Goal: Communication & Community: Answer question/provide support

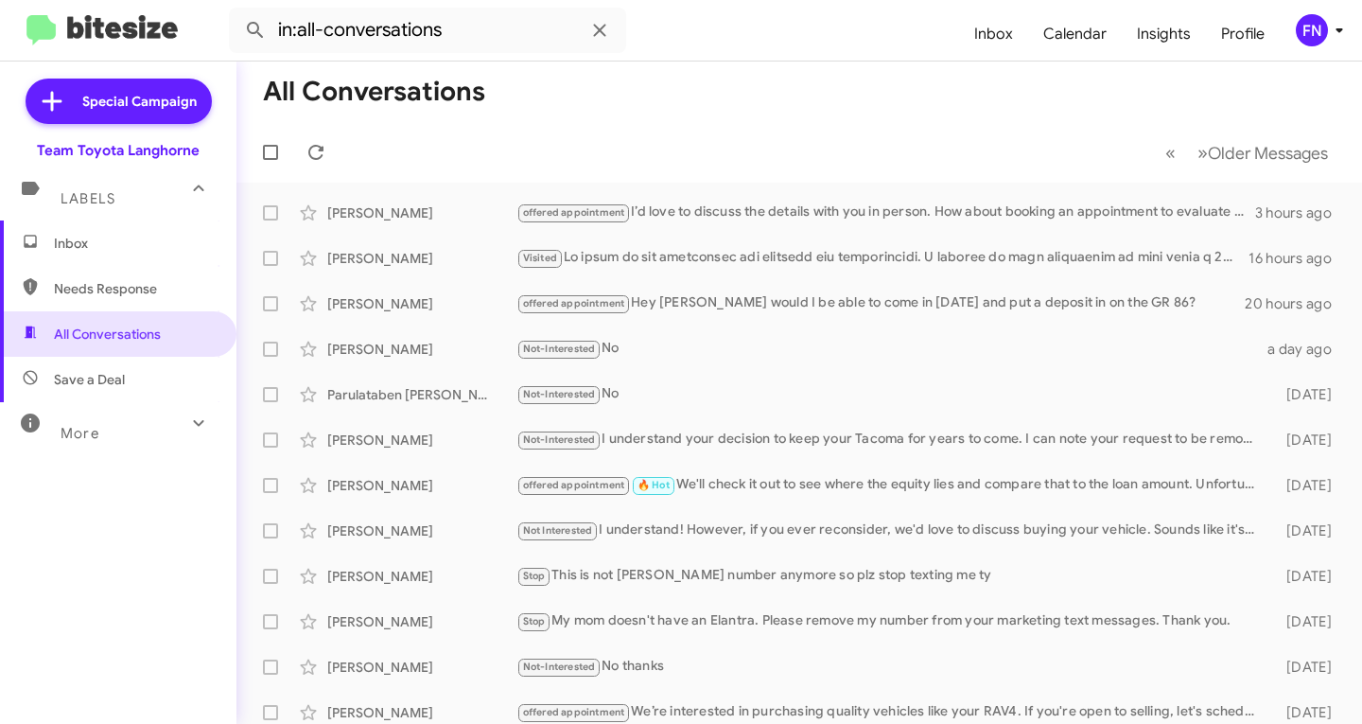
click at [127, 251] on span "Inbox" at bounding box center [134, 243] width 161 height 19
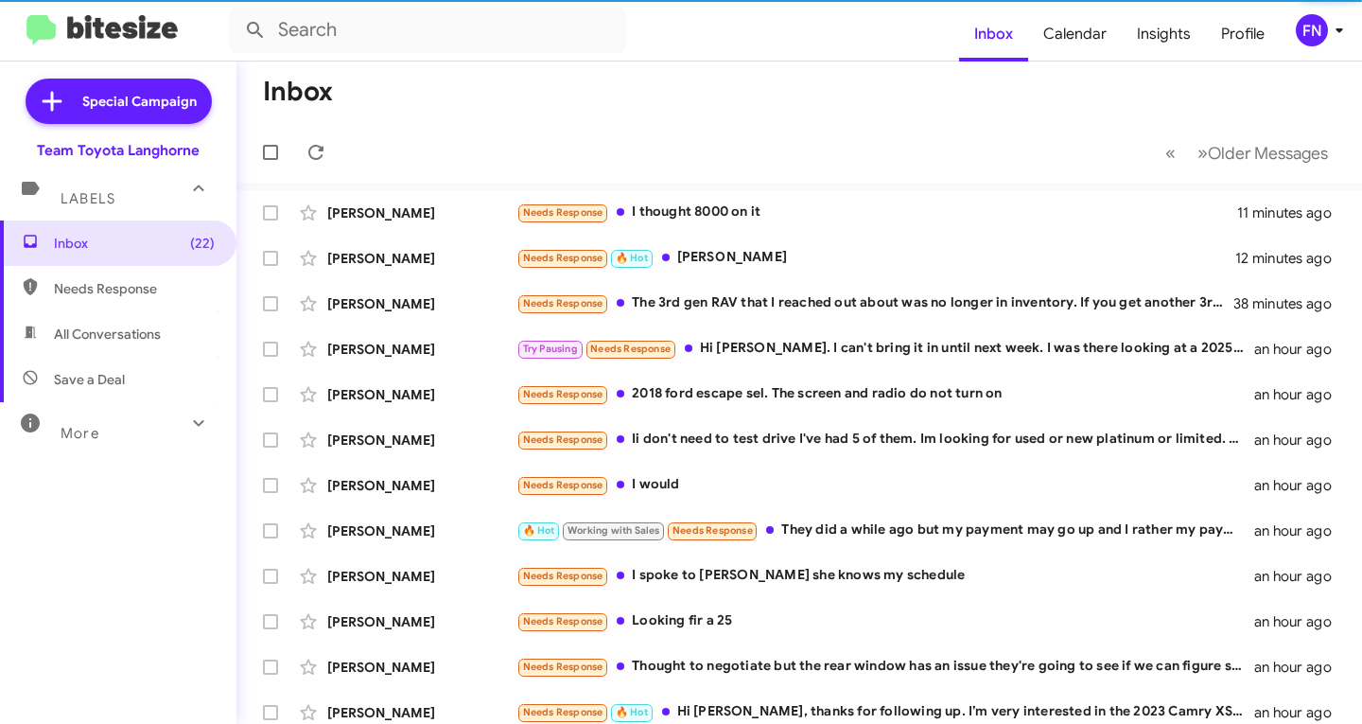
click at [131, 333] on span "All Conversations" at bounding box center [107, 333] width 107 height 19
type input "in:all-conversations"
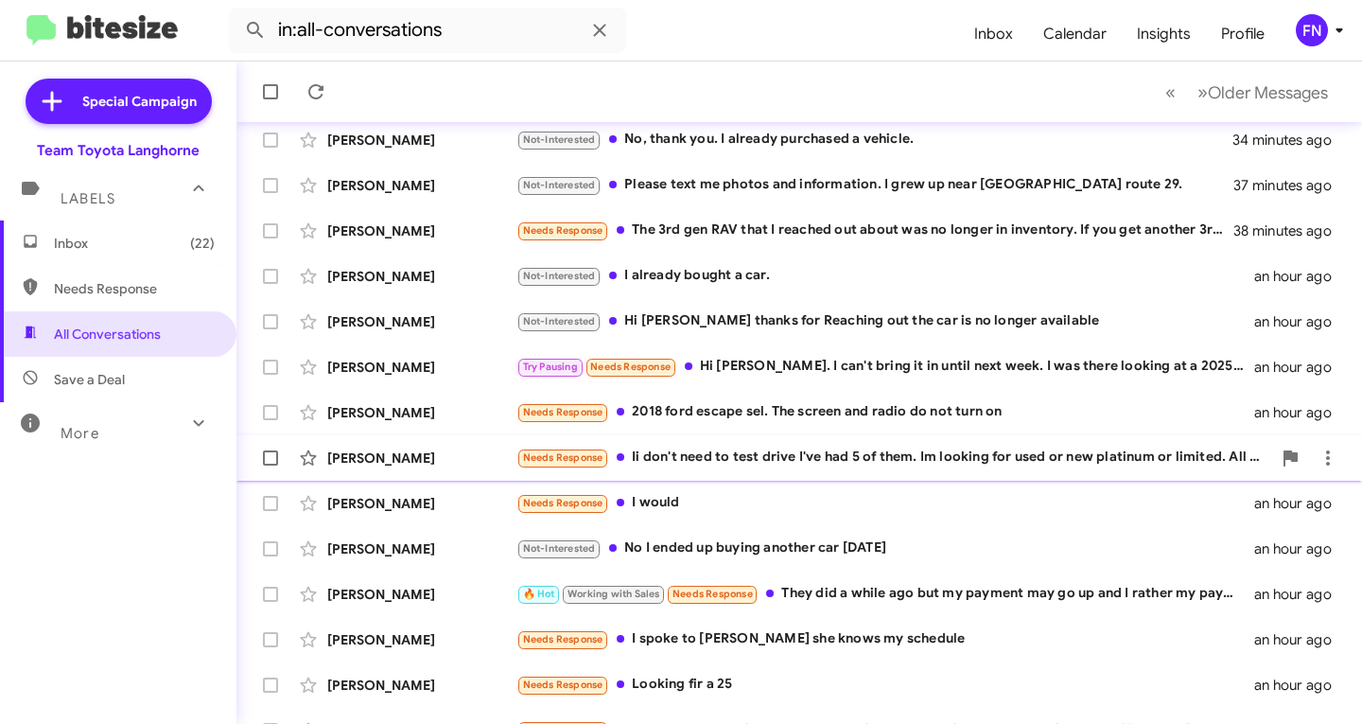
scroll to position [375, 0]
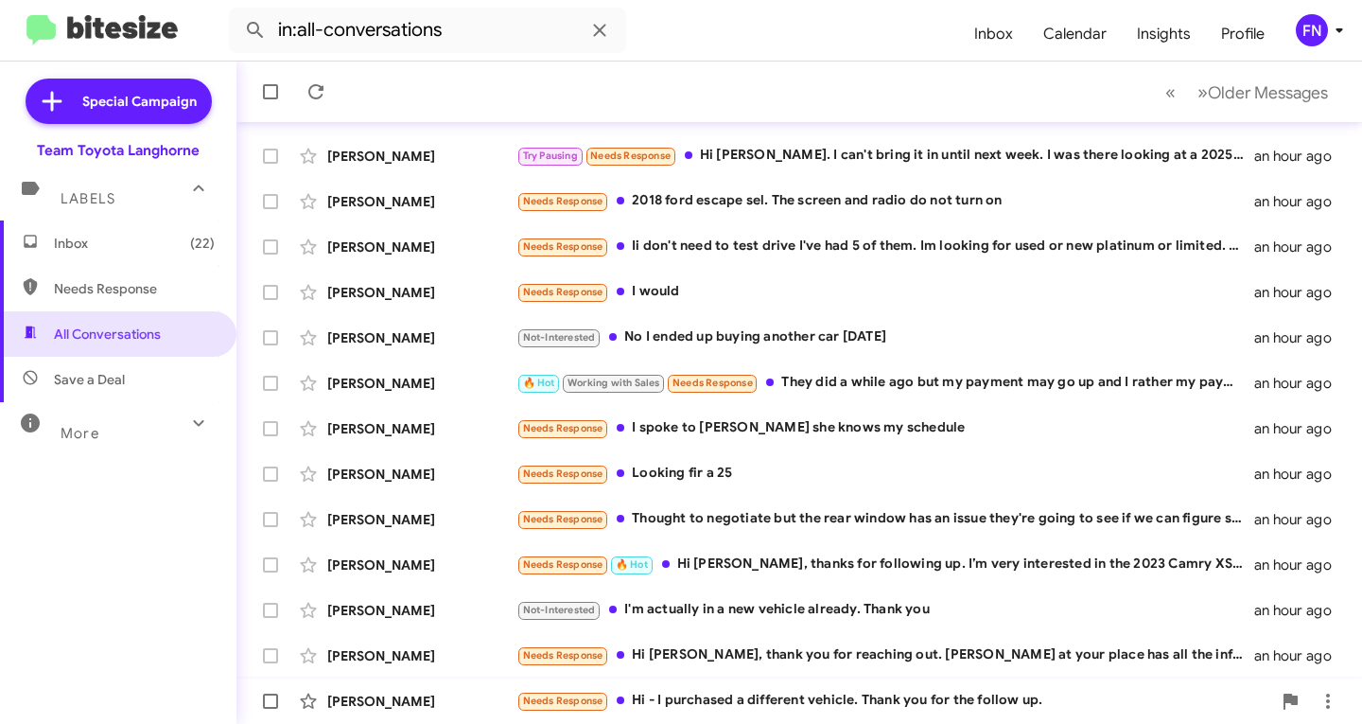
click at [425, 705] on div "[PERSON_NAME]" at bounding box center [421, 701] width 189 height 19
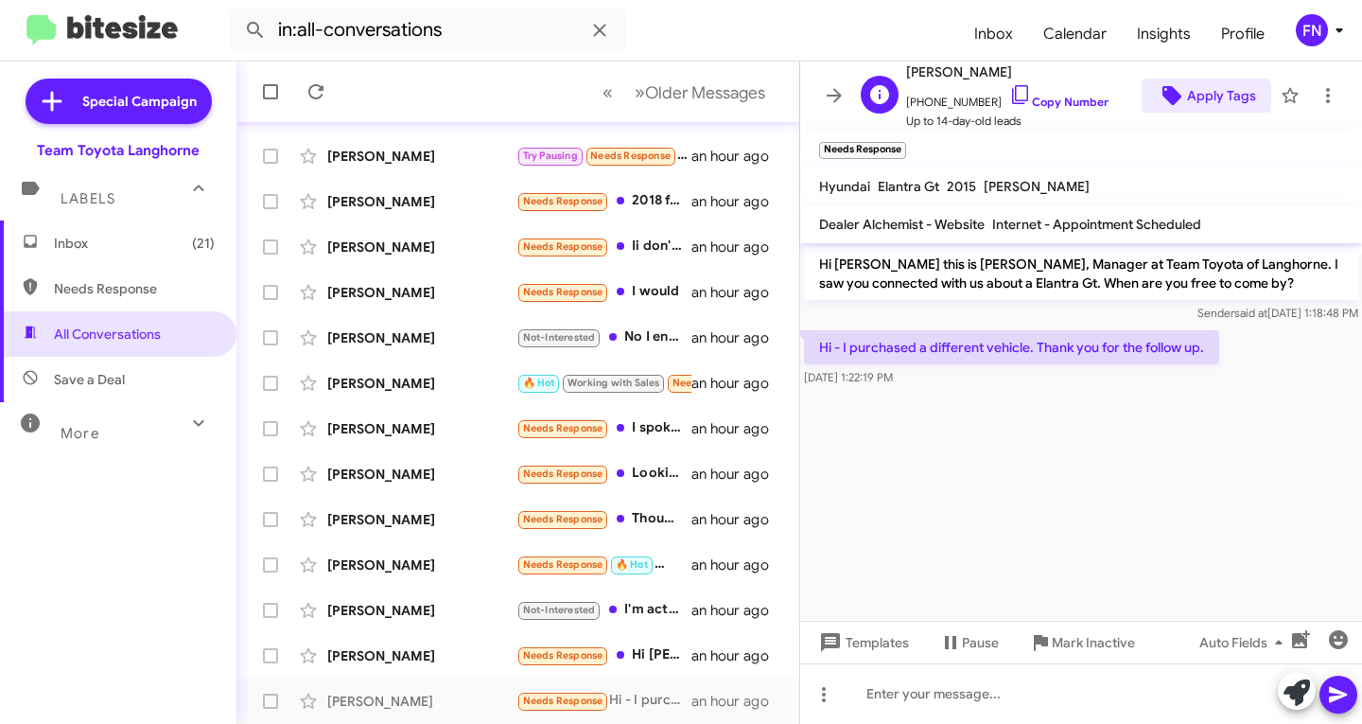
click at [1170, 101] on icon at bounding box center [1172, 95] width 23 height 23
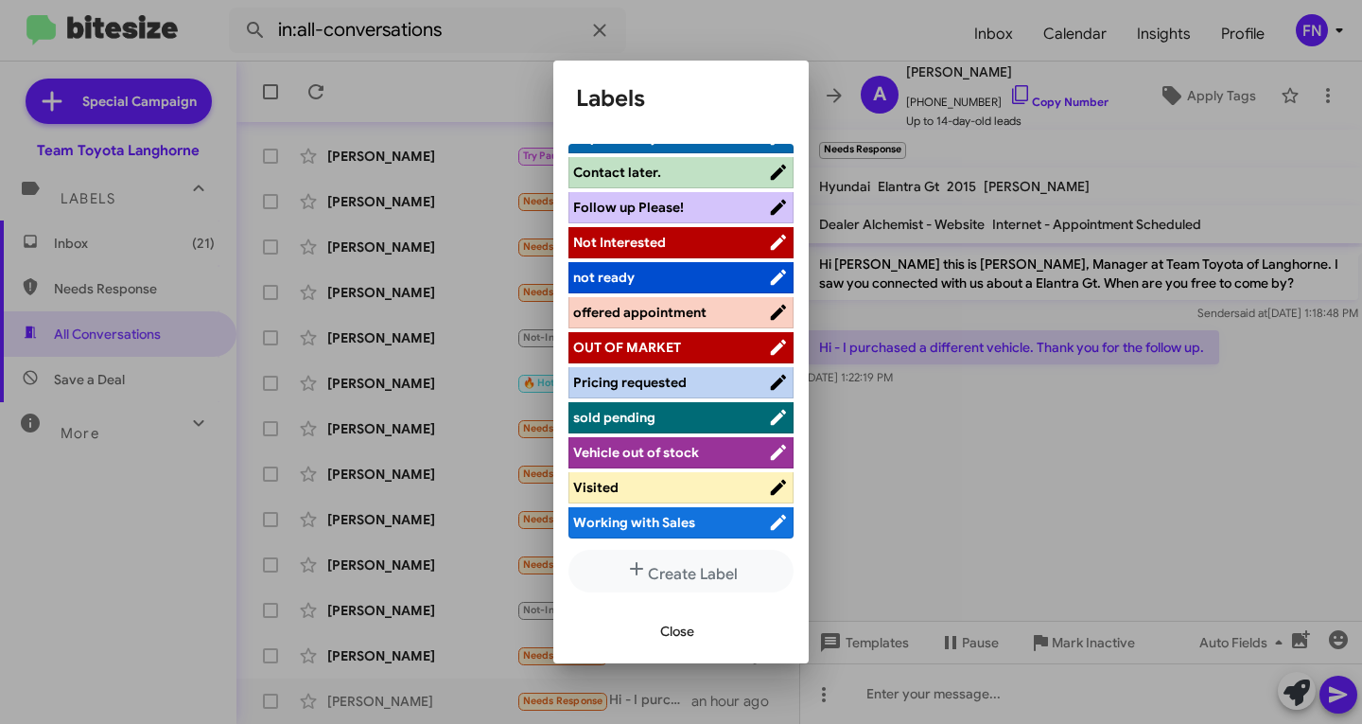
click at [681, 249] on span "Not Interested" at bounding box center [670, 242] width 195 height 19
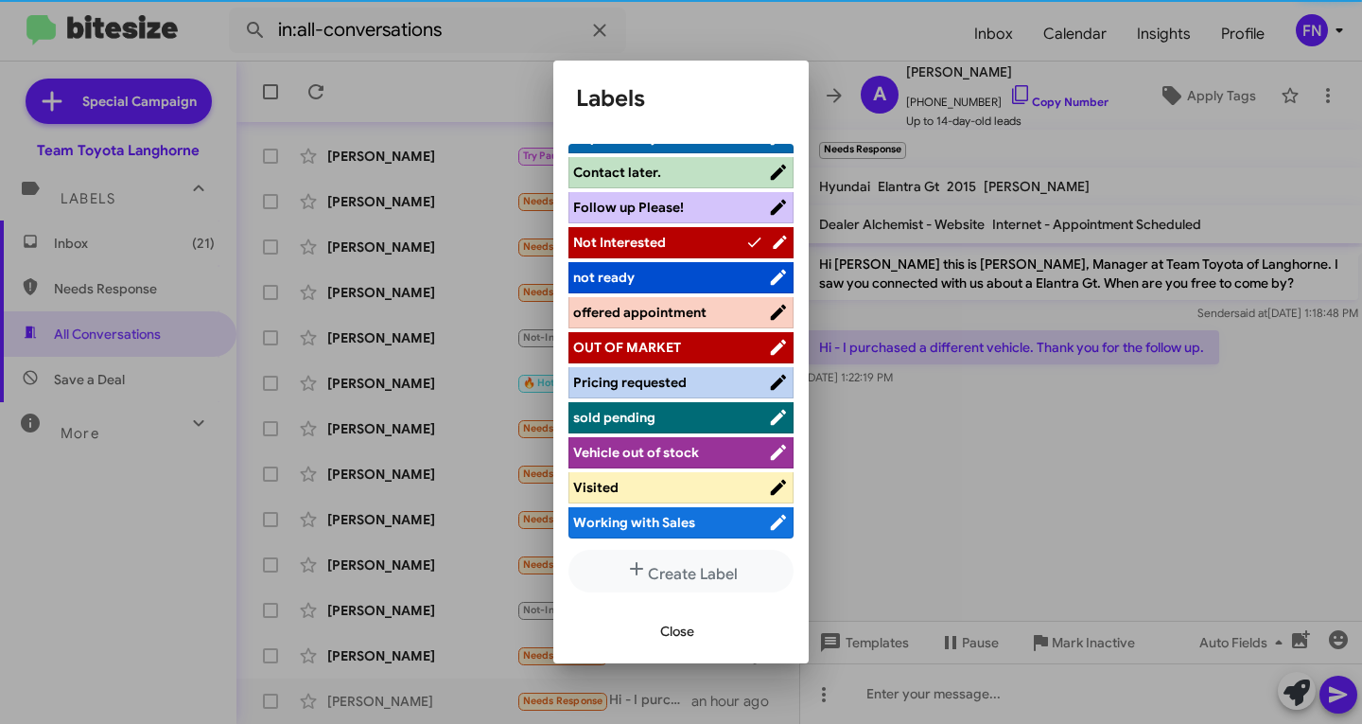
scroll to position [268, 0]
click at [668, 622] on span "Close" at bounding box center [677, 631] width 34 height 34
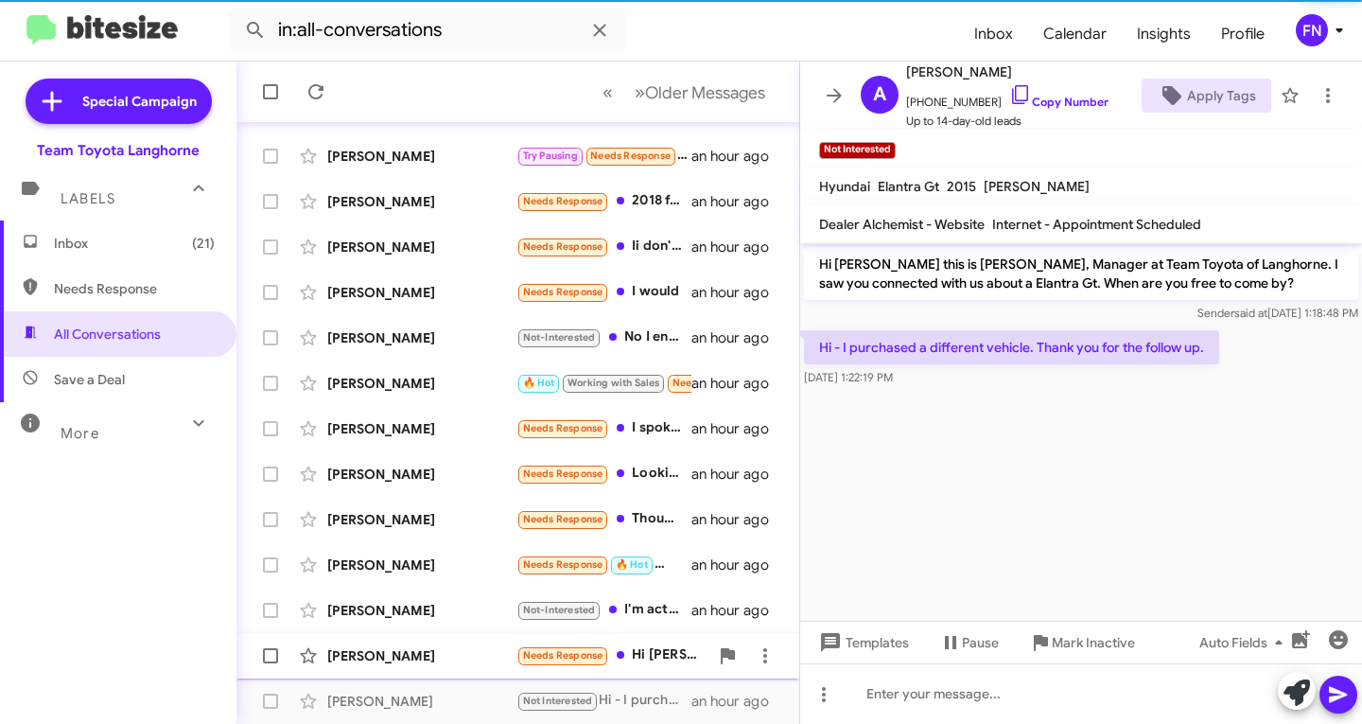
click at [431, 665] on div "[PERSON_NAME] Needs Response Hi [PERSON_NAME], thank you for reaching out. [PER…" at bounding box center [518, 656] width 533 height 38
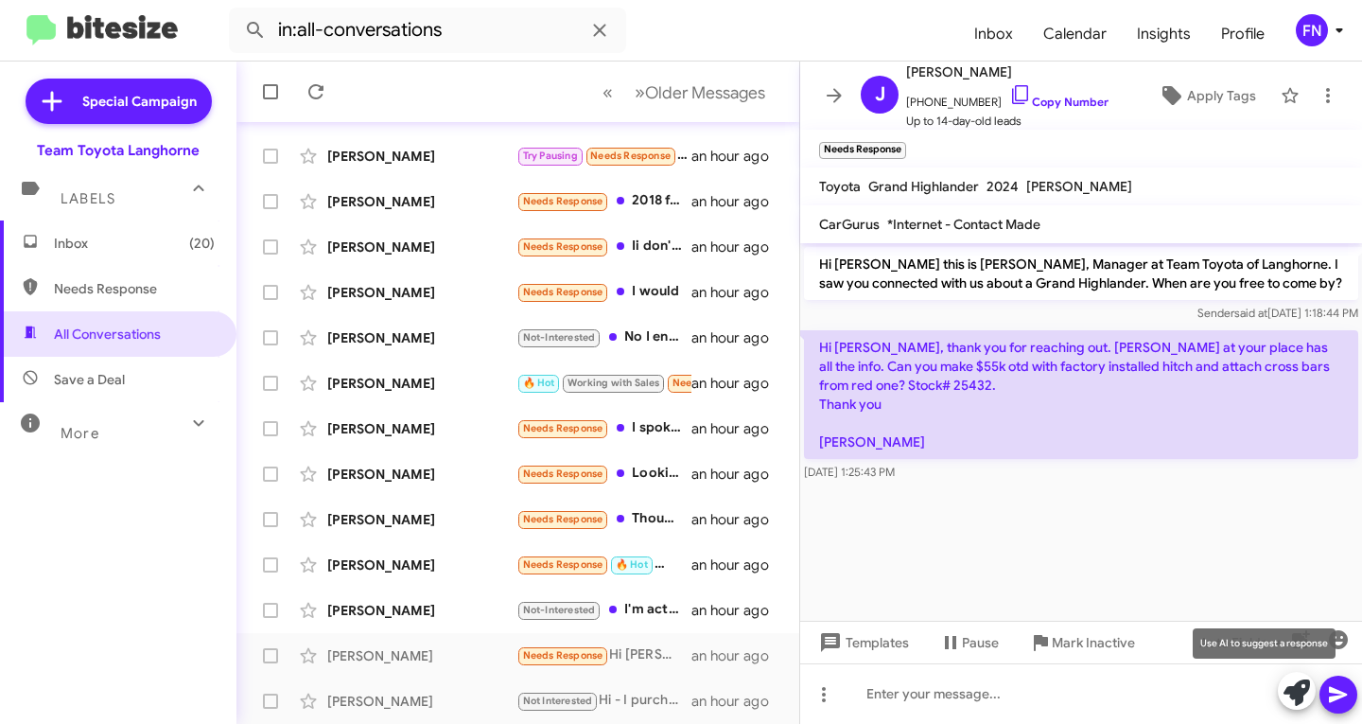
click at [1287, 683] on icon at bounding box center [1297, 692] width 26 height 26
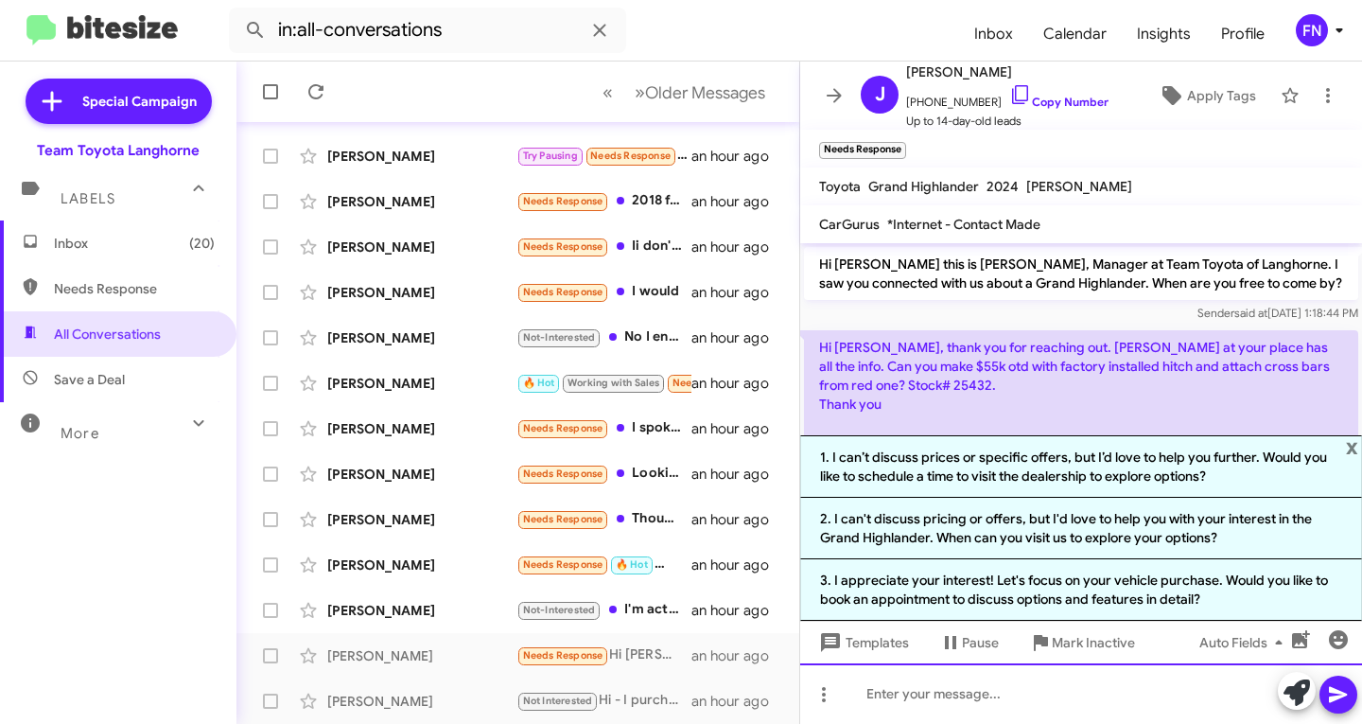
click at [1005, 687] on div at bounding box center [1081, 693] width 562 height 61
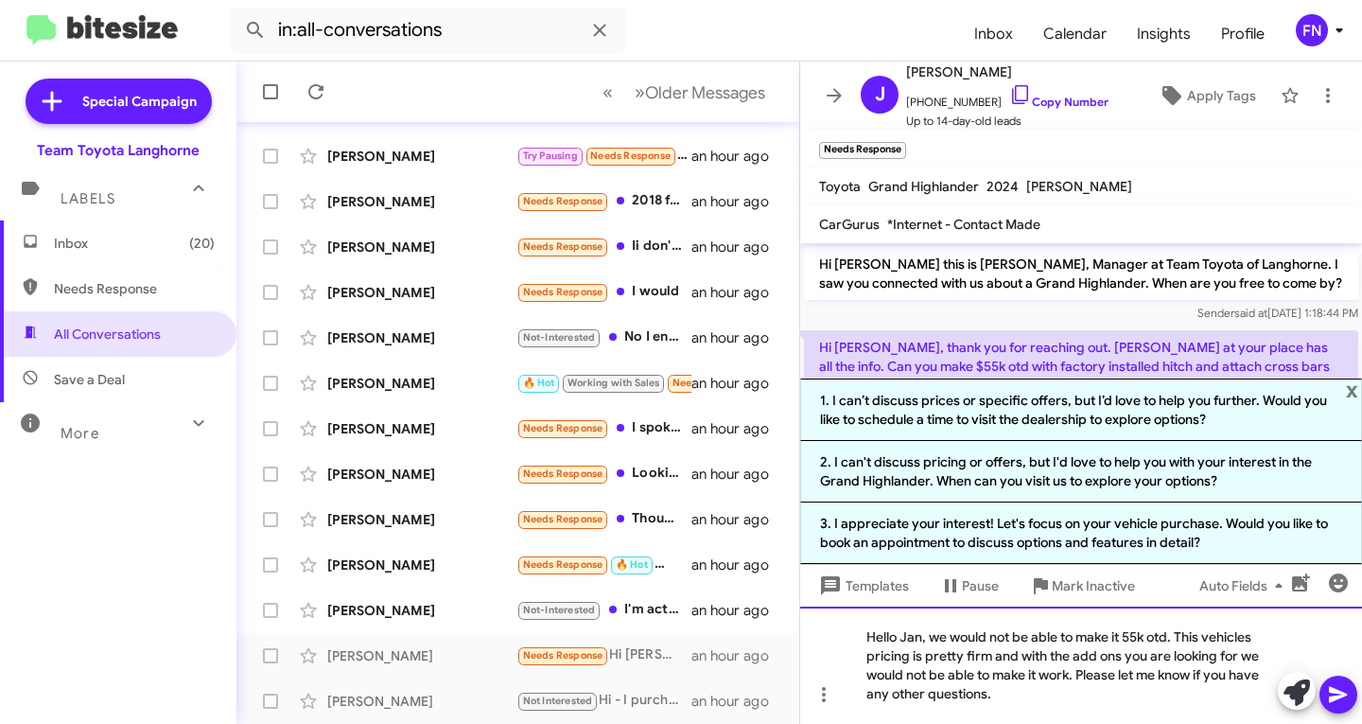
click at [1061, 690] on div "Hello Jan, we would not be able to make it 55k otd. This vehicles pricing is pr…" at bounding box center [1081, 664] width 562 height 117
click at [1339, 694] on icon at bounding box center [1338, 694] width 23 height 23
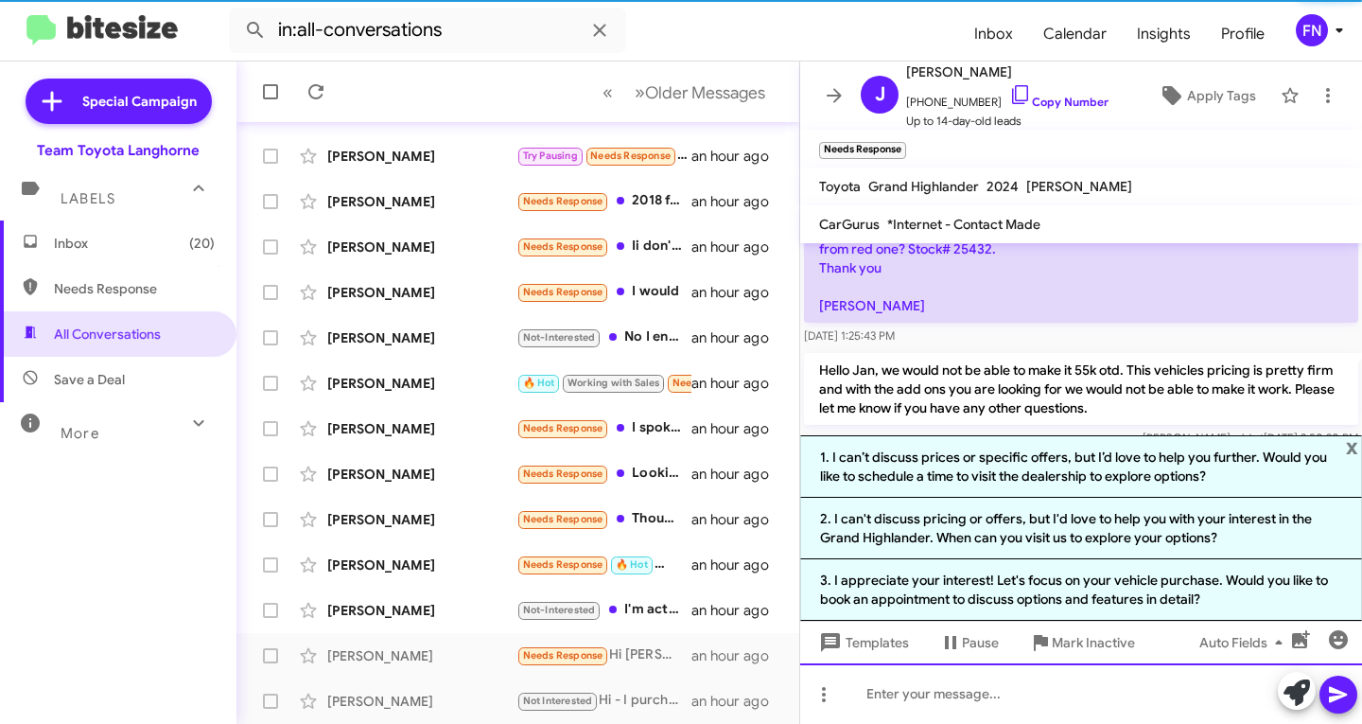
scroll to position [167, 0]
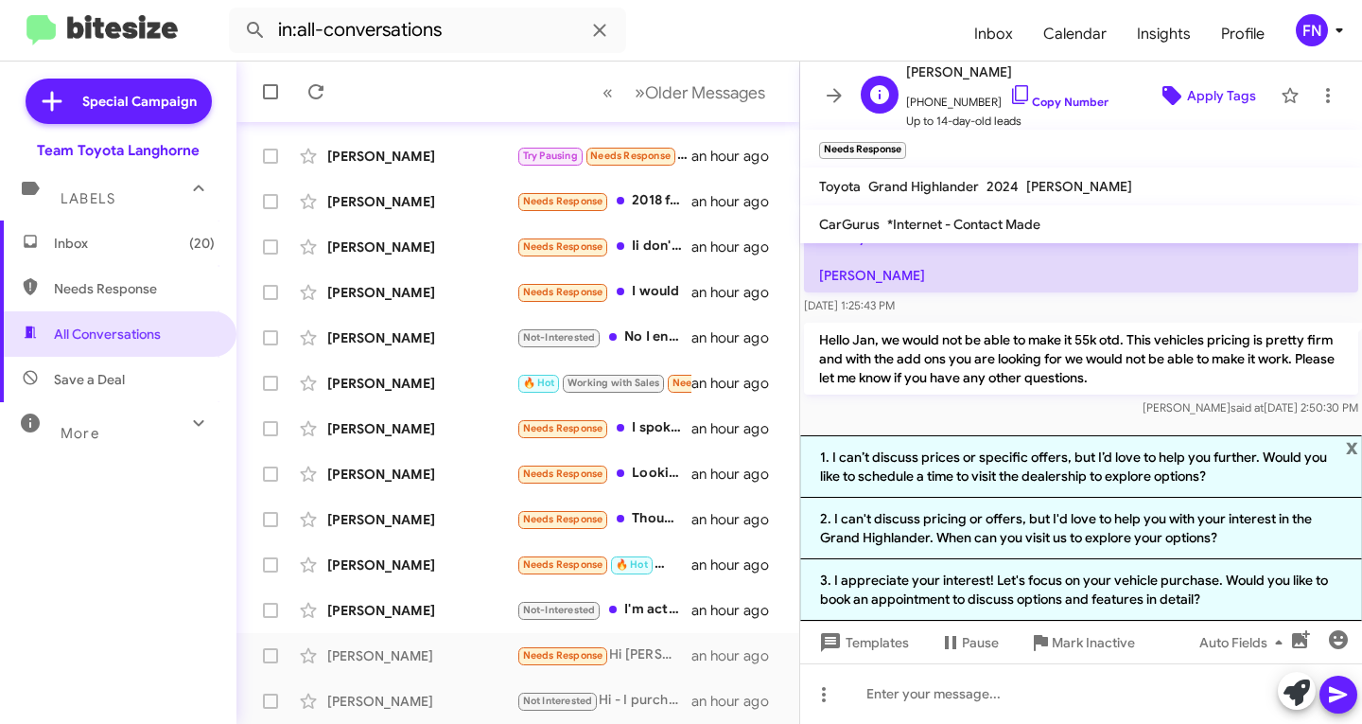
click at [1193, 94] on span "Apply Tags" at bounding box center [1221, 96] width 69 height 34
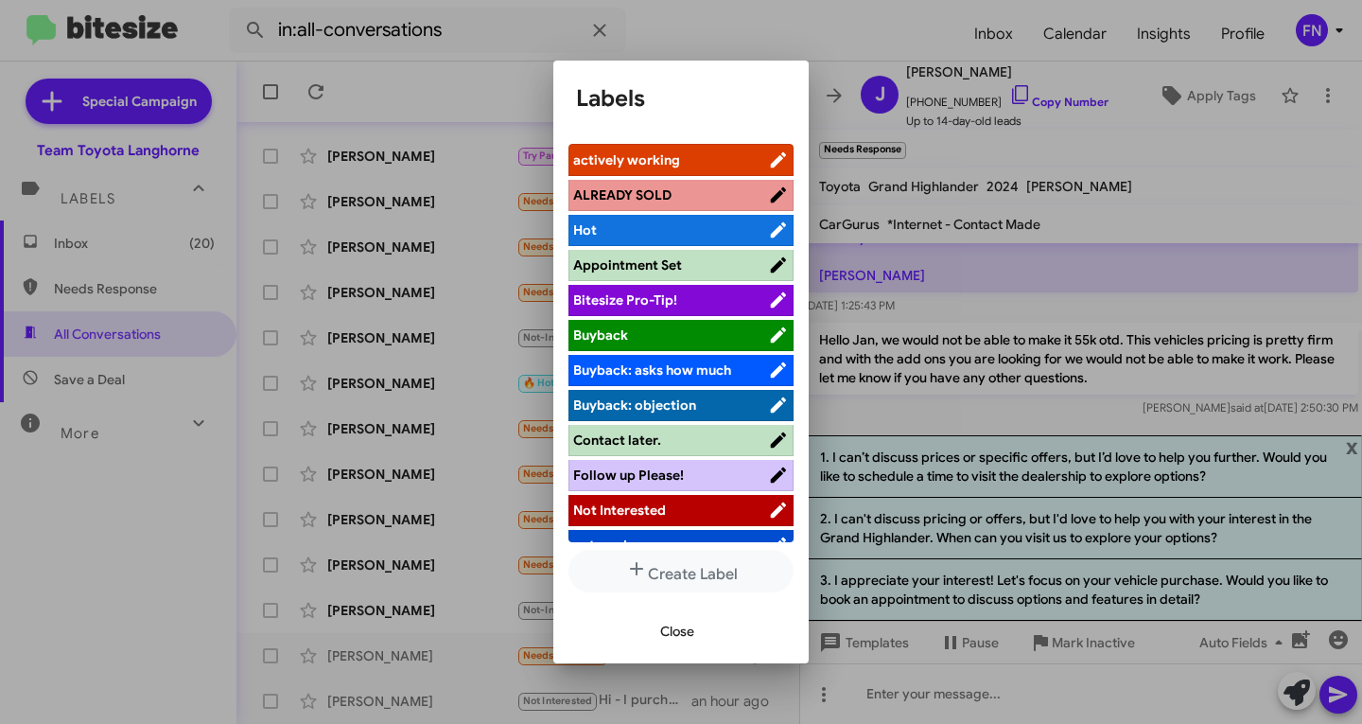
click at [657, 518] on span "Not Interested" at bounding box center [670, 509] width 195 height 19
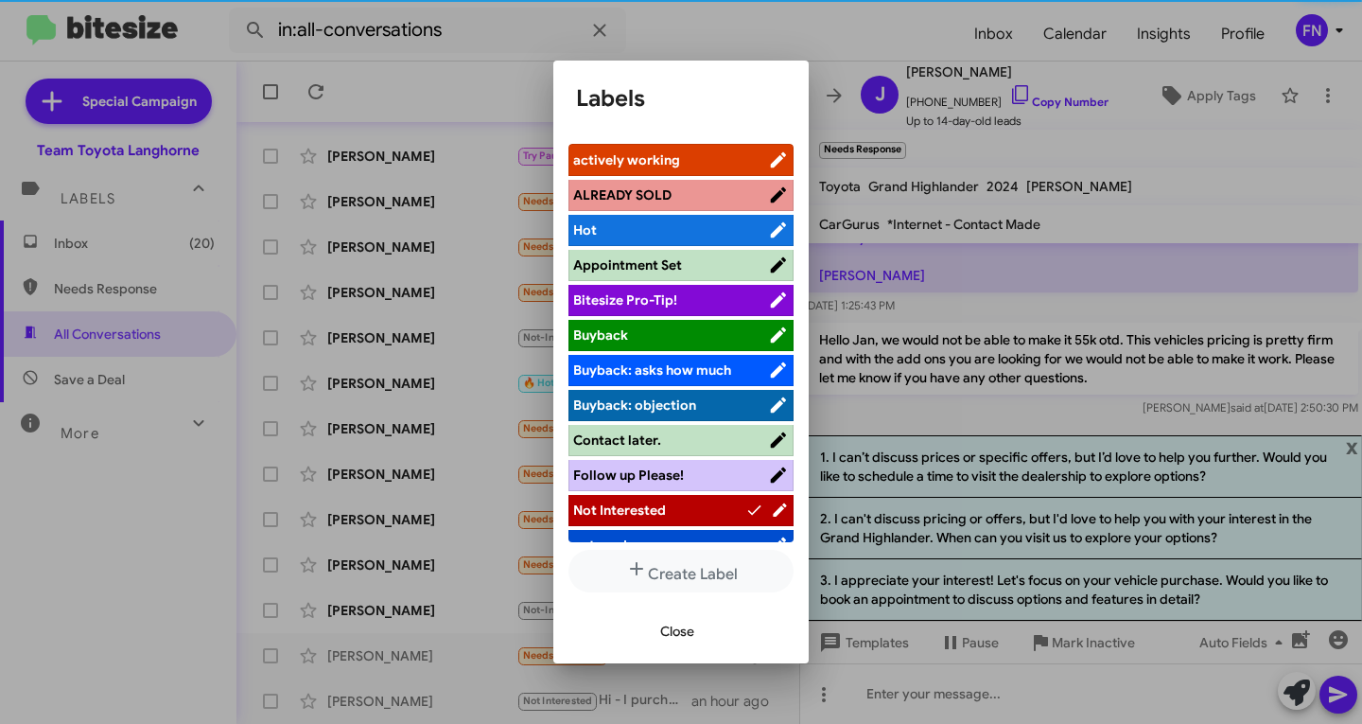
click at [683, 631] on span "Close" at bounding box center [677, 631] width 34 height 34
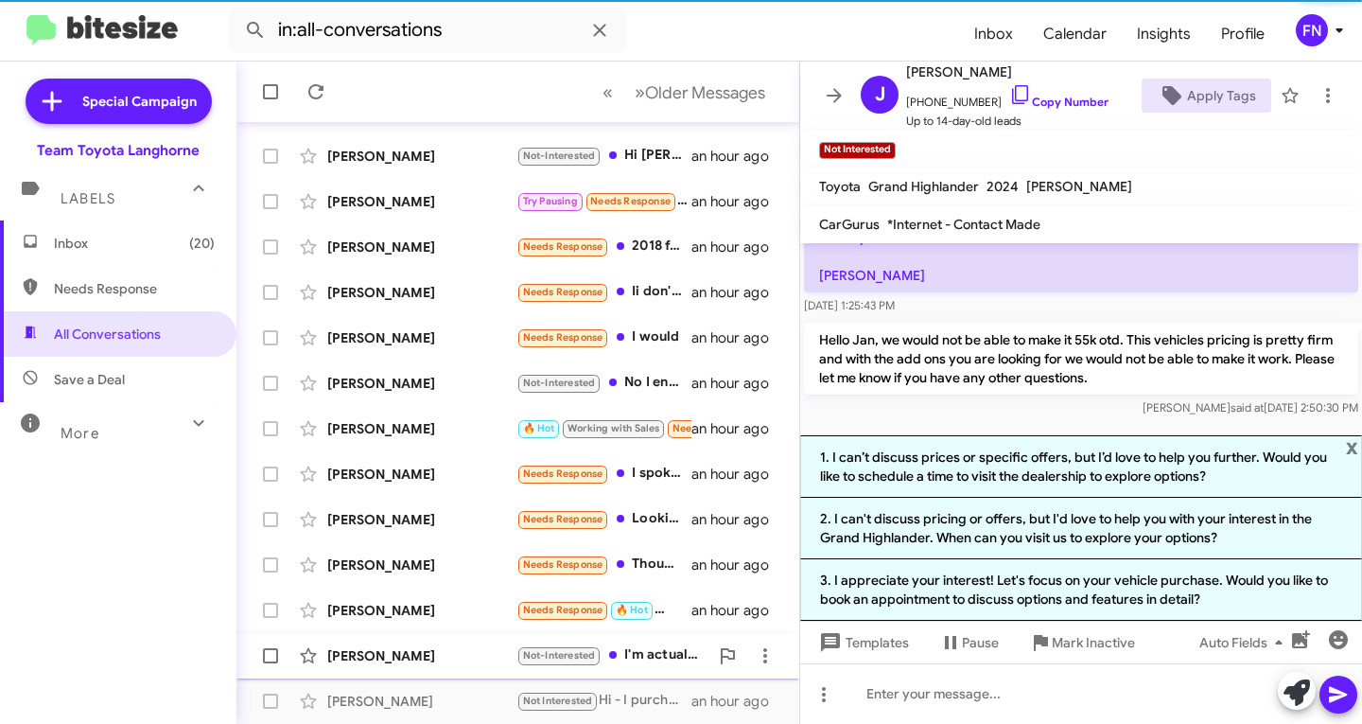
click at [467, 616] on div "[PERSON_NAME]" at bounding box center [421, 610] width 189 height 19
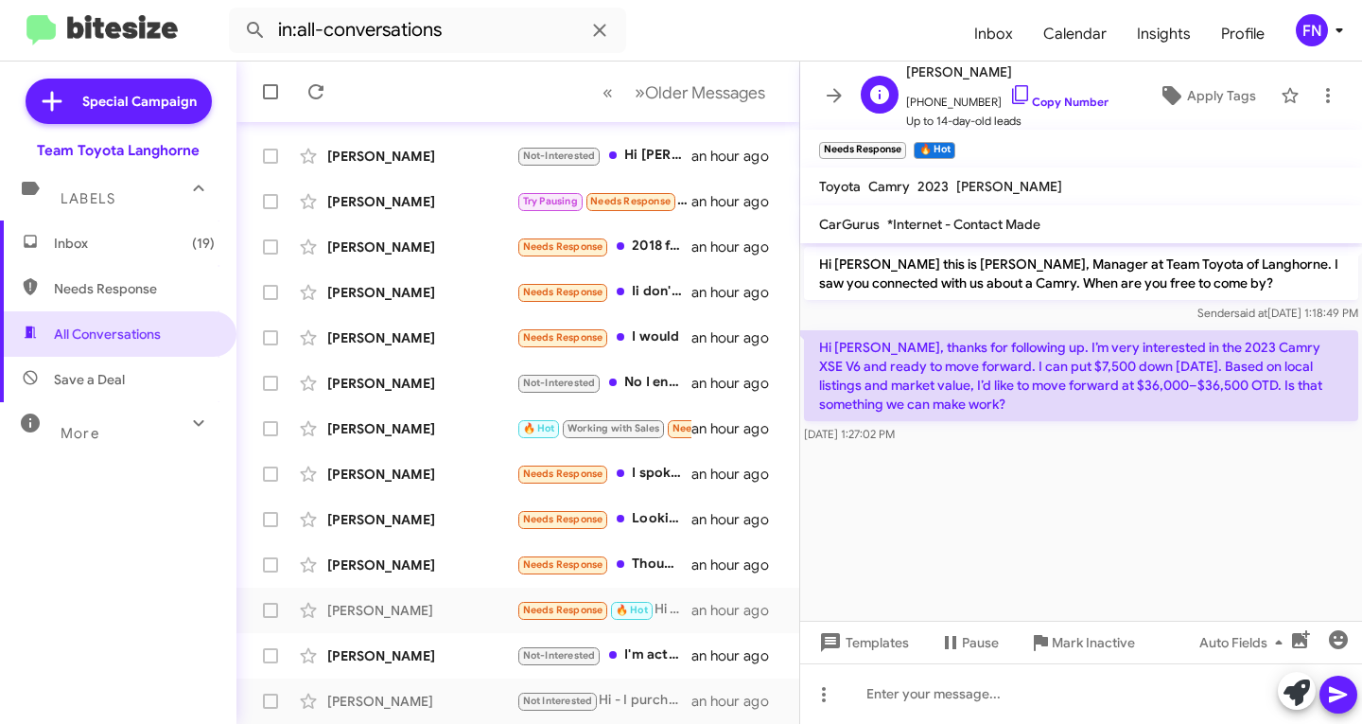
click at [1049, 94] on span "[PHONE_NUMBER] Copy Number" at bounding box center [1007, 97] width 202 height 28
click at [1012, 100] on icon at bounding box center [1020, 94] width 16 height 19
click at [1189, 98] on span "Apply Tags" at bounding box center [1221, 96] width 69 height 34
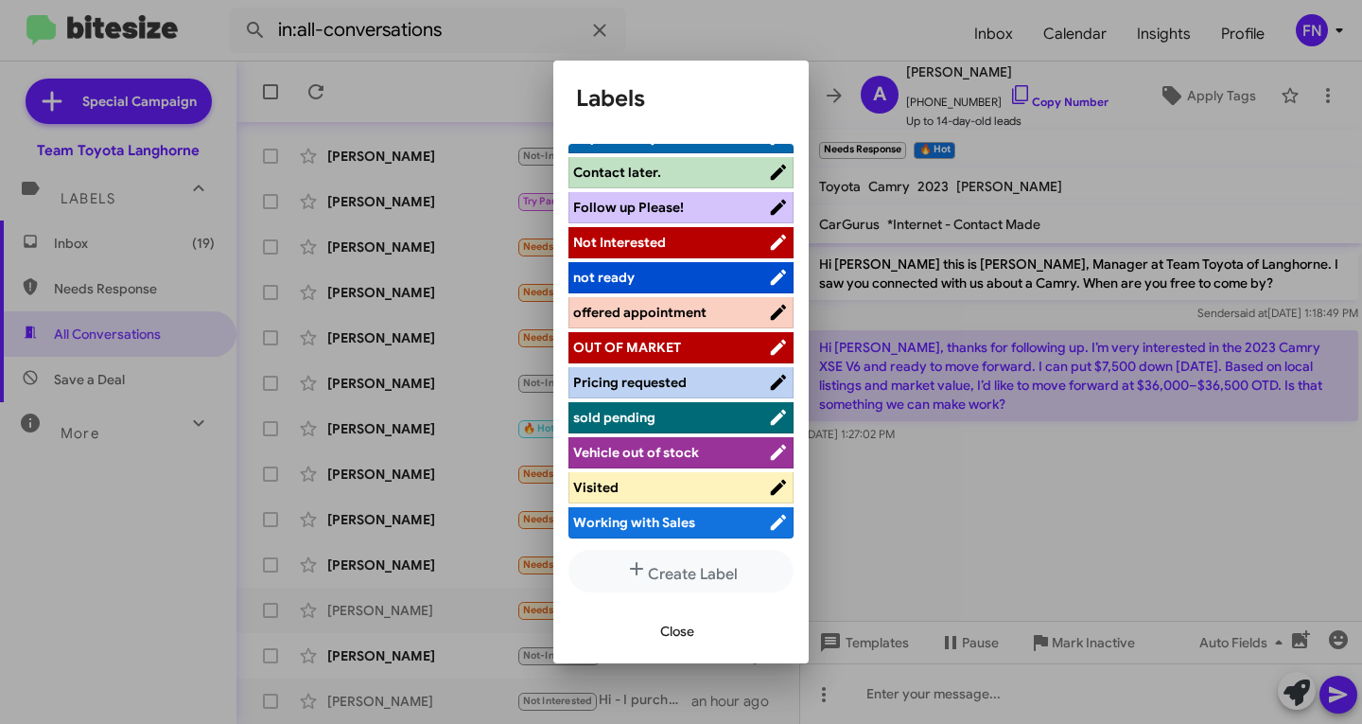
click at [605, 479] on span "Visited" at bounding box center [595, 487] width 45 height 17
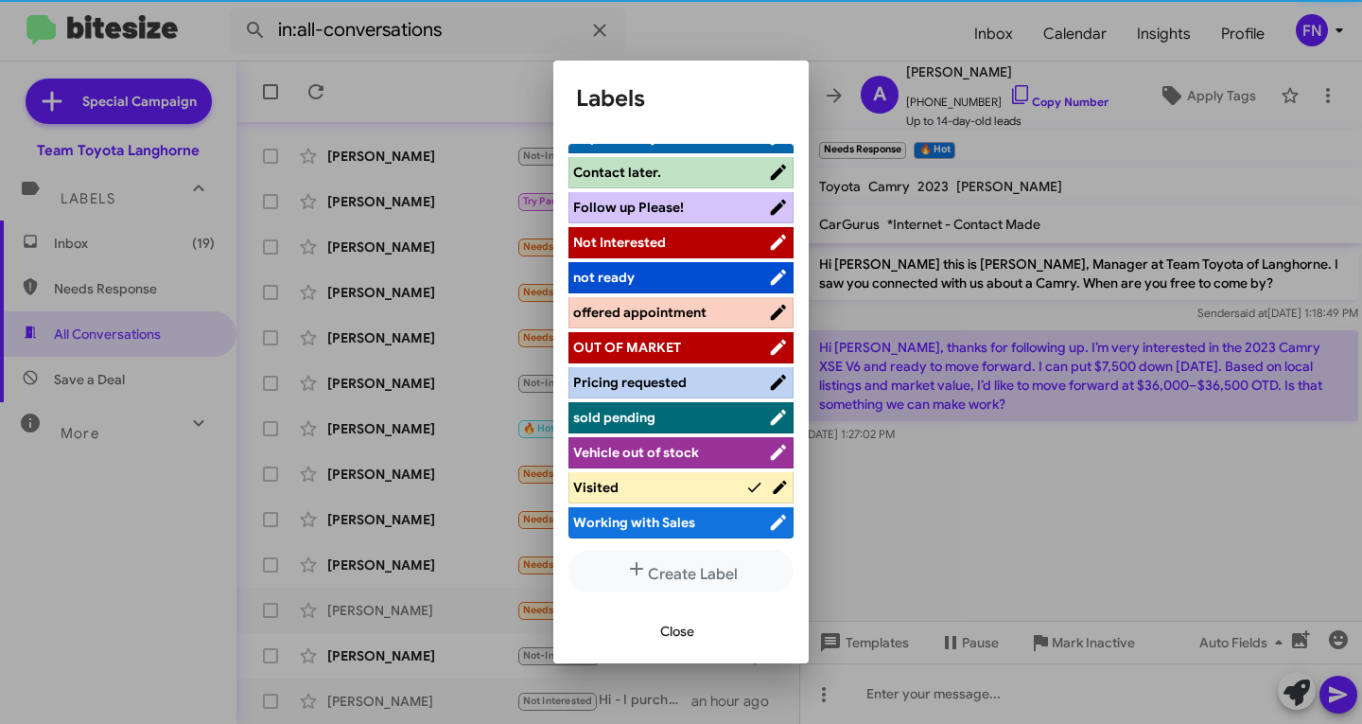
scroll to position [268, 0]
click at [674, 641] on span "Close" at bounding box center [677, 631] width 34 height 34
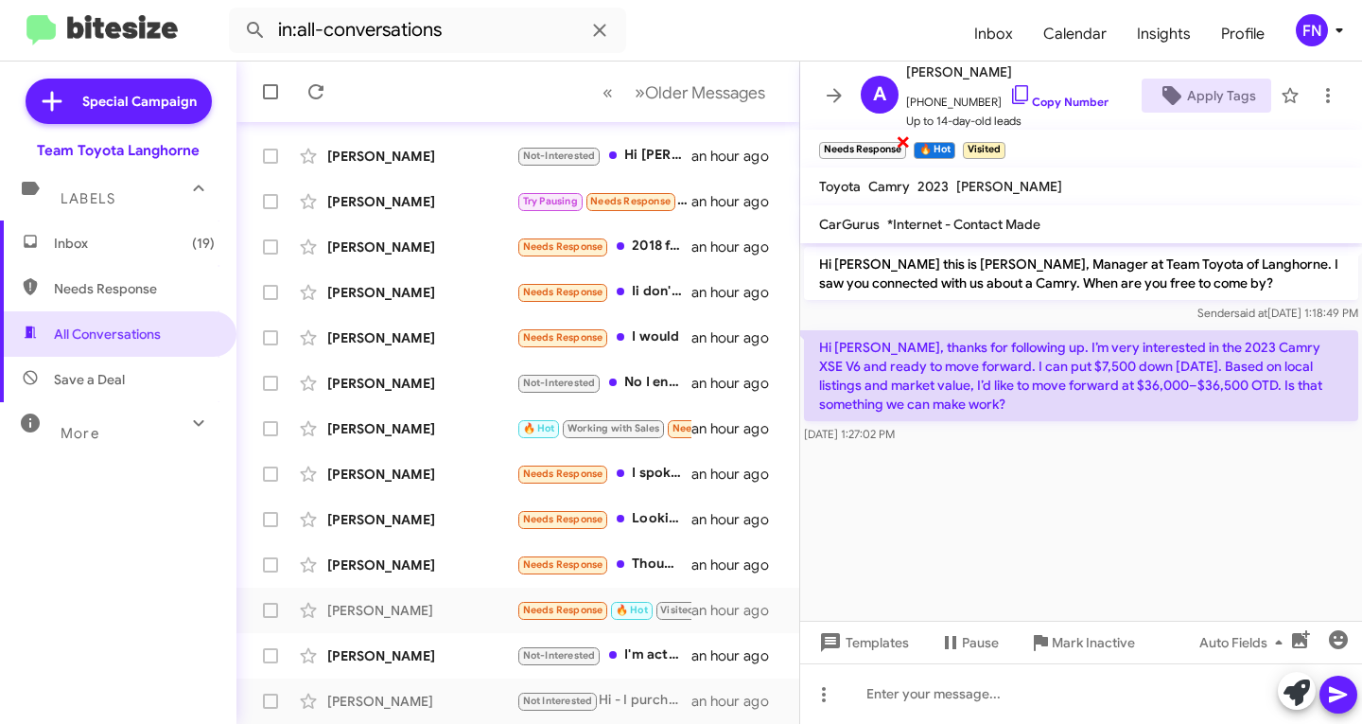
click at [900, 140] on span "×" at bounding box center [903, 141] width 15 height 23
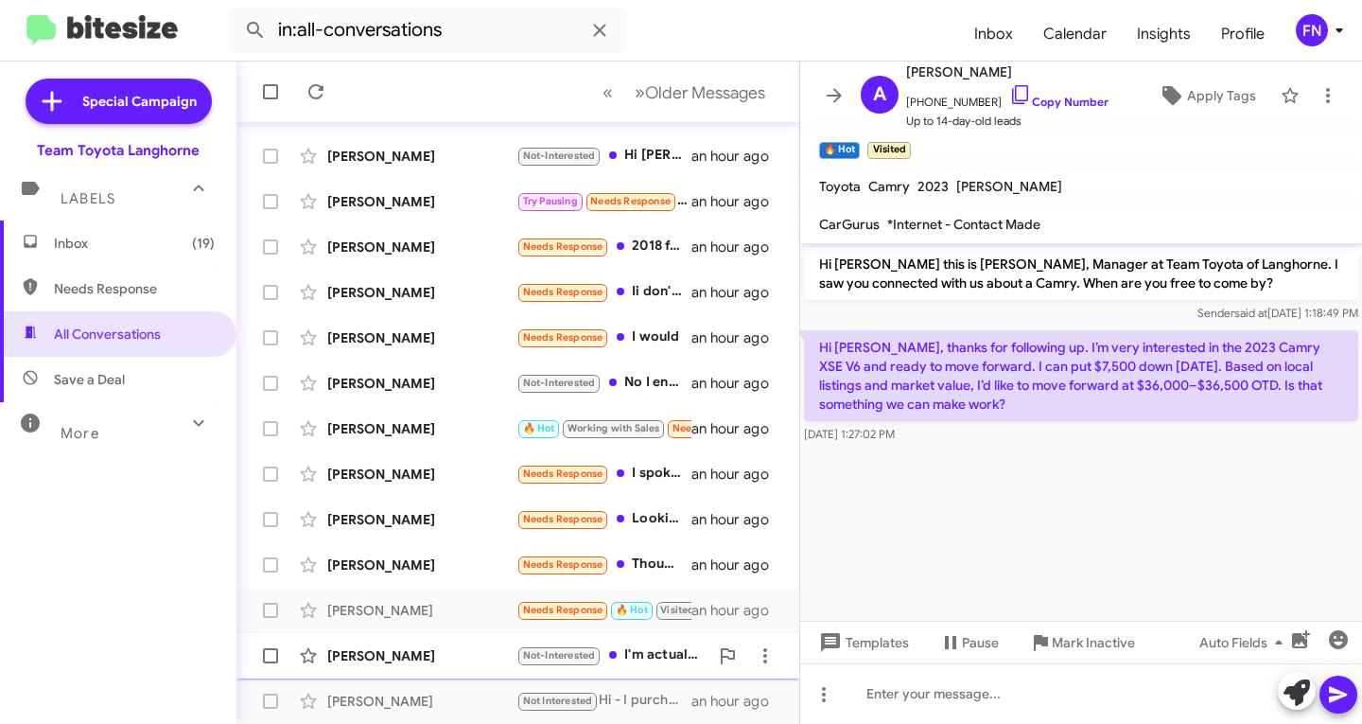
click at [419, 669] on div "[PERSON_NAME] Not-Interested I'm actually in a new vehicle already. Thank you a…" at bounding box center [518, 656] width 533 height 38
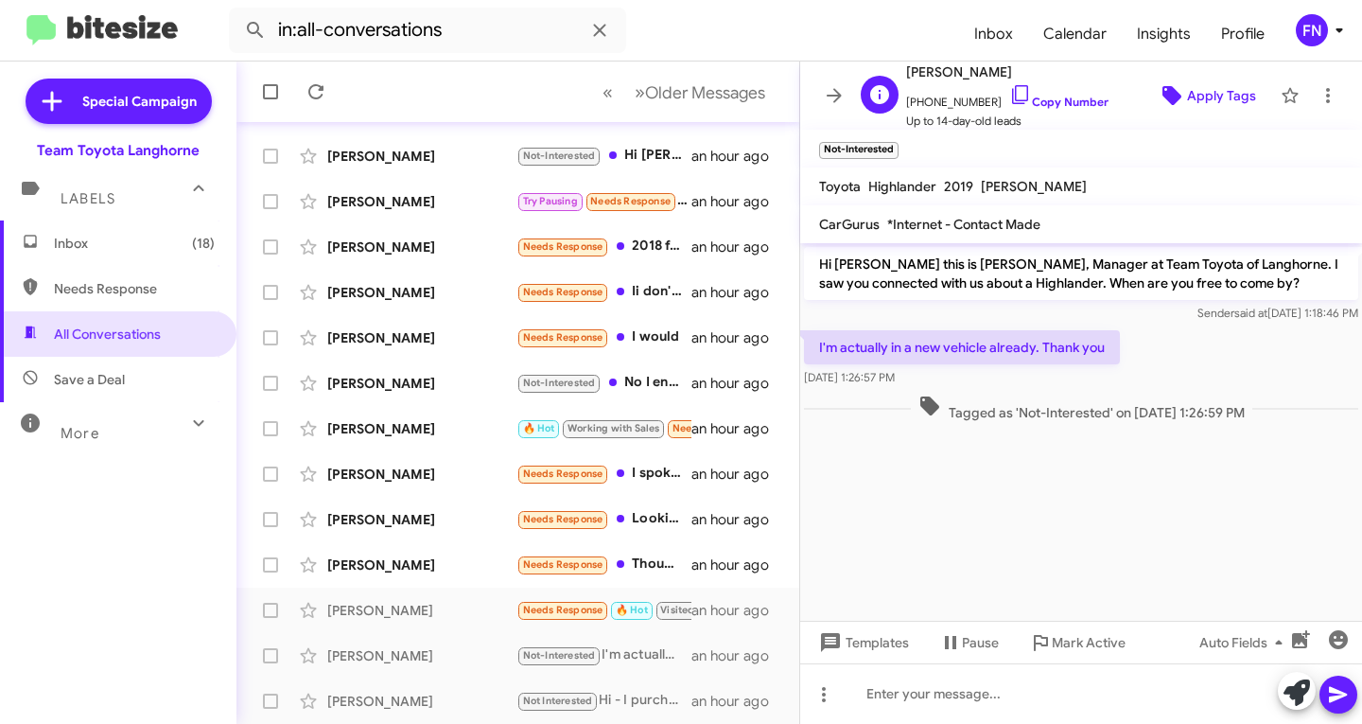
click at [1166, 95] on icon at bounding box center [1172, 95] width 19 height 19
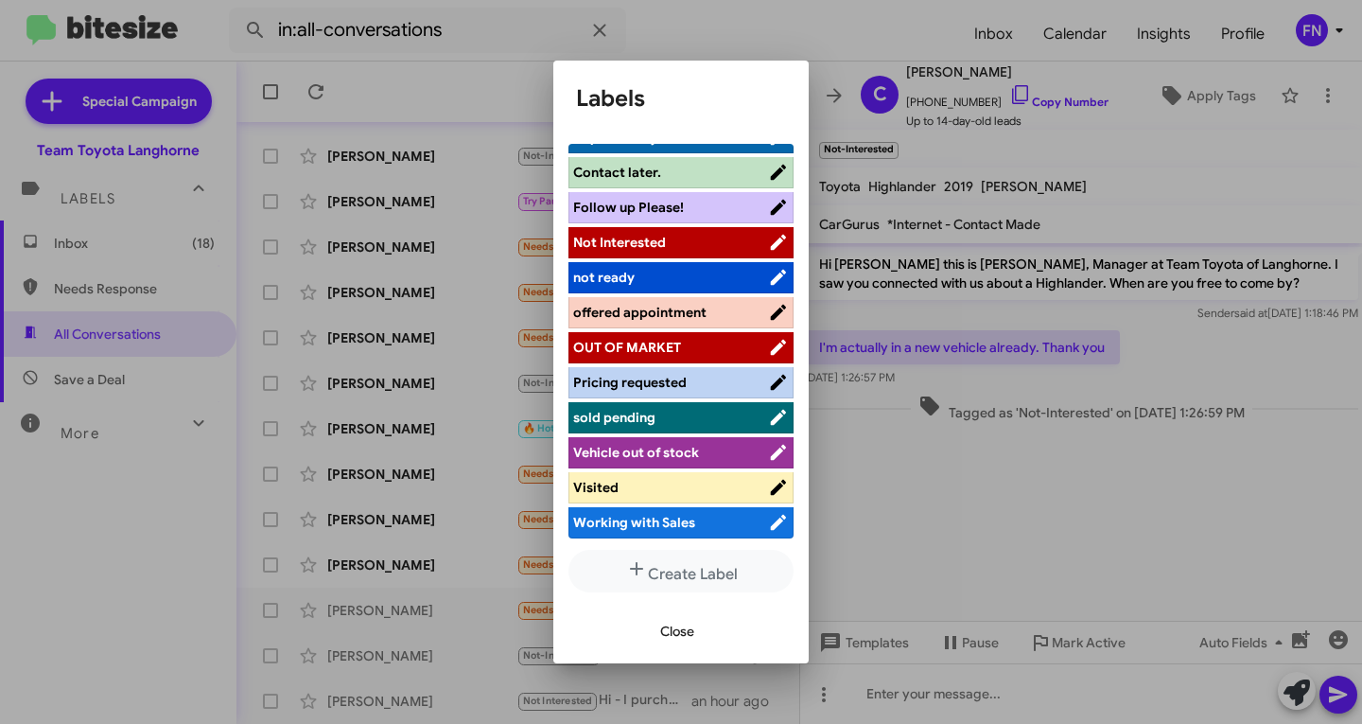
click at [665, 237] on span "Not Interested" at bounding box center [670, 242] width 195 height 19
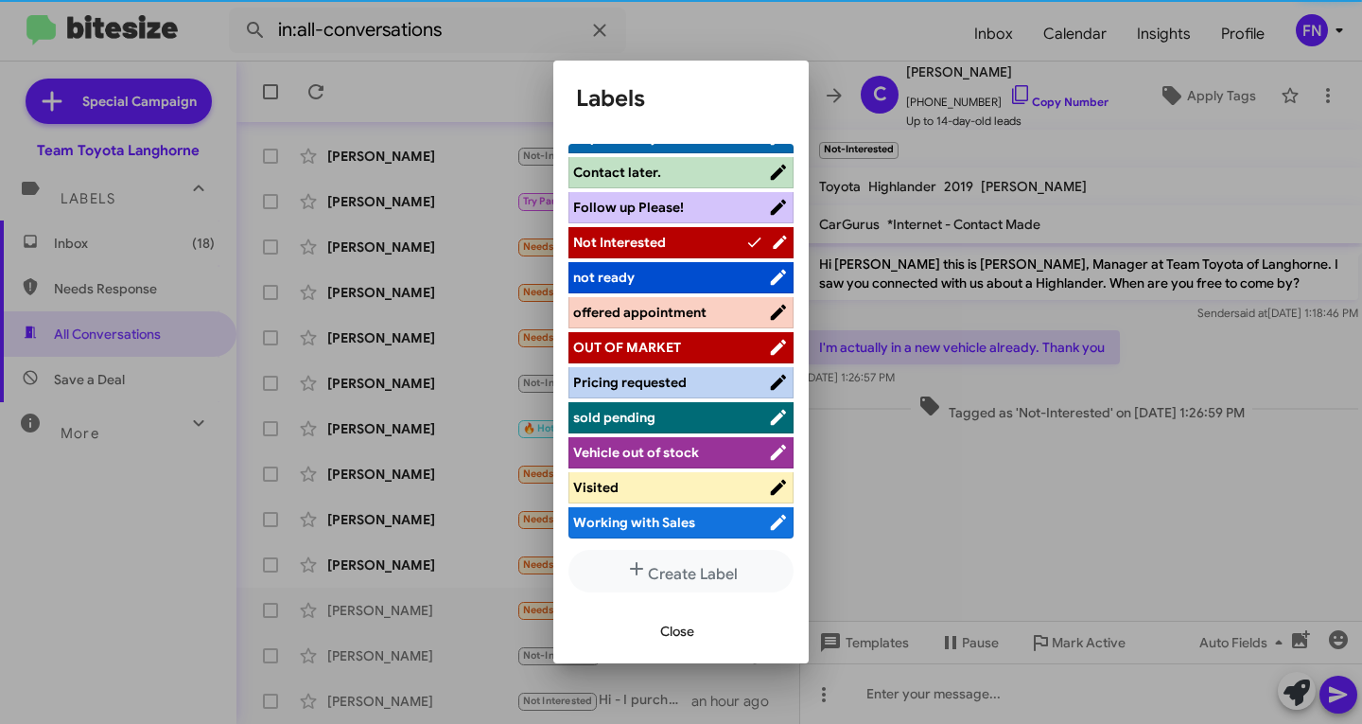
click at [679, 634] on span "Close" at bounding box center [677, 631] width 34 height 34
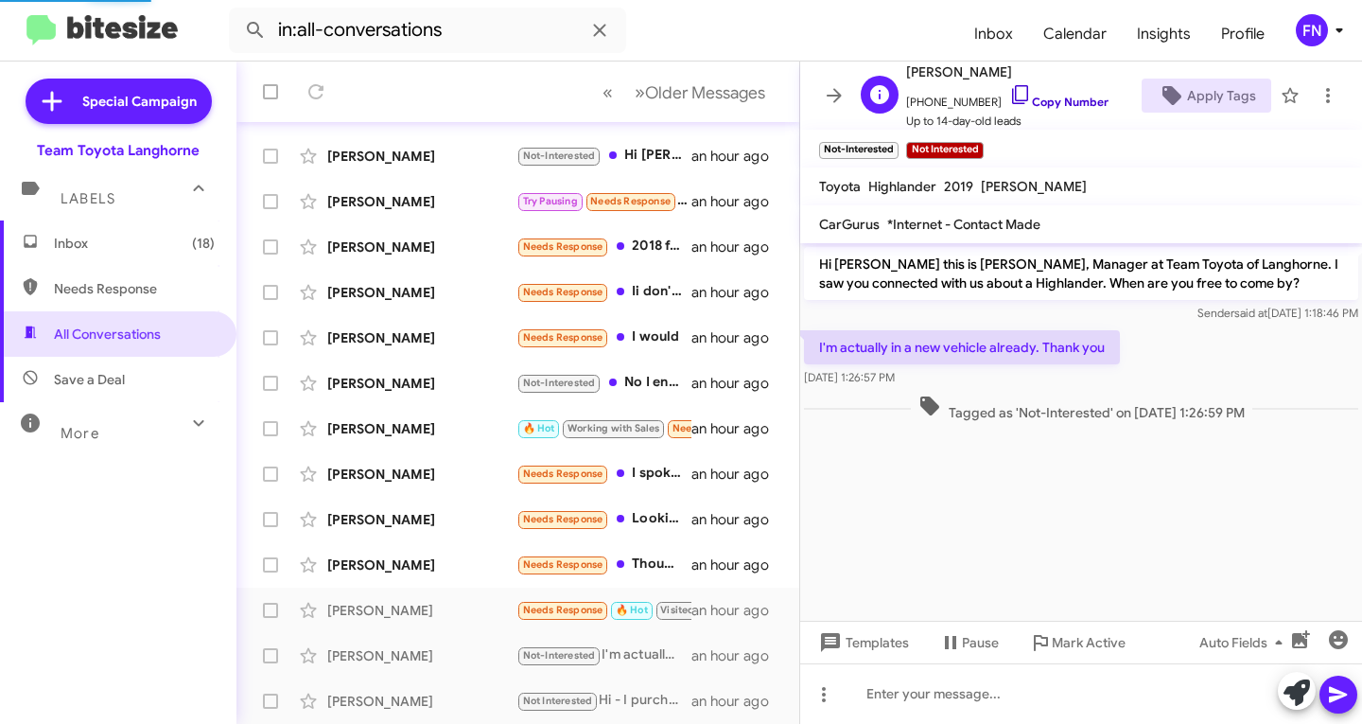
click at [1061, 104] on link "Copy Number" at bounding box center [1058, 102] width 99 height 14
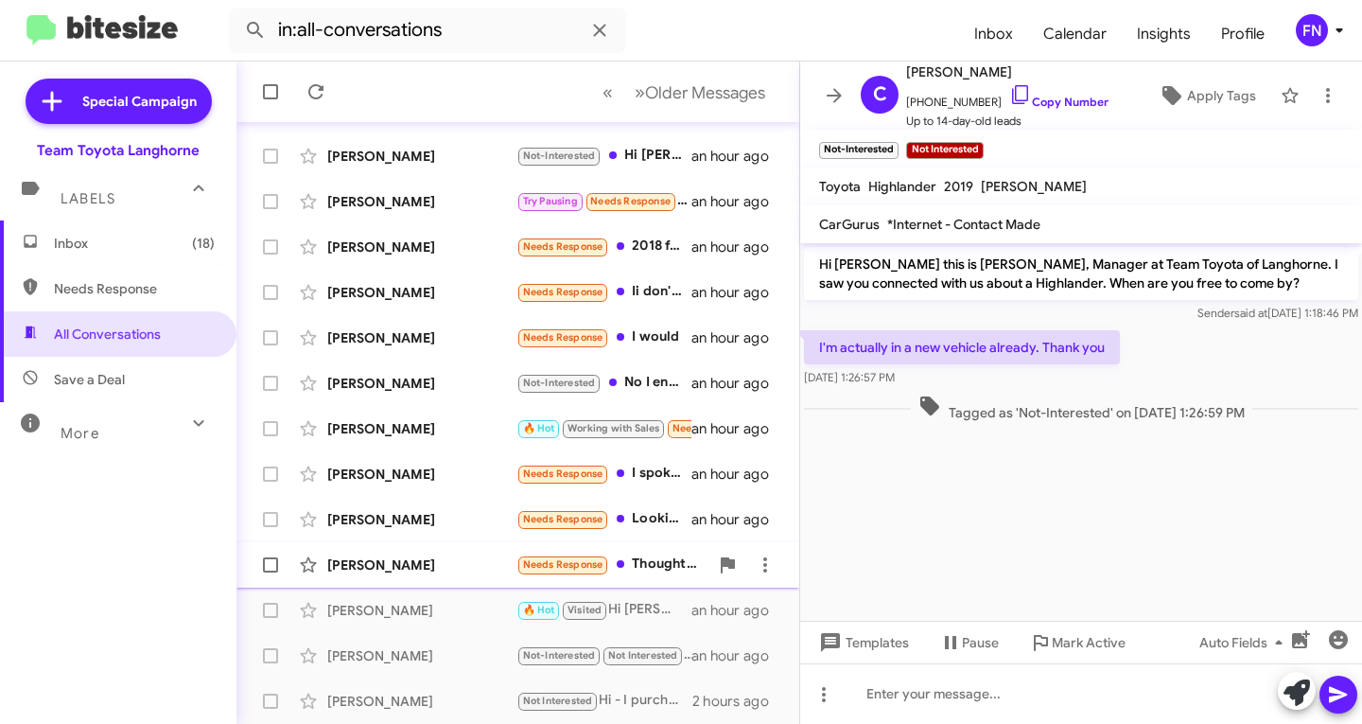
click at [430, 582] on div "[PERSON_NAME] Needs Response Thought to negotiate but the rear window has an is…" at bounding box center [518, 565] width 533 height 38
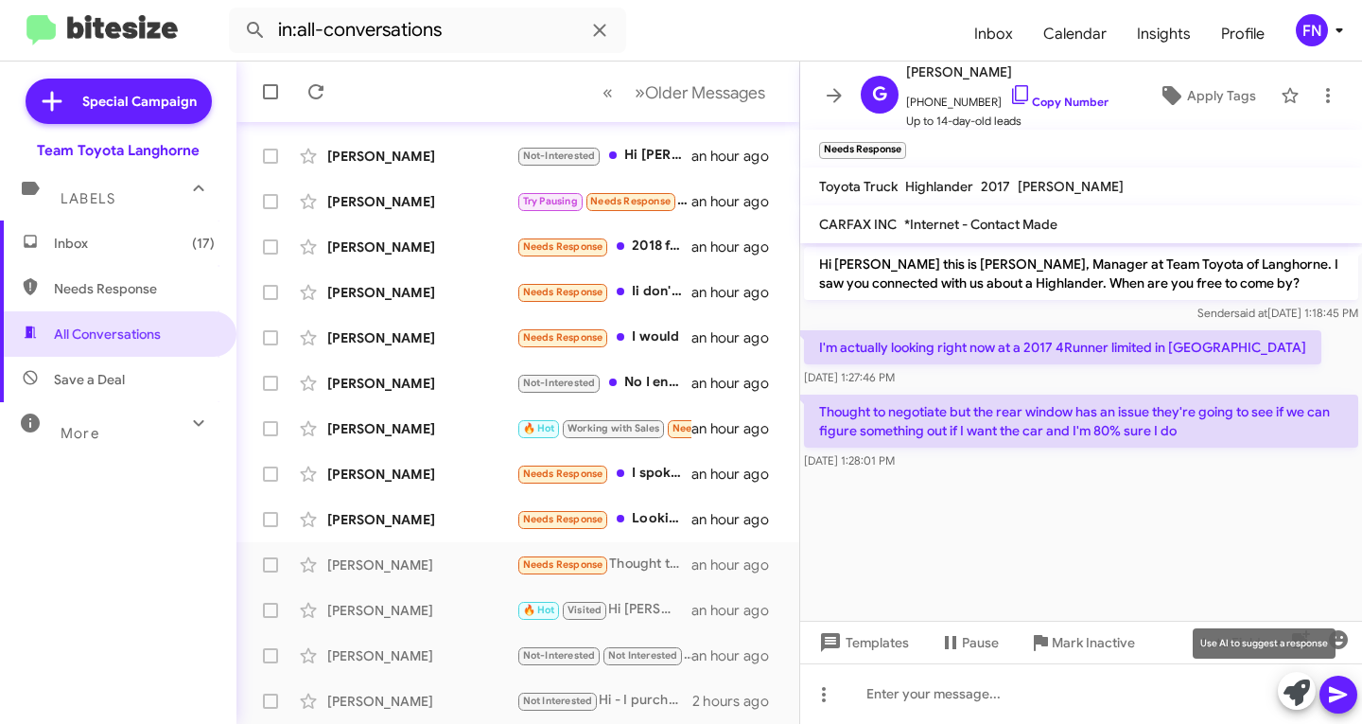
click at [1288, 692] on icon at bounding box center [1297, 692] width 26 height 26
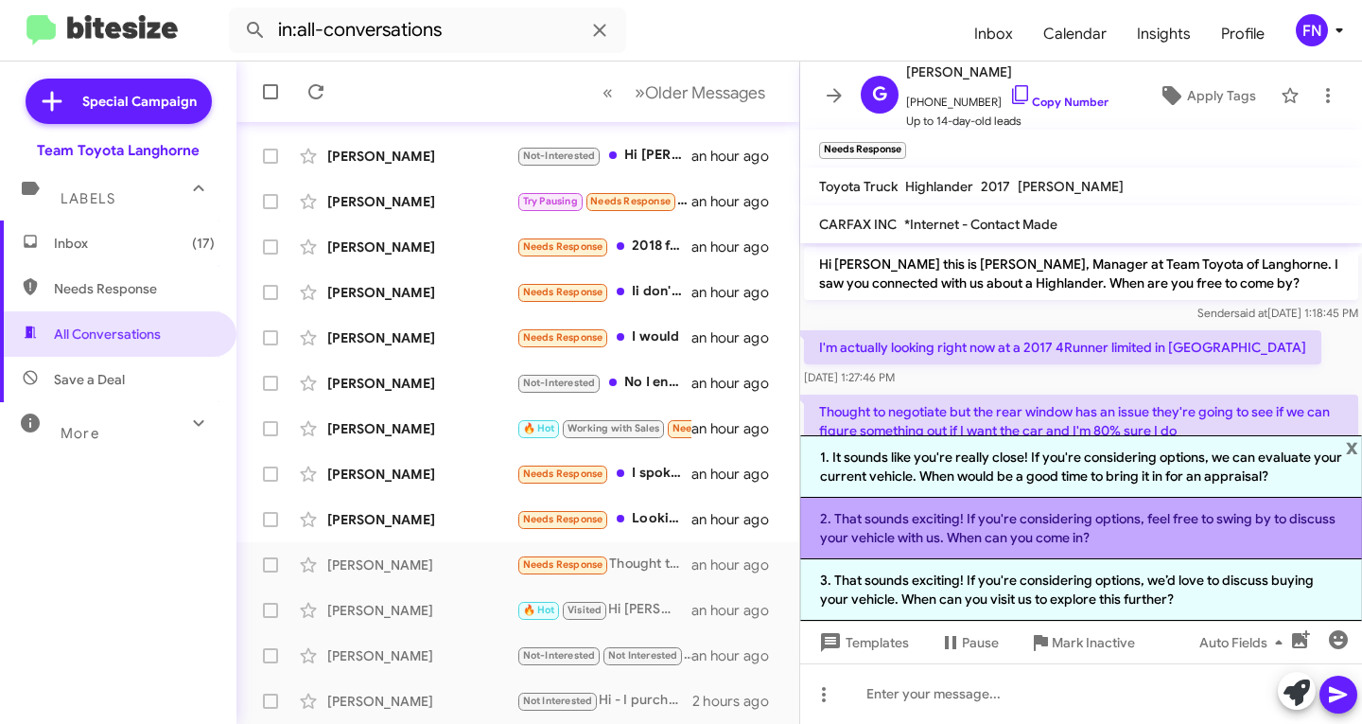
click at [990, 529] on li "2. That sounds exciting! If you're considering options, feel free to swing by t…" at bounding box center [1081, 528] width 562 height 61
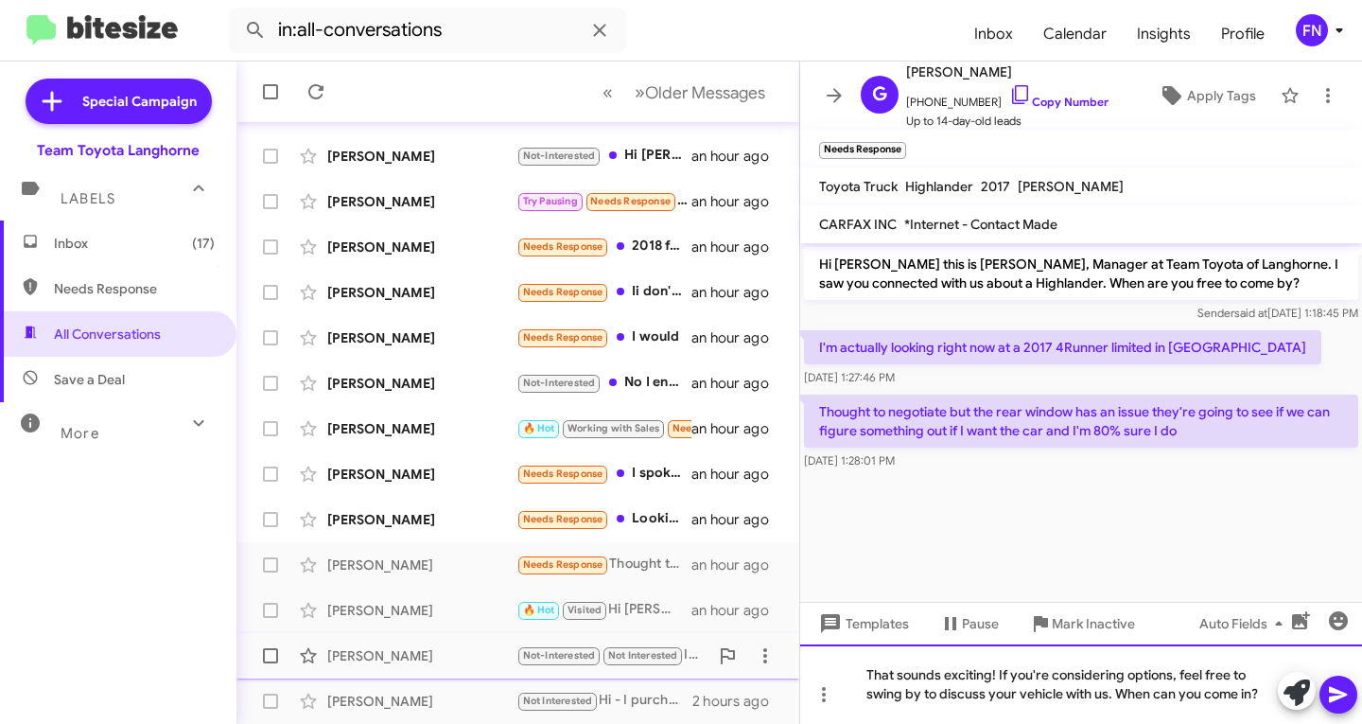
drag, startPoint x: 998, startPoint y: 672, endPoint x: 603, endPoint y: 672, distance: 395.4
click at [603, 672] on div "All Conversations « Previous » Next Older Messages [PERSON_NAME] Not Interested…" at bounding box center [800, 392] width 1126 height 662
click at [1043, 672] on div "If you're considering options, feel free to swing by to discuss your vehicle wi…" at bounding box center [1081, 683] width 562 height 79
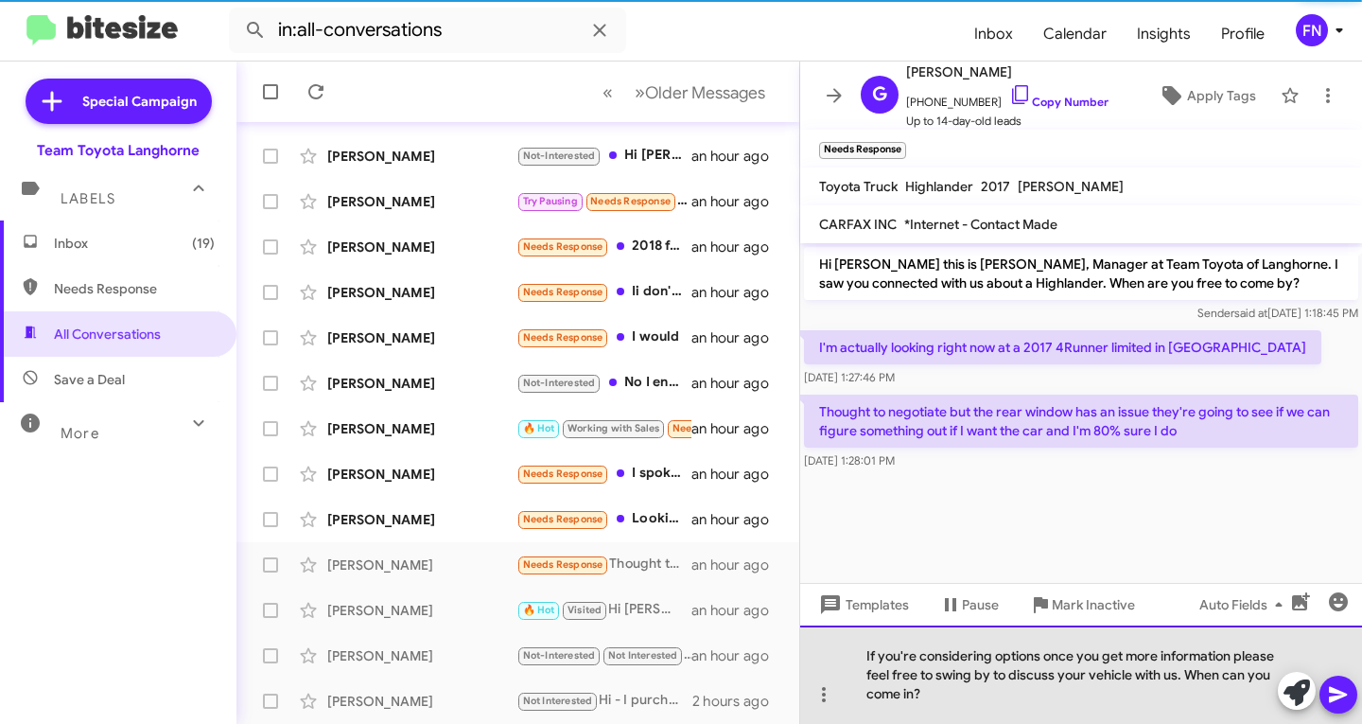
drag, startPoint x: 977, startPoint y: 699, endPoint x: 1176, endPoint y: 673, distance: 200.4
click at [1176, 673] on div "If you're considering options once you get more information please feel free to…" at bounding box center [1081, 674] width 562 height 98
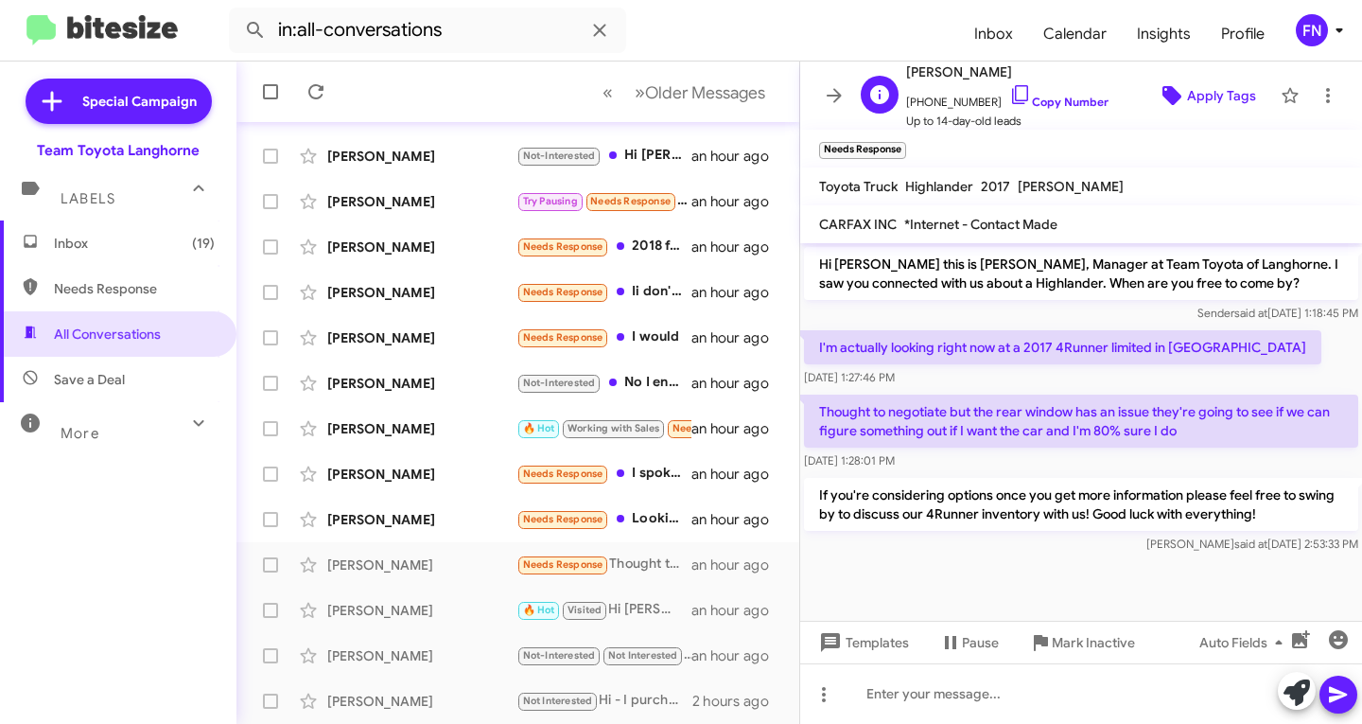
click at [1171, 87] on icon at bounding box center [1172, 95] width 23 height 23
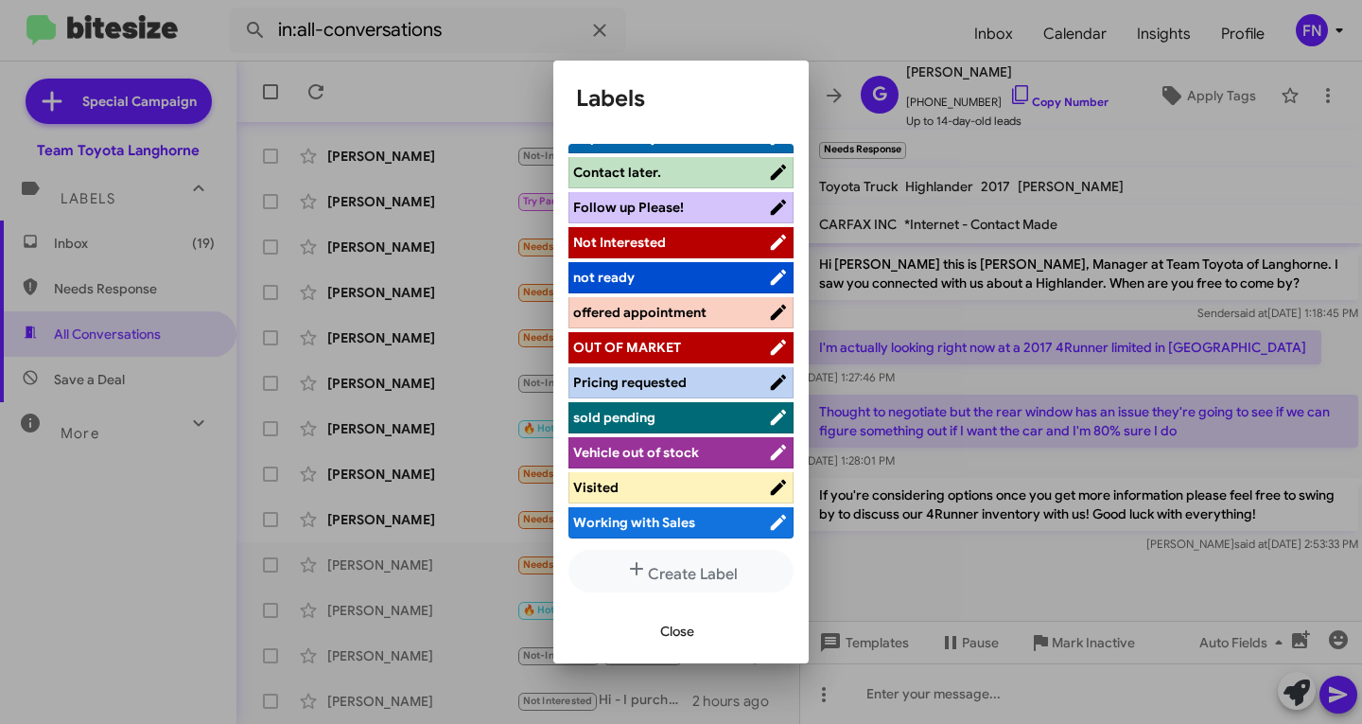
click at [675, 250] on span "Not Interested" at bounding box center [670, 242] width 195 height 19
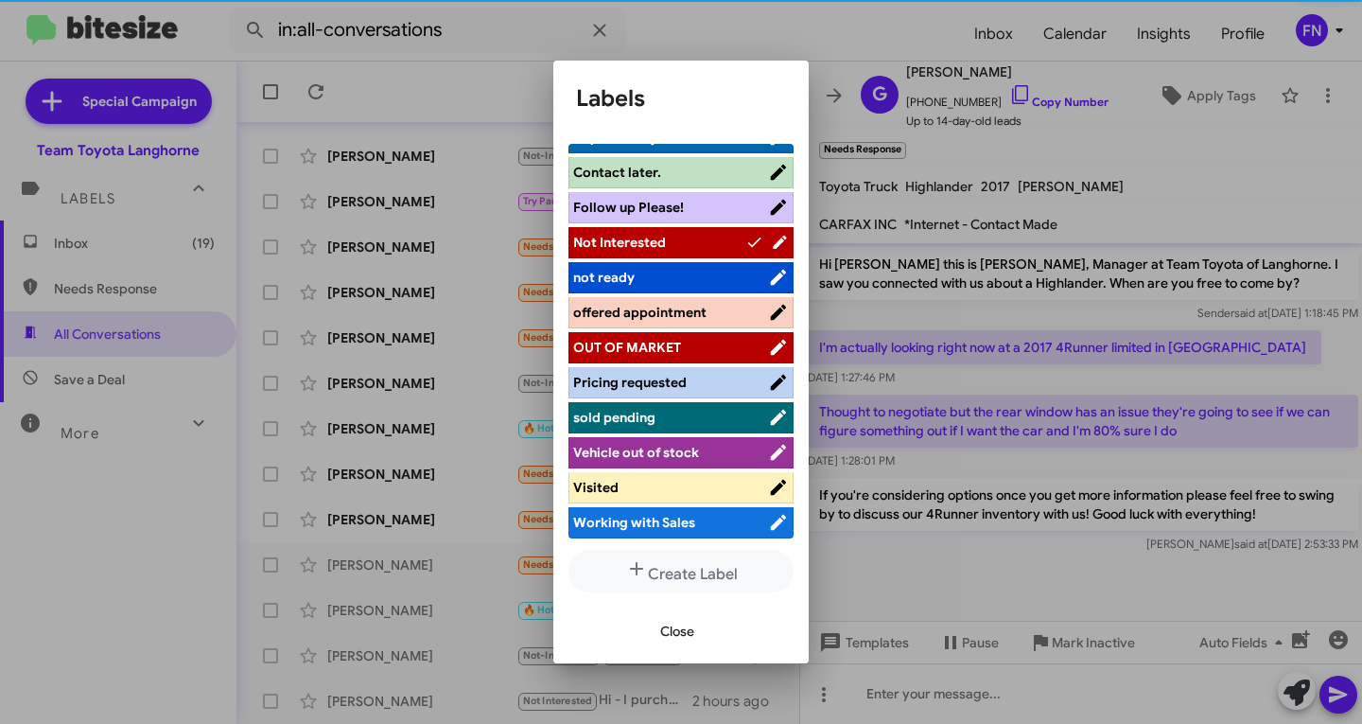
click at [653, 621] on button "Close" at bounding box center [677, 631] width 64 height 34
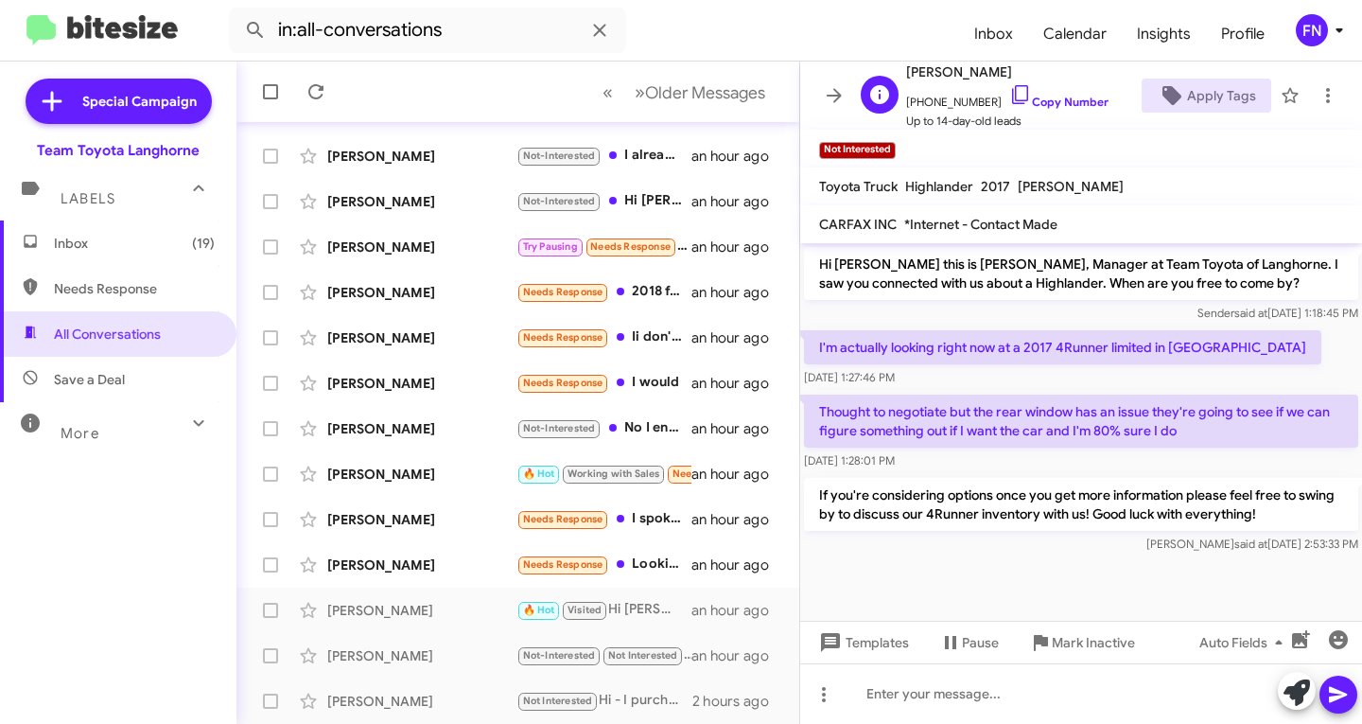
click at [1036, 88] on span "[PHONE_NUMBER] Copy Number" at bounding box center [1007, 97] width 202 height 28
click at [1028, 100] on link "Copy Number" at bounding box center [1058, 102] width 99 height 14
click at [413, 557] on div "[PERSON_NAME]" at bounding box center [421, 564] width 189 height 19
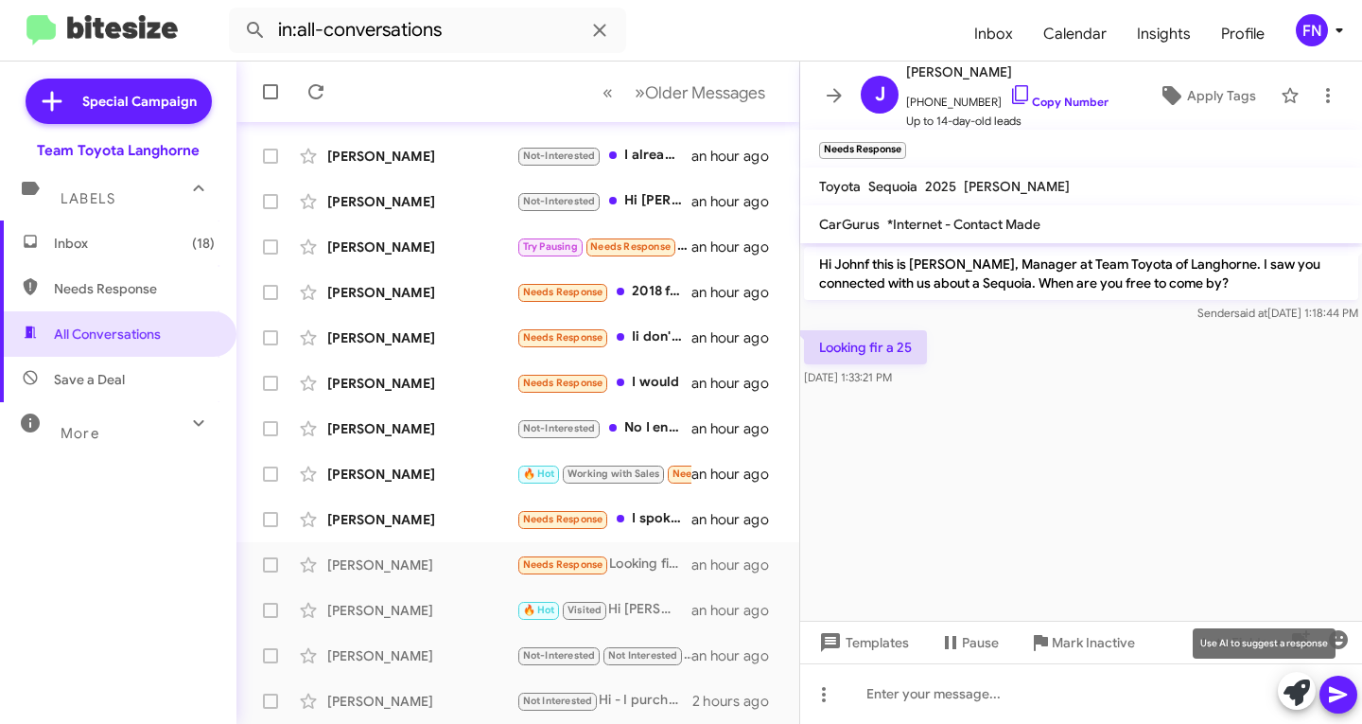
click at [1288, 686] on icon at bounding box center [1297, 692] width 26 height 26
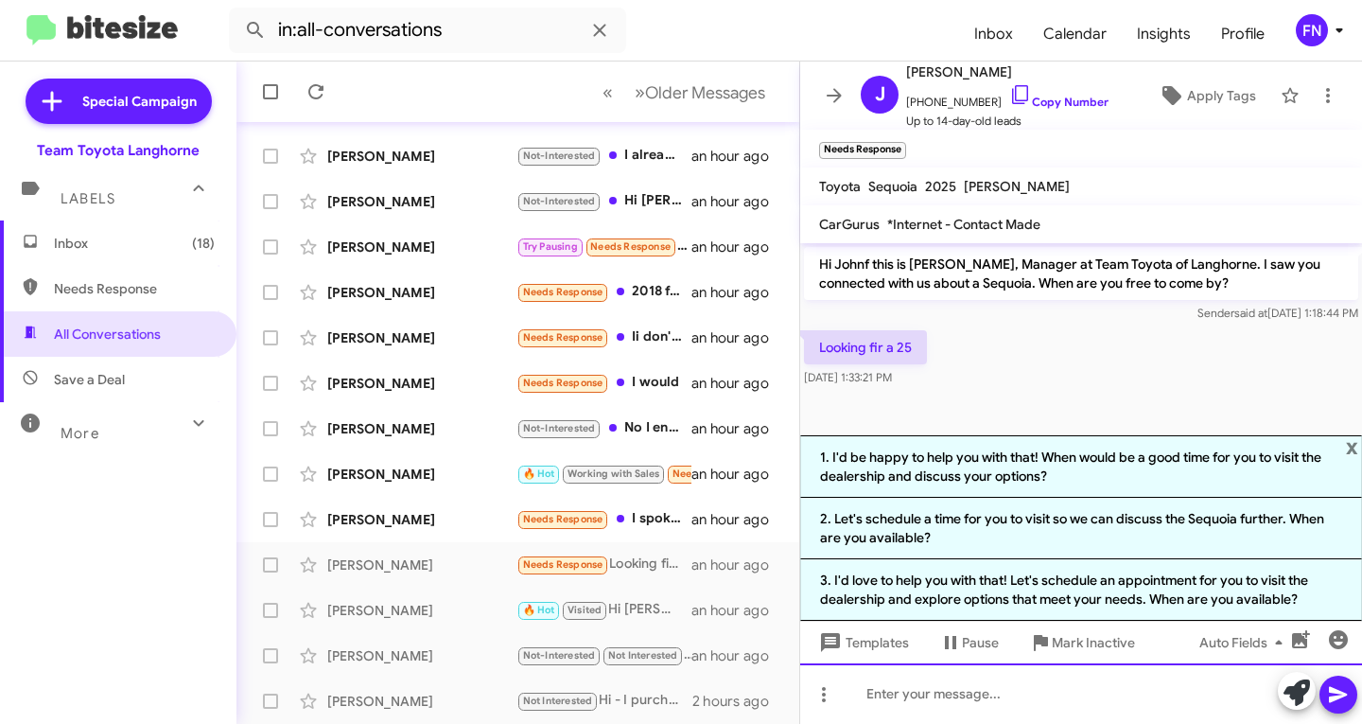
click at [990, 690] on div at bounding box center [1081, 693] width 562 height 61
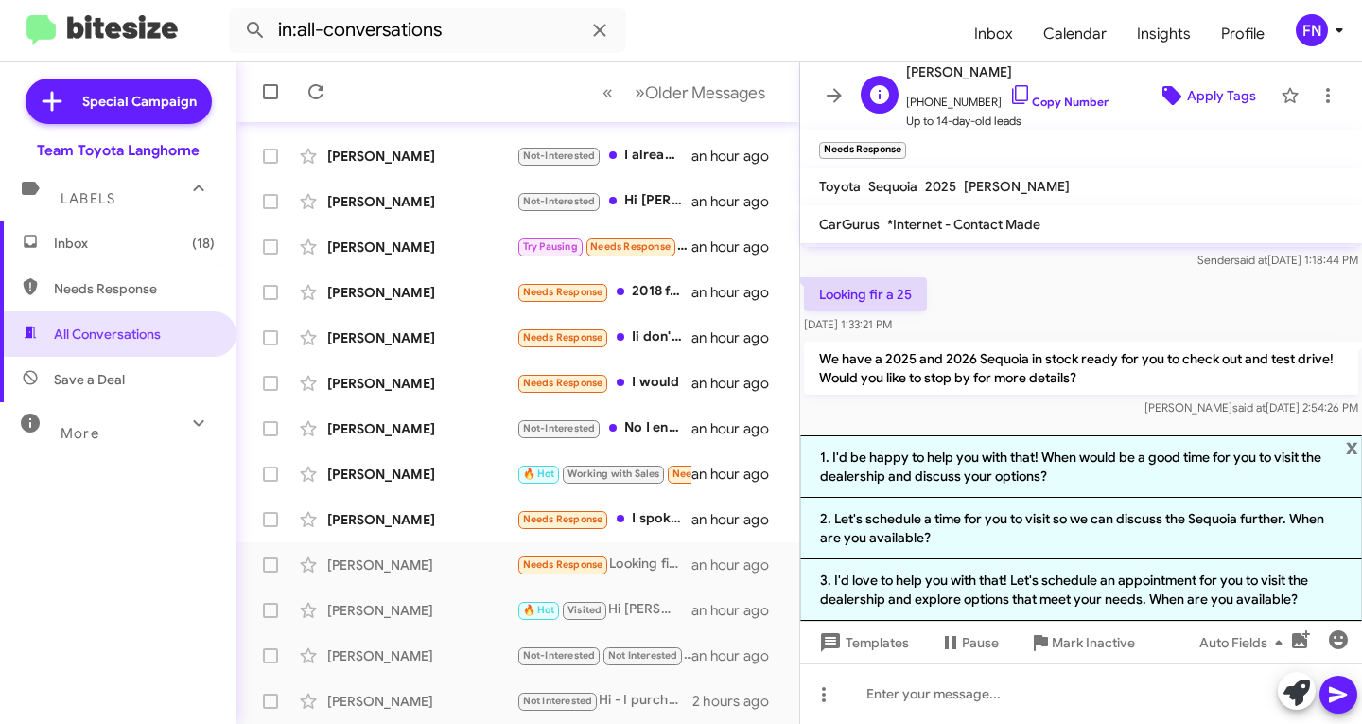
click at [1216, 99] on span "Apply Tags" at bounding box center [1221, 96] width 69 height 34
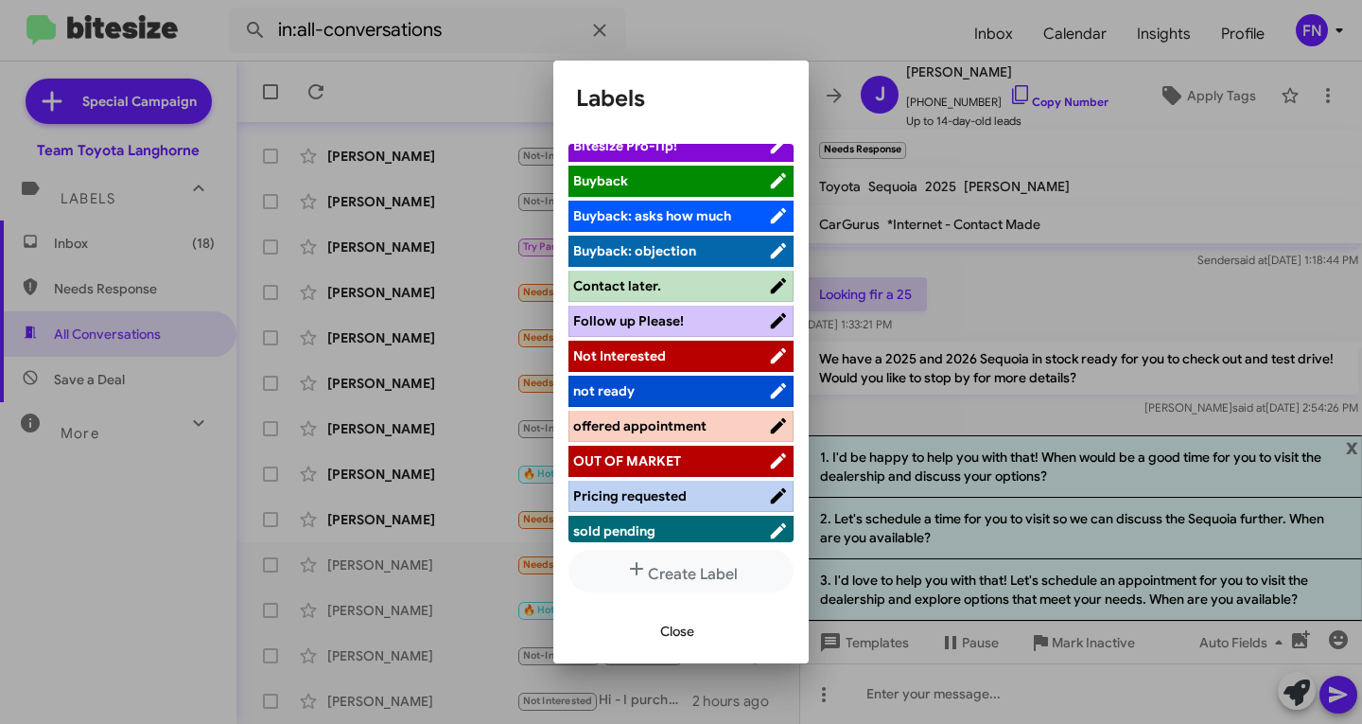
scroll to position [268, 0]
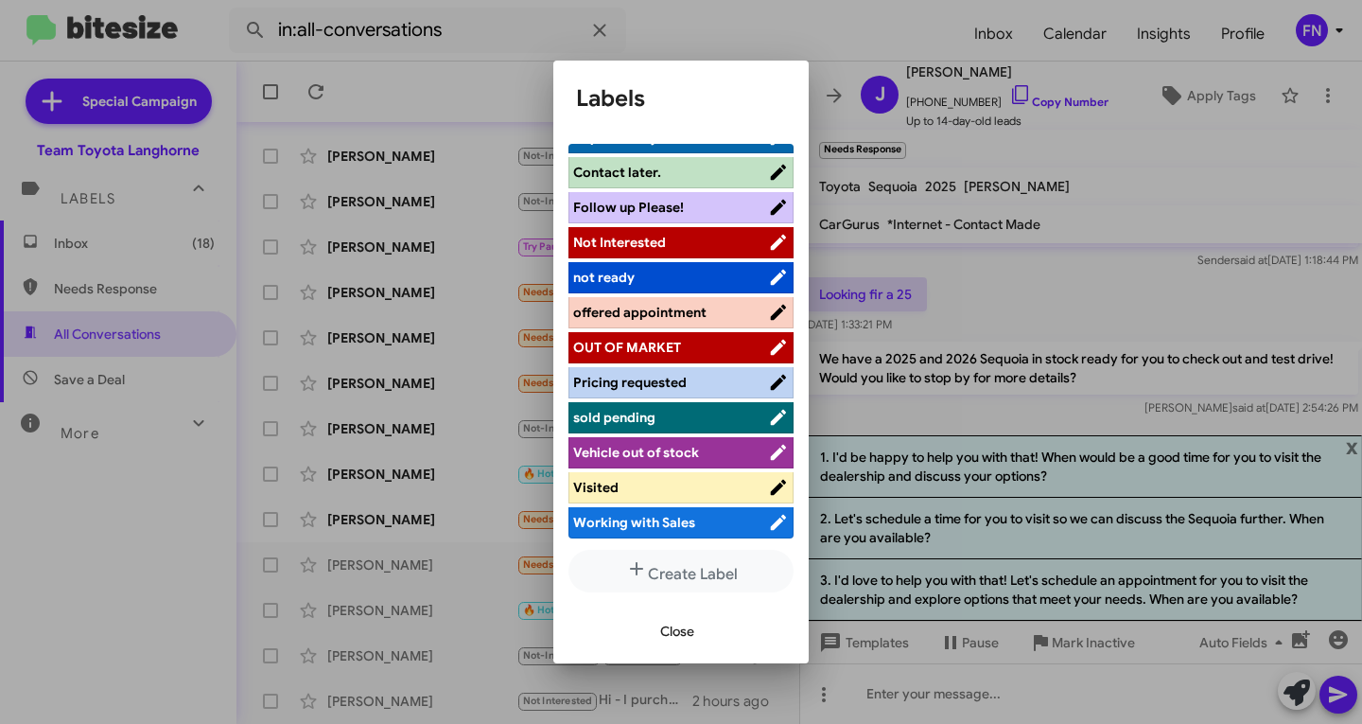
click at [680, 324] on li "offered appointment" at bounding box center [681, 312] width 225 height 31
click at [674, 321] on span "offered appointment" at bounding box center [670, 312] width 195 height 19
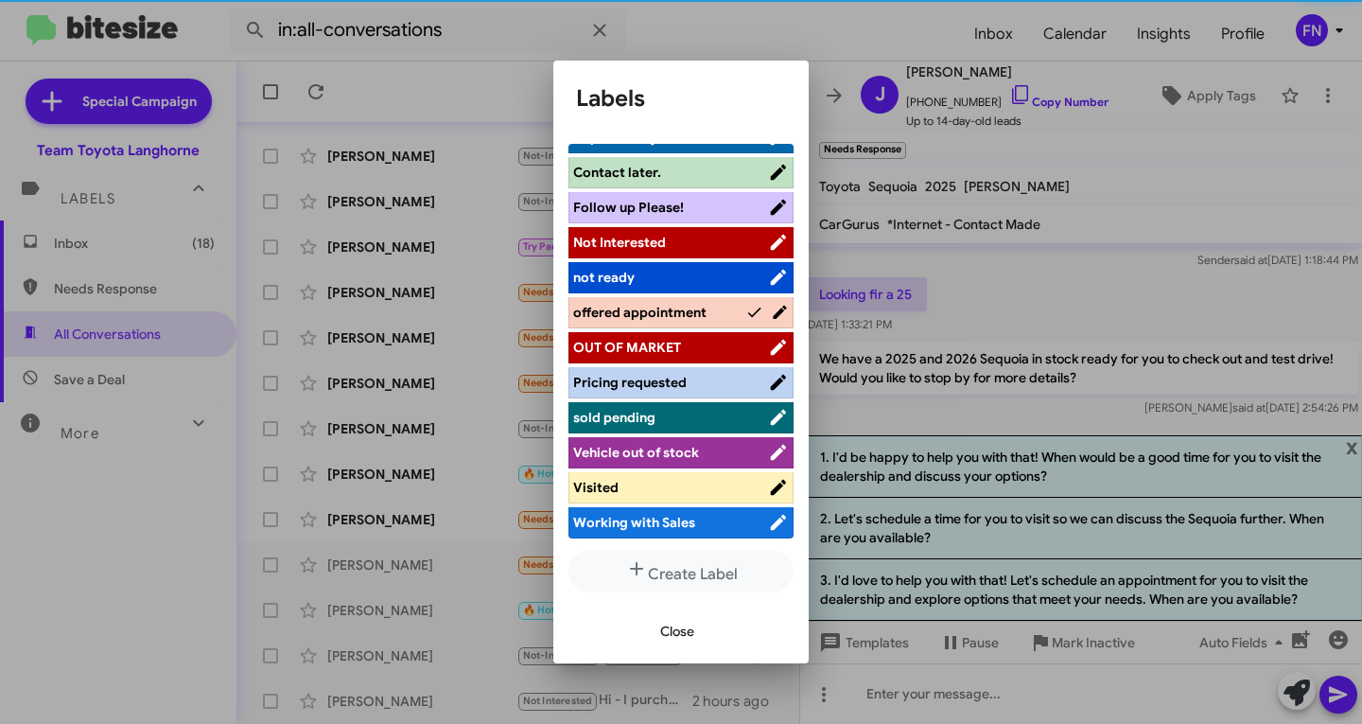
click at [666, 623] on span "Close" at bounding box center [677, 631] width 34 height 34
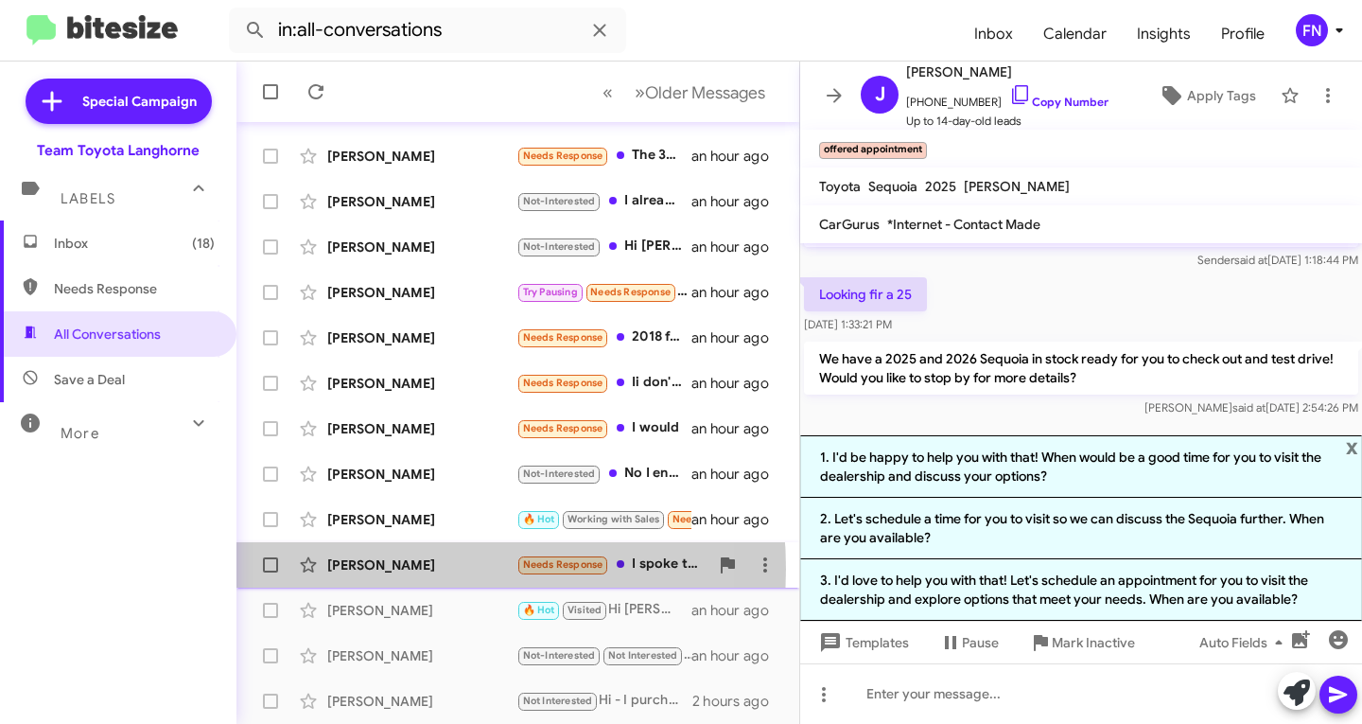
click at [399, 569] on div "[PERSON_NAME]" at bounding box center [421, 564] width 189 height 19
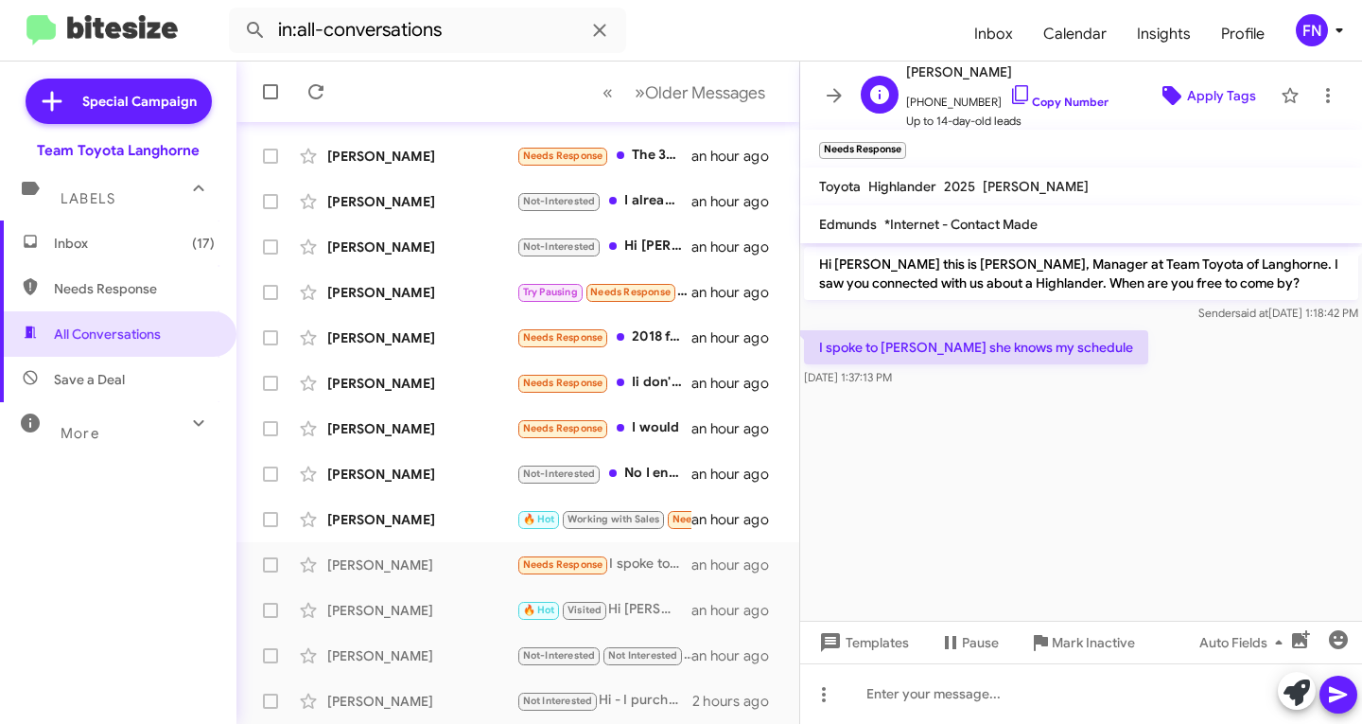
click at [1187, 100] on span "Apply Tags" at bounding box center [1221, 96] width 69 height 34
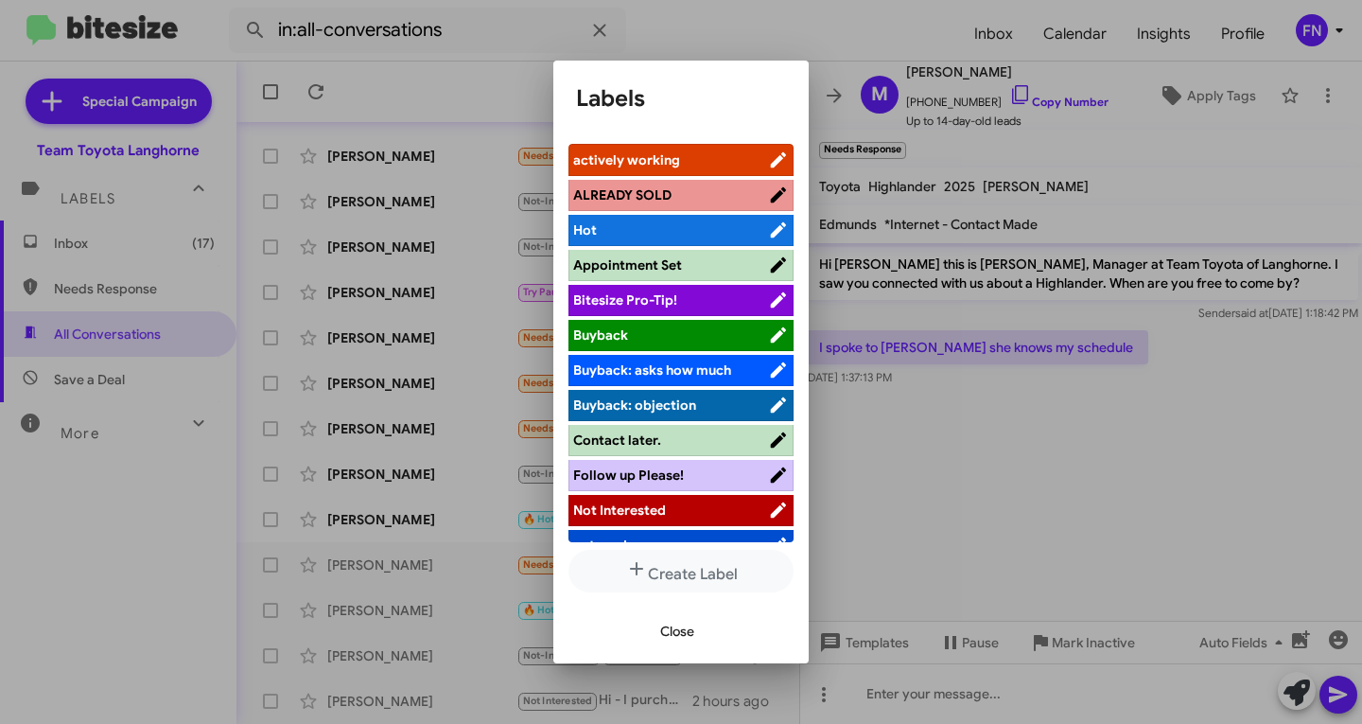
click at [687, 164] on span "actively working" at bounding box center [670, 159] width 195 height 19
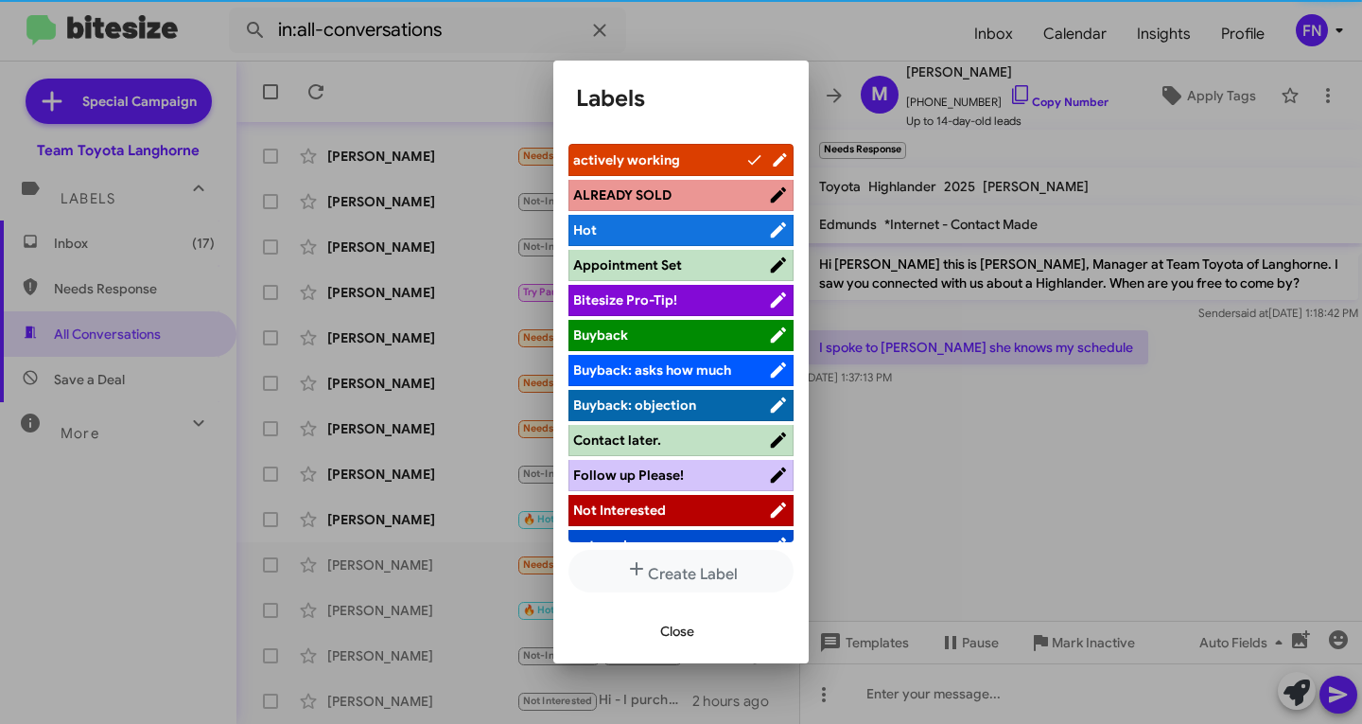
click at [679, 623] on span "Close" at bounding box center [677, 631] width 34 height 34
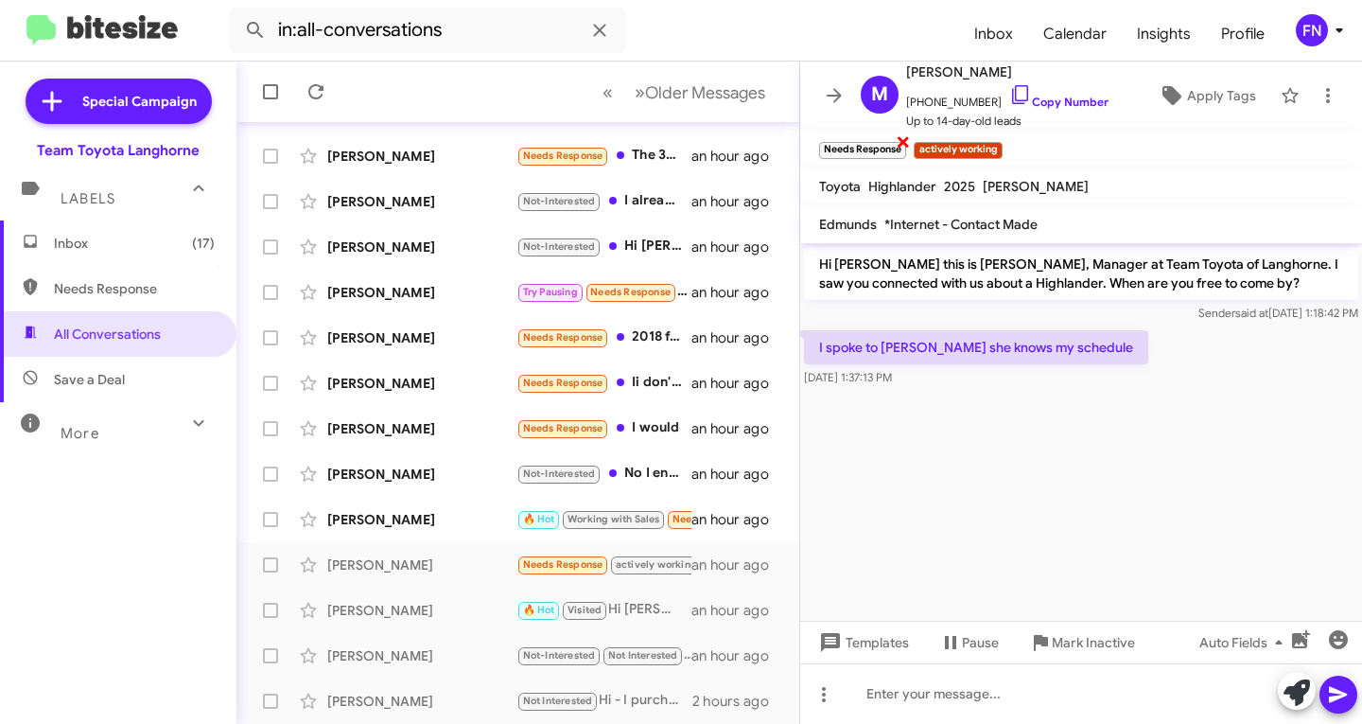
click at [905, 144] on span "×" at bounding box center [903, 141] width 15 height 23
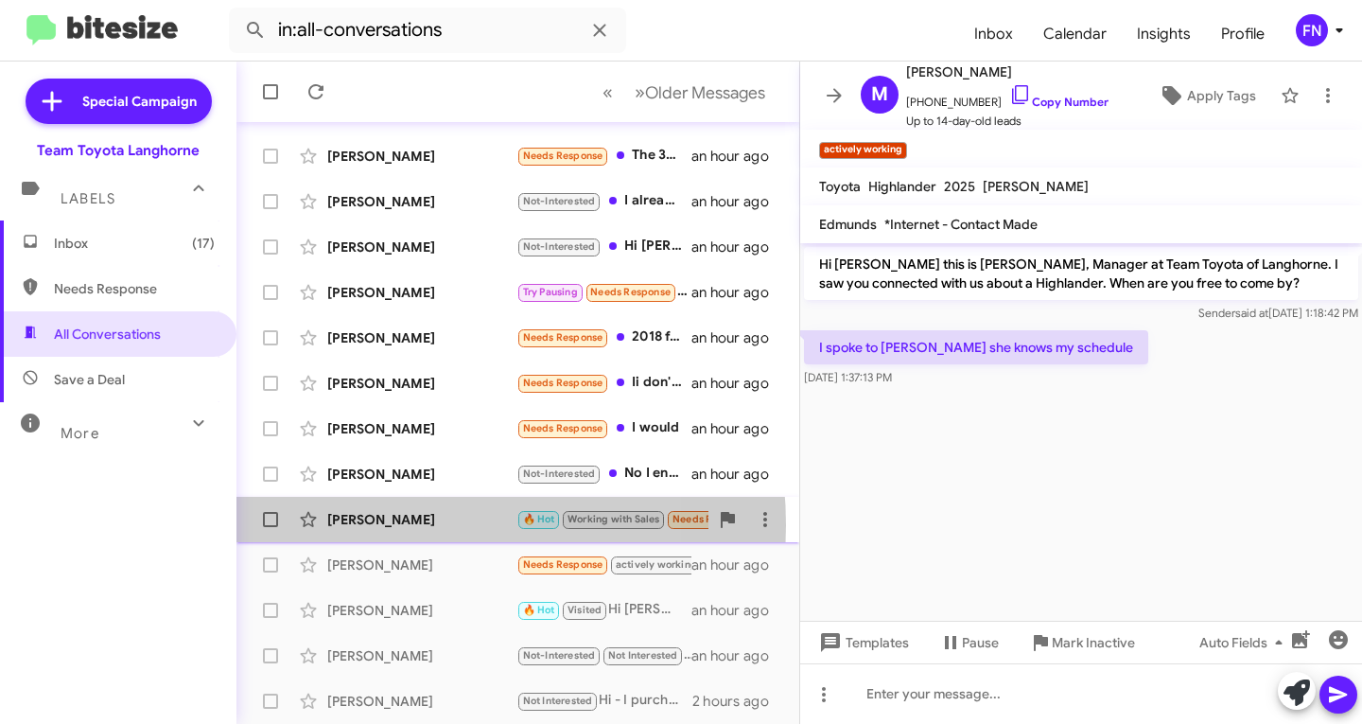
click at [373, 525] on div "[PERSON_NAME]" at bounding box center [421, 519] width 189 height 19
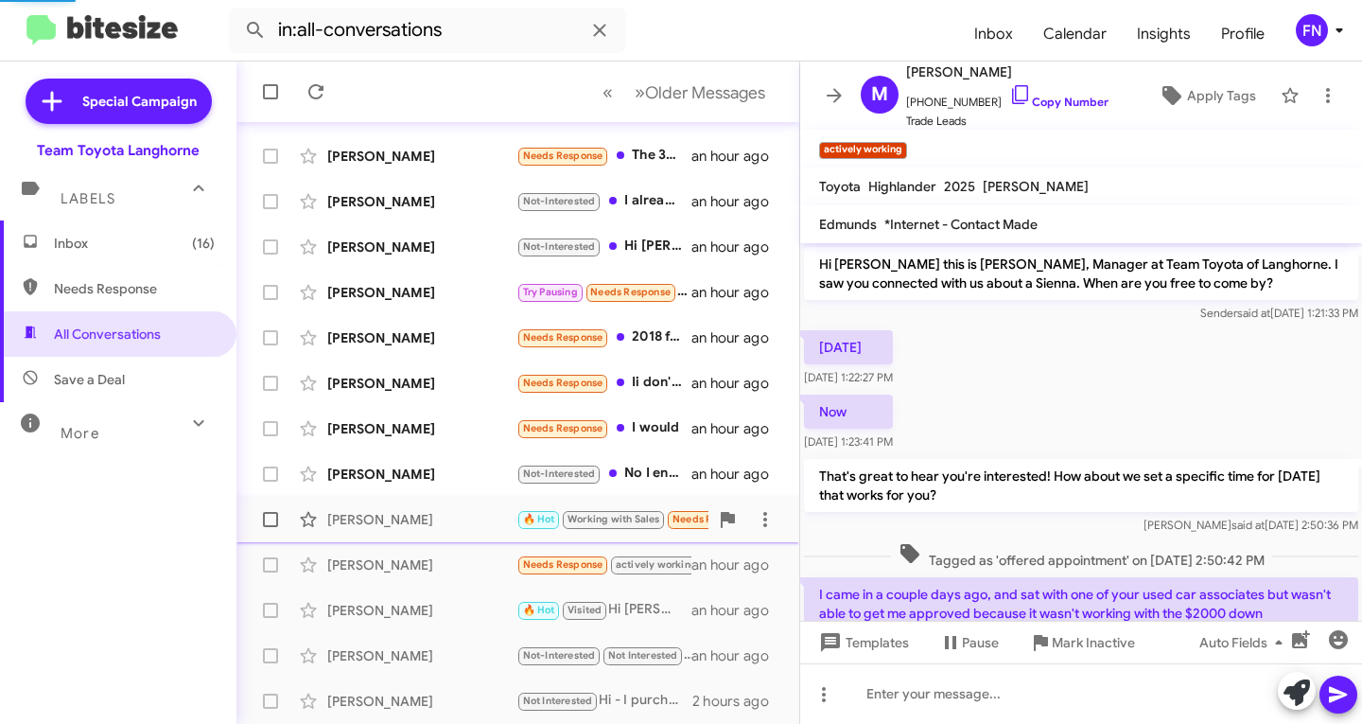
scroll to position [768, 0]
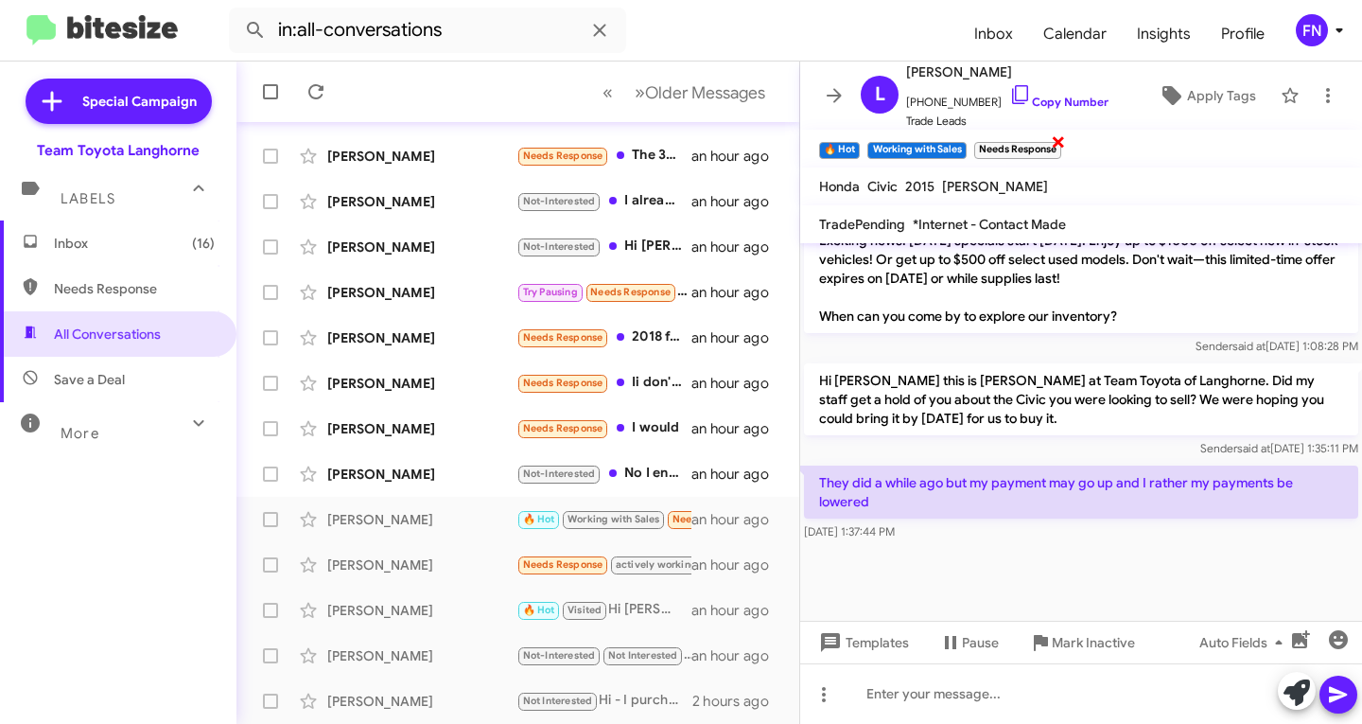
click at [1057, 144] on span "×" at bounding box center [1058, 141] width 15 height 23
click at [1060, 95] on link "Copy Number" at bounding box center [1058, 102] width 99 height 14
click at [856, 146] on span "×" at bounding box center [857, 141] width 15 height 23
click at [1294, 680] on icon at bounding box center [1297, 692] width 26 height 26
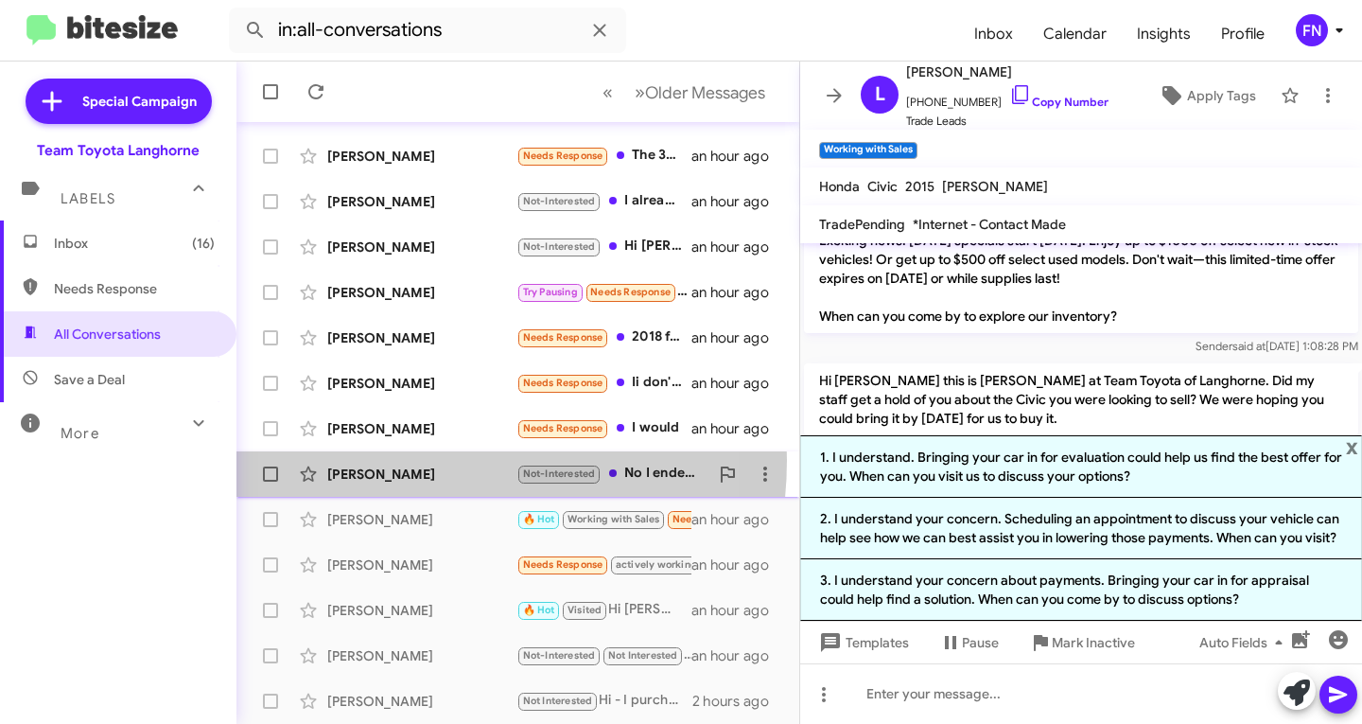
click at [402, 460] on div "[PERSON_NAME] Not-Interested No I ended up buying another car [DATE] an hour ago" at bounding box center [518, 474] width 533 height 38
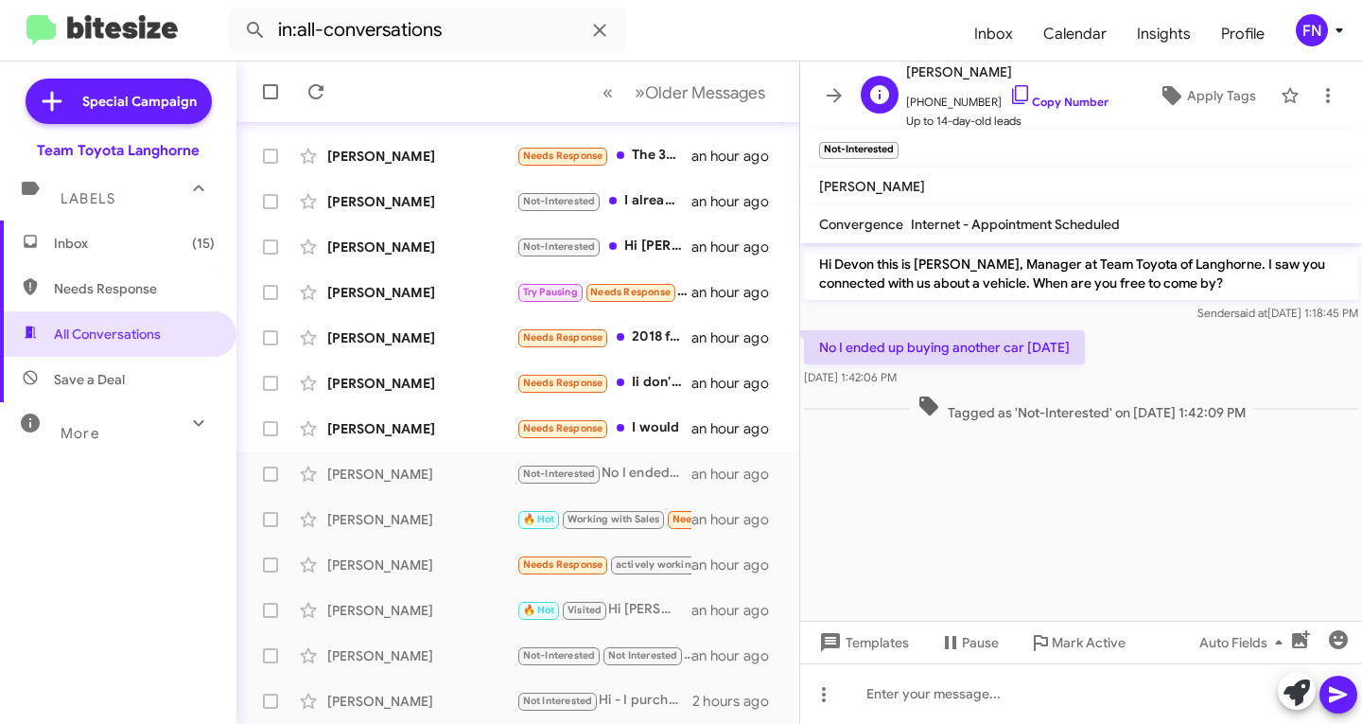
click at [1072, 112] on span "Up to 14-day-old leads" at bounding box center [1007, 121] width 202 height 19
click at [1068, 100] on link "Copy Number" at bounding box center [1058, 102] width 99 height 14
click at [377, 436] on div "[PERSON_NAME]" at bounding box center [421, 428] width 189 height 19
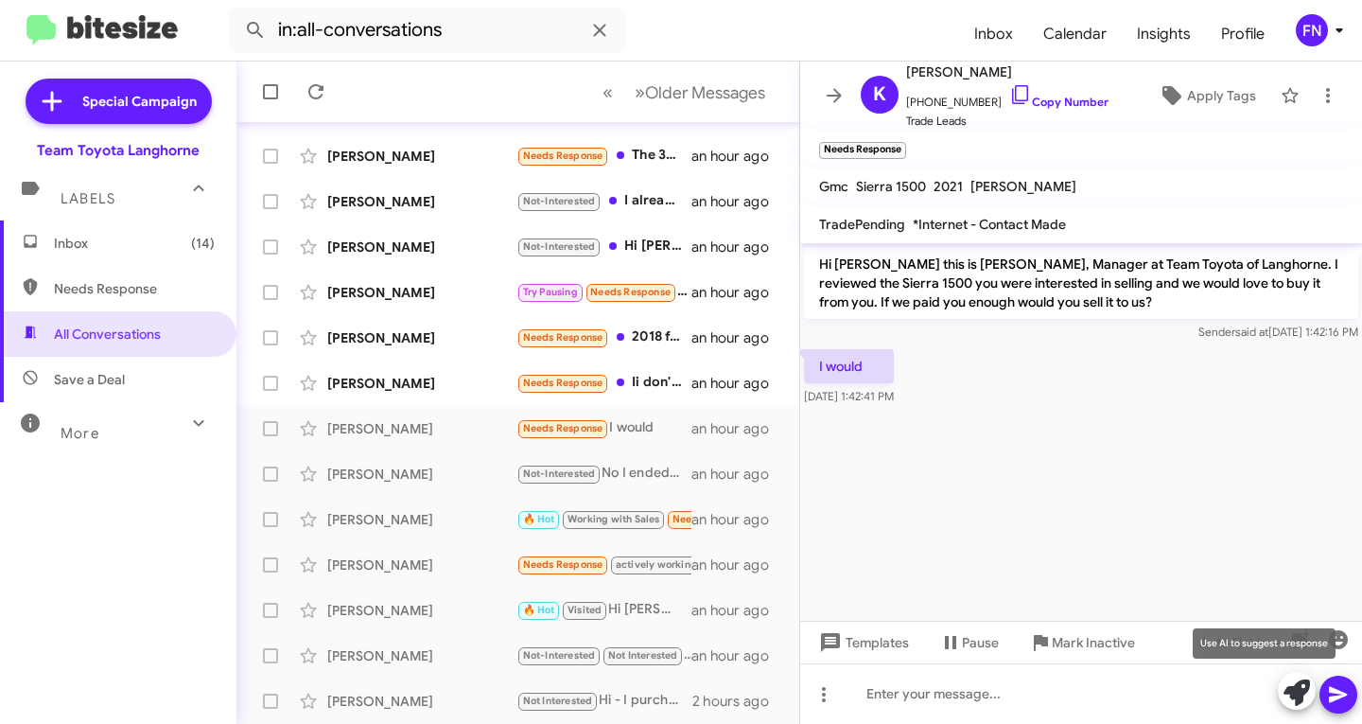
click at [1284, 694] on icon at bounding box center [1297, 692] width 26 height 26
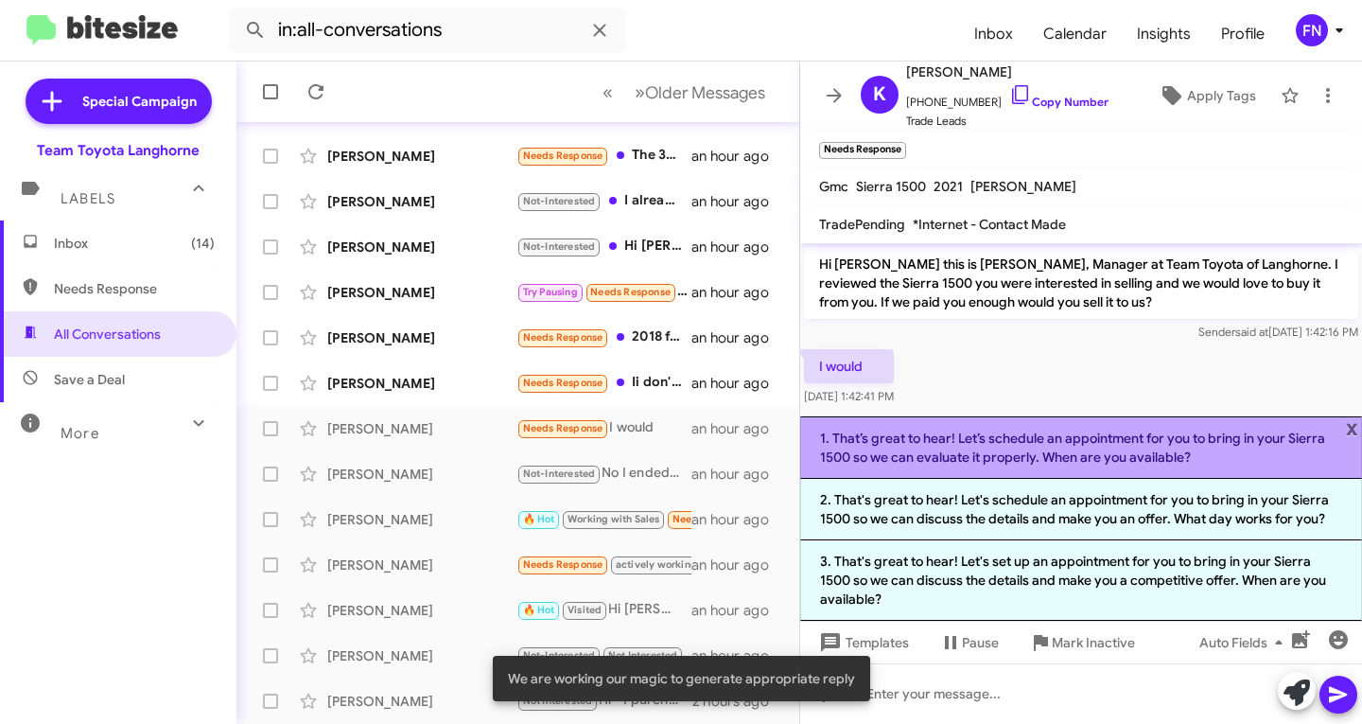
click at [1029, 459] on li "1. That’s great to hear! Let’s schedule an appointment for you to bring in your…" at bounding box center [1081, 447] width 562 height 62
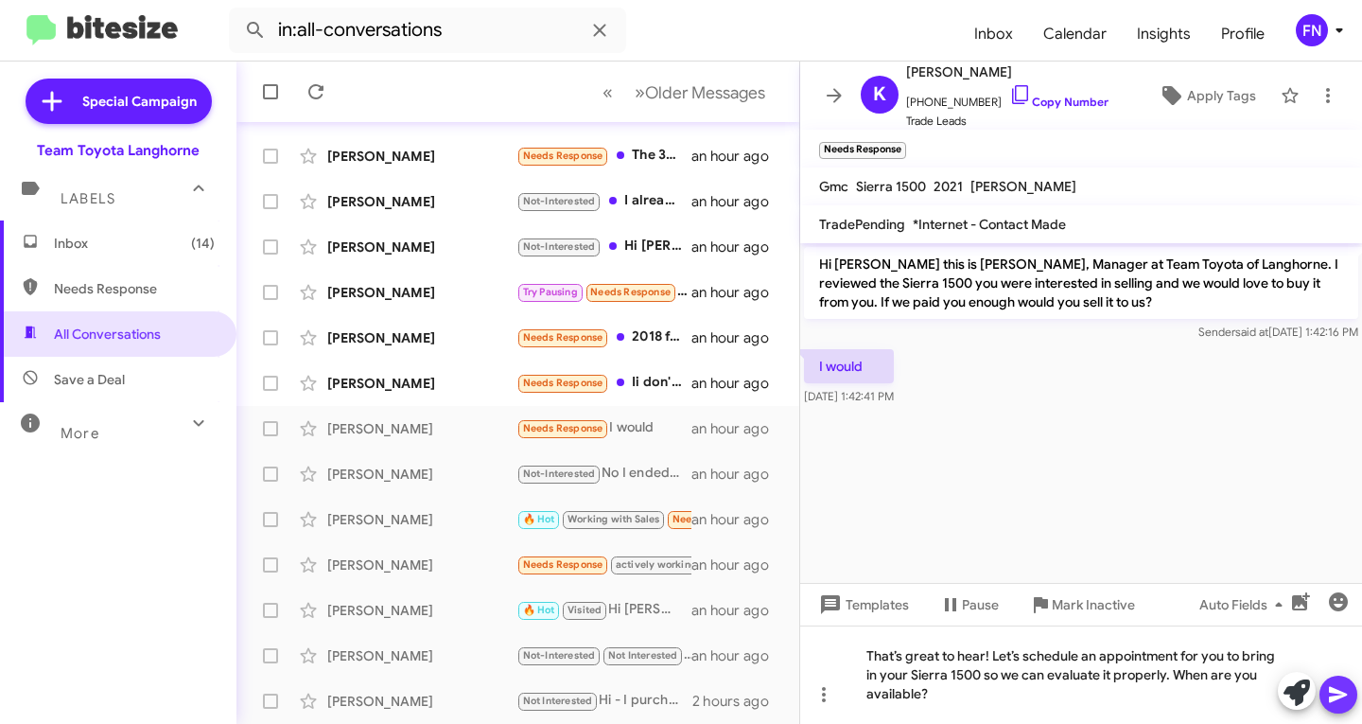
click at [1336, 691] on icon at bounding box center [1338, 695] width 18 height 16
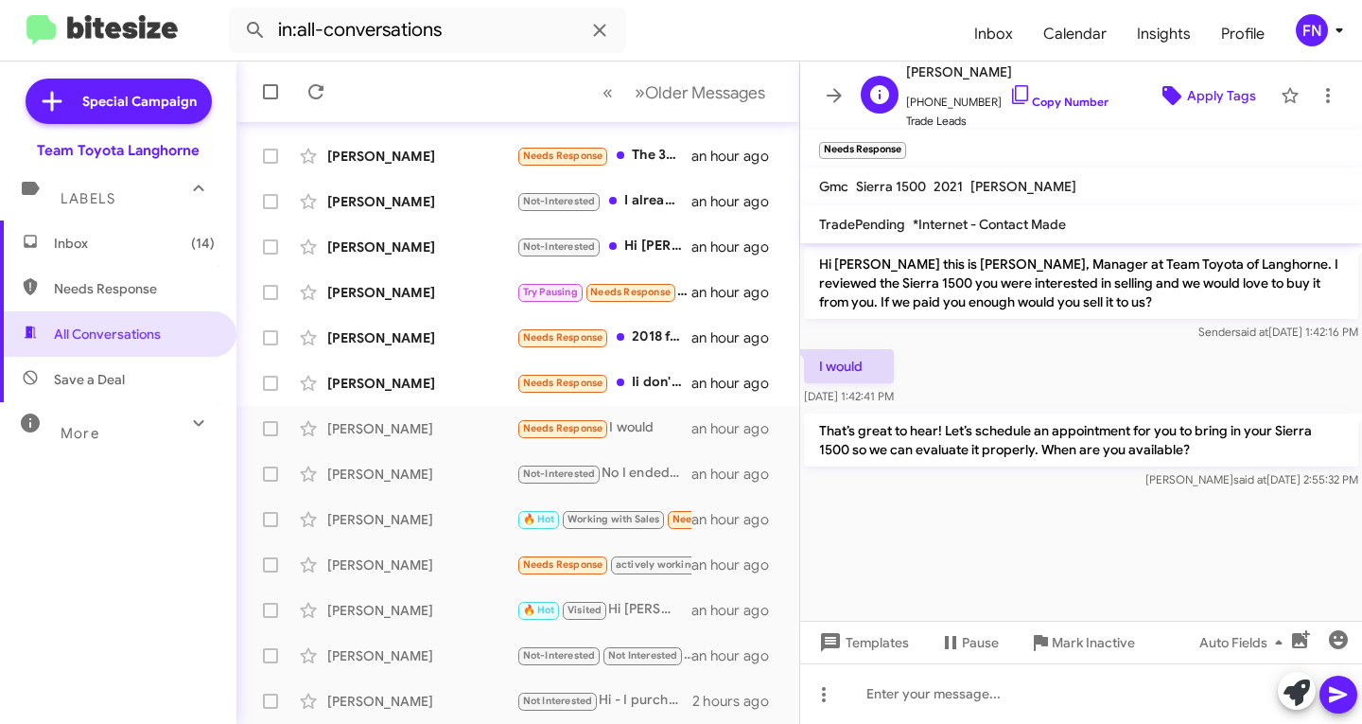
click at [1187, 100] on span "Apply Tags" at bounding box center [1221, 96] width 69 height 34
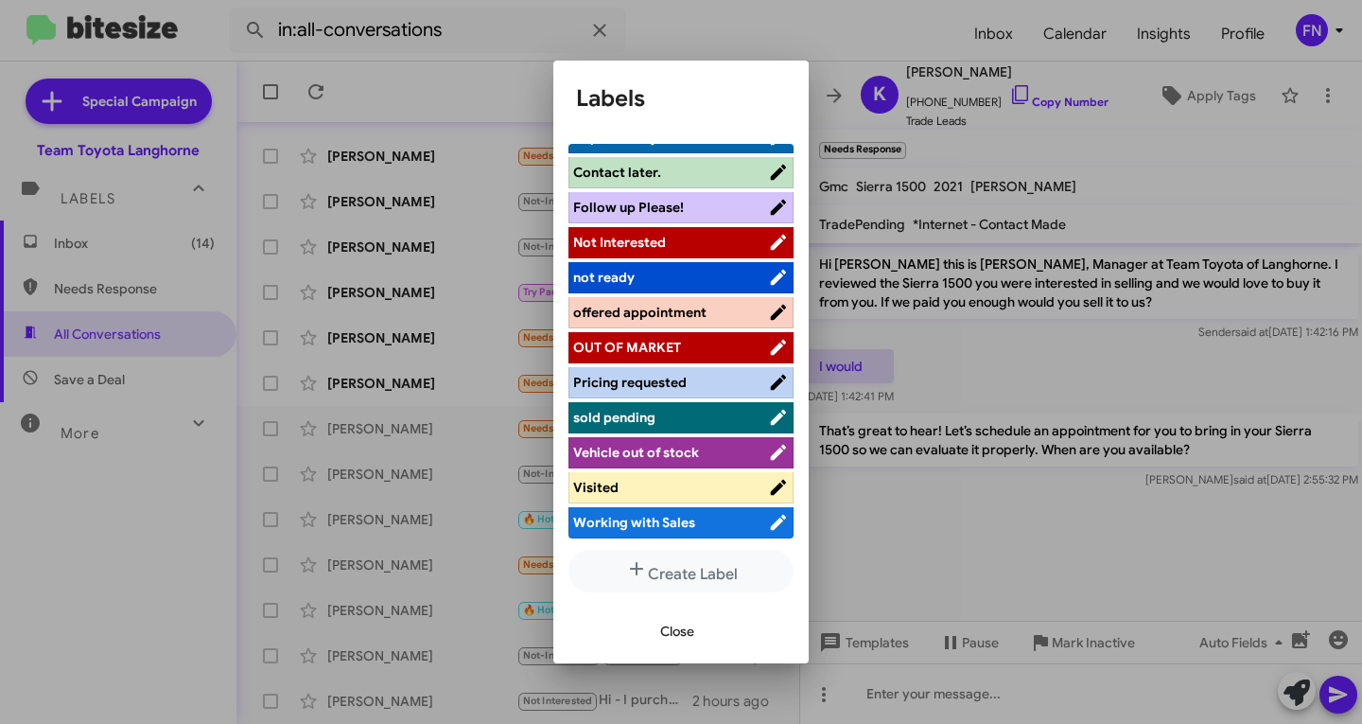
click at [661, 318] on span "offered appointment" at bounding box center [639, 312] width 133 height 17
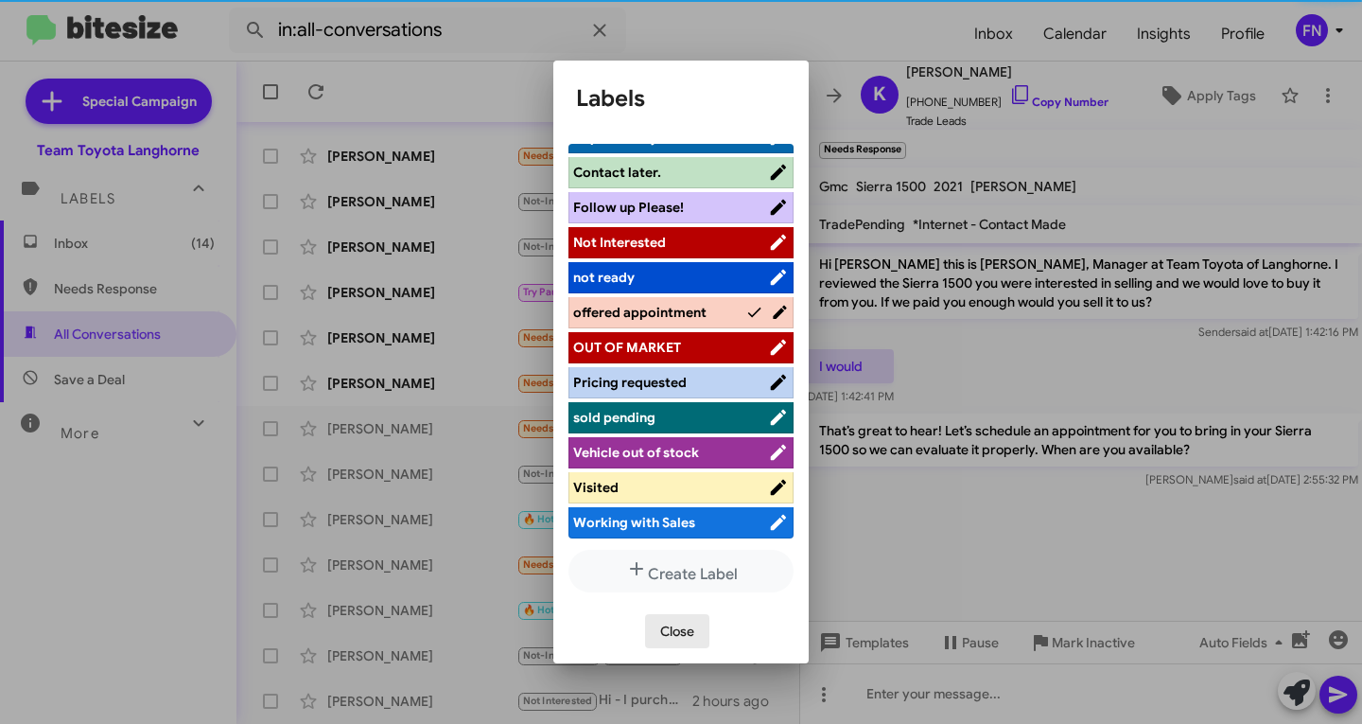
click at [674, 626] on span "Close" at bounding box center [677, 631] width 34 height 34
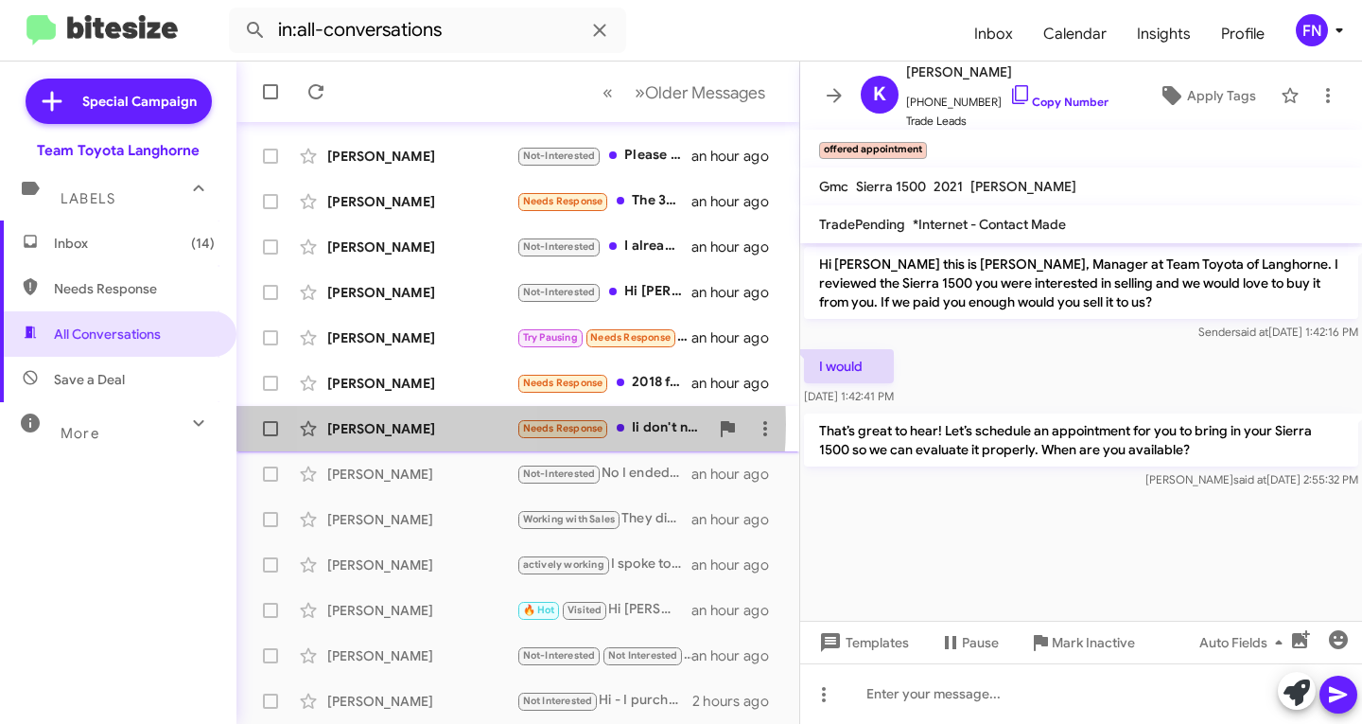
click at [420, 424] on div "[PERSON_NAME]" at bounding box center [421, 428] width 189 height 19
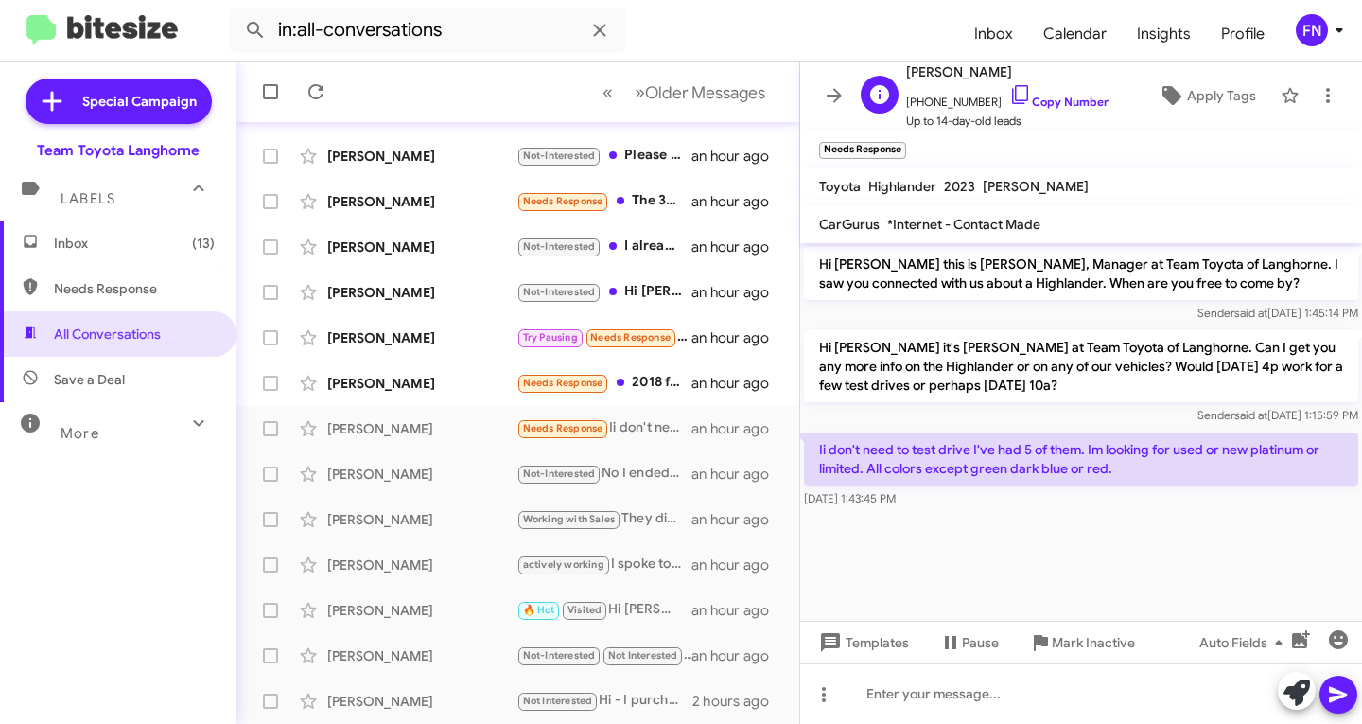
click at [1013, 89] on span "[PHONE_NUMBER] Copy Number" at bounding box center [1007, 97] width 202 height 28
click at [1027, 101] on link "Copy Number" at bounding box center [1058, 102] width 99 height 14
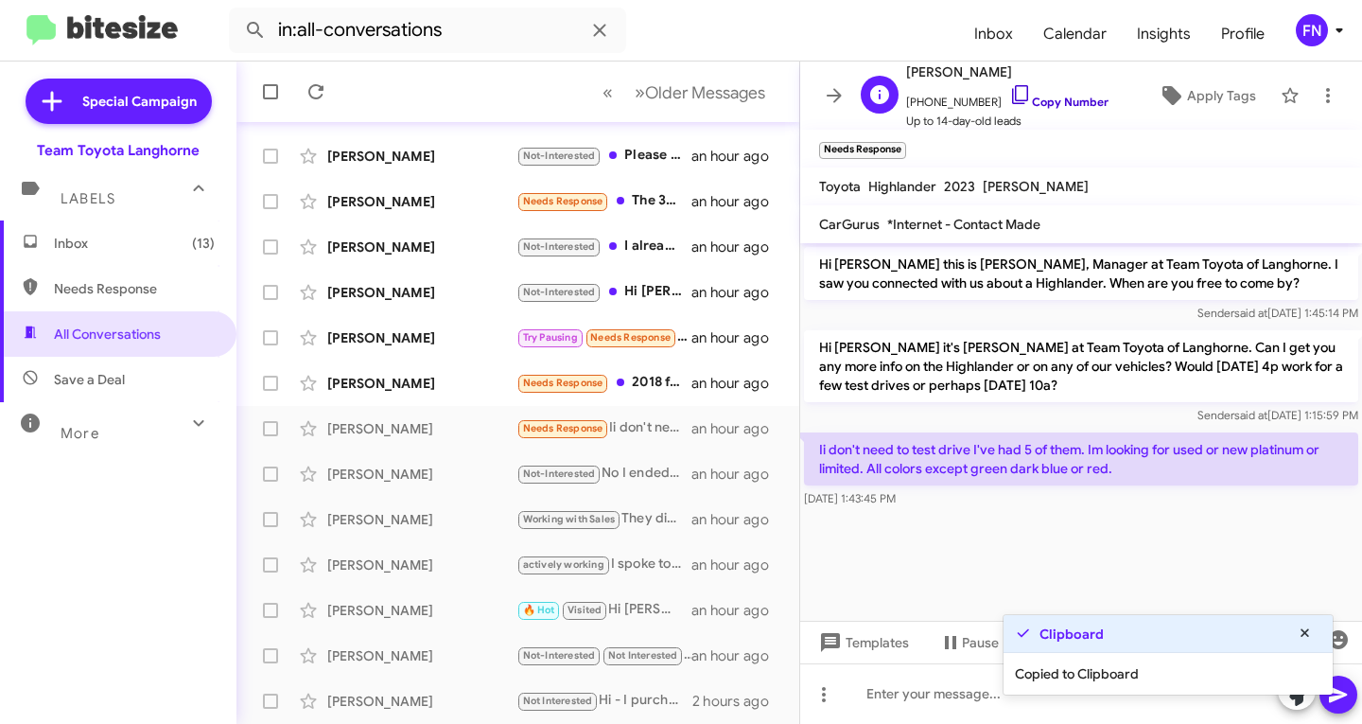
click at [1027, 101] on link "Copy Number" at bounding box center [1058, 102] width 99 height 14
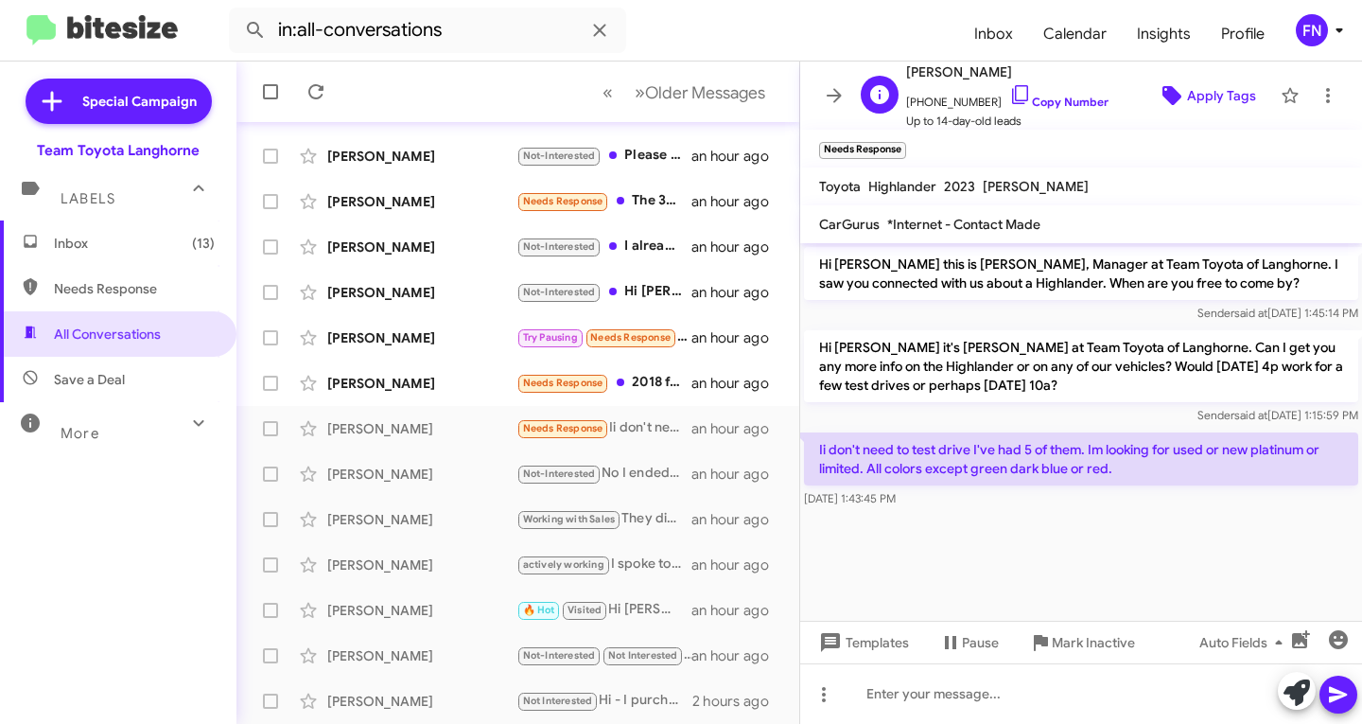
click at [1187, 96] on span "Apply Tags" at bounding box center [1221, 96] width 69 height 34
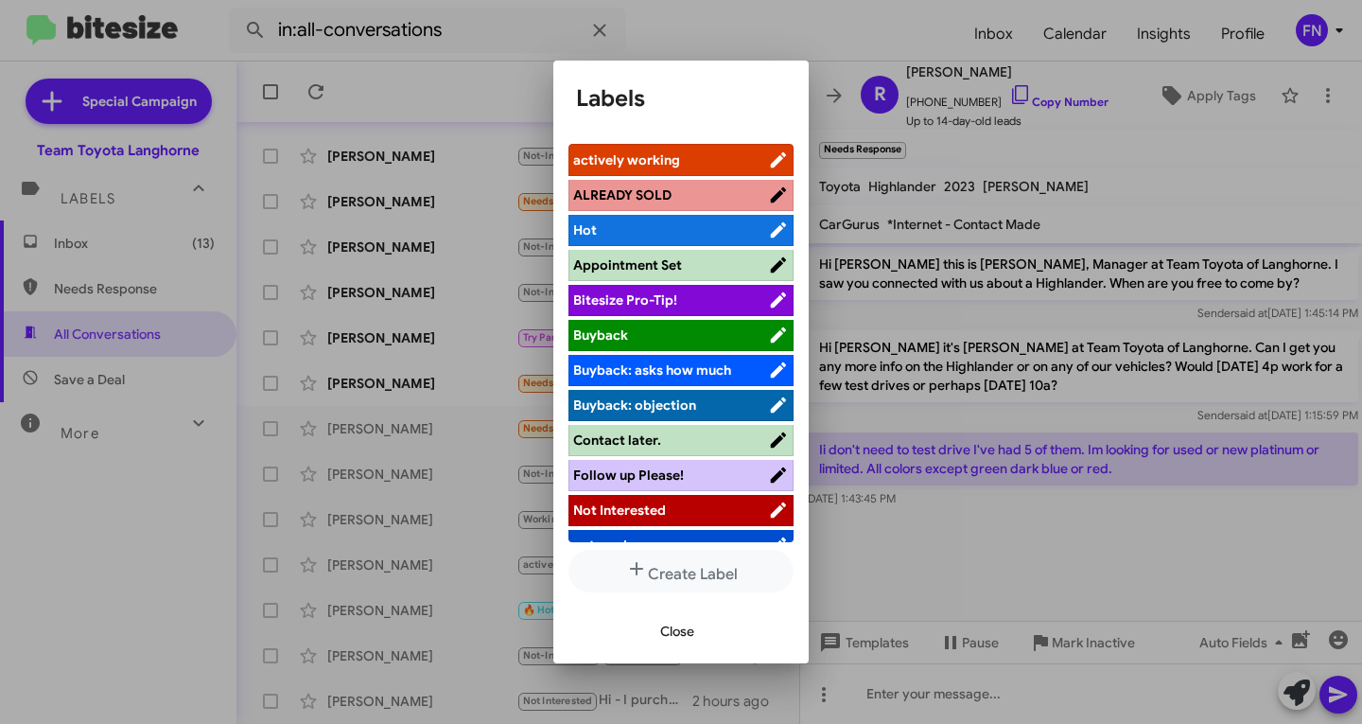
click at [677, 152] on span "actively working" at bounding box center [626, 159] width 107 height 17
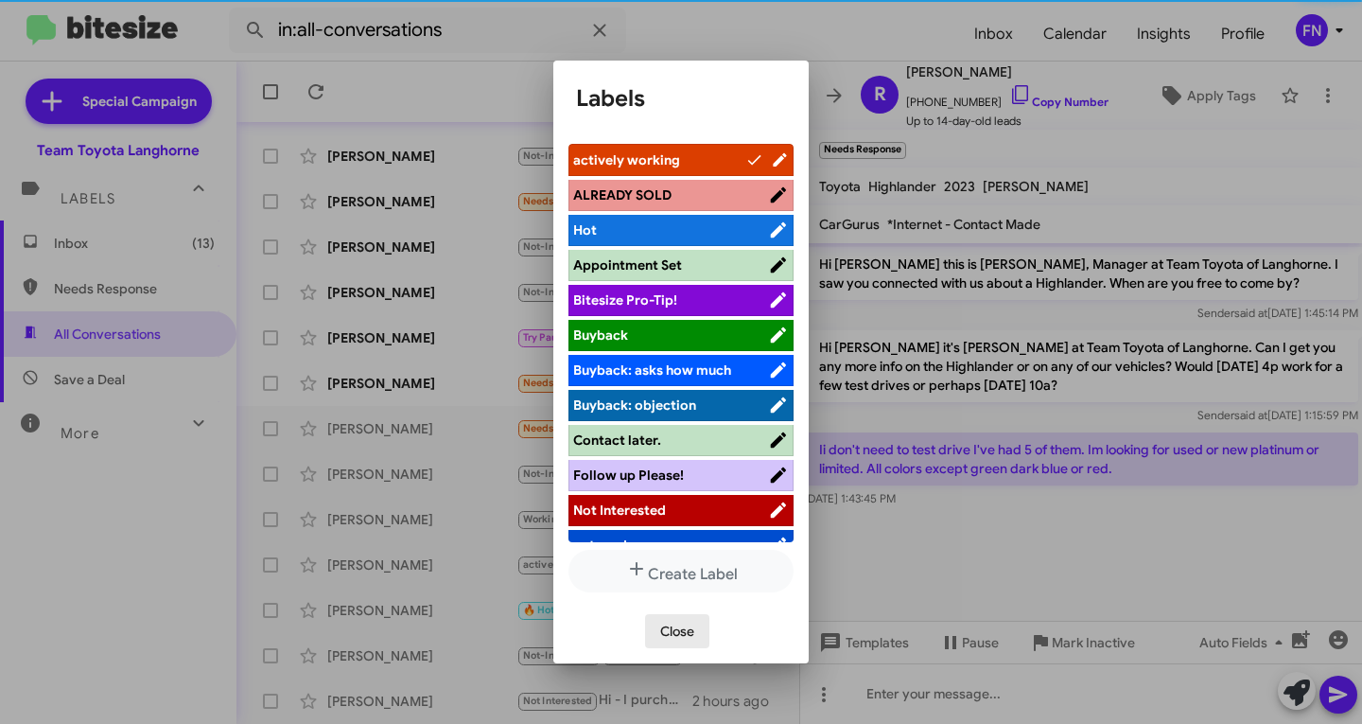
click at [664, 641] on span "Close" at bounding box center [677, 631] width 34 height 34
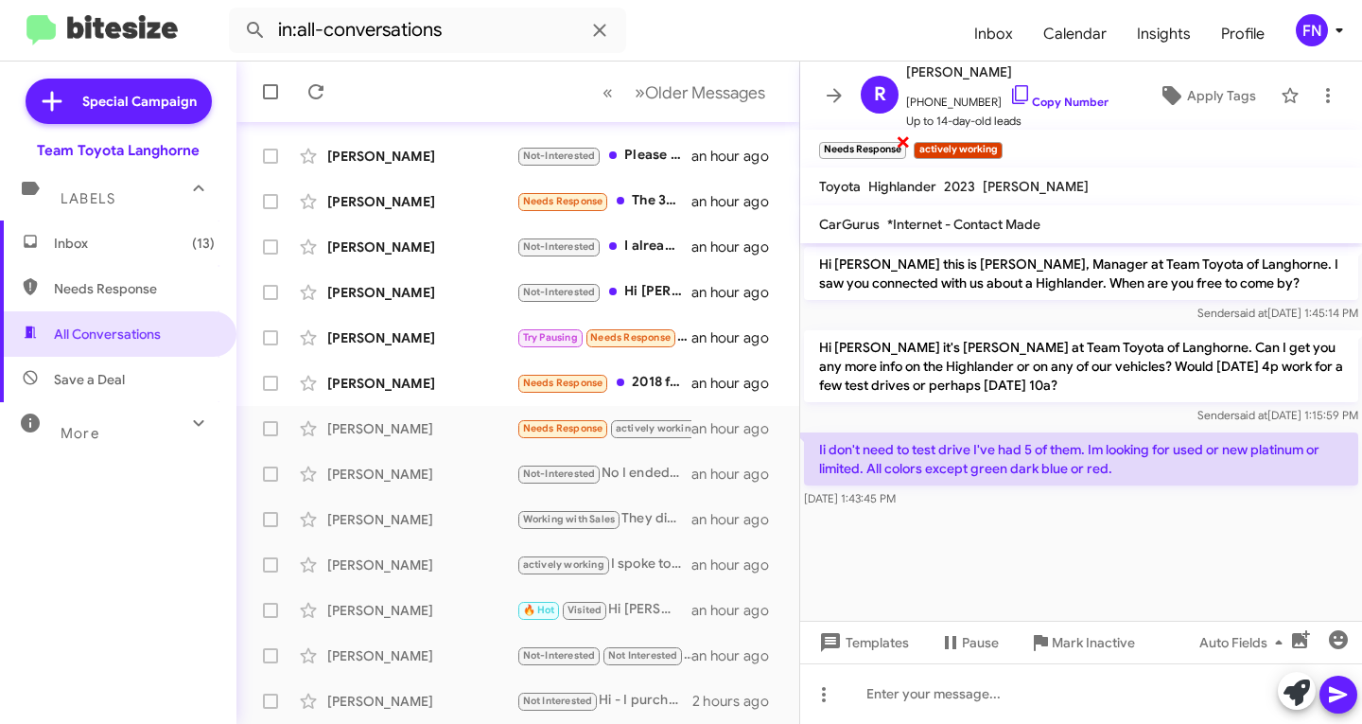
click at [903, 143] on span "×" at bounding box center [903, 141] width 15 height 23
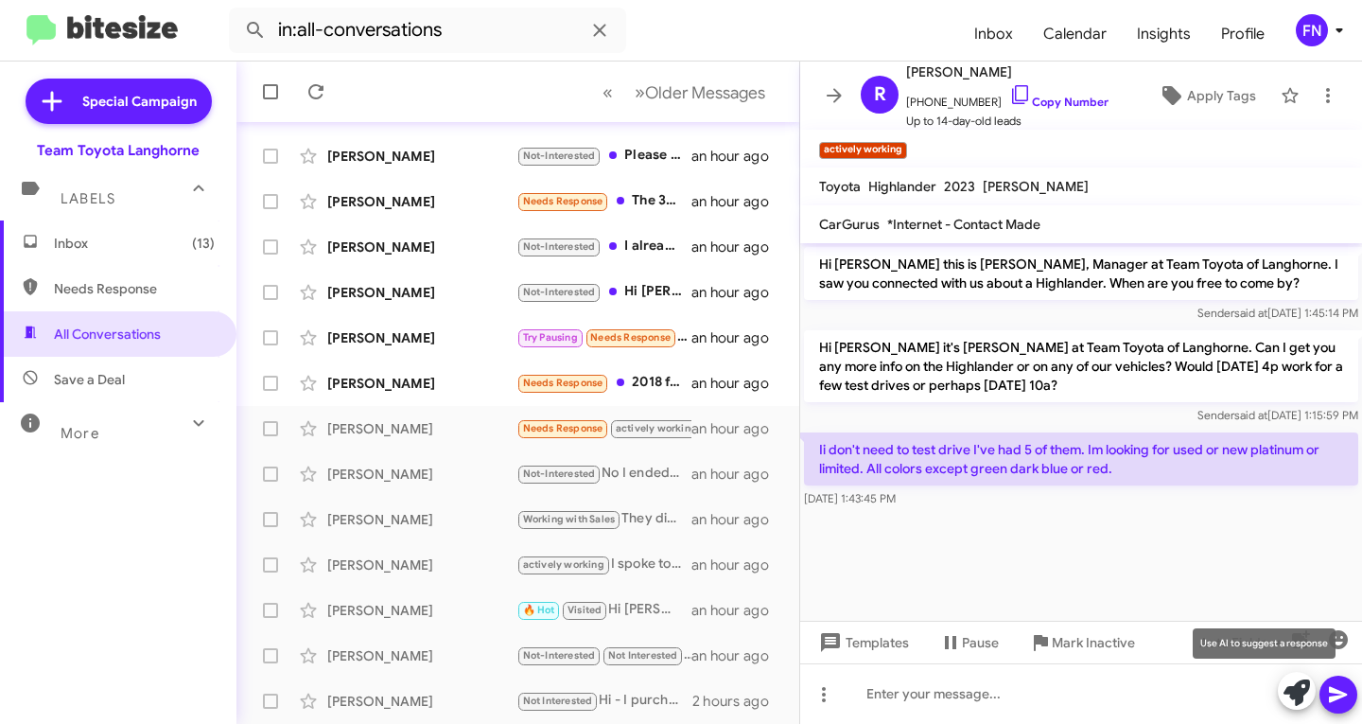
click at [1293, 686] on icon at bounding box center [1297, 692] width 26 height 26
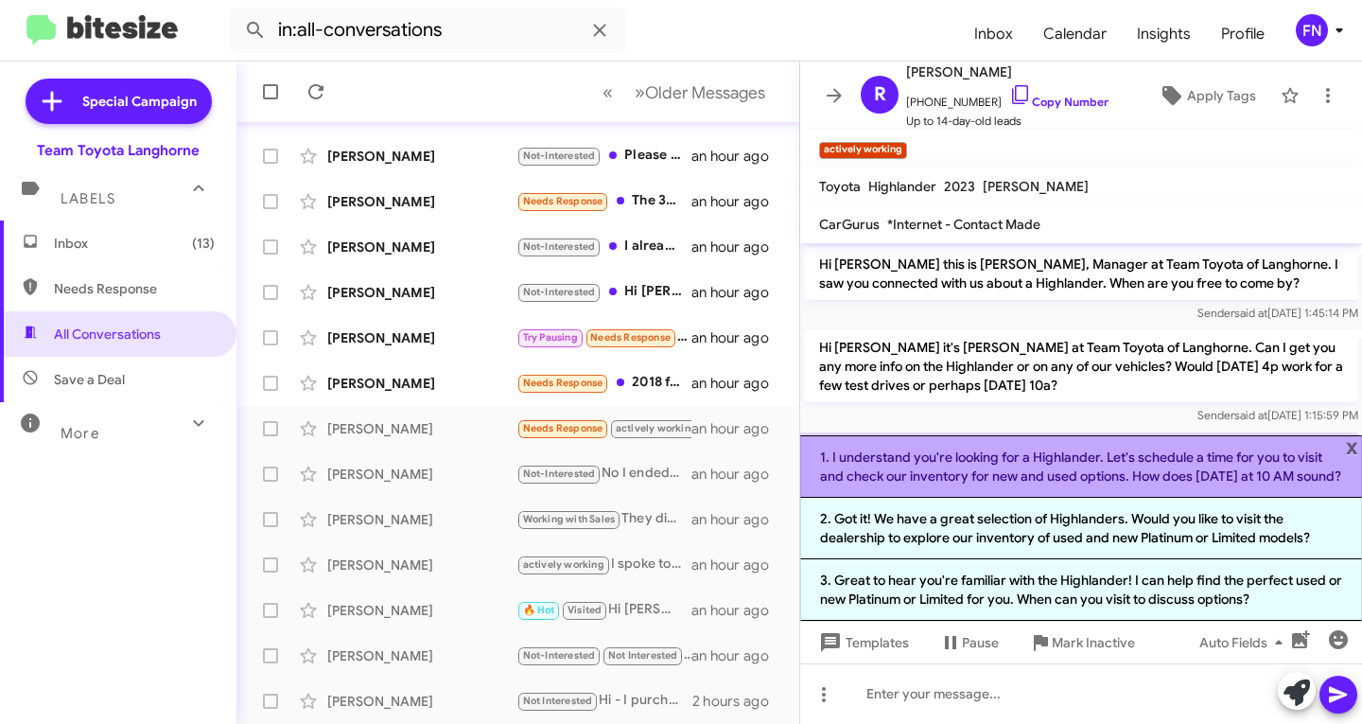
click at [1022, 458] on li "1. I understand you're looking for a Highlander. Let's schedule a time for you …" at bounding box center [1081, 466] width 562 height 62
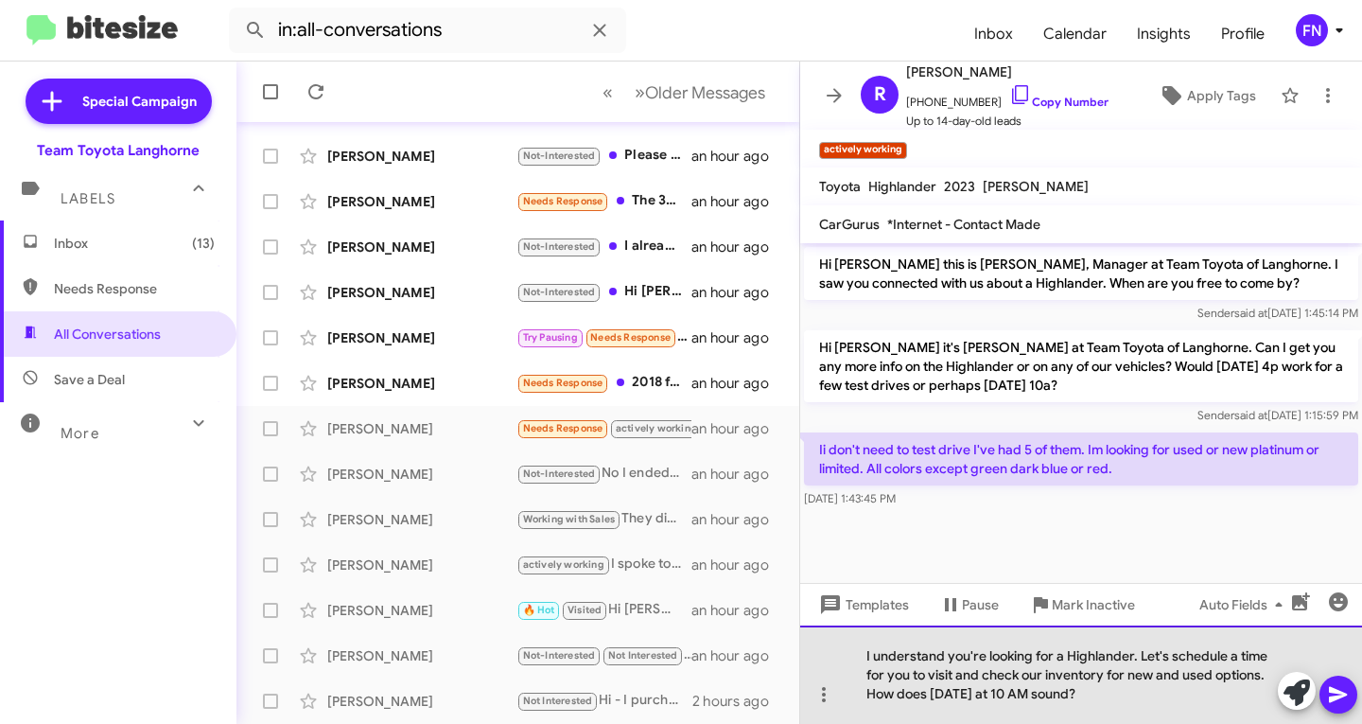
click at [1268, 676] on div "I understand you're looking for a Highlander. Let's schedule a time for you to …" at bounding box center [1081, 674] width 562 height 98
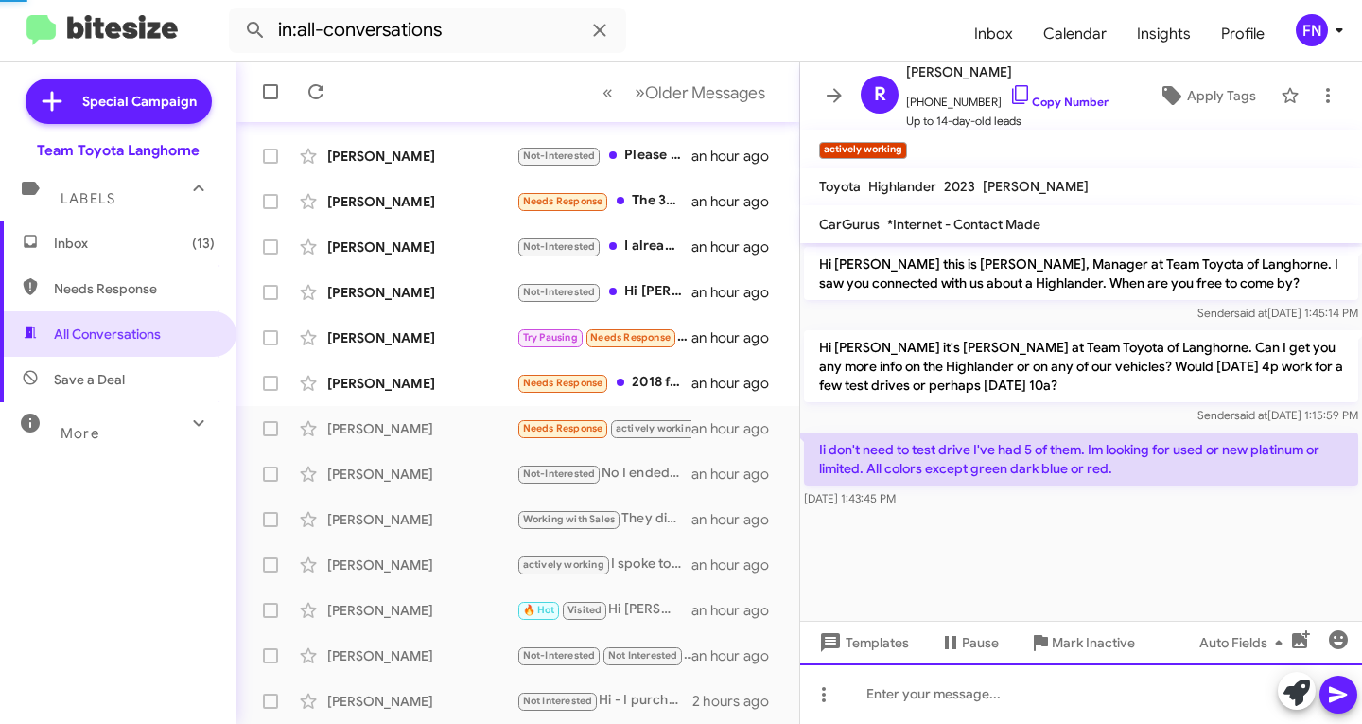
scroll to position [12, 0]
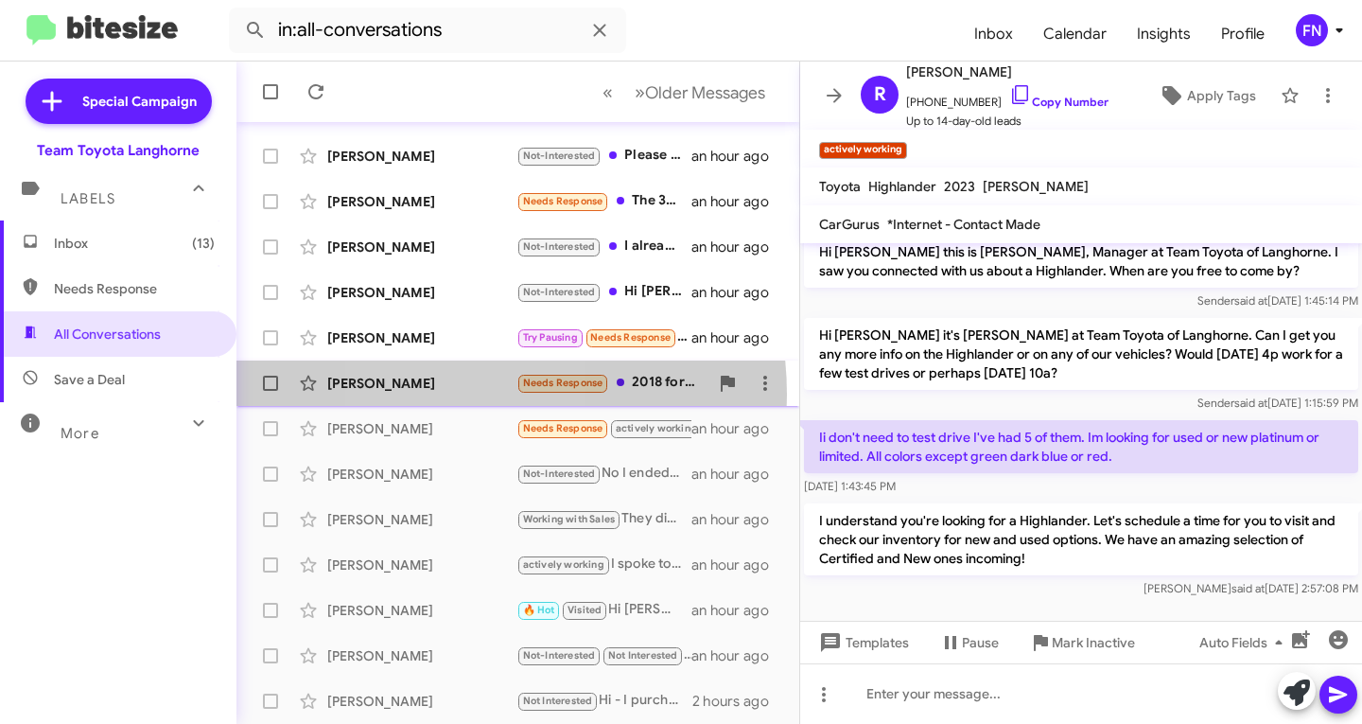
click at [446, 395] on div "[PERSON_NAME] Needs Response 2018 ford escape sel. The screen and radio do not …" at bounding box center [518, 383] width 533 height 38
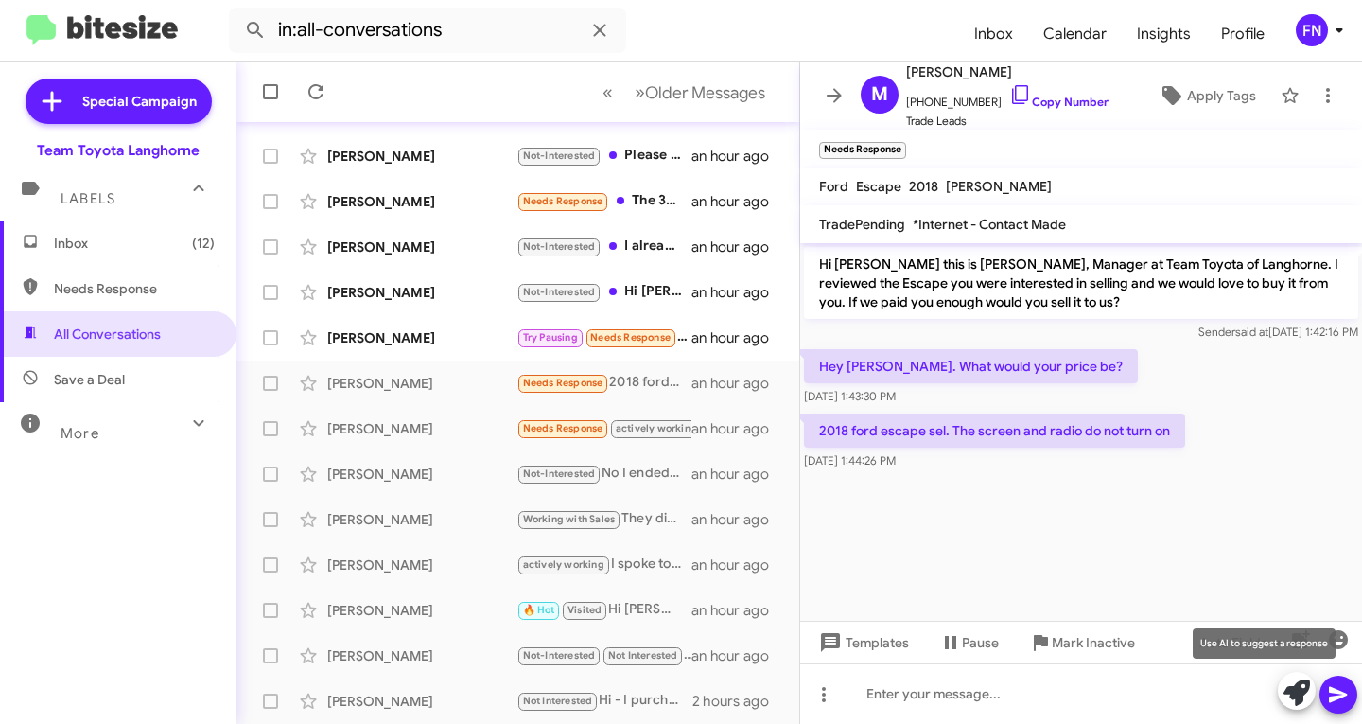
click at [1291, 695] on icon at bounding box center [1297, 692] width 26 height 26
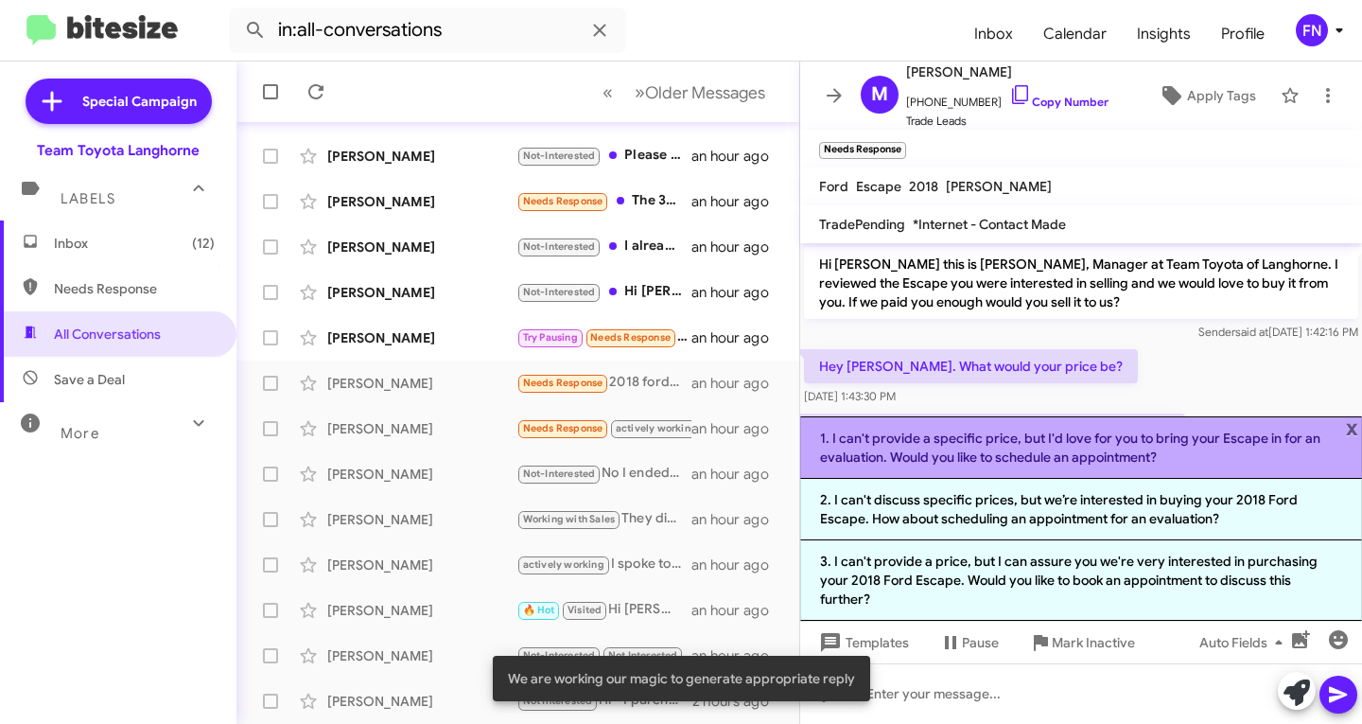
click at [958, 468] on li "1. I can't provide a specific price, but I'd love for you to bring your Escape …" at bounding box center [1081, 447] width 562 height 62
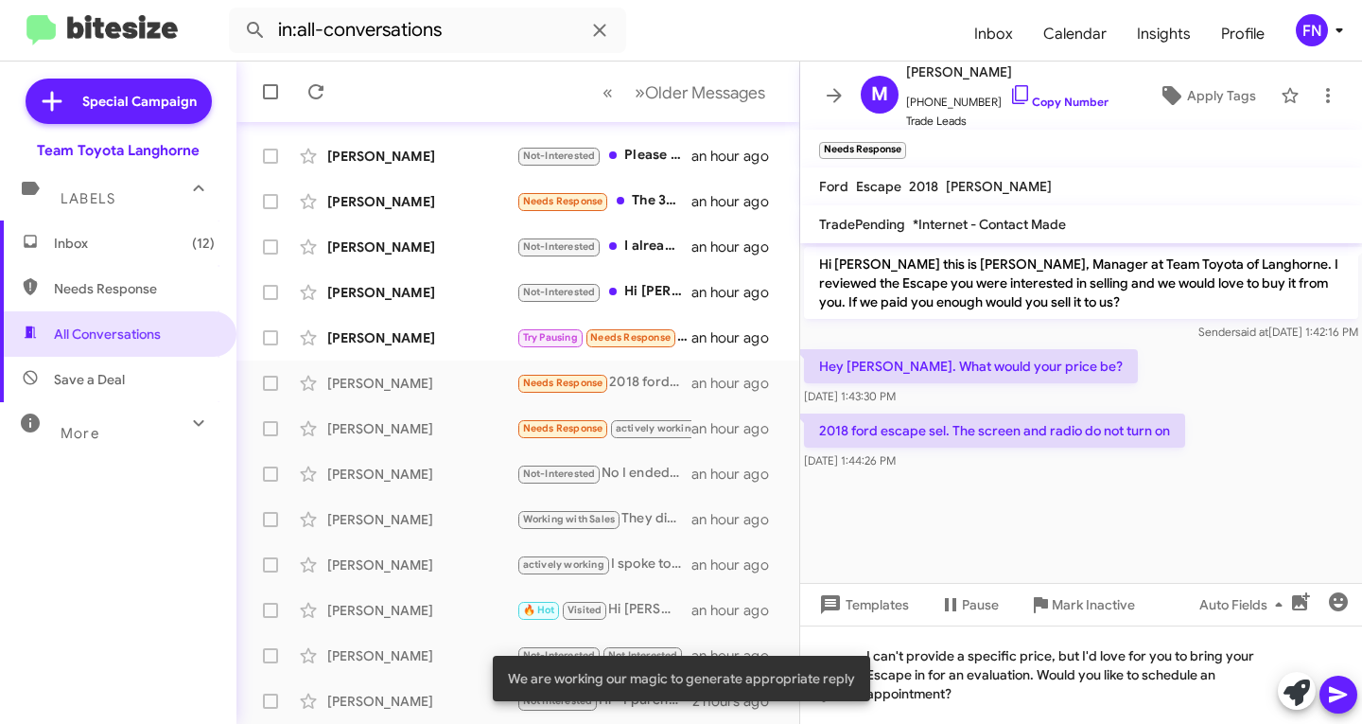
click at [1330, 692] on icon at bounding box center [1338, 695] width 18 height 16
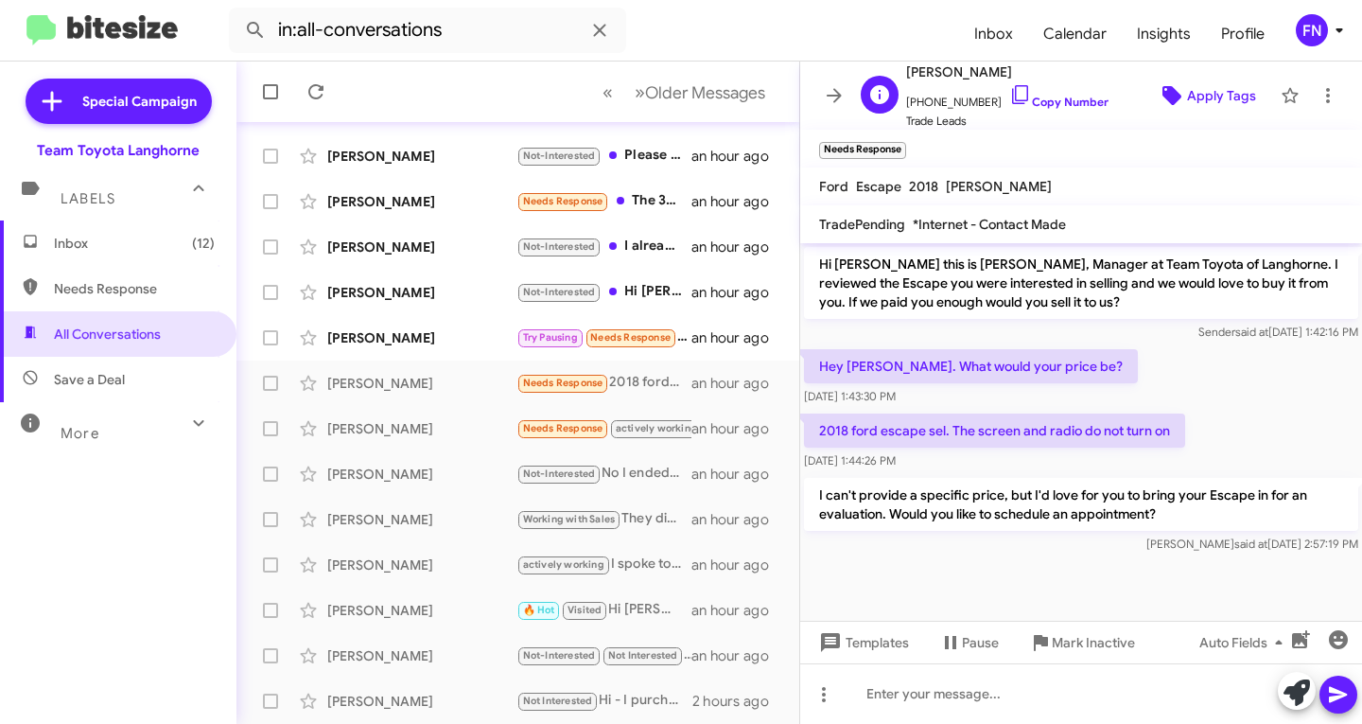
click at [1163, 96] on icon at bounding box center [1172, 95] width 19 height 19
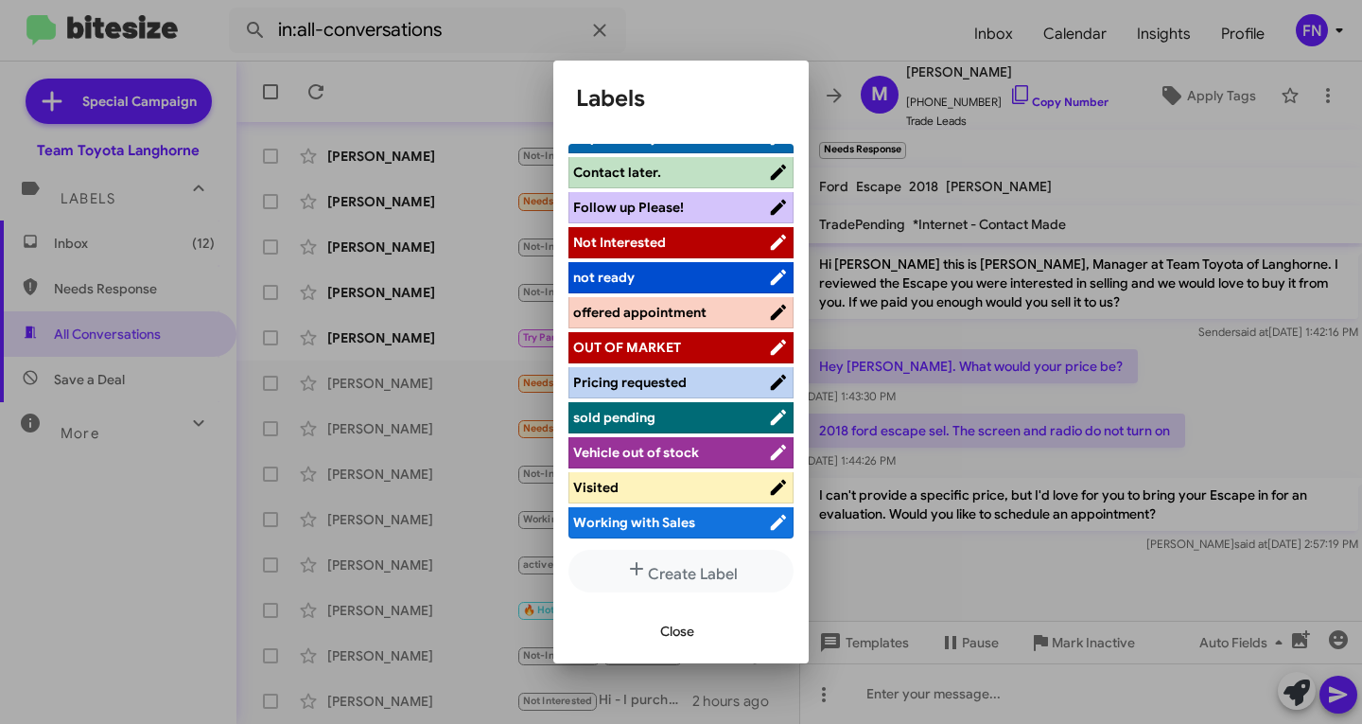
click at [668, 309] on span "offered appointment" at bounding box center [639, 312] width 133 height 17
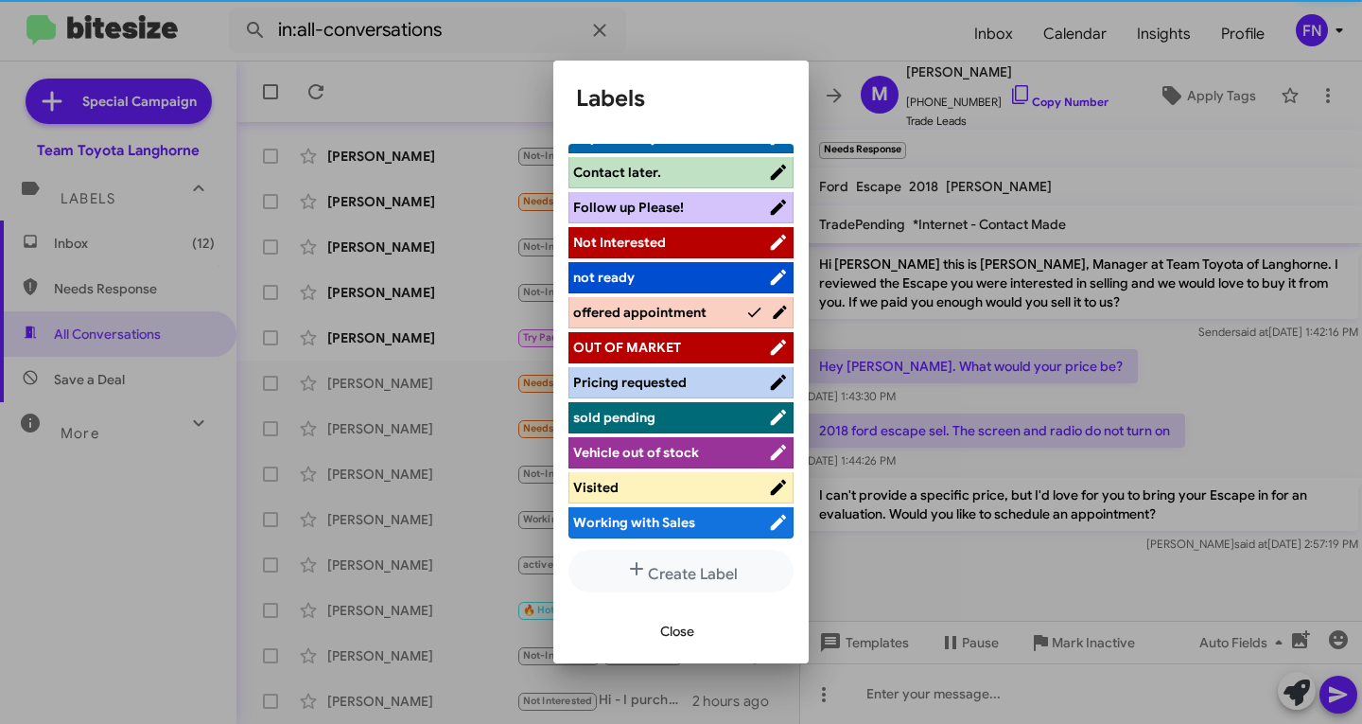
scroll to position [268, 0]
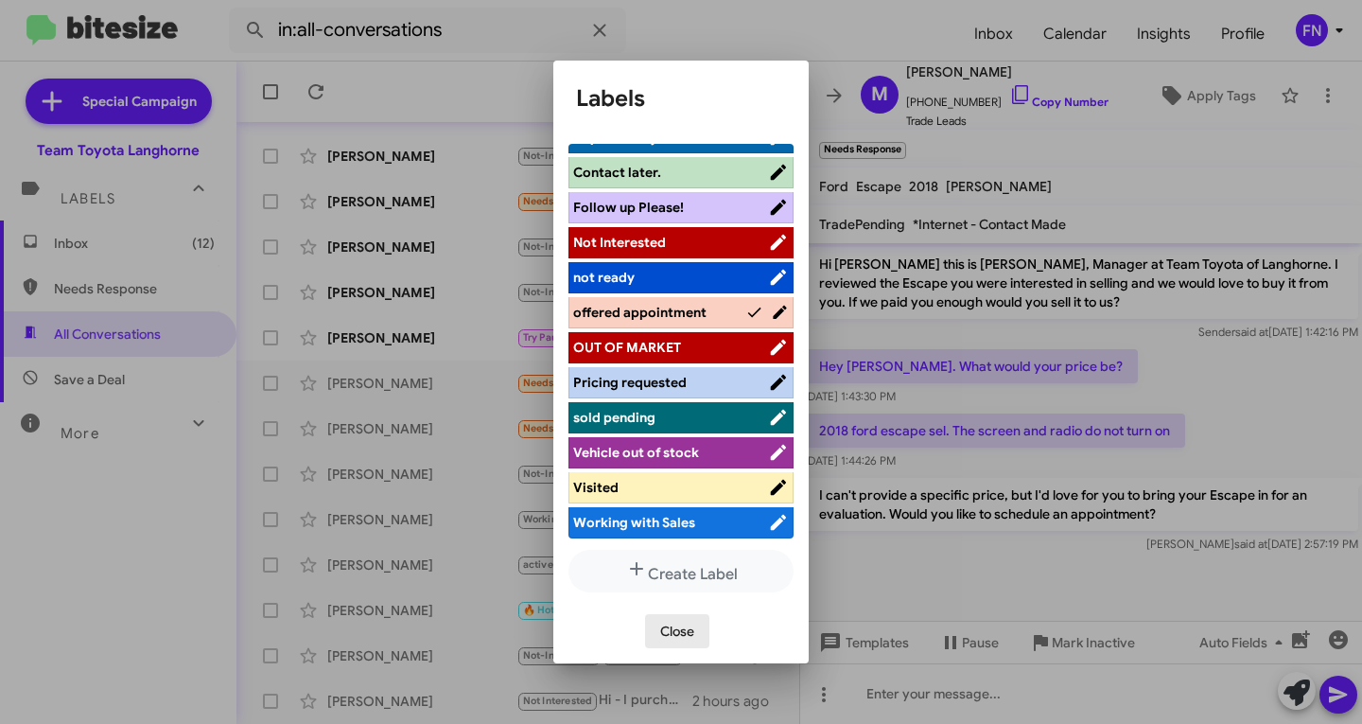
click at [661, 628] on span "Close" at bounding box center [677, 631] width 34 height 34
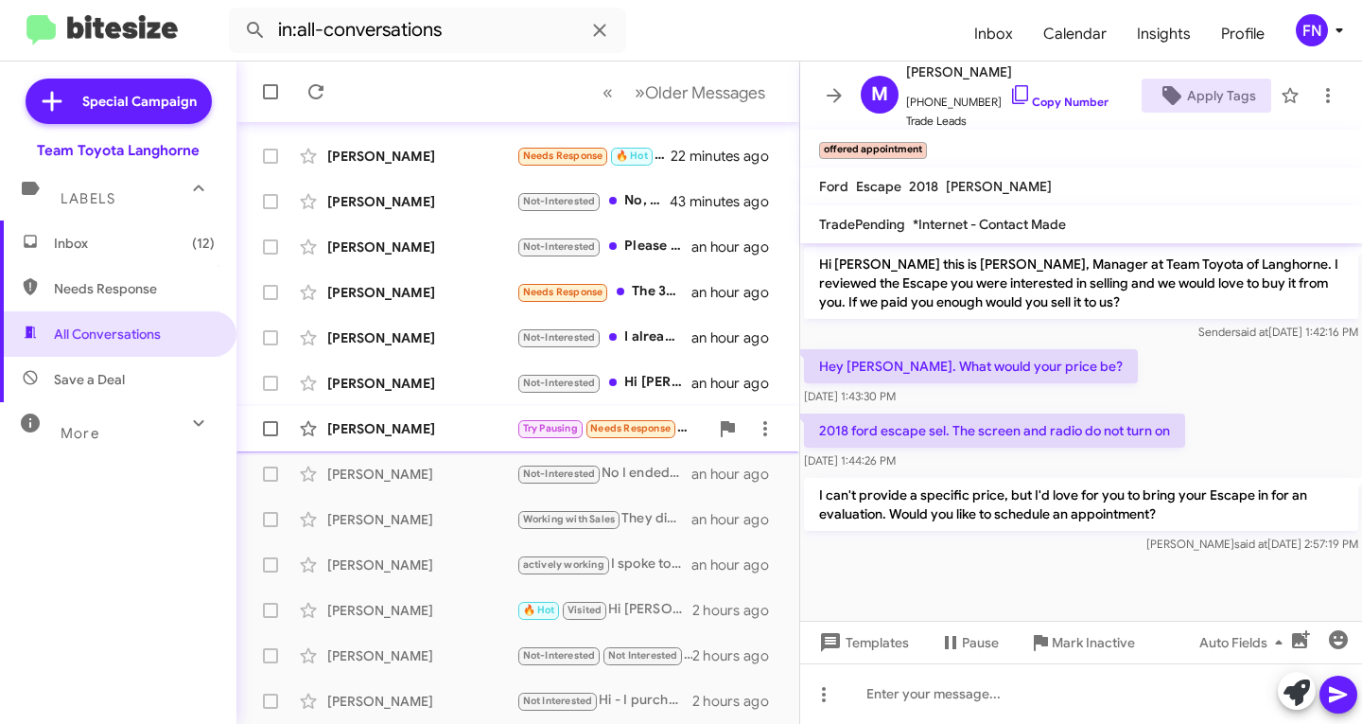
click at [423, 412] on div "[PERSON_NAME] Try Pausing Needs Response Hi [PERSON_NAME]. I can't bring it in …" at bounding box center [518, 429] width 533 height 38
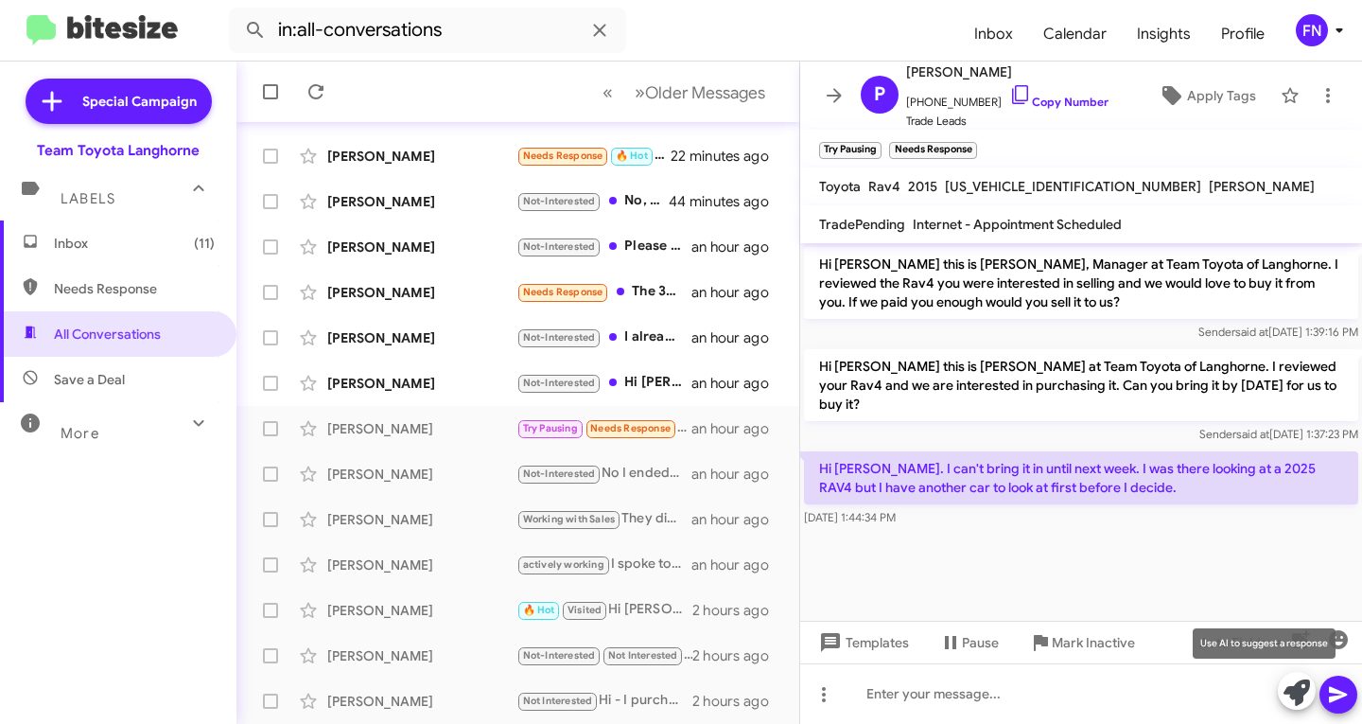
click at [1296, 689] on icon at bounding box center [1297, 692] width 26 height 26
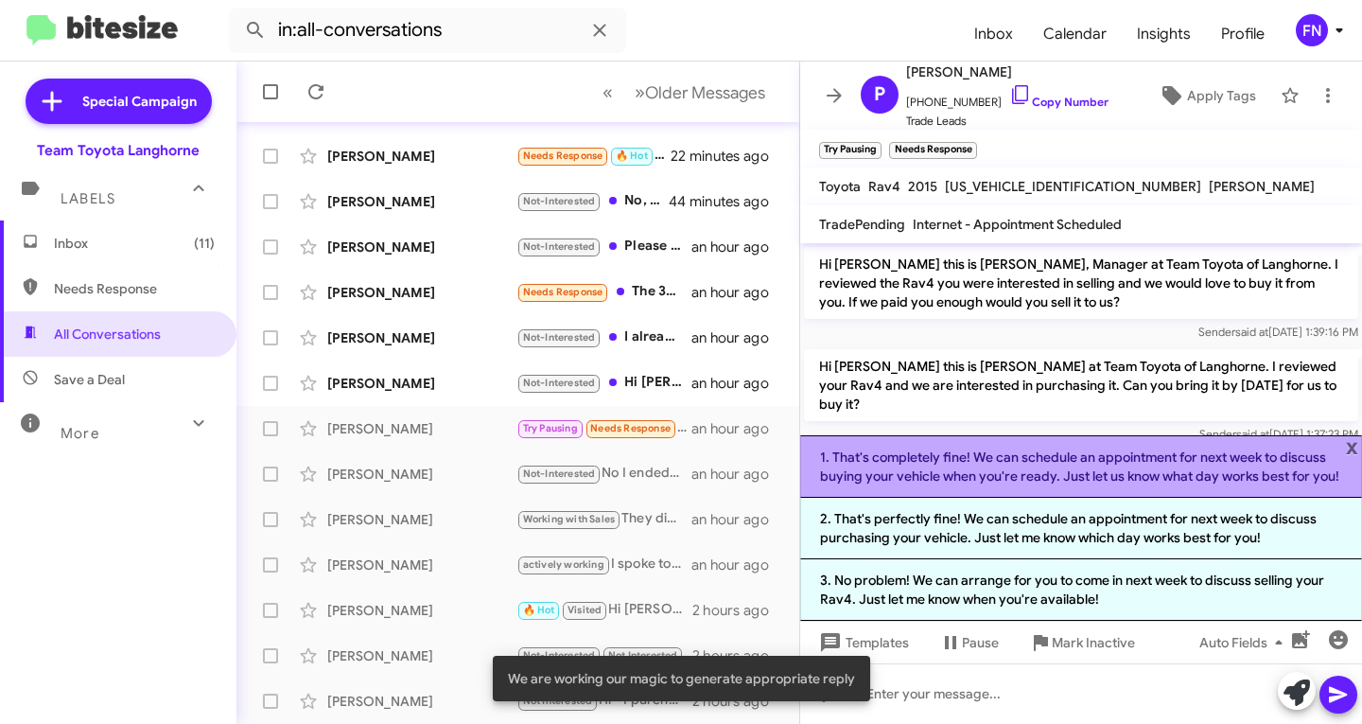
click at [1034, 455] on li "1. That's completely fine! We can schedule an appointment for next week to disc…" at bounding box center [1081, 466] width 562 height 62
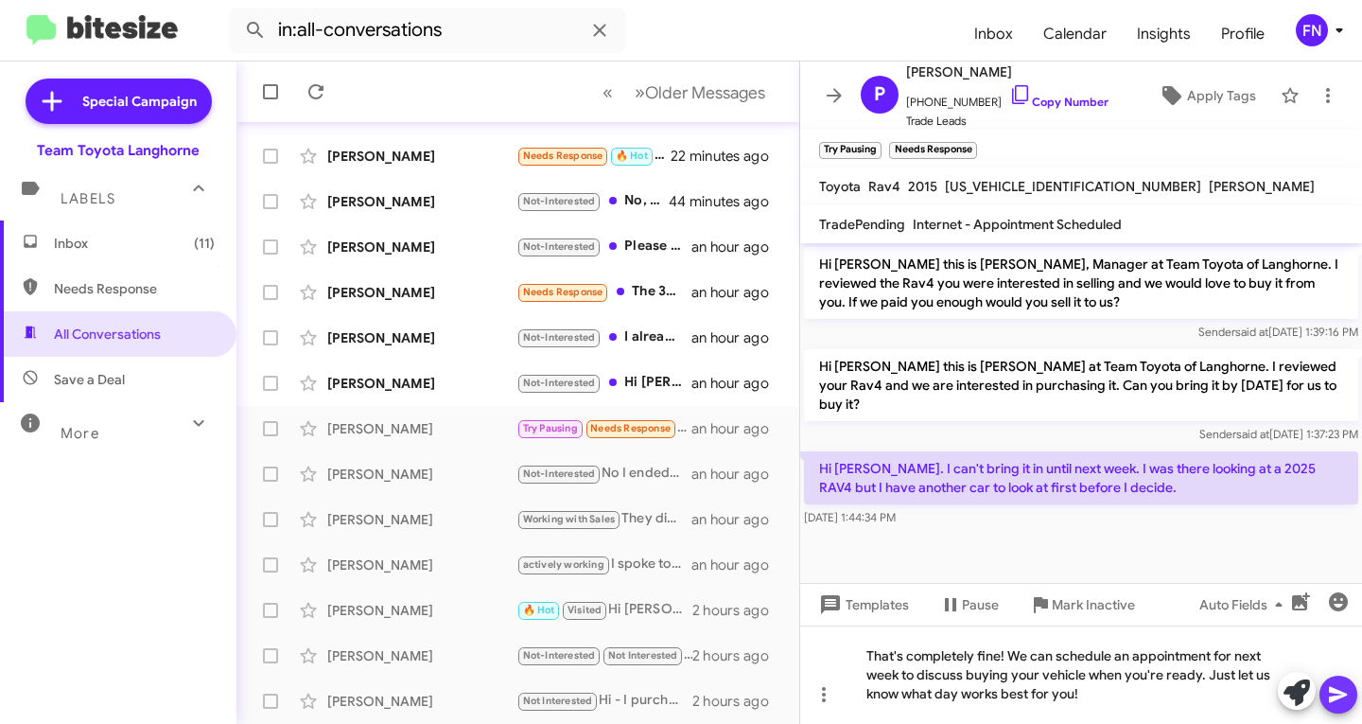
click at [1330, 691] on icon at bounding box center [1338, 695] width 18 height 16
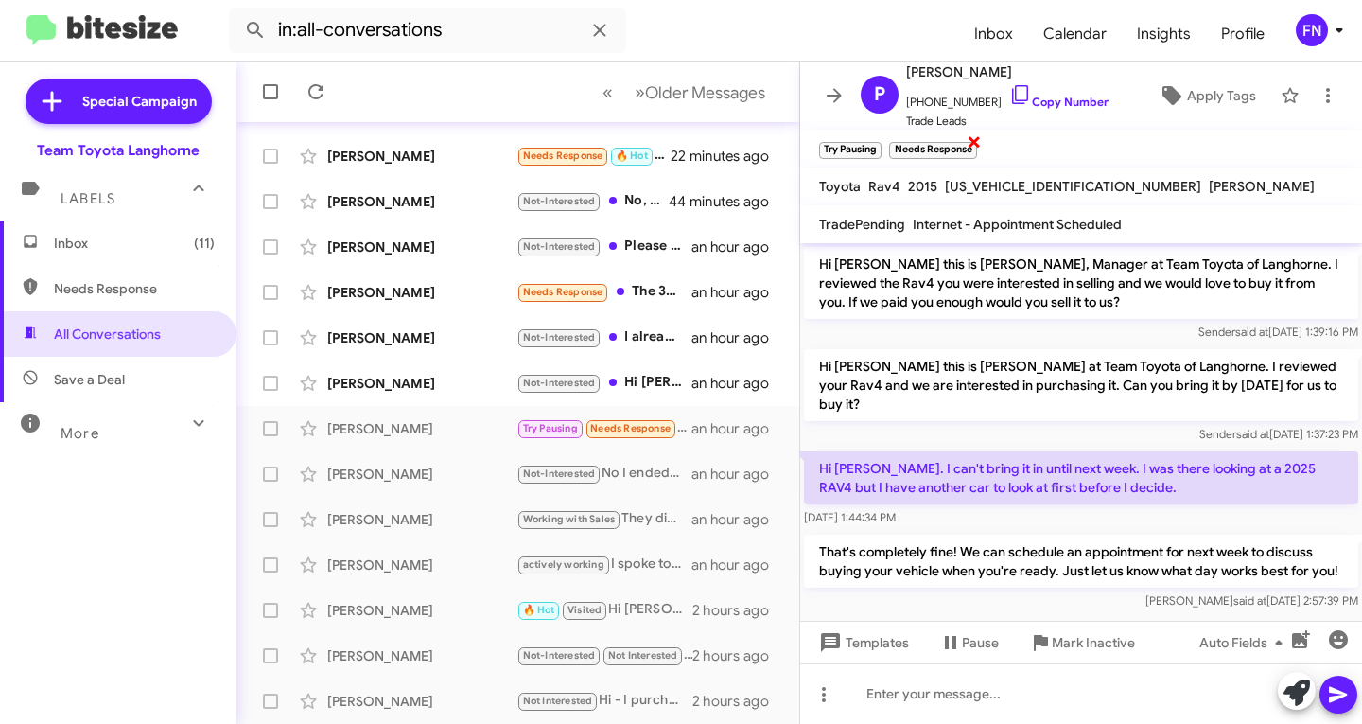
click at [975, 142] on span "×" at bounding box center [974, 141] width 15 height 23
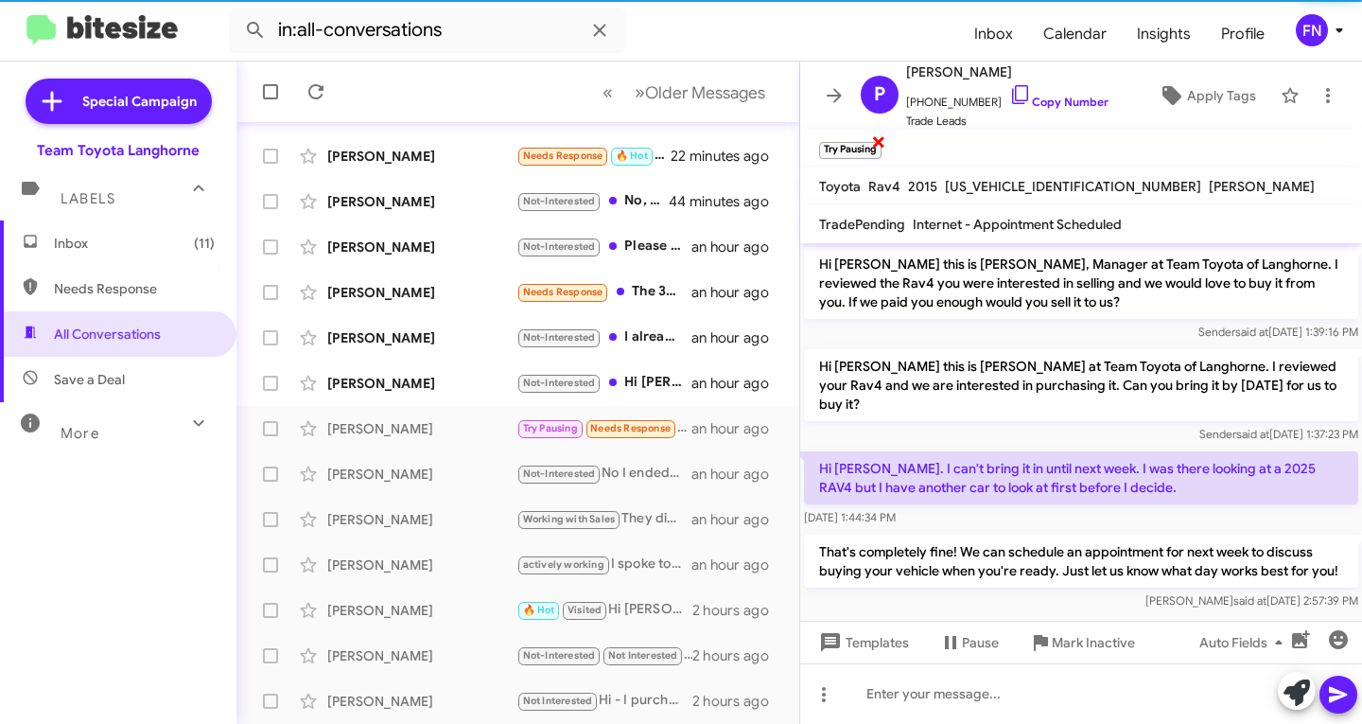
click at [876, 144] on span "×" at bounding box center [878, 141] width 15 height 23
click at [1225, 89] on span "Apply Tags" at bounding box center [1221, 96] width 69 height 34
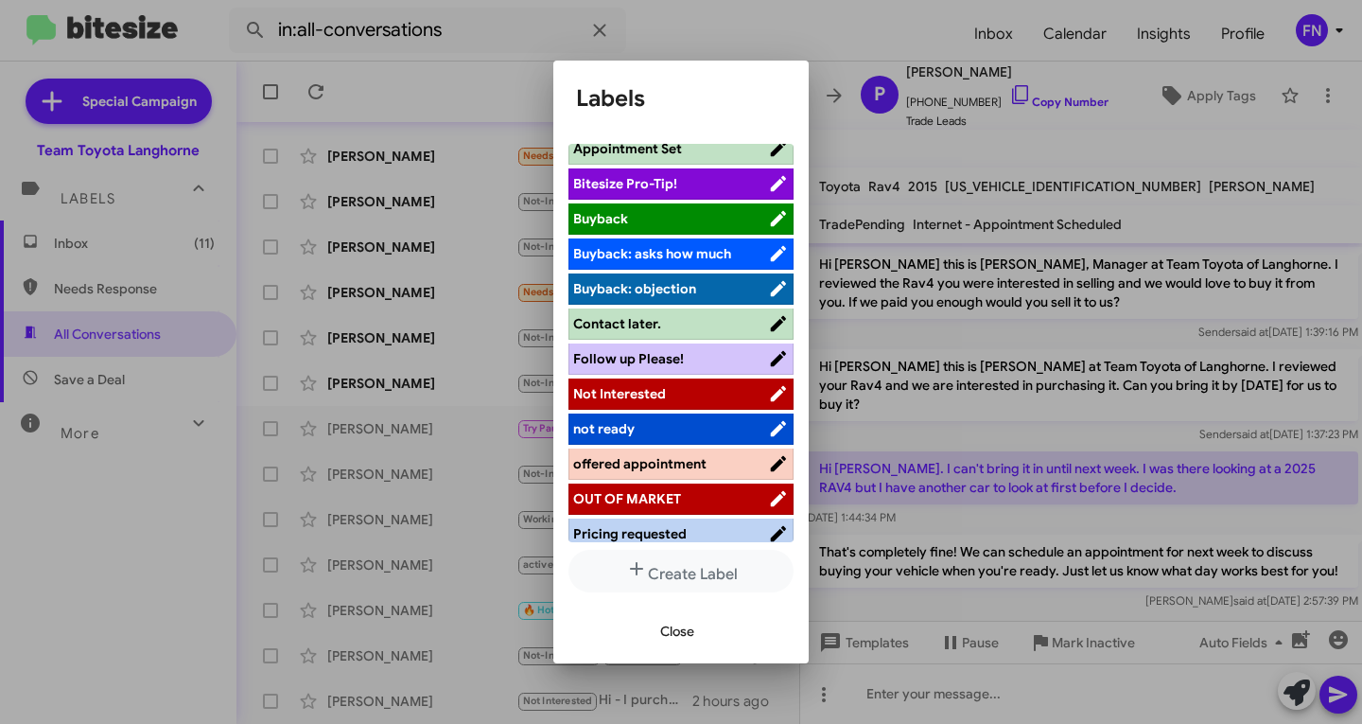
scroll to position [268, 0]
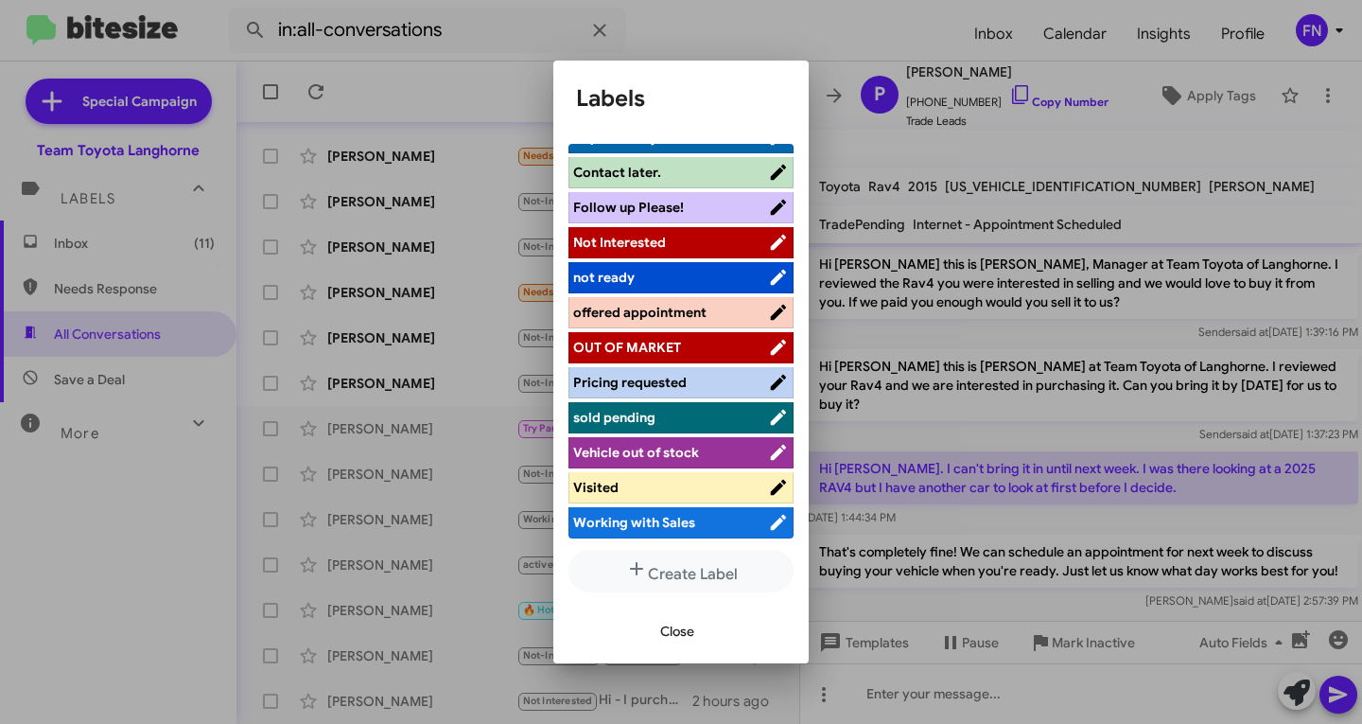
click at [681, 304] on span "offered appointment" at bounding box center [639, 312] width 133 height 17
click at [675, 620] on span "Close" at bounding box center [677, 631] width 34 height 34
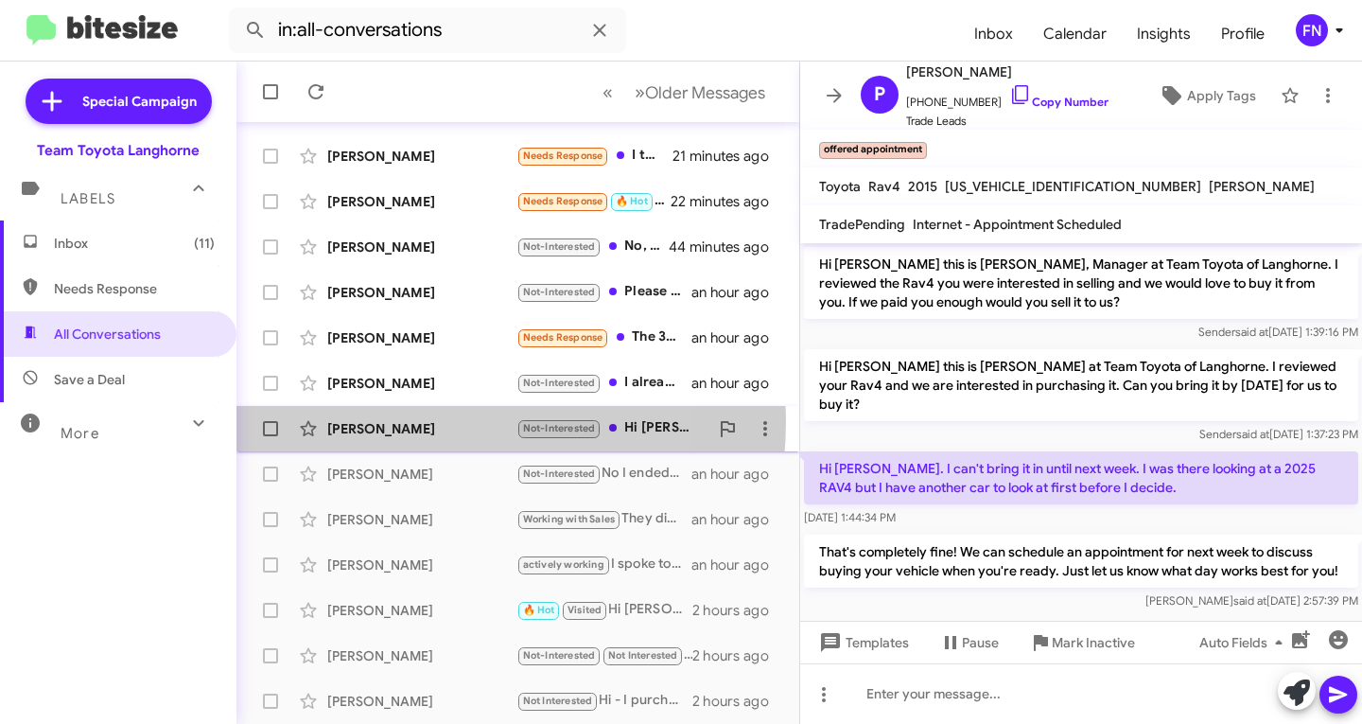
click at [377, 420] on div "[PERSON_NAME]" at bounding box center [421, 428] width 189 height 19
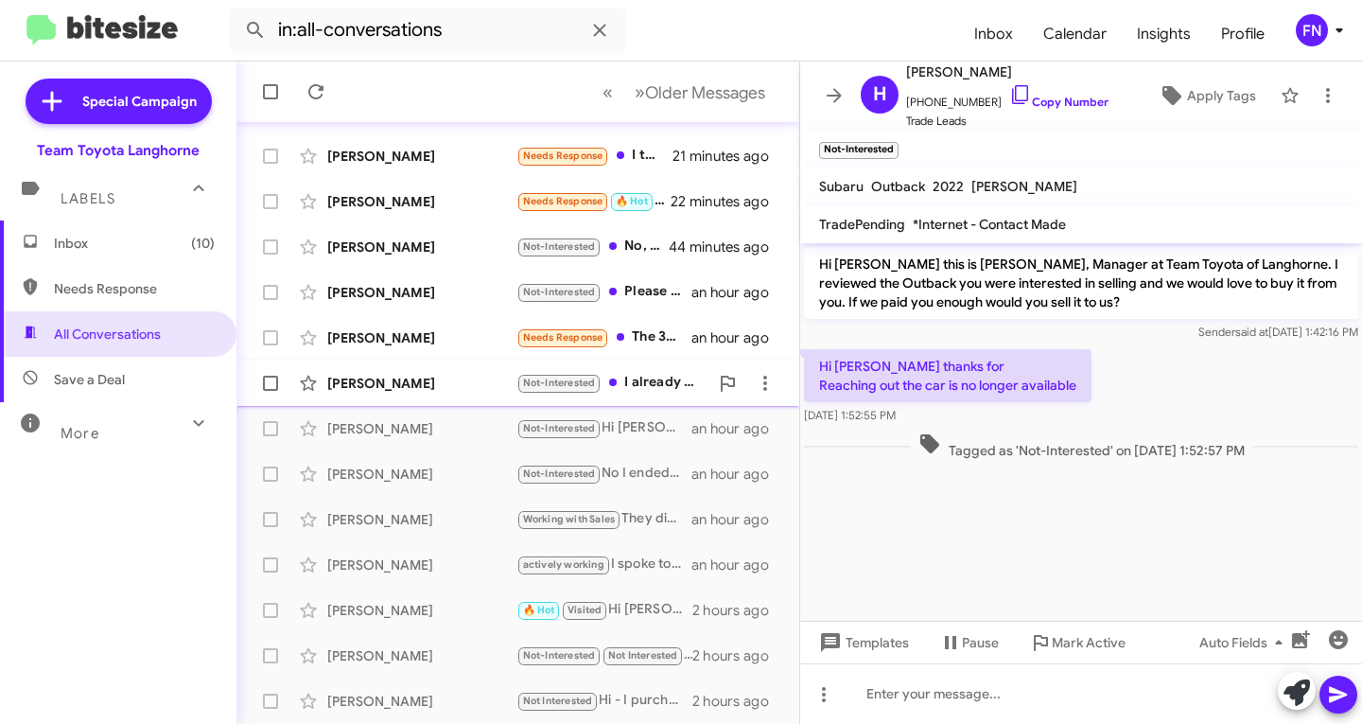
click at [412, 372] on div "[PERSON_NAME] Not-Interested I already bought a car. an hour ago" at bounding box center [518, 383] width 533 height 38
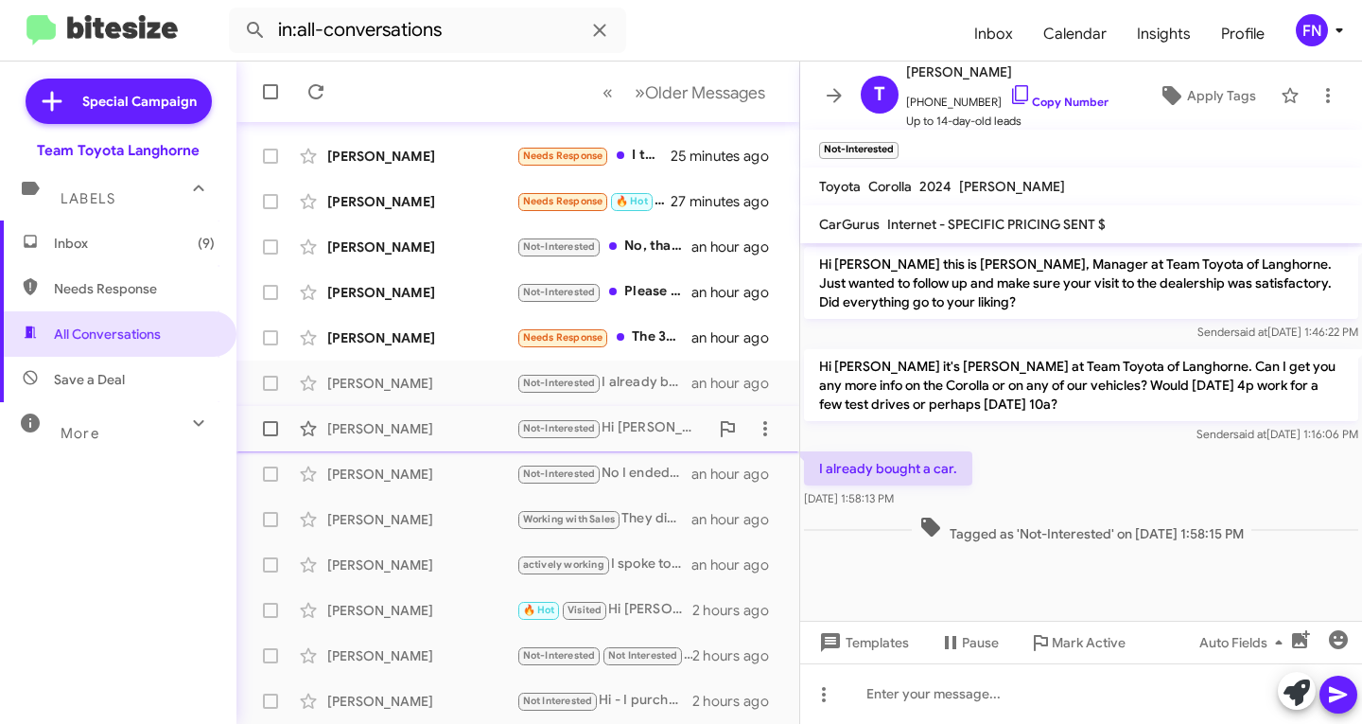
click at [417, 434] on div "[PERSON_NAME]" at bounding box center [421, 428] width 189 height 19
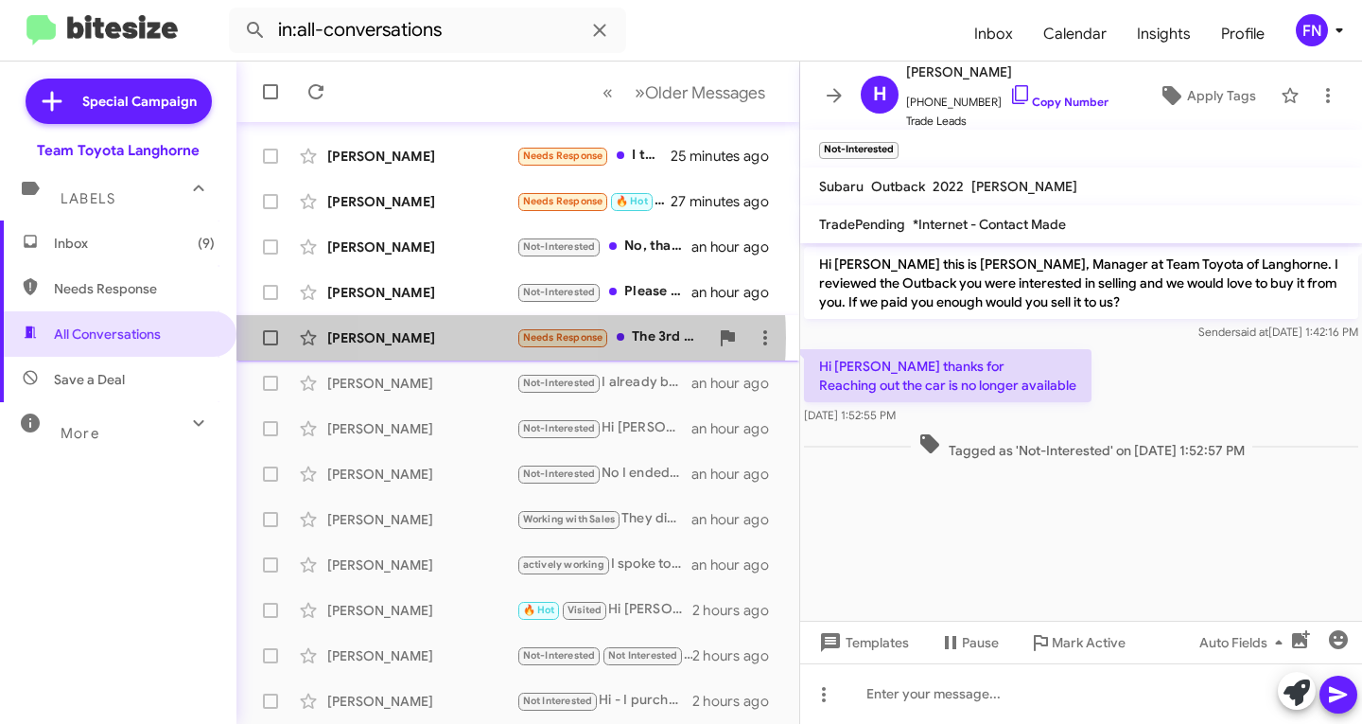
click at [451, 338] on div "[PERSON_NAME]" at bounding box center [421, 337] width 189 height 19
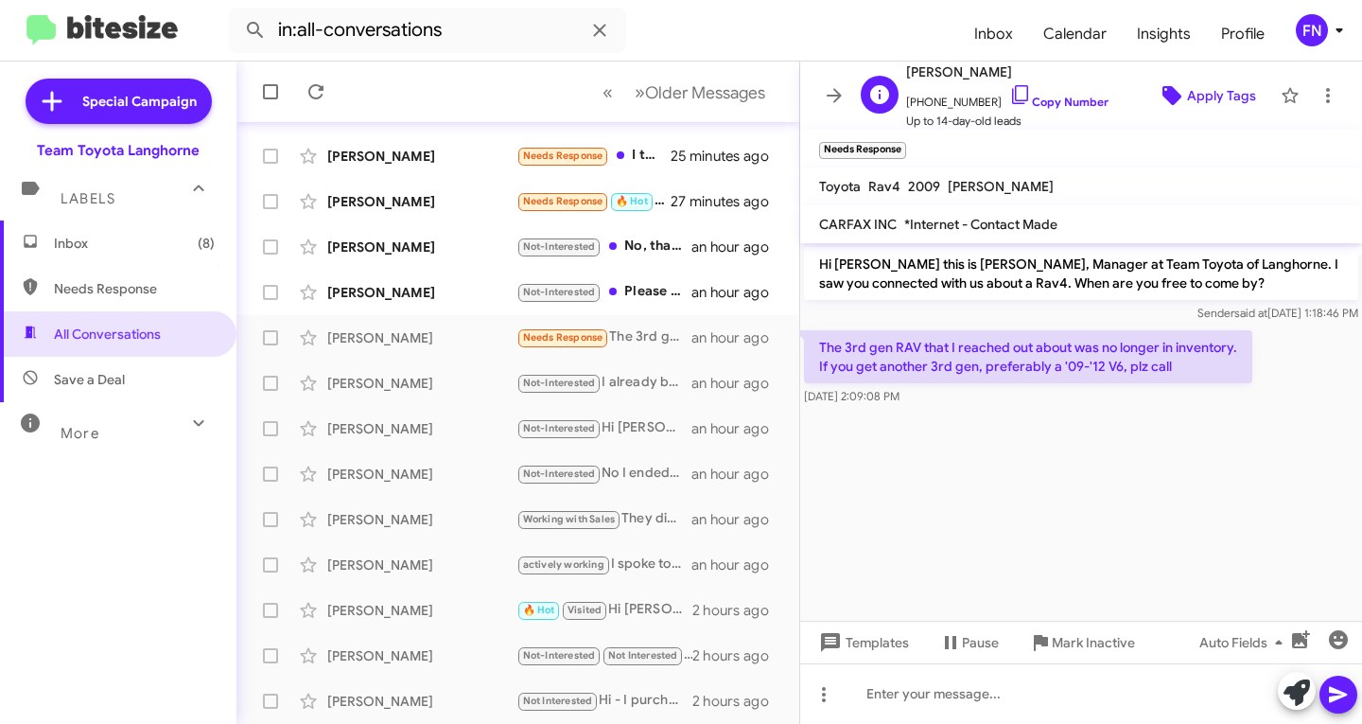
click at [1189, 89] on span "Apply Tags" at bounding box center [1221, 96] width 69 height 34
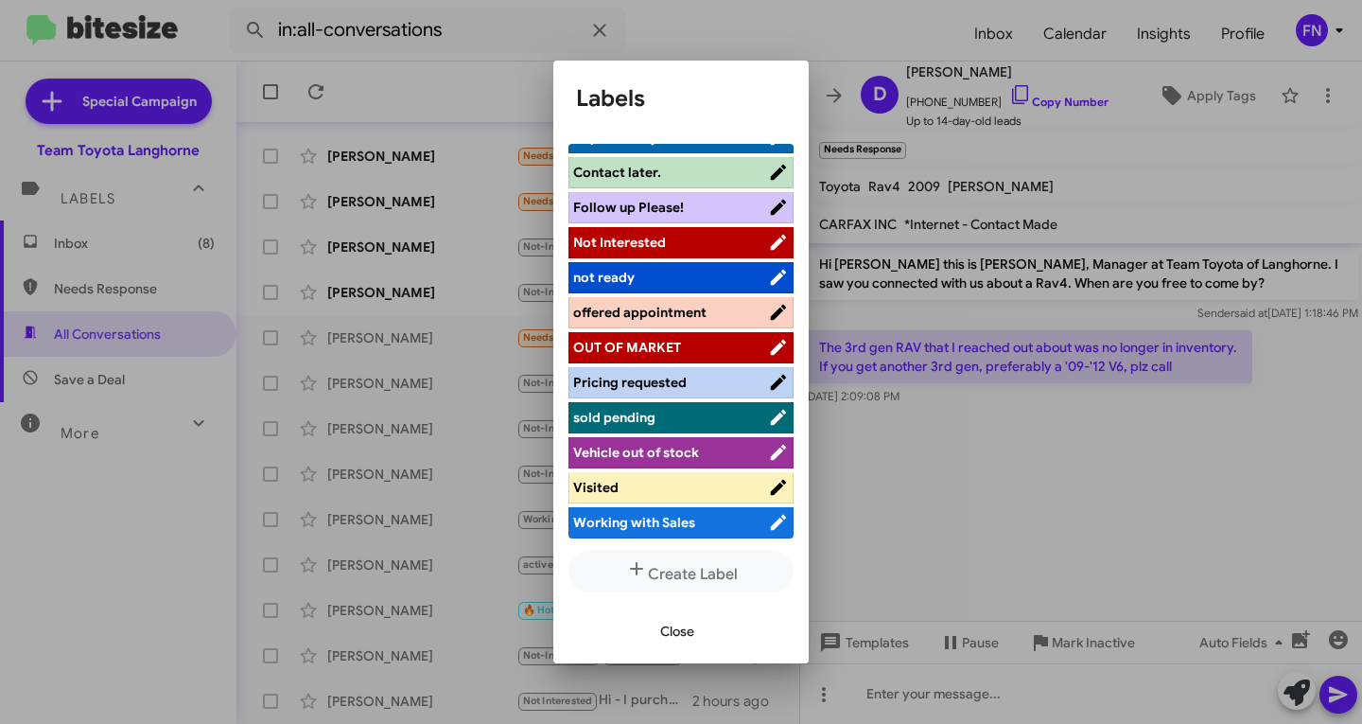
click at [680, 246] on span "Not Interested" at bounding box center [670, 242] width 195 height 19
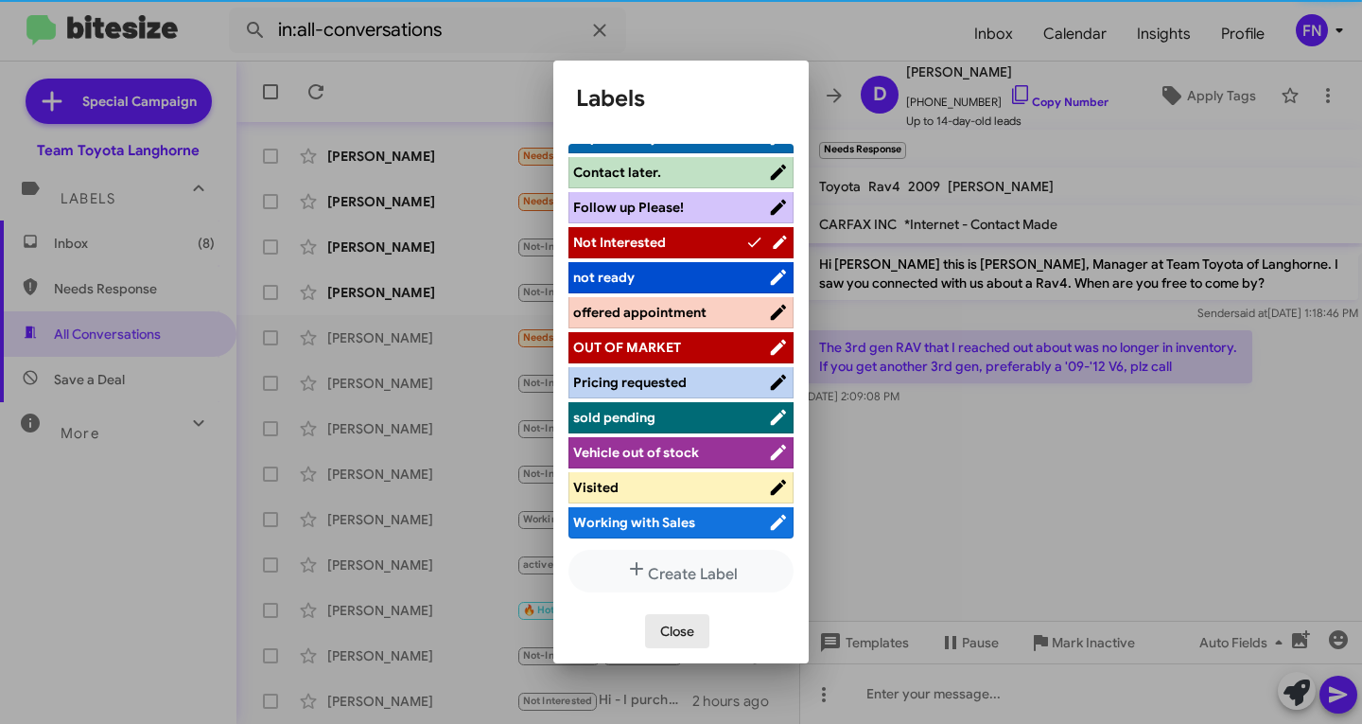
click at [680, 622] on span "Close" at bounding box center [677, 631] width 34 height 34
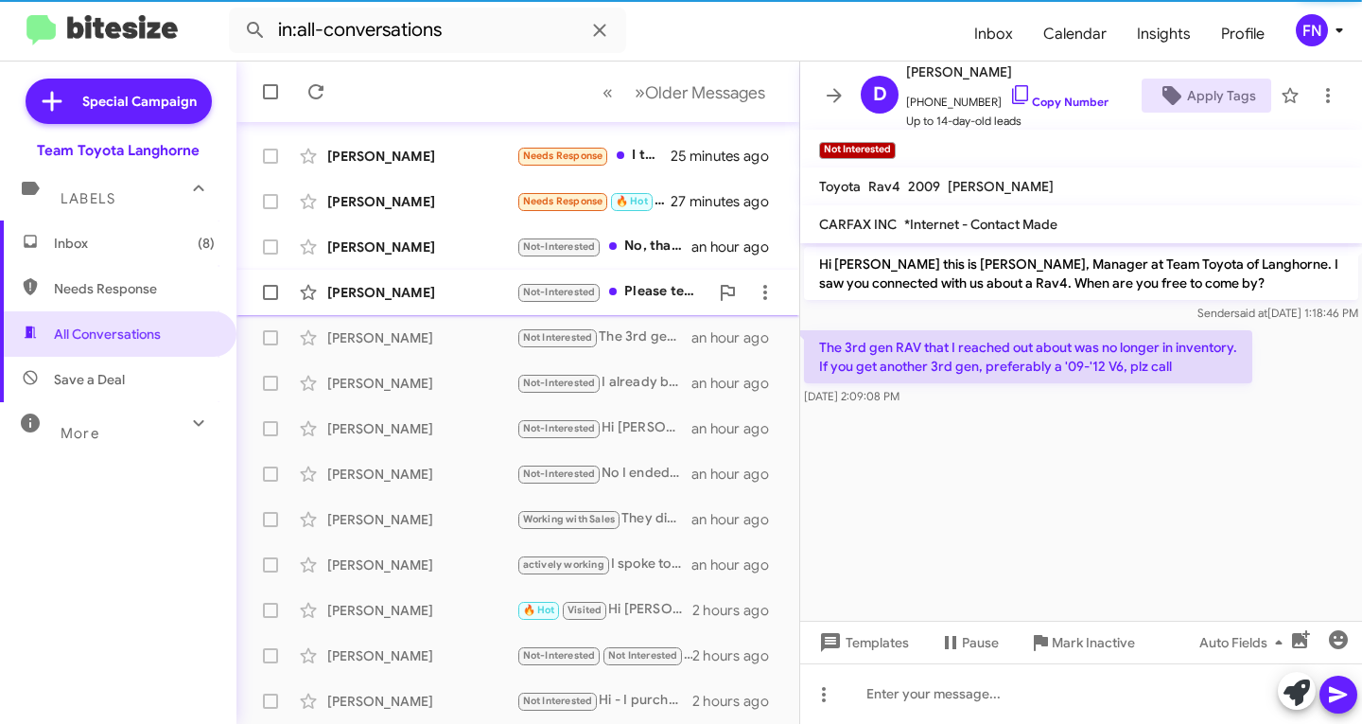
click at [378, 291] on div "[PERSON_NAME]" at bounding box center [421, 292] width 189 height 19
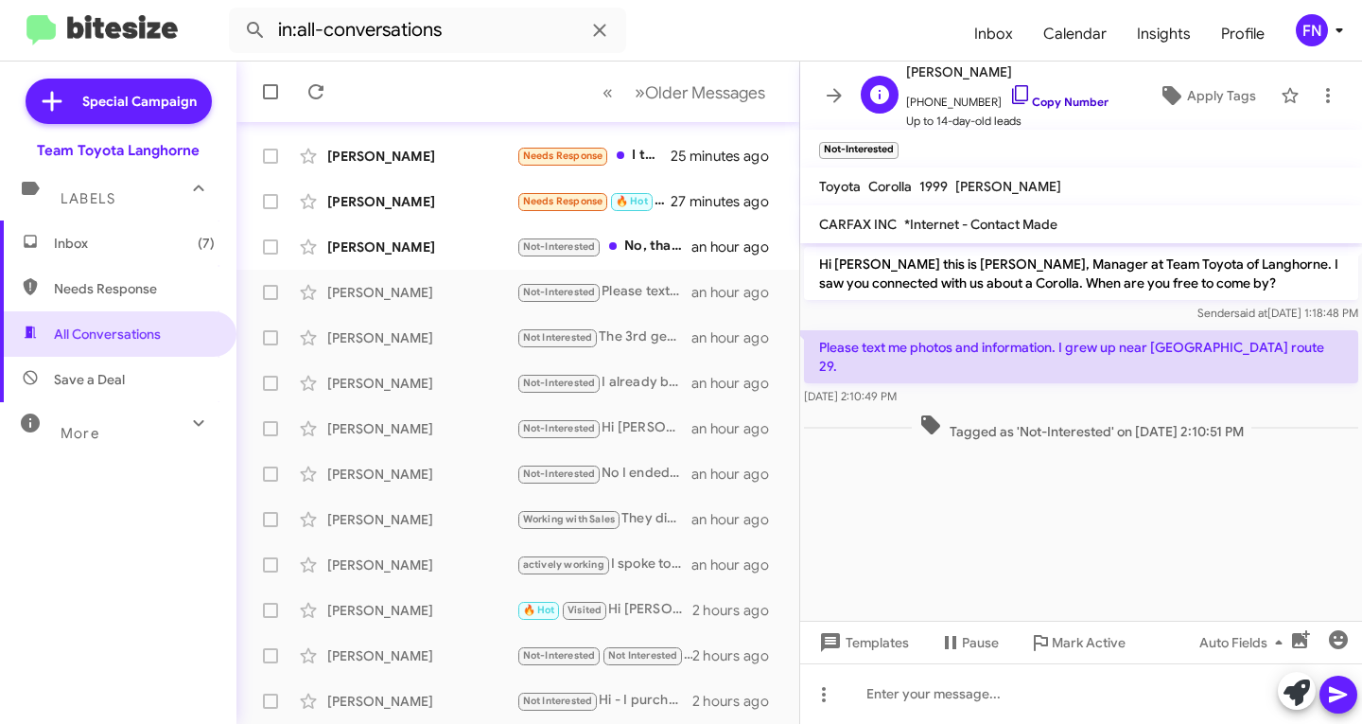
click at [1043, 98] on link "Copy Number" at bounding box center [1058, 102] width 99 height 14
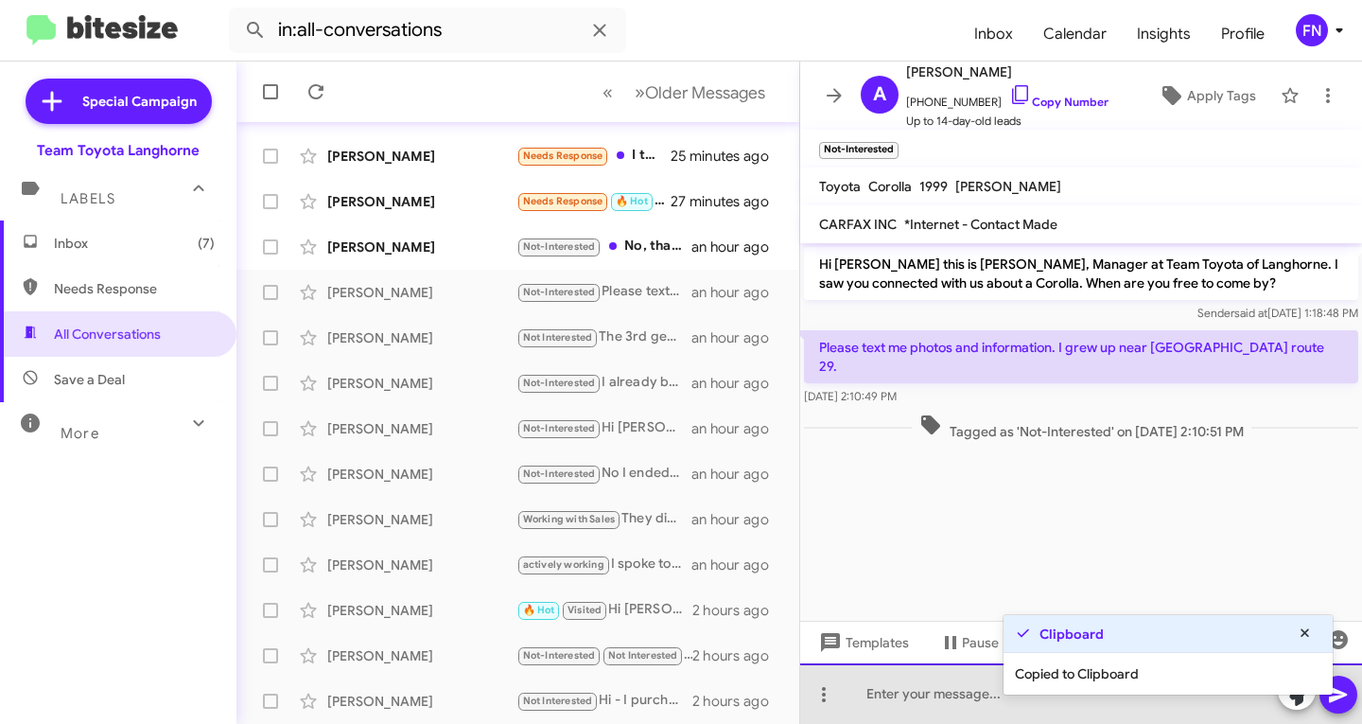
click at [1231, 707] on div at bounding box center [1081, 693] width 562 height 61
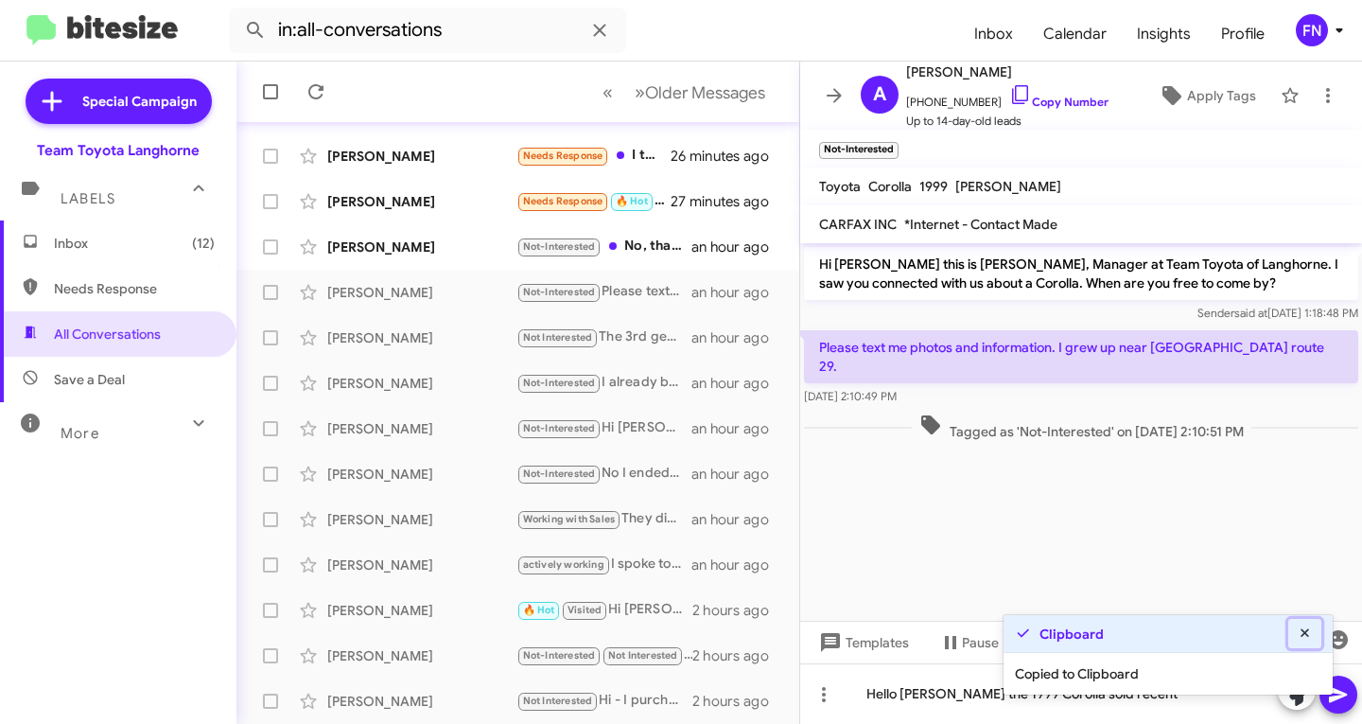
click at [1314, 637] on button at bounding box center [1306, 633] width 34 height 29
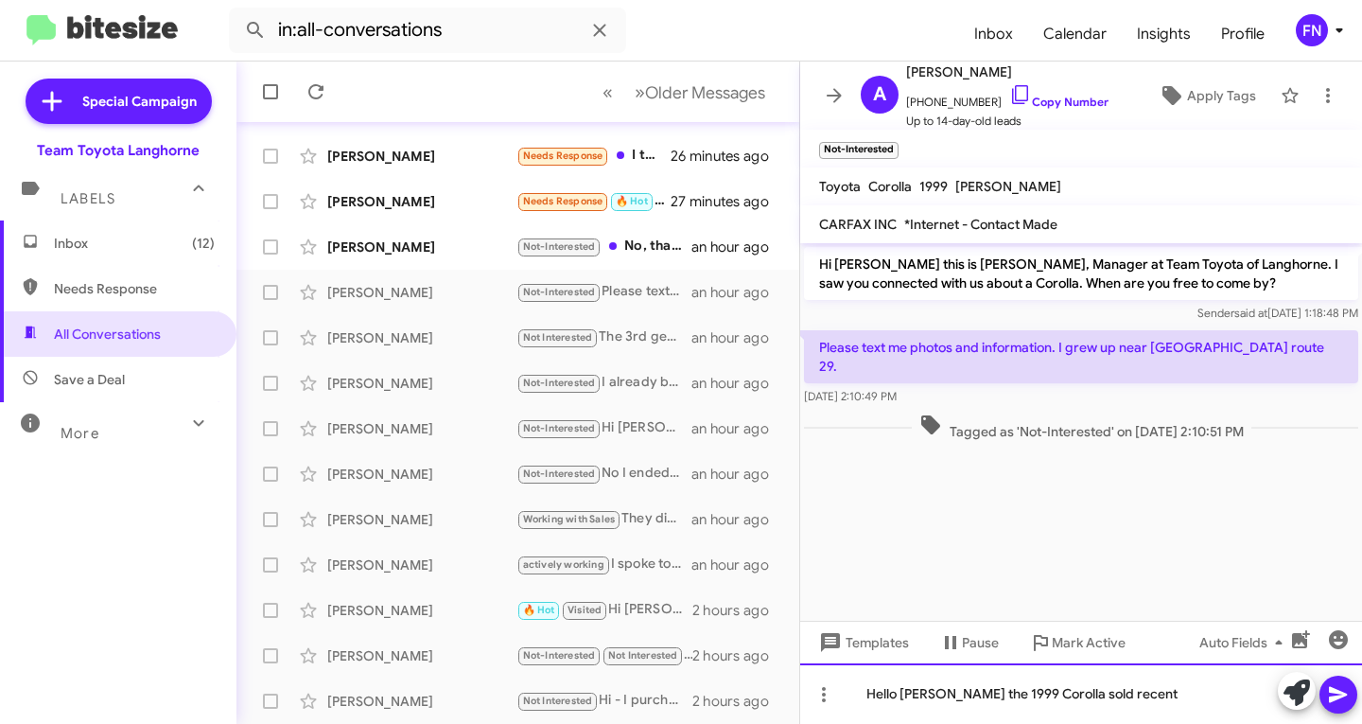
click at [1180, 696] on div "Hello [PERSON_NAME] the 1999 Corolla sold recent" at bounding box center [1081, 693] width 562 height 61
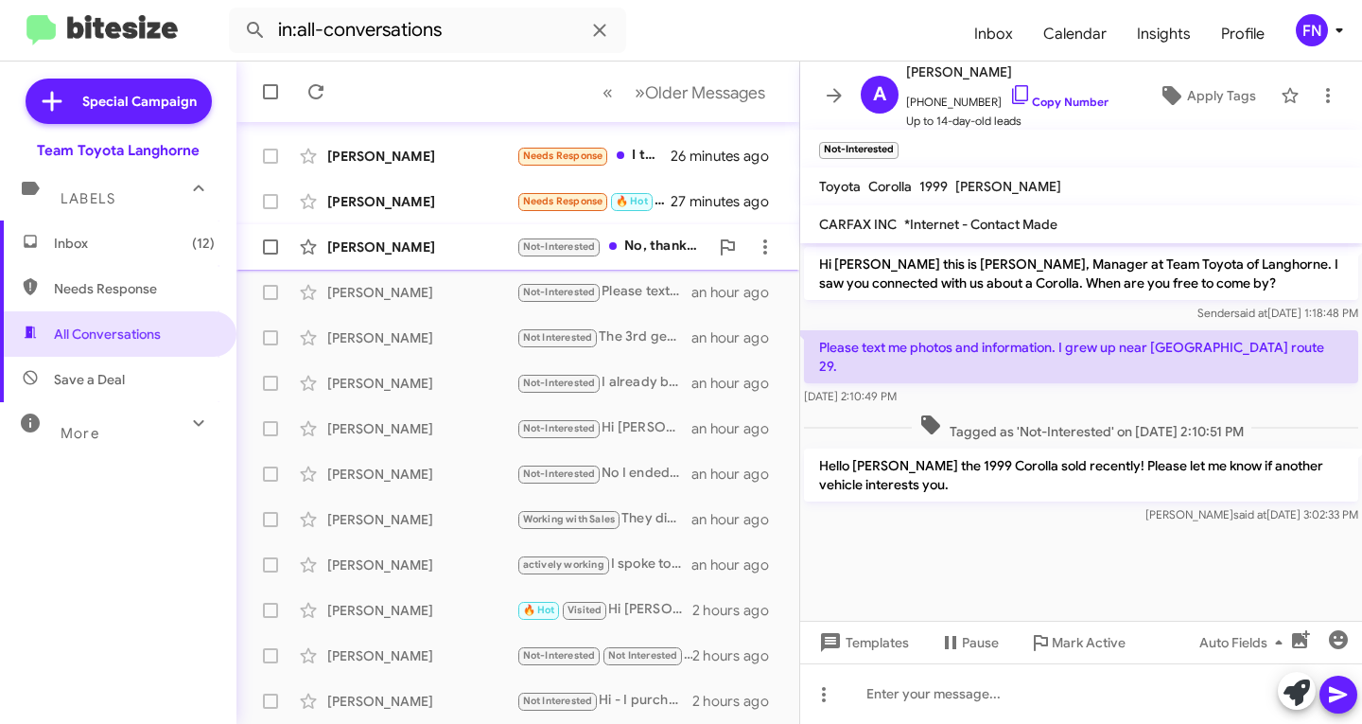
click at [458, 266] on span "[PERSON_NAME] Not-Interested No, thank you. I already purchased a vehicle. an h…" at bounding box center [518, 246] width 563 height 45
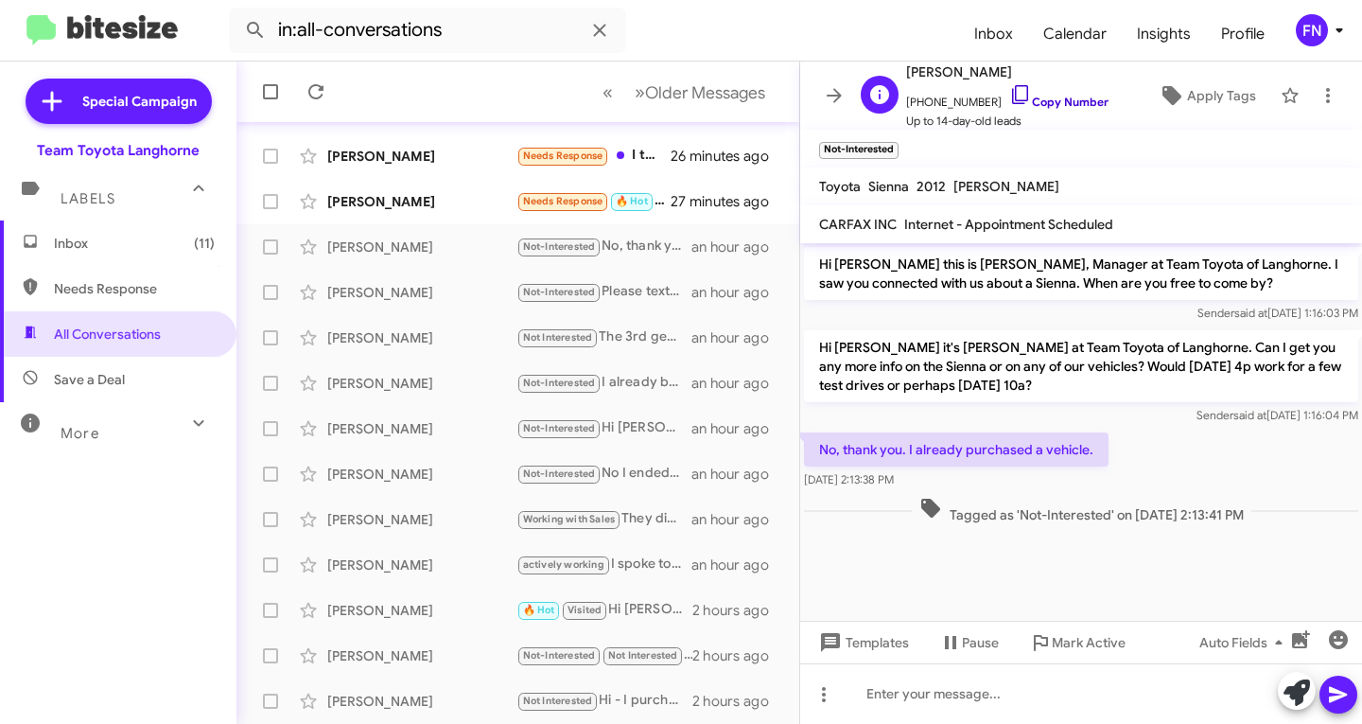
click at [1039, 105] on link "Copy Number" at bounding box center [1058, 102] width 99 height 14
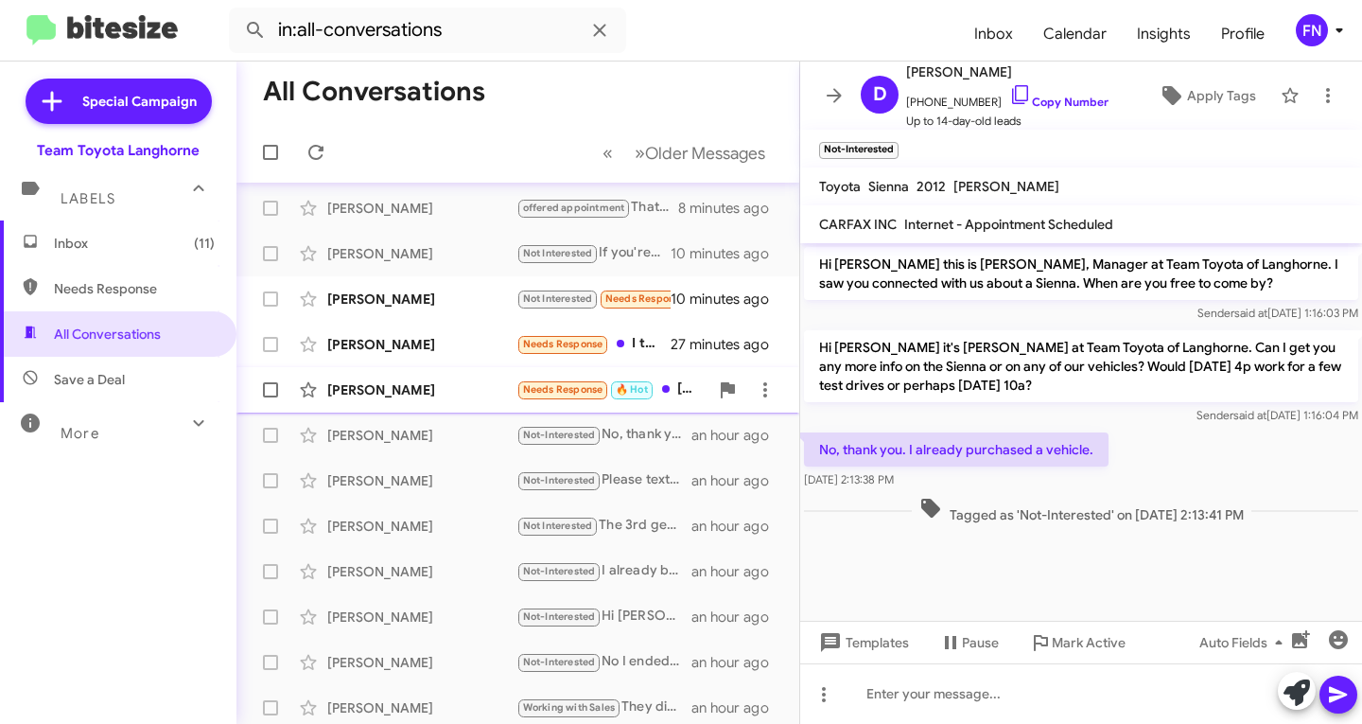
scroll to position [185, 0]
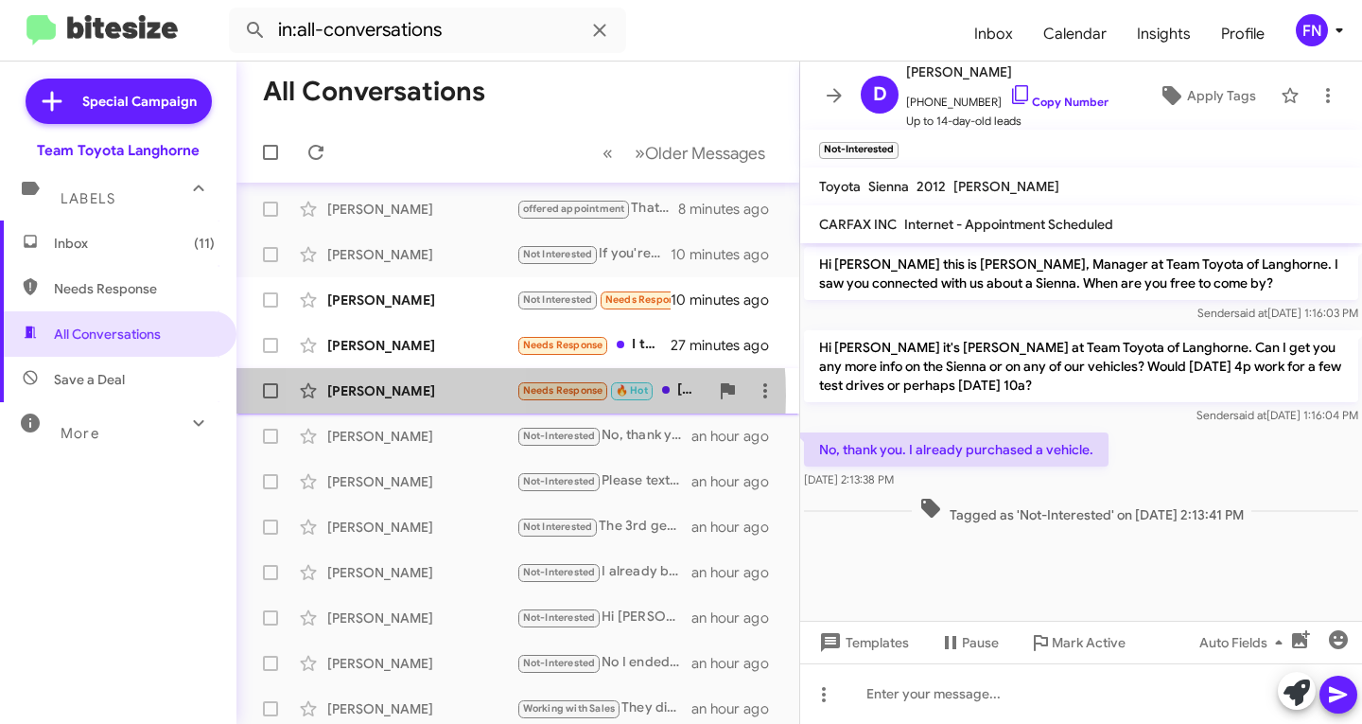
click at [415, 395] on div "[PERSON_NAME]" at bounding box center [421, 390] width 189 height 19
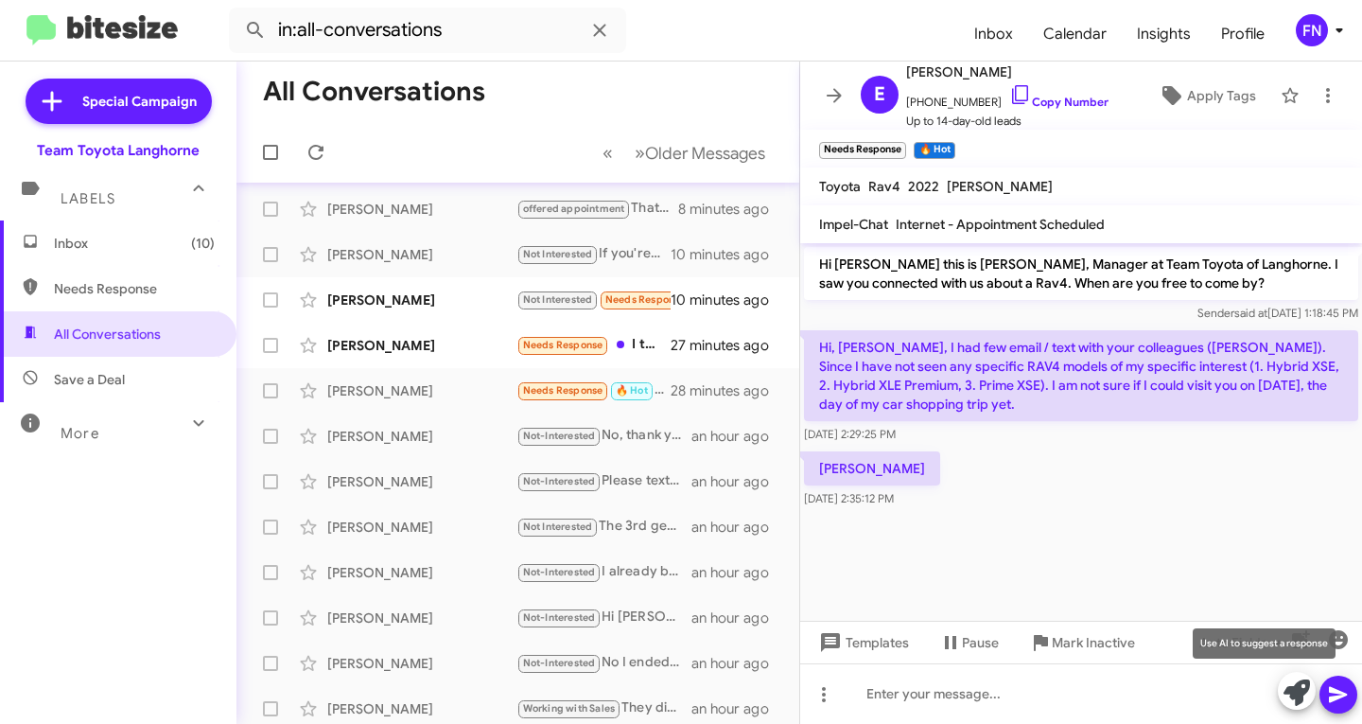
click at [1302, 690] on icon at bounding box center [1297, 692] width 26 height 26
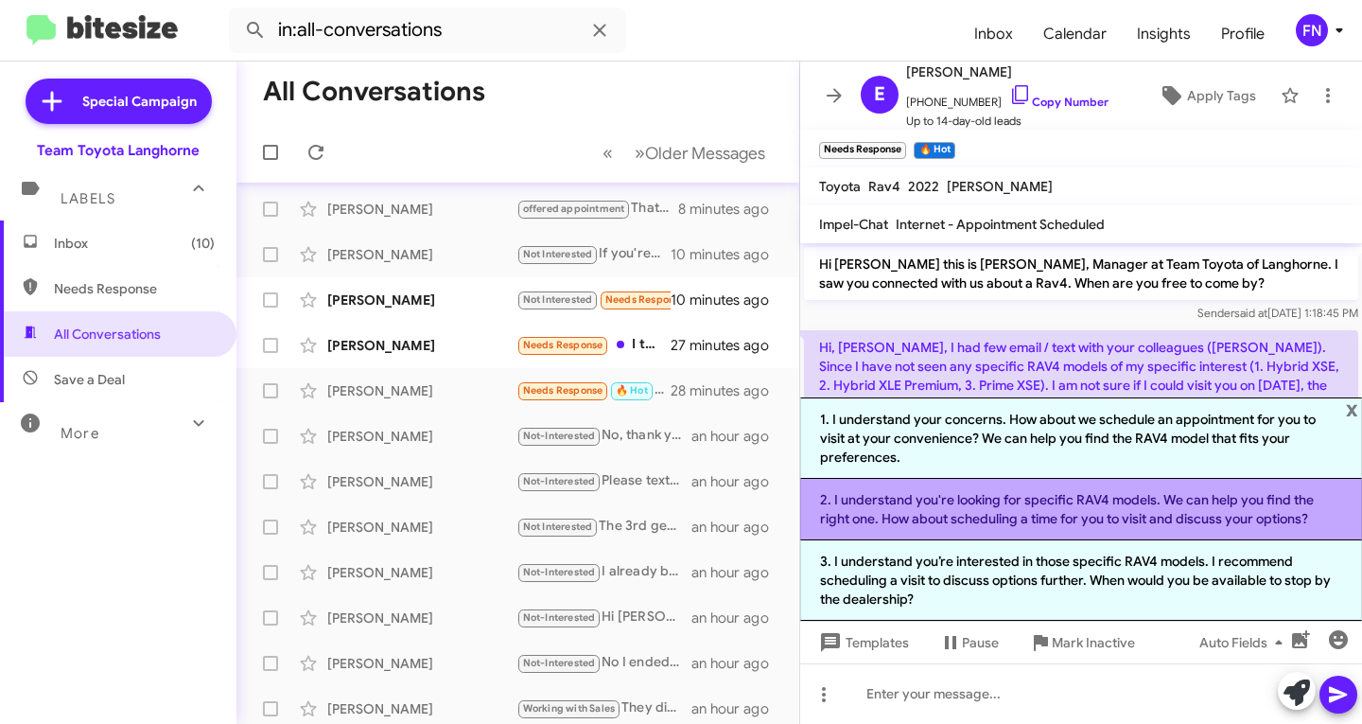
click at [1015, 515] on li "2. I understand you're looking for specific RAV4 models. We can help you find t…" at bounding box center [1081, 509] width 562 height 61
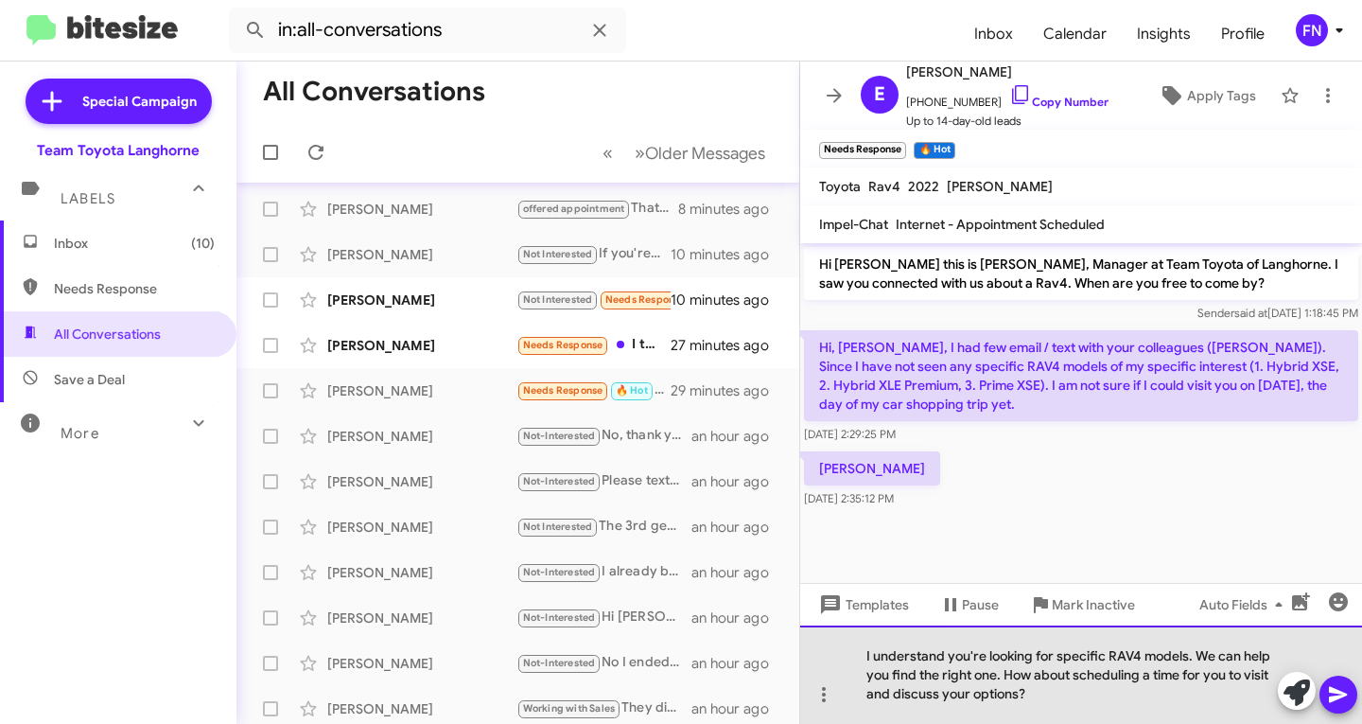
drag, startPoint x: 1035, startPoint y: 698, endPoint x: 1006, endPoint y: 675, distance: 37.1
click at [1006, 675] on div "I understand you're looking for specific RAV4 models. We can help you find the …" at bounding box center [1081, 674] width 562 height 98
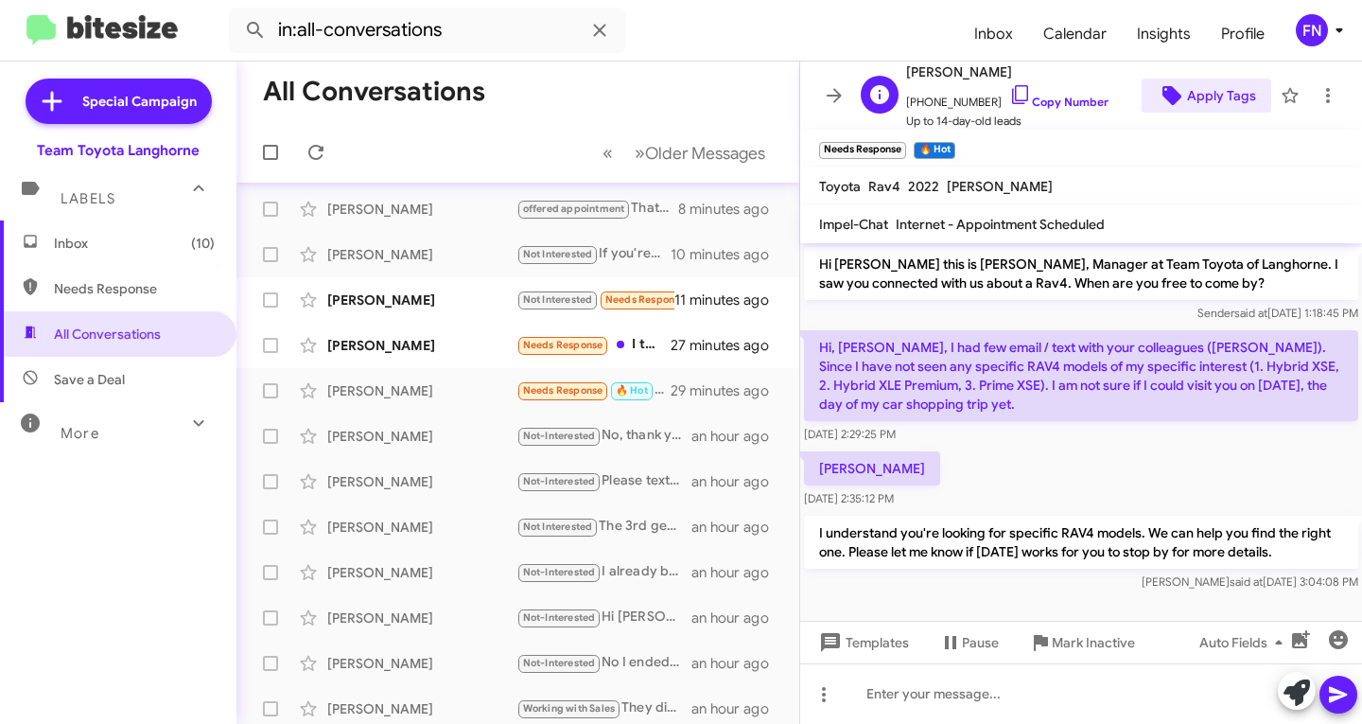
click at [1200, 83] on span "Apply Tags" at bounding box center [1221, 96] width 69 height 34
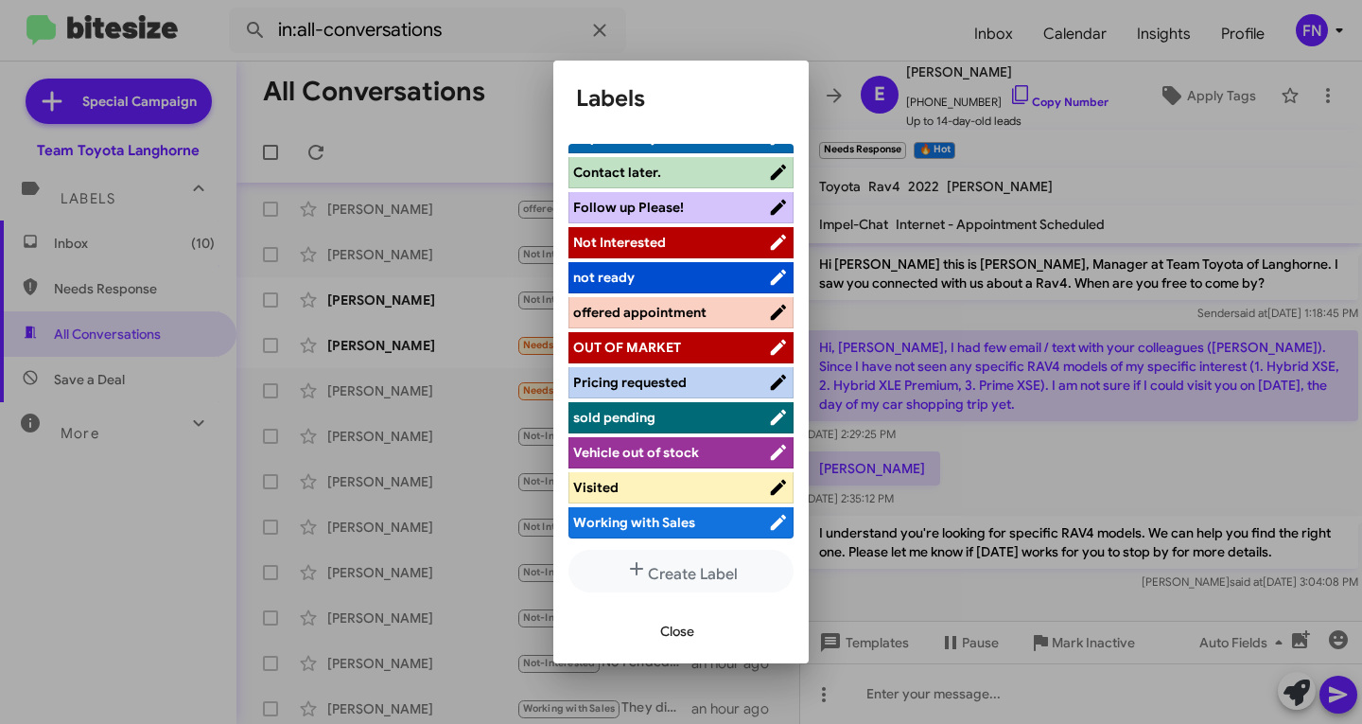
click at [646, 309] on span "offered appointment" at bounding box center [639, 312] width 133 height 17
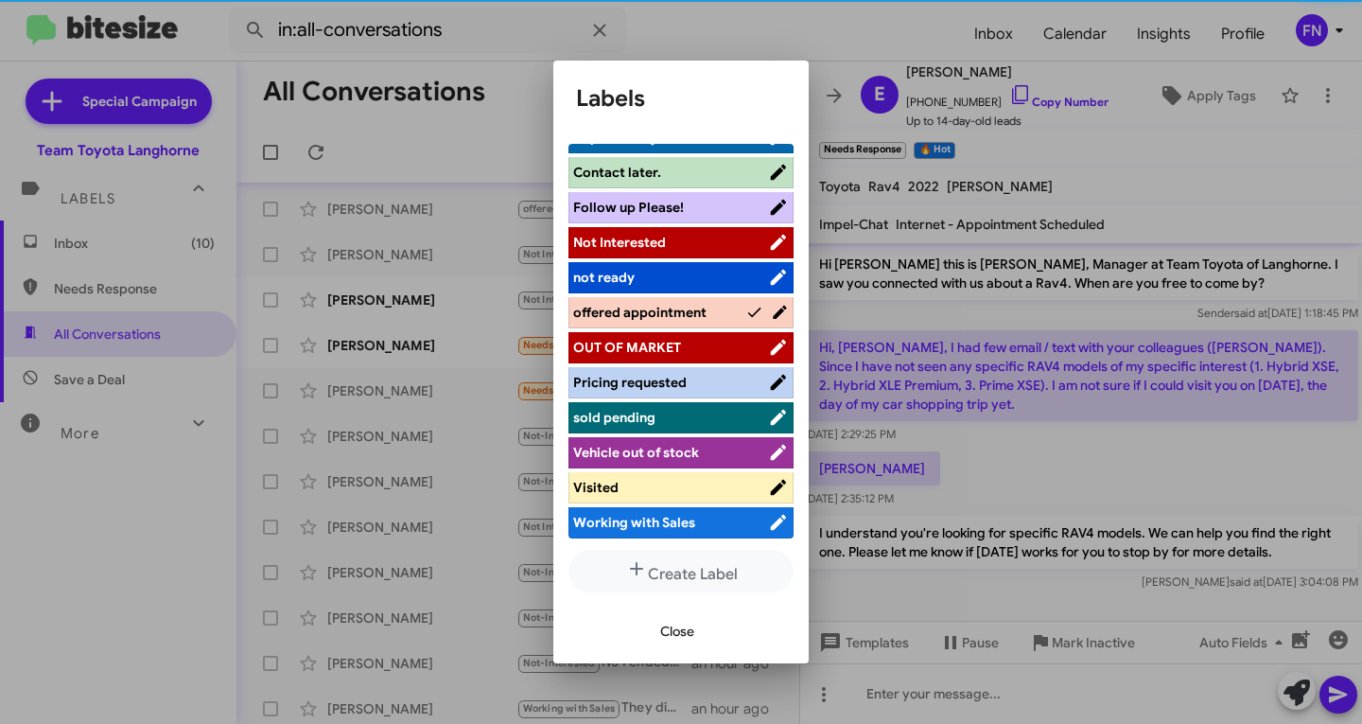
click at [702, 636] on button "Close" at bounding box center [677, 631] width 64 height 34
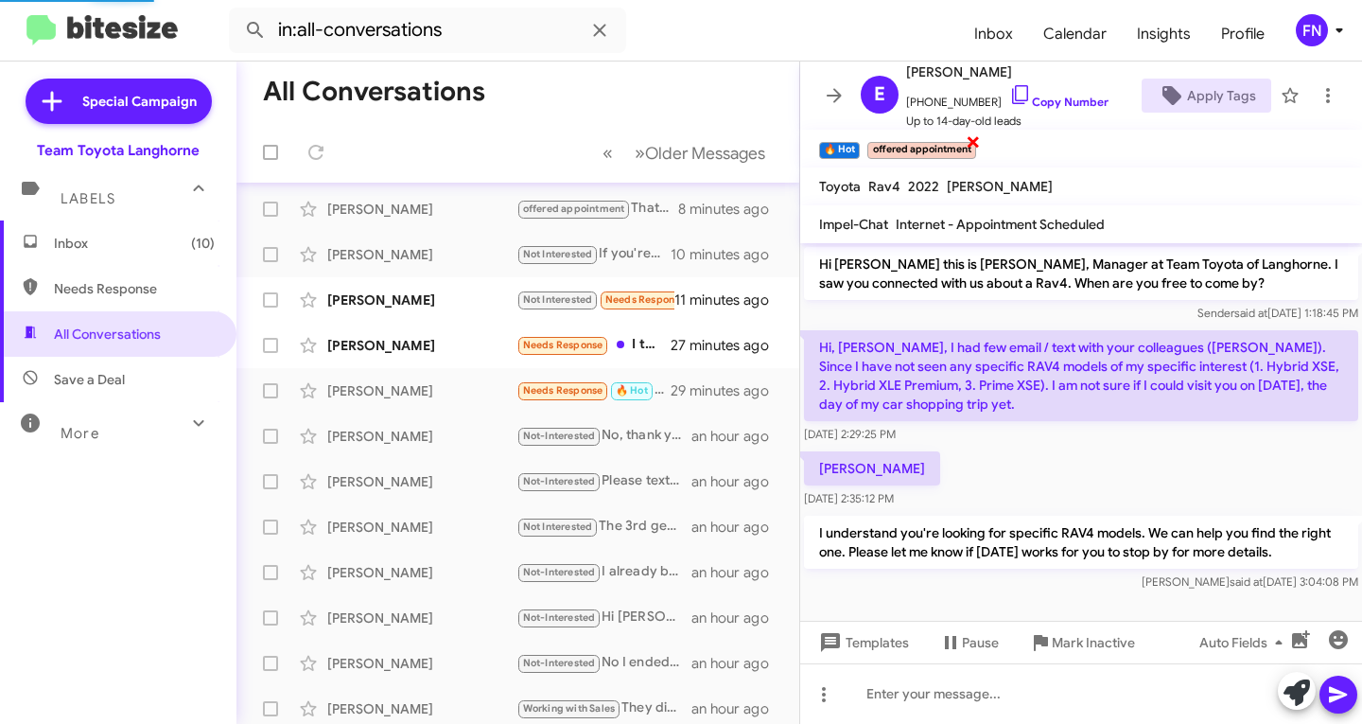
scroll to position [276, 0]
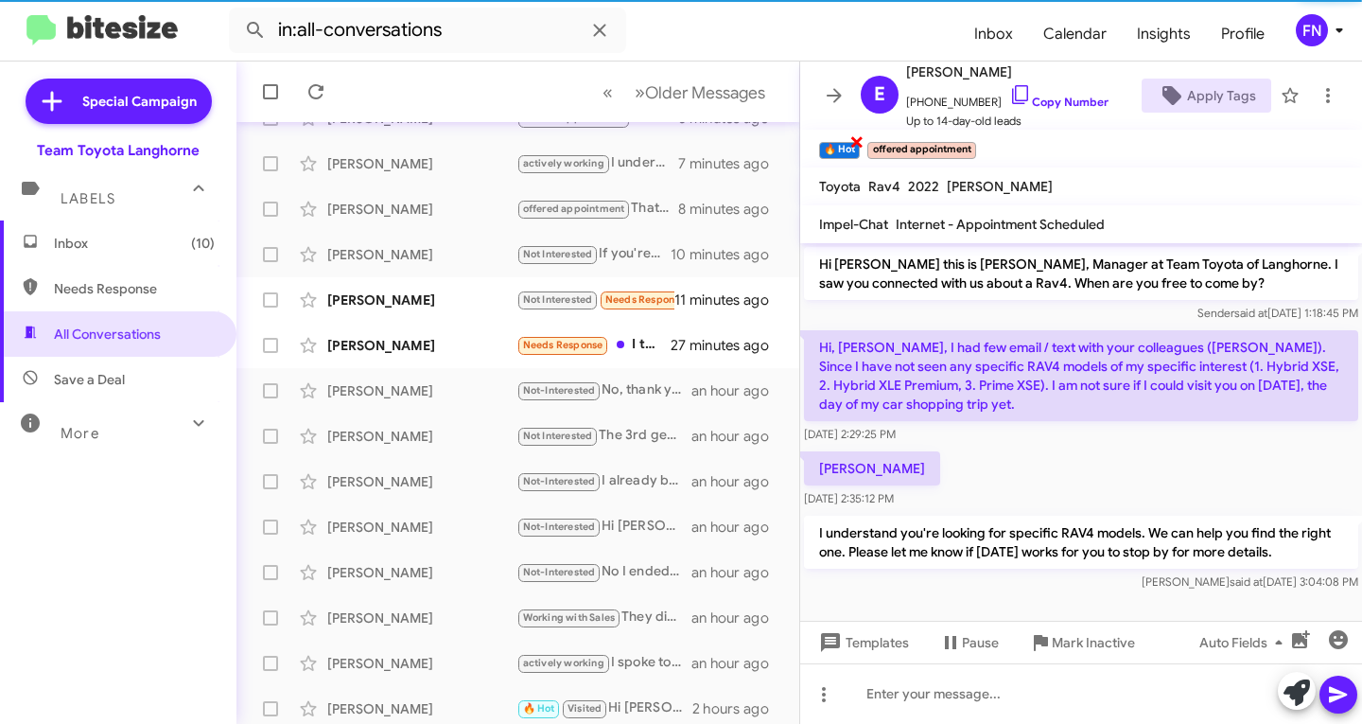
click at [859, 150] on span "×" at bounding box center [857, 141] width 15 height 23
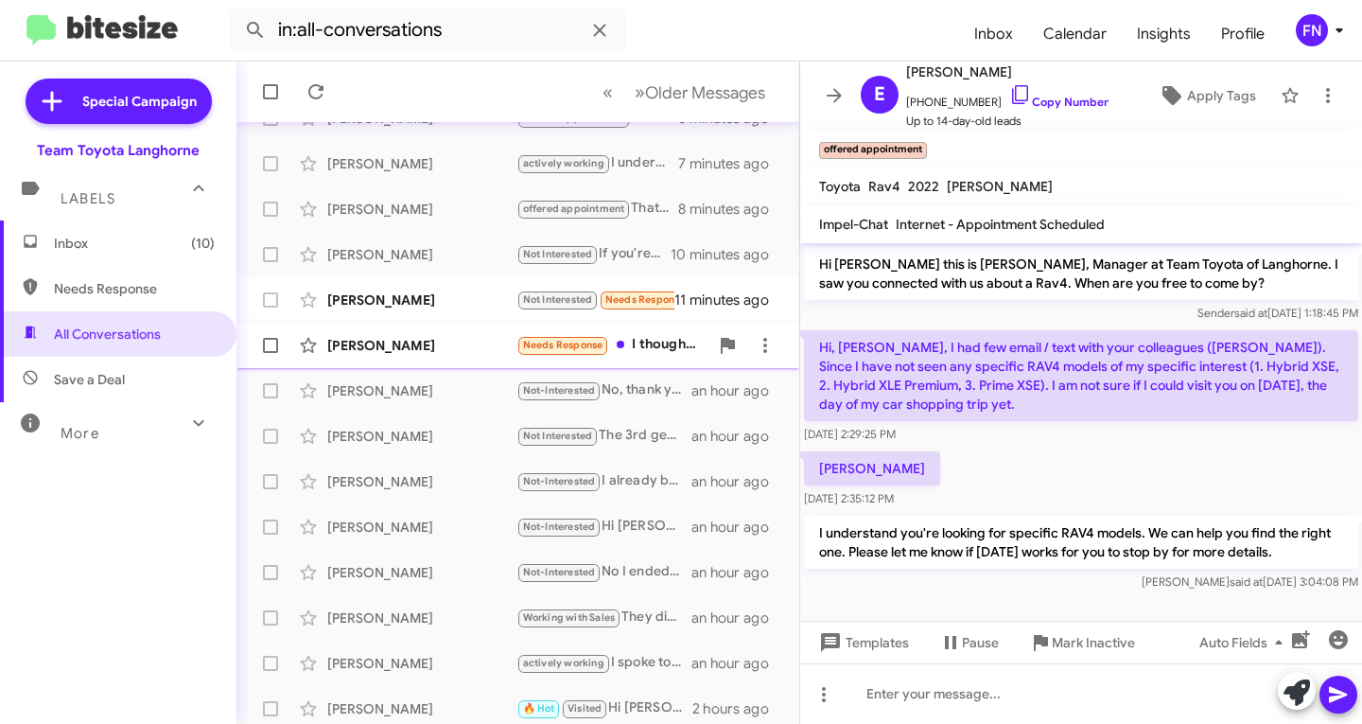
click at [409, 360] on div "[PERSON_NAME] Needs Response I thought 8000 on it 27 minutes ago" at bounding box center [518, 345] width 533 height 38
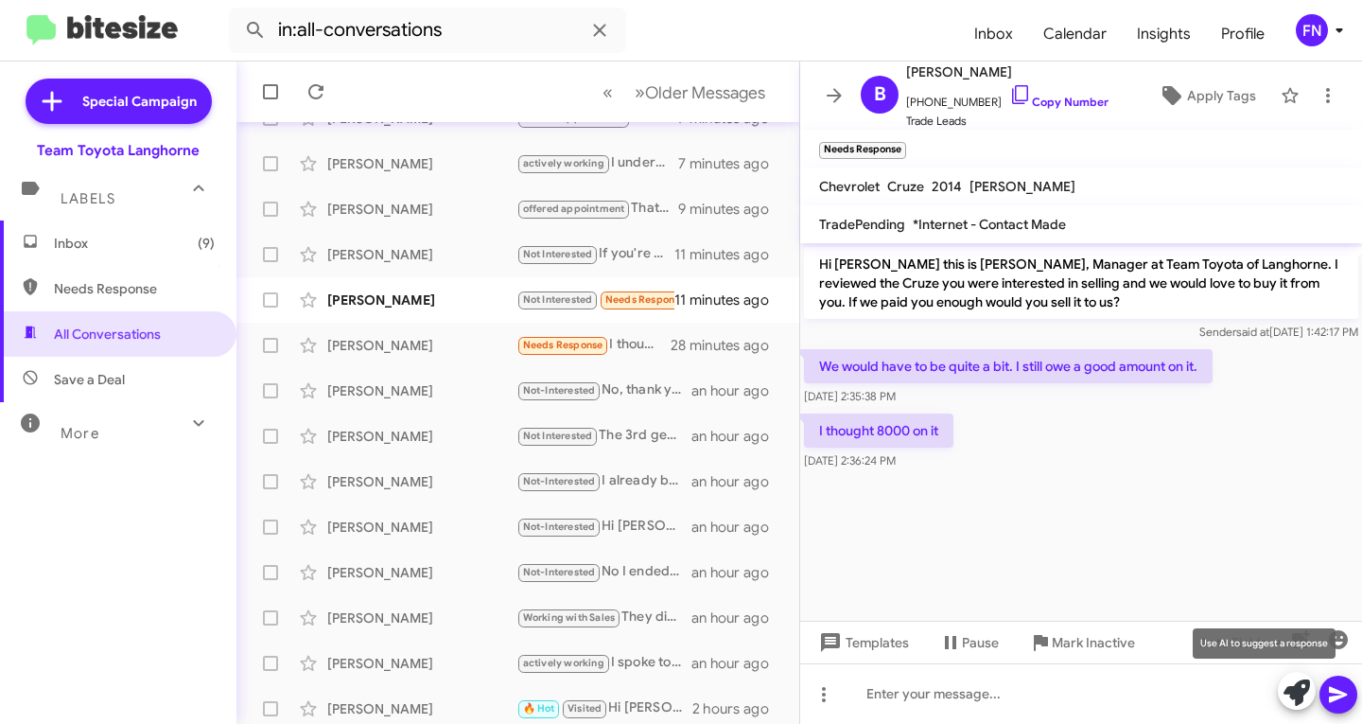
click at [1297, 697] on icon at bounding box center [1297, 692] width 26 height 26
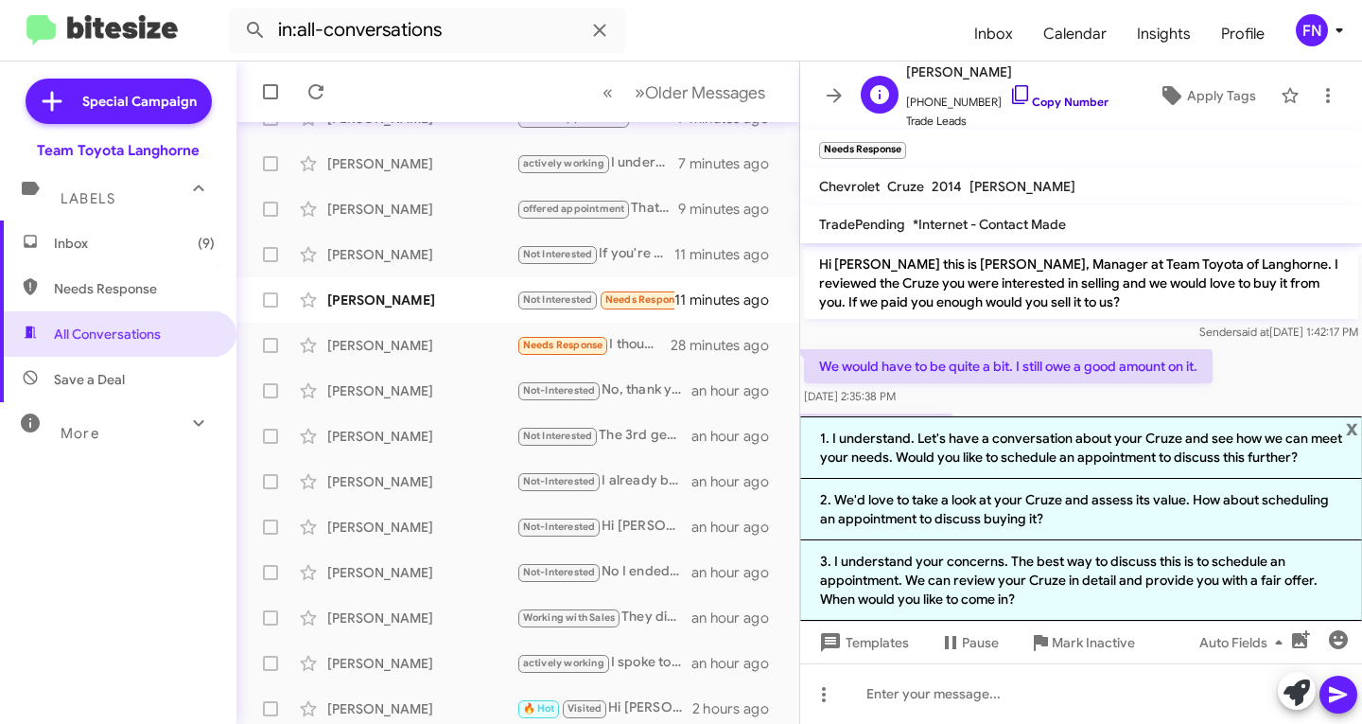
click at [1031, 100] on link "Copy Number" at bounding box center [1058, 102] width 99 height 14
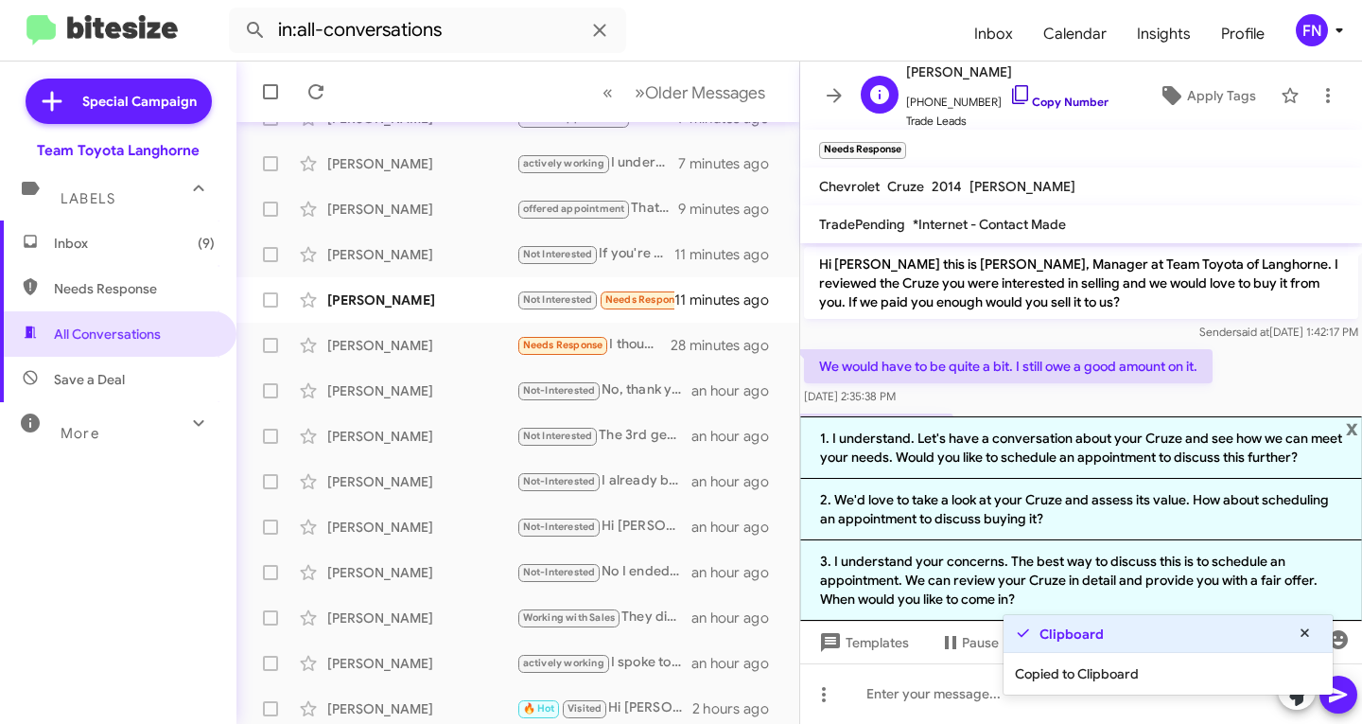
click at [1031, 100] on link "Copy Number" at bounding box center [1058, 102] width 99 height 14
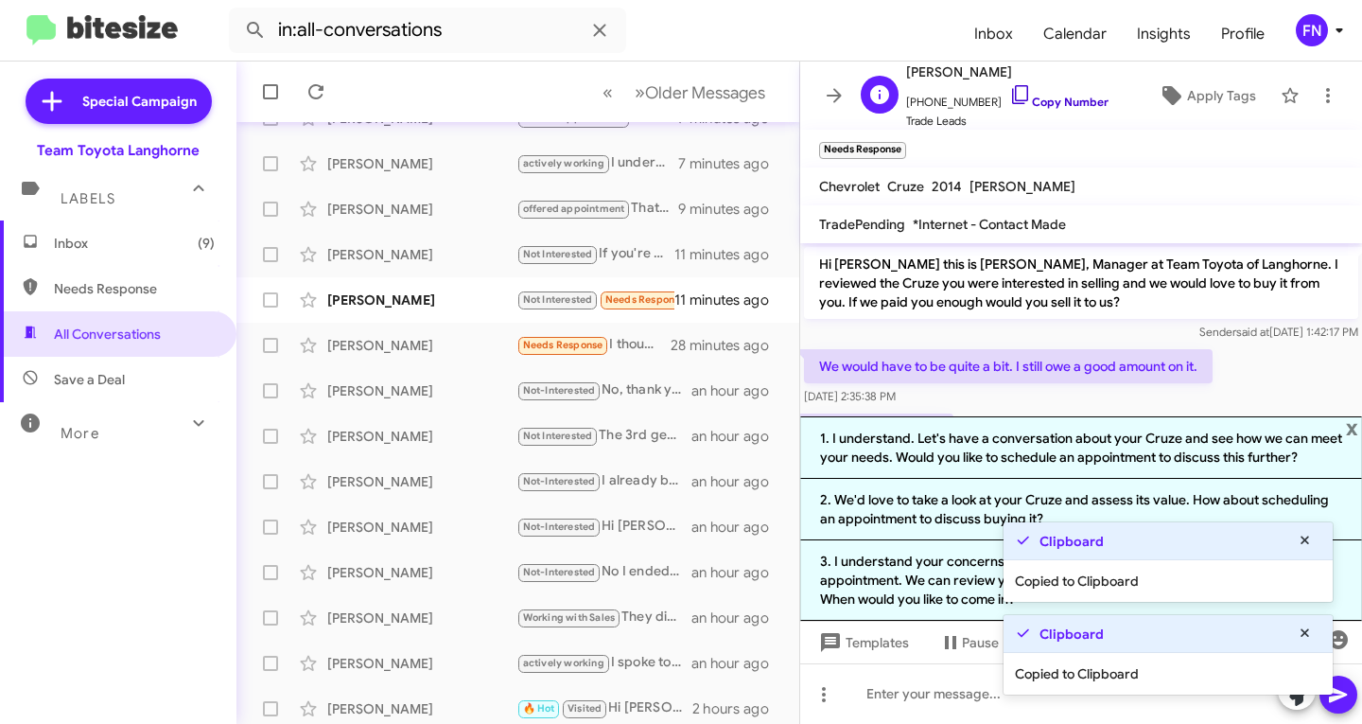
click at [1032, 99] on link "Copy Number" at bounding box center [1058, 102] width 99 height 14
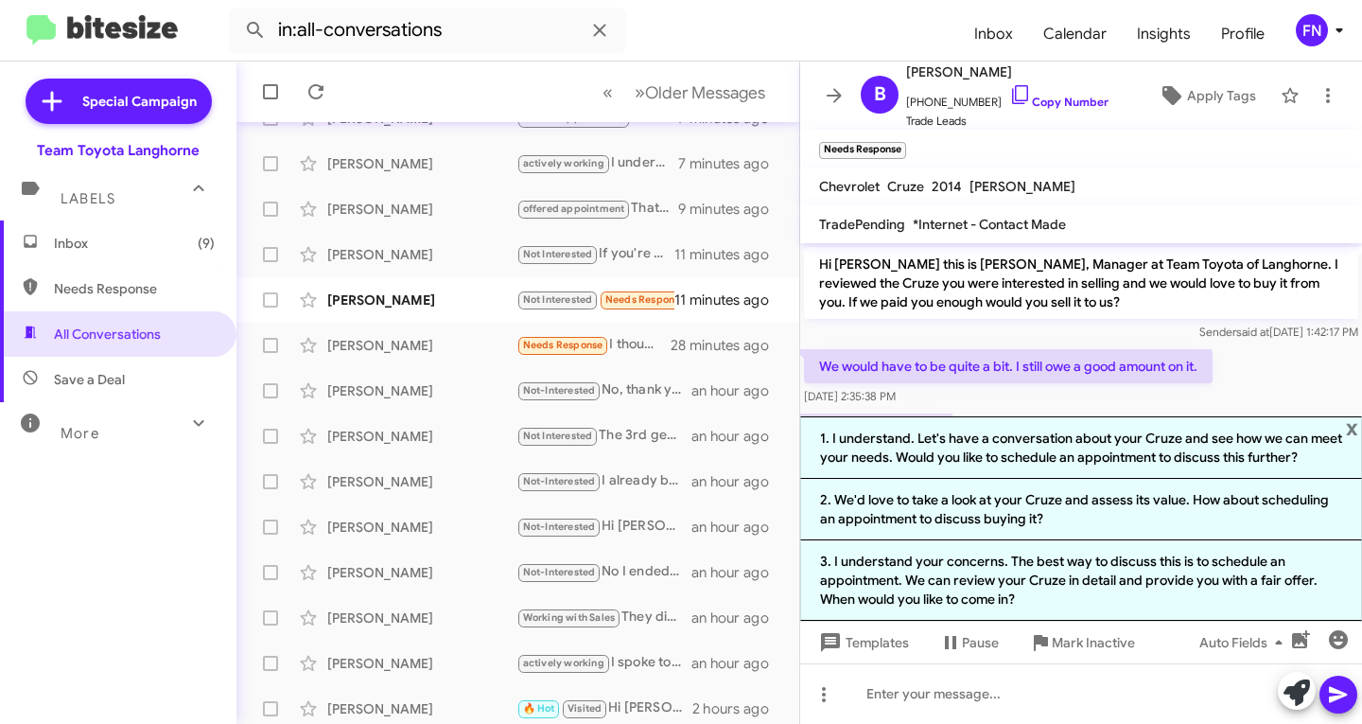
click at [1144, 355] on p "We would have to be quite a bit. I still owe a good amount on it." at bounding box center [1008, 366] width 409 height 34
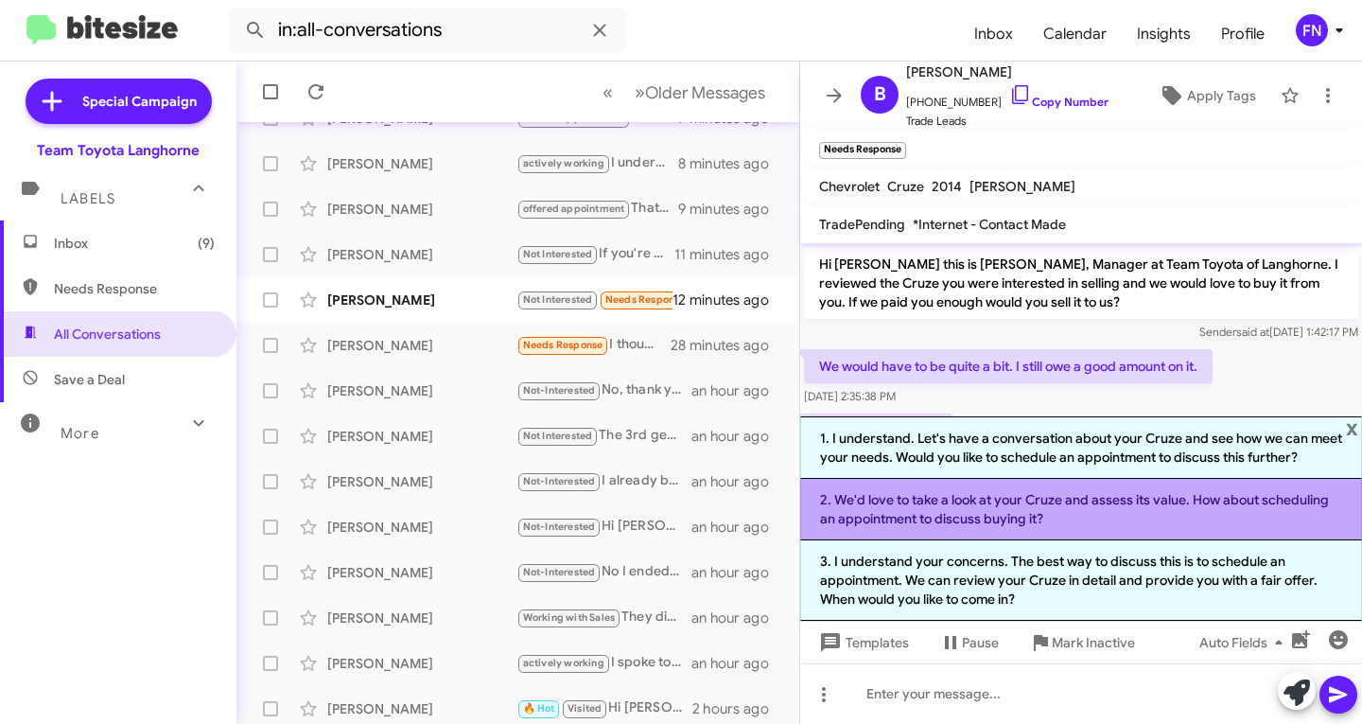
click at [975, 521] on li "2. We'd love to take a look at your Cruze and assess its value. How about sched…" at bounding box center [1081, 509] width 562 height 61
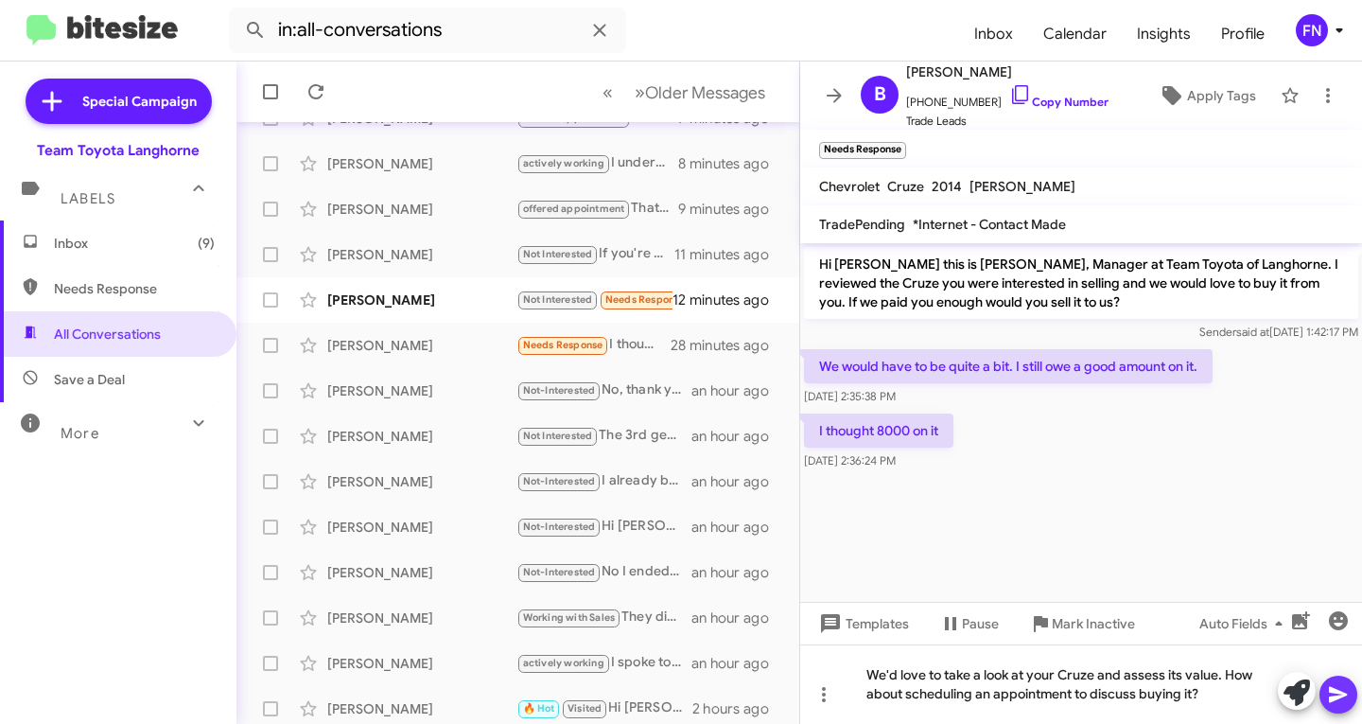
click at [1336, 693] on icon at bounding box center [1338, 695] width 18 height 16
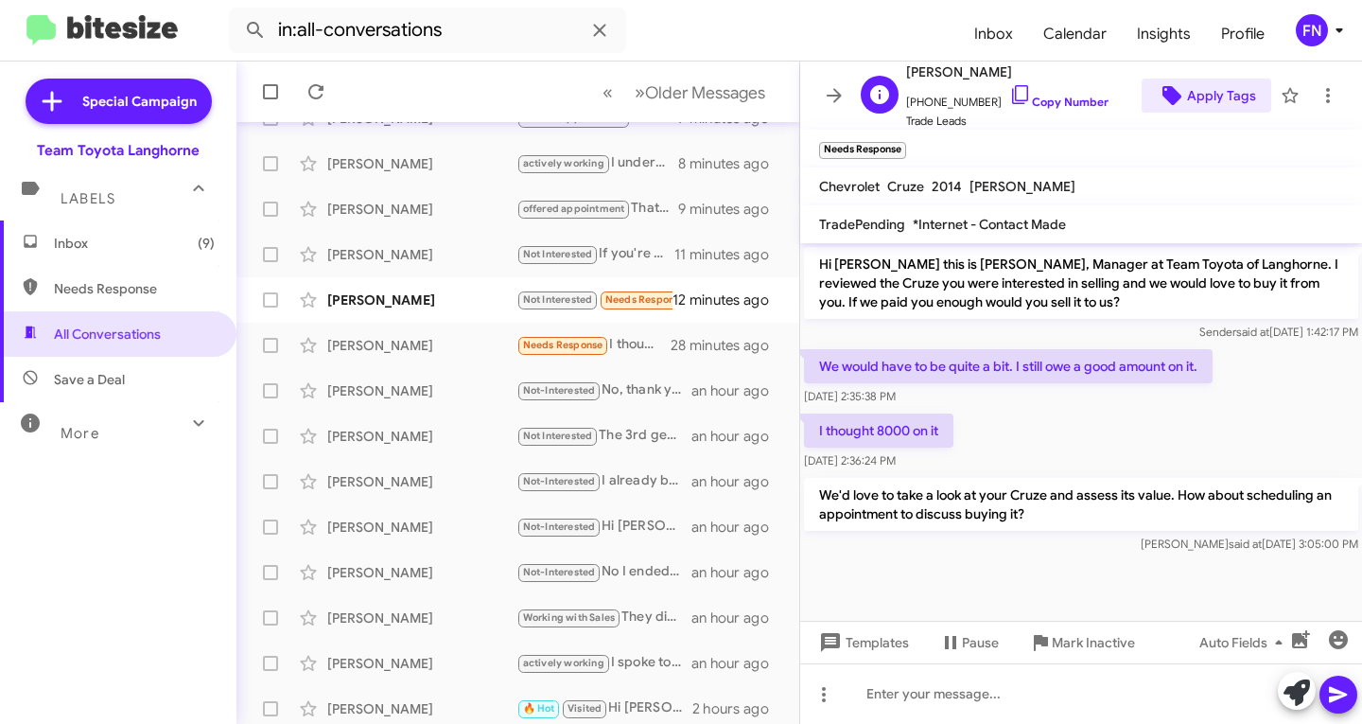
click at [1222, 97] on span "Apply Tags" at bounding box center [1221, 96] width 69 height 34
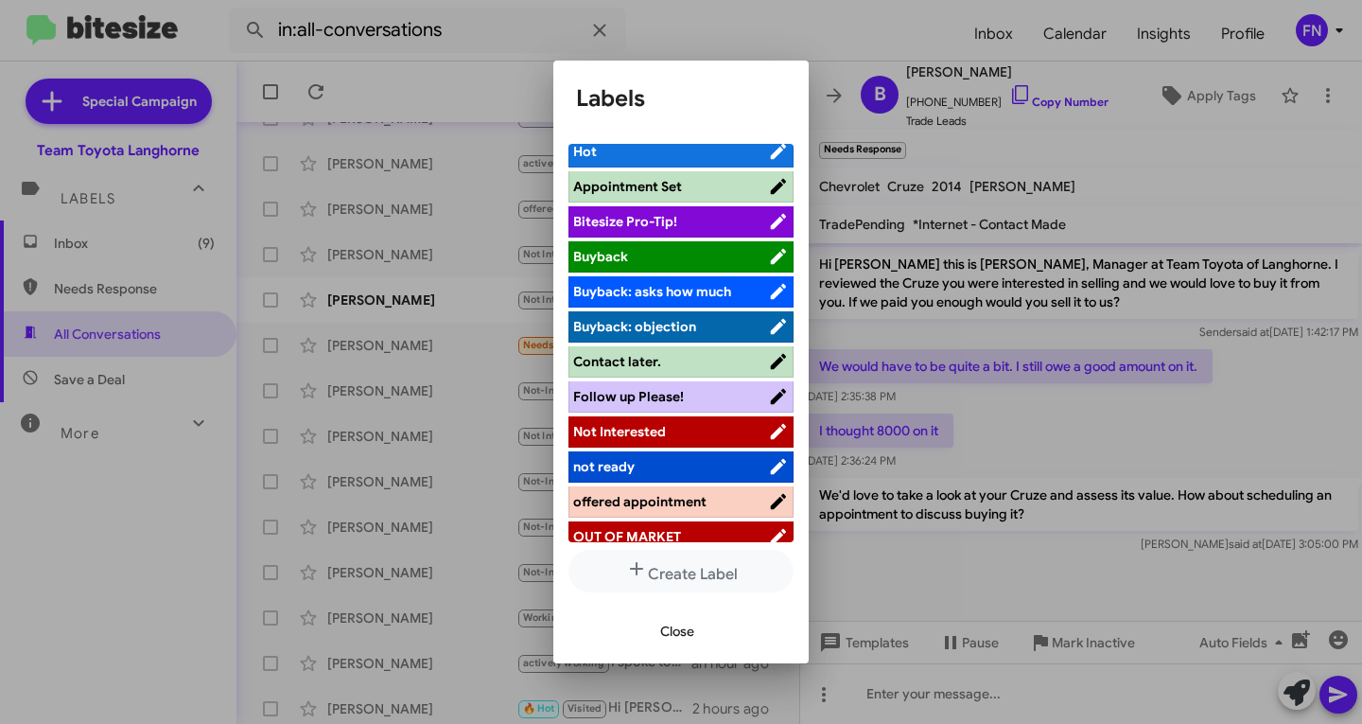
scroll to position [268, 0]
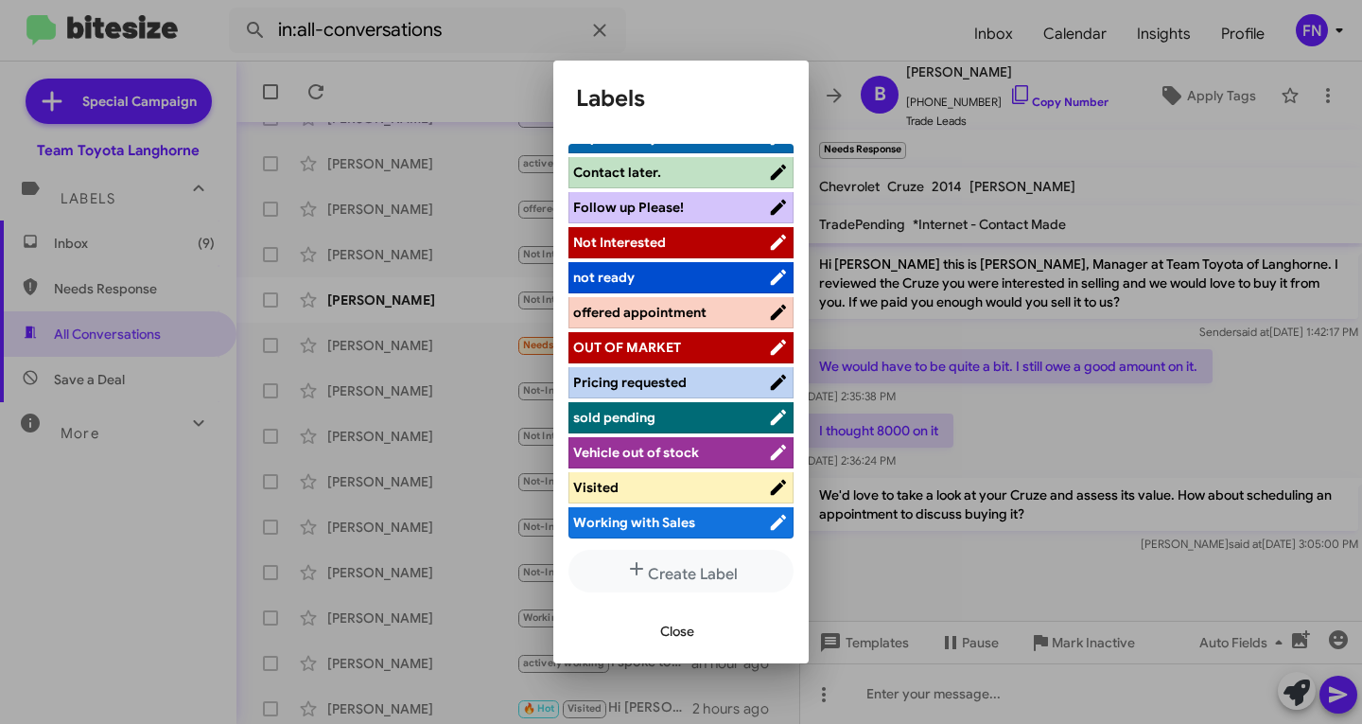
click at [673, 310] on span "offered appointment" at bounding box center [639, 312] width 133 height 17
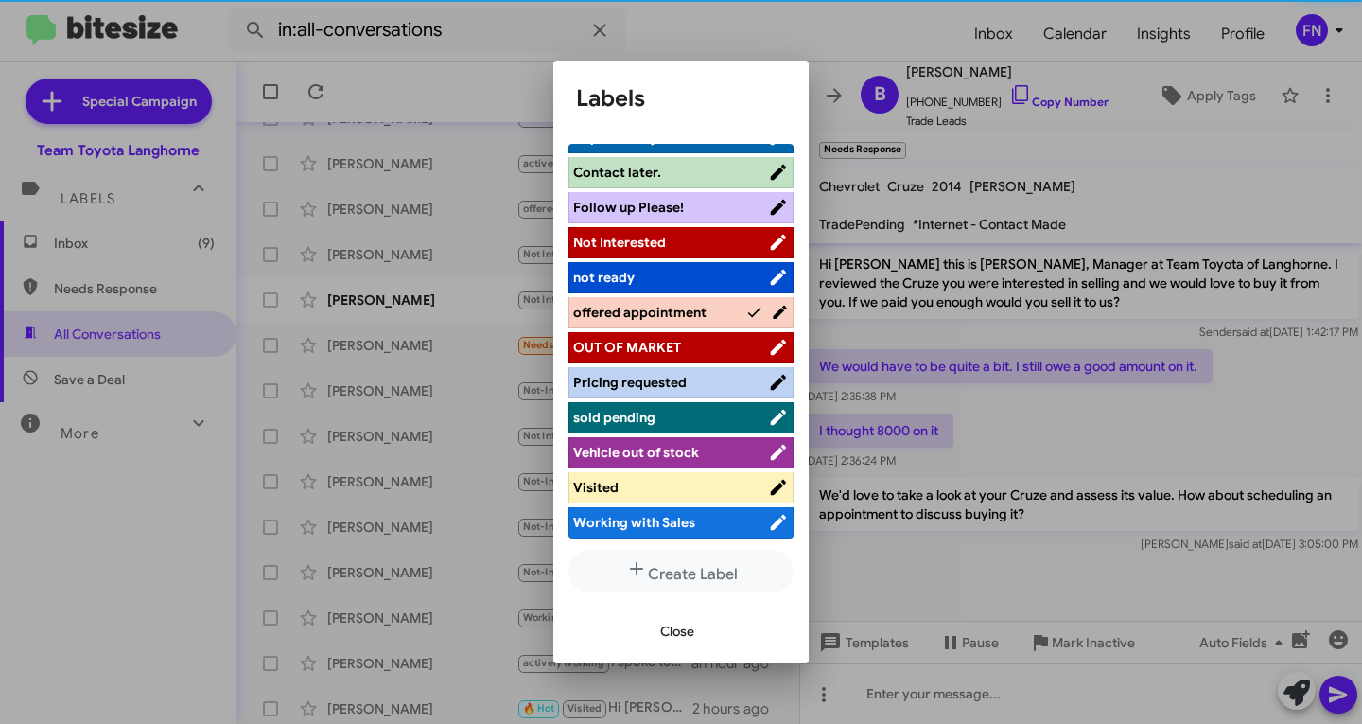
click at [667, 610] on div "Close" at bounding box center [681, 631] width 210 height 64
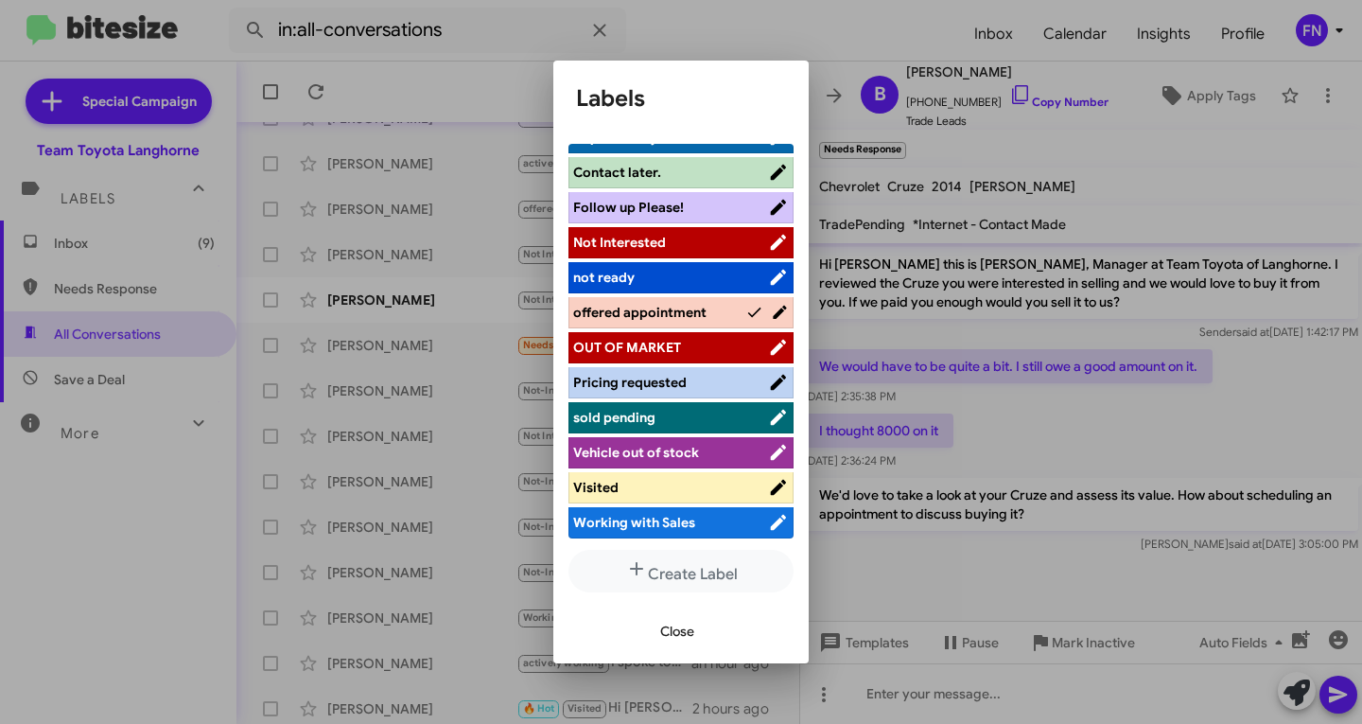
click at [665, 618] on span "Close" at bounding box center [677, 631] width 34 height 34
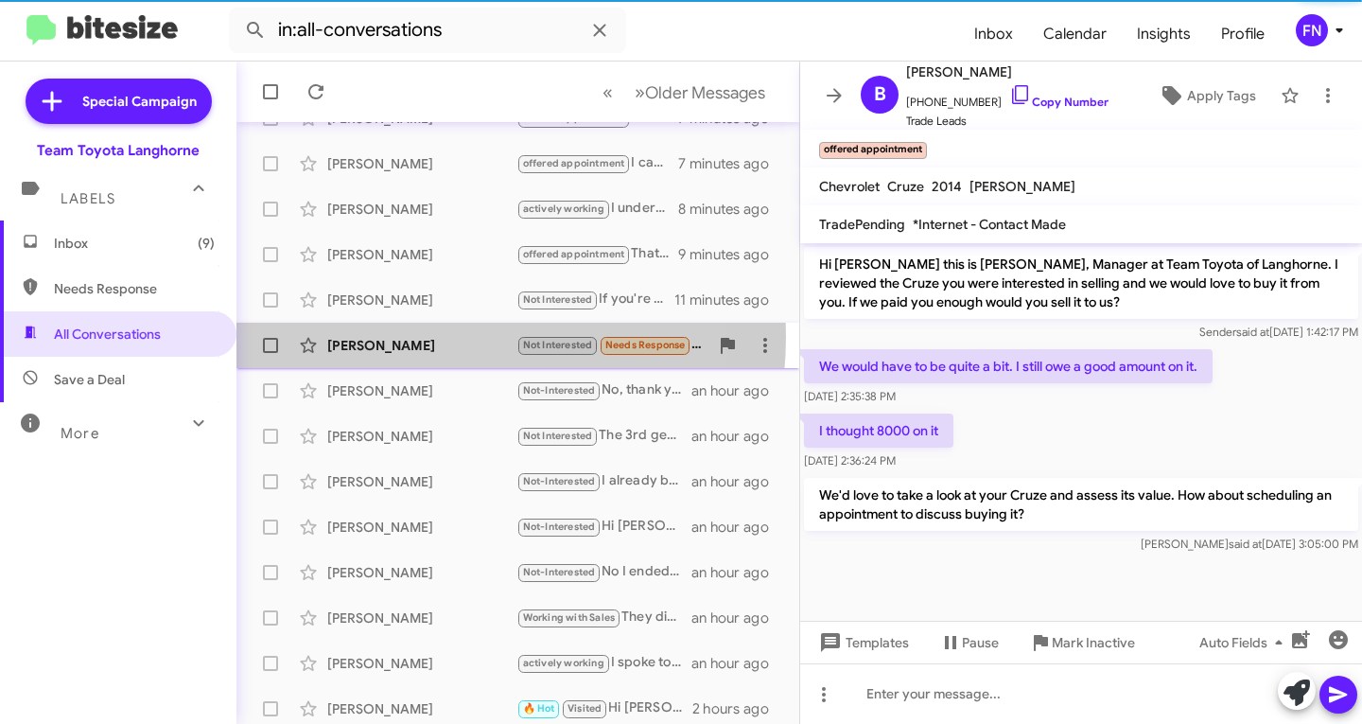
click at [395, 336] on div "[PERSON_NAME]" at bounding box center [421, 345] width 189 height 19
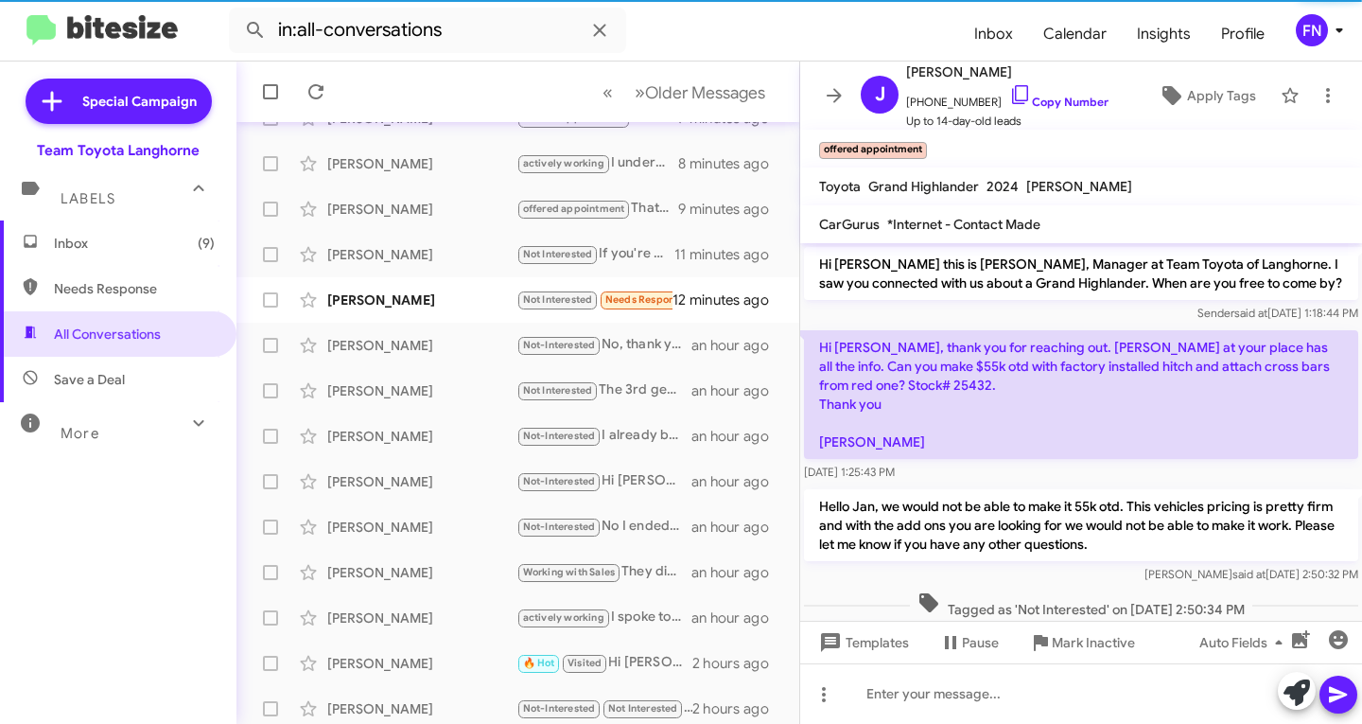
scroll to position [90, 0]
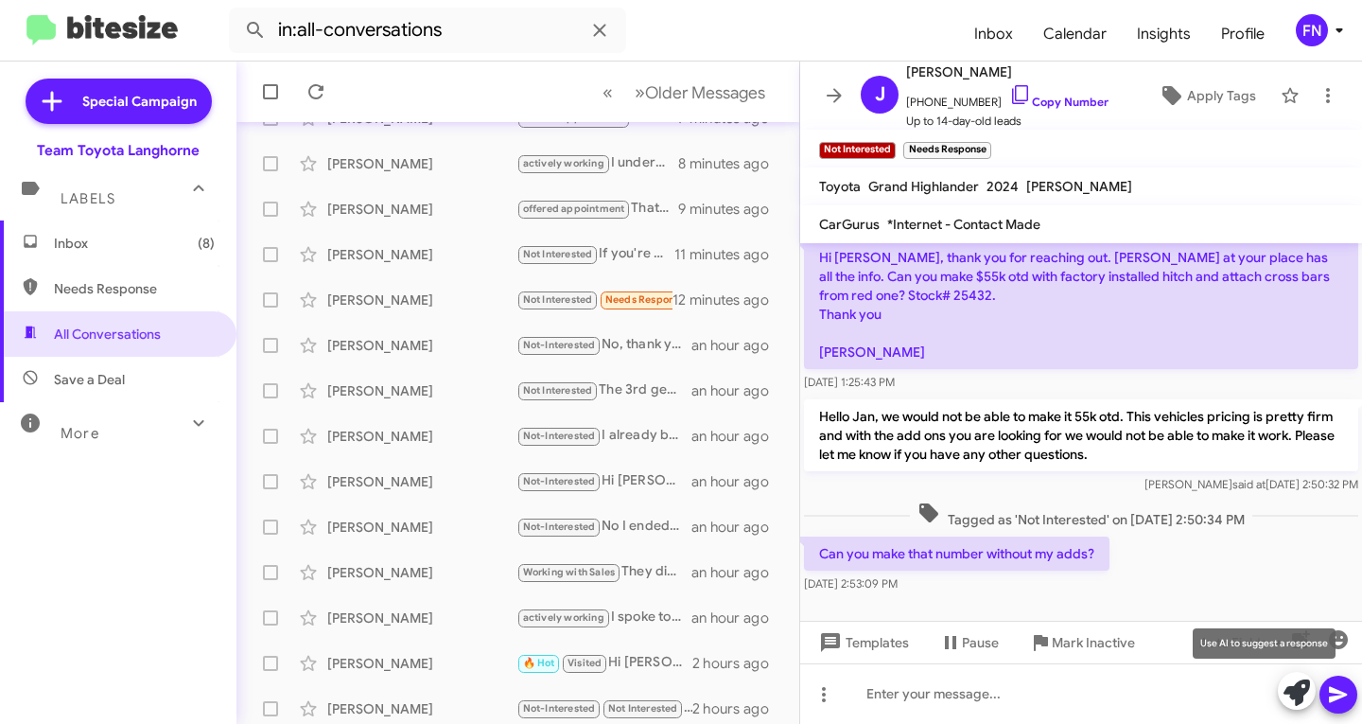
click at [1303, 695] on icon at bounding box center [1297, 692] width 26 height 26
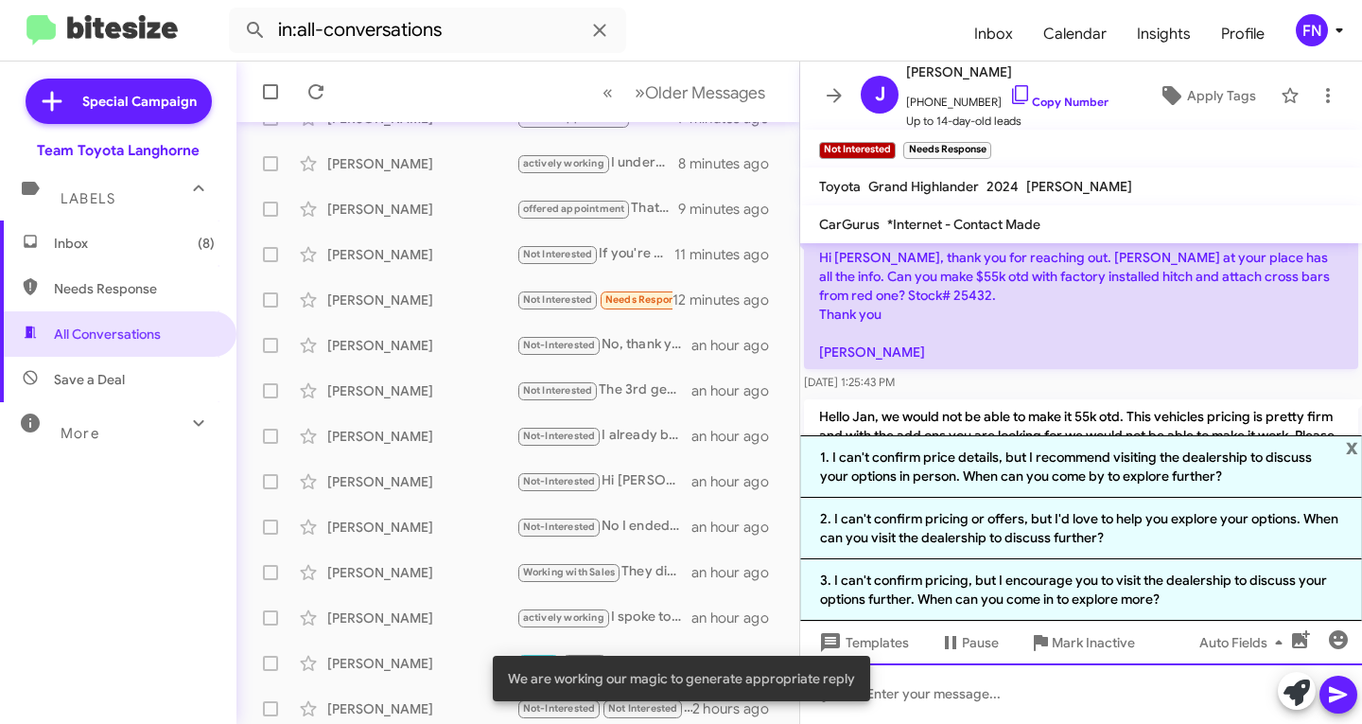
click at [972, 697] on div at bounding box center [1081, 693] width 562 height 61
click at [1123, 342] on p "Hi [PERSON_NAME], thank you for reaching out. [PERSON_NAME] at your place has a…" at bounding box center [1081, 304] width 554 height 129
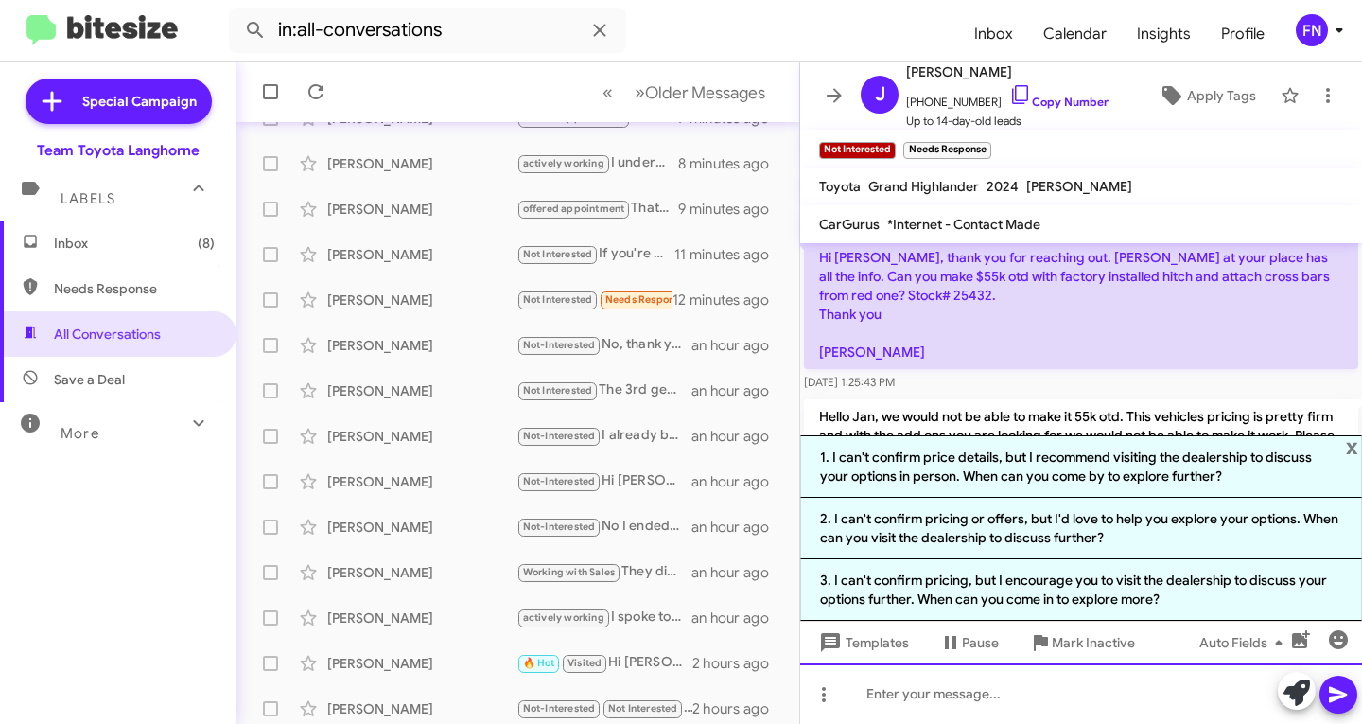
click at [1053, 716] on div at bounding box center [1081, 693] width 562 height 61
click at [922, 700] on div at bounding box center [1081, 693] width 562 height 61
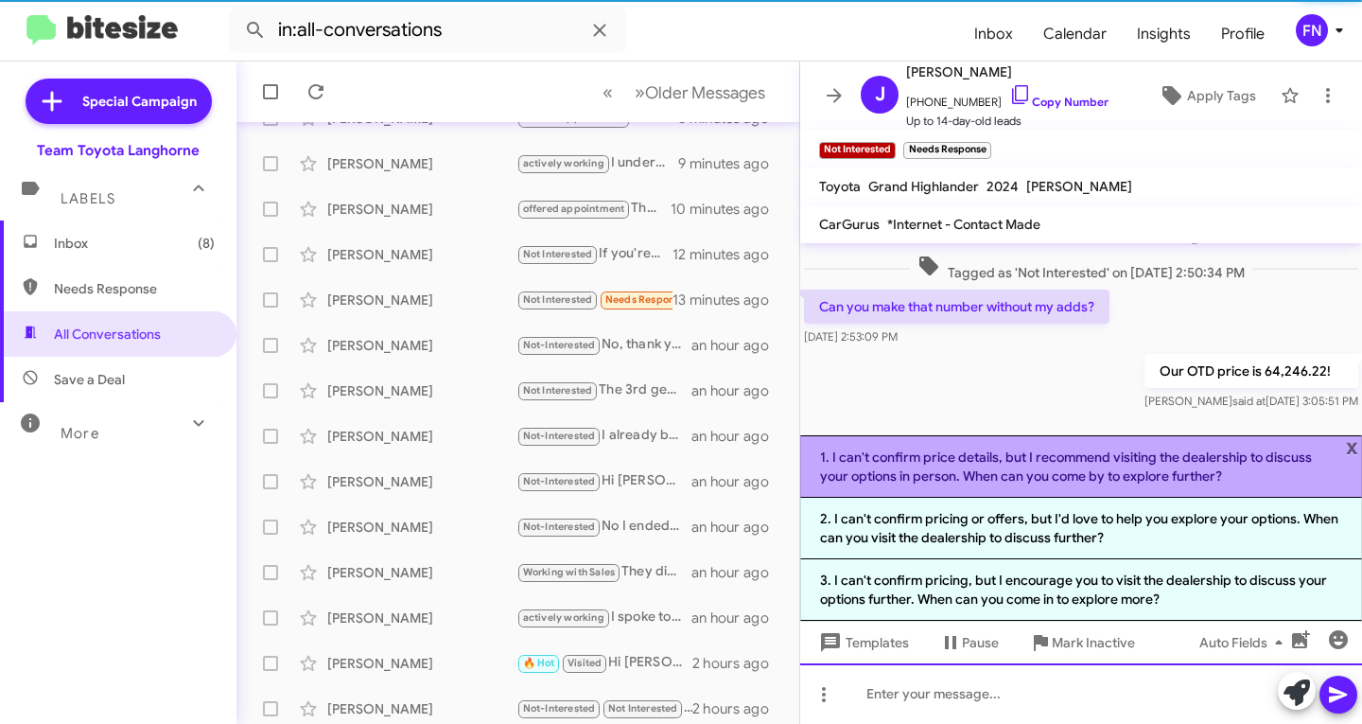
scroll to position [344, 0]
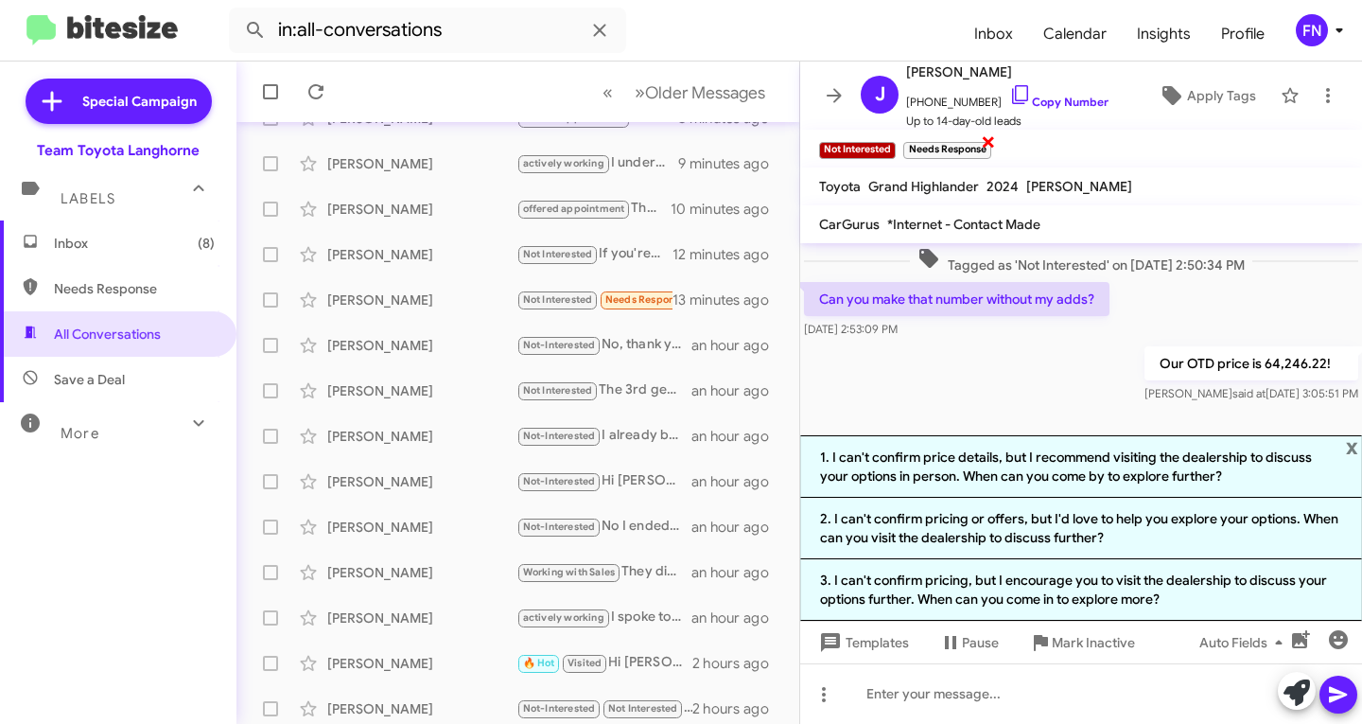
click at [984, 142] on span "×" at bounding box center [988, 141] width 15 height 23
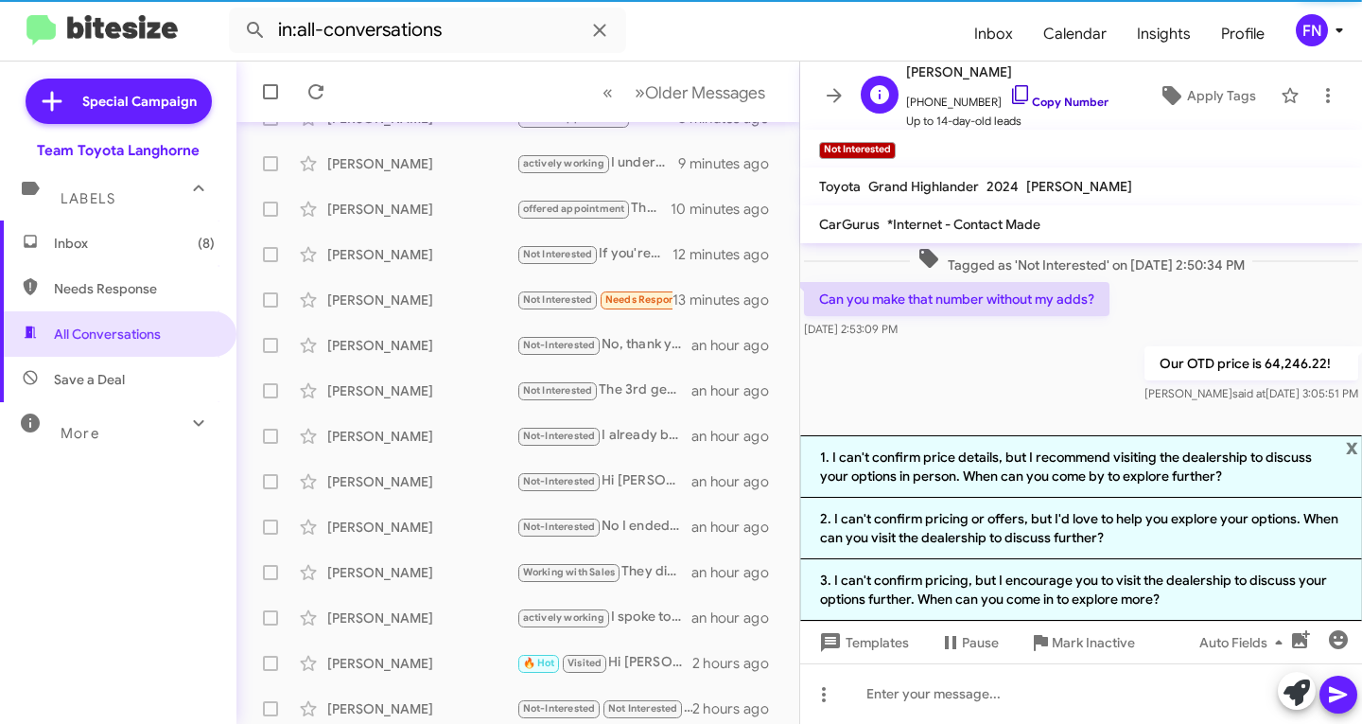
click at [1034, 106] on link "Copy Number" at bounding box center [1058, 102] width 99 height 14
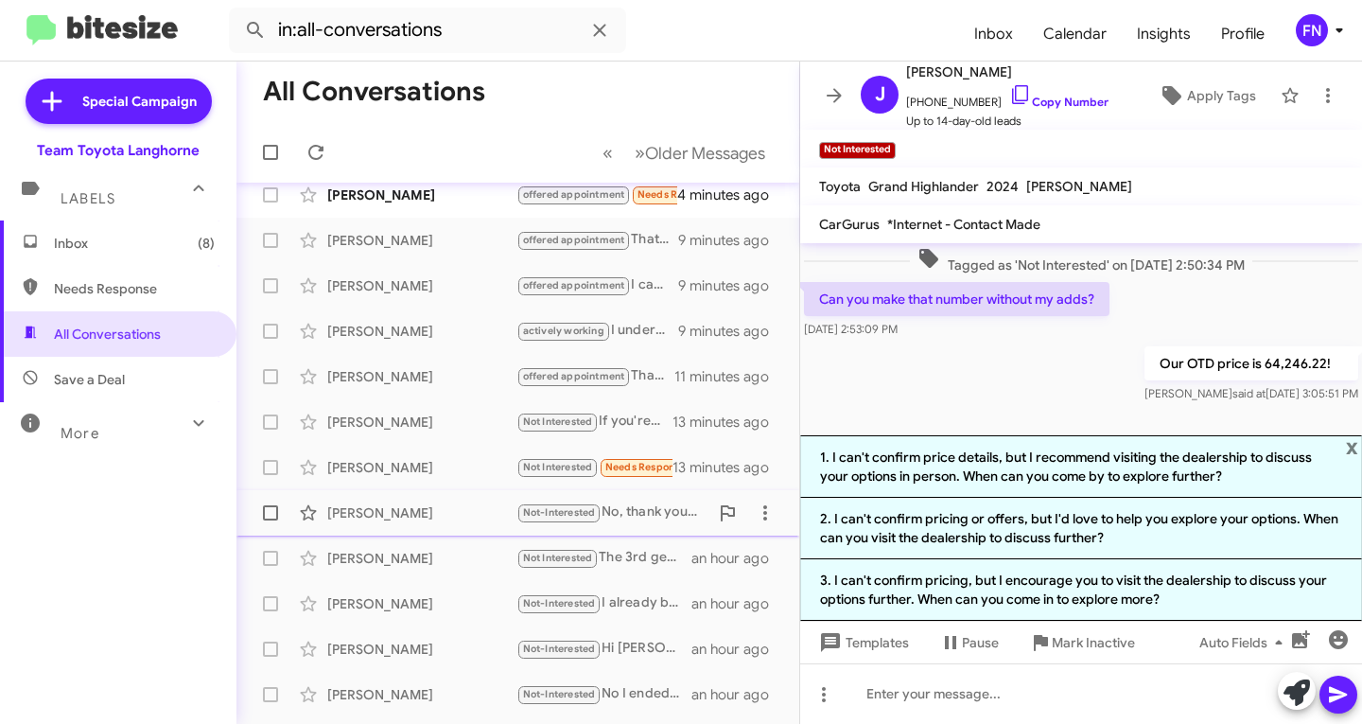
scroll to position [0, 0]
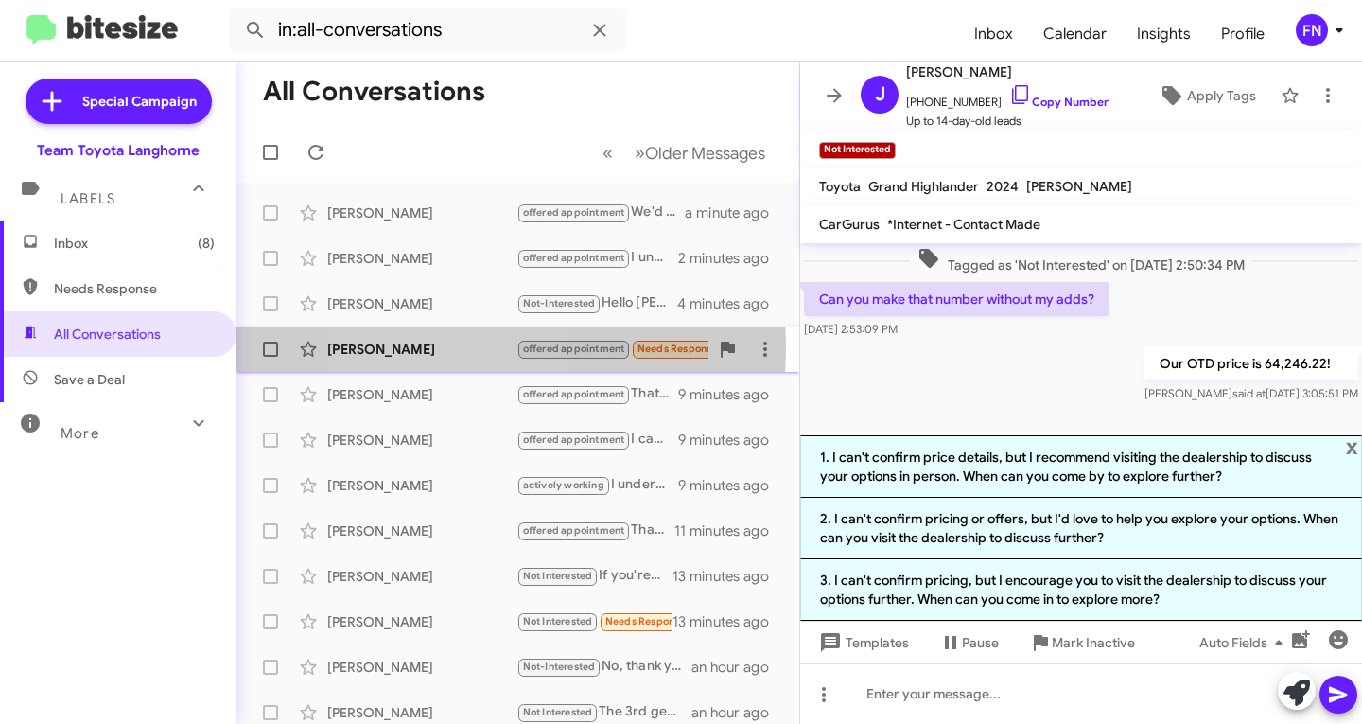
click at [435, 348] on div "[PERSON_NAME]" at bounding box center [421, 349] width 189 height 19
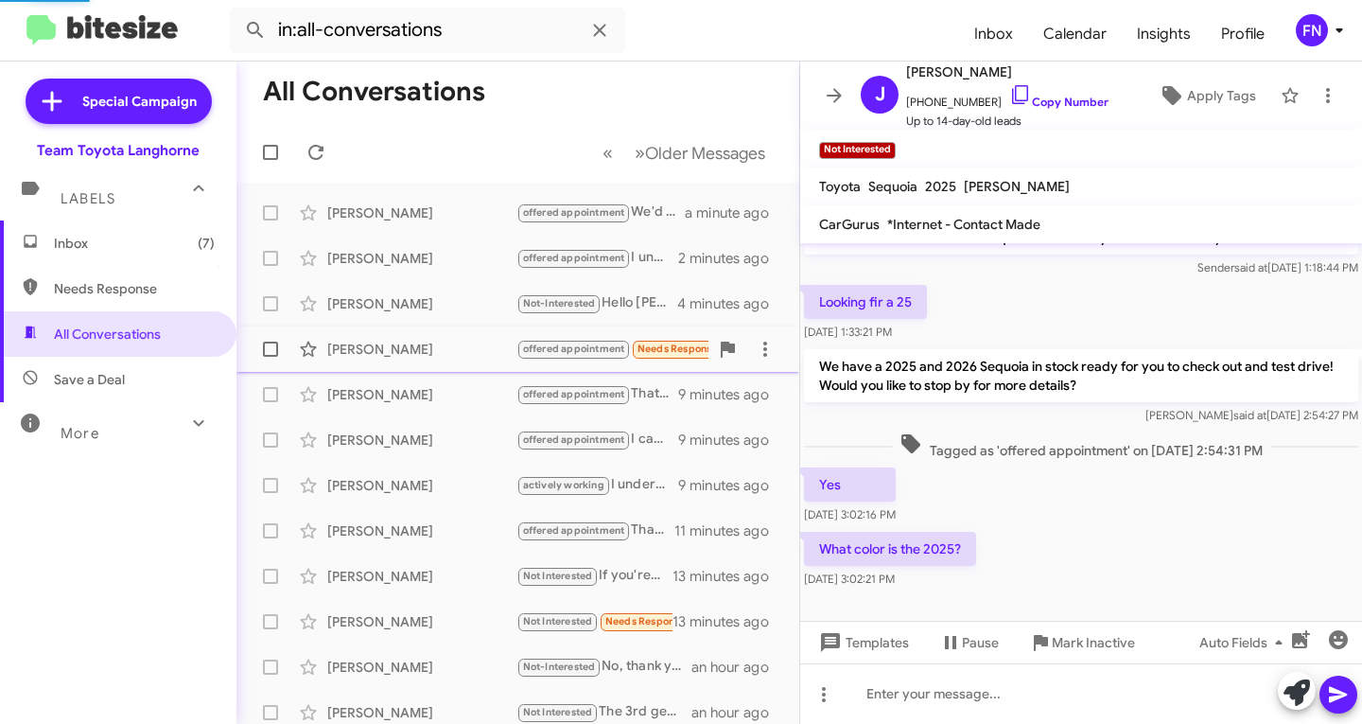
scroll to position [45, 0]
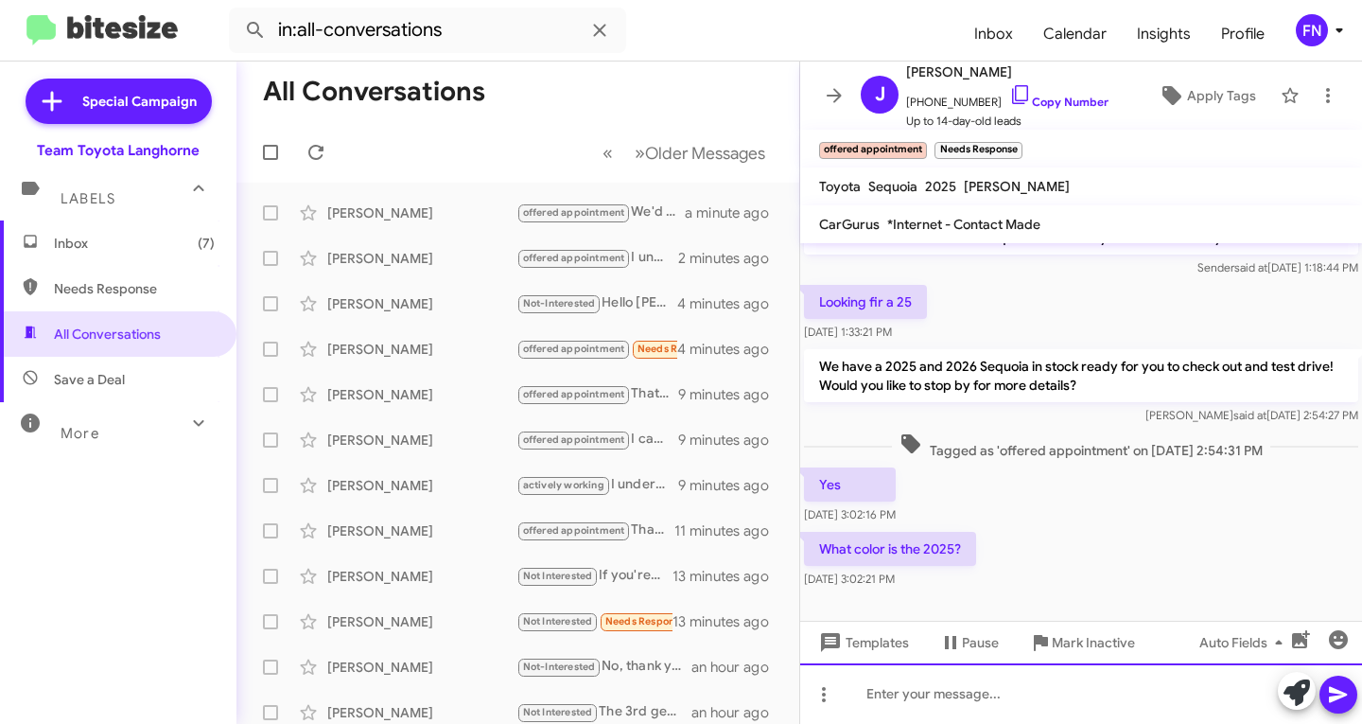
click at [1111, 688] on div at bounding box center [1081, 693] width 562 height 61
click at [1007, 703] on div at bounding box center [1081, 693] width 562 height 61
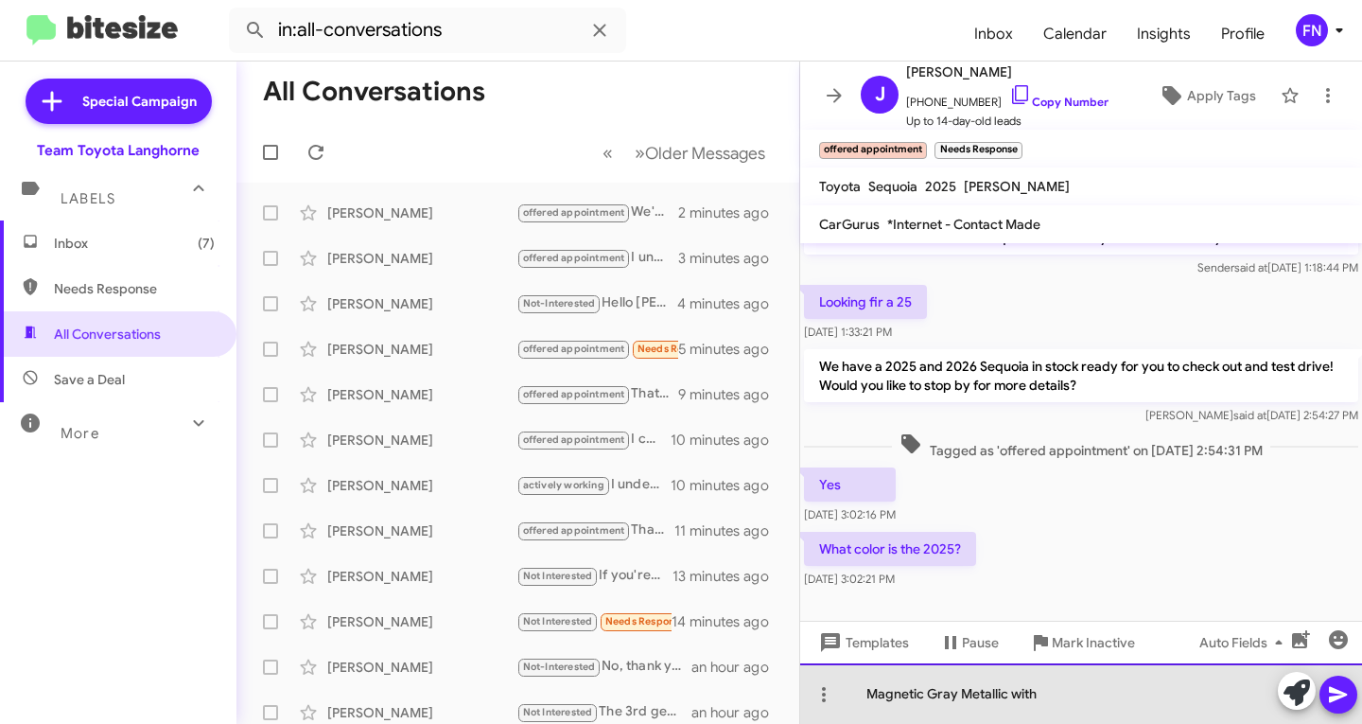
drag, startPoint x: 1048, startPoint y: 683, endPoint x: 1013, endPoint y: 695, distance: 37.1
click at [1013, 695] on div "Magnetic Gray Metallic with" at bounding box center [1081, 693] width 562 height 61
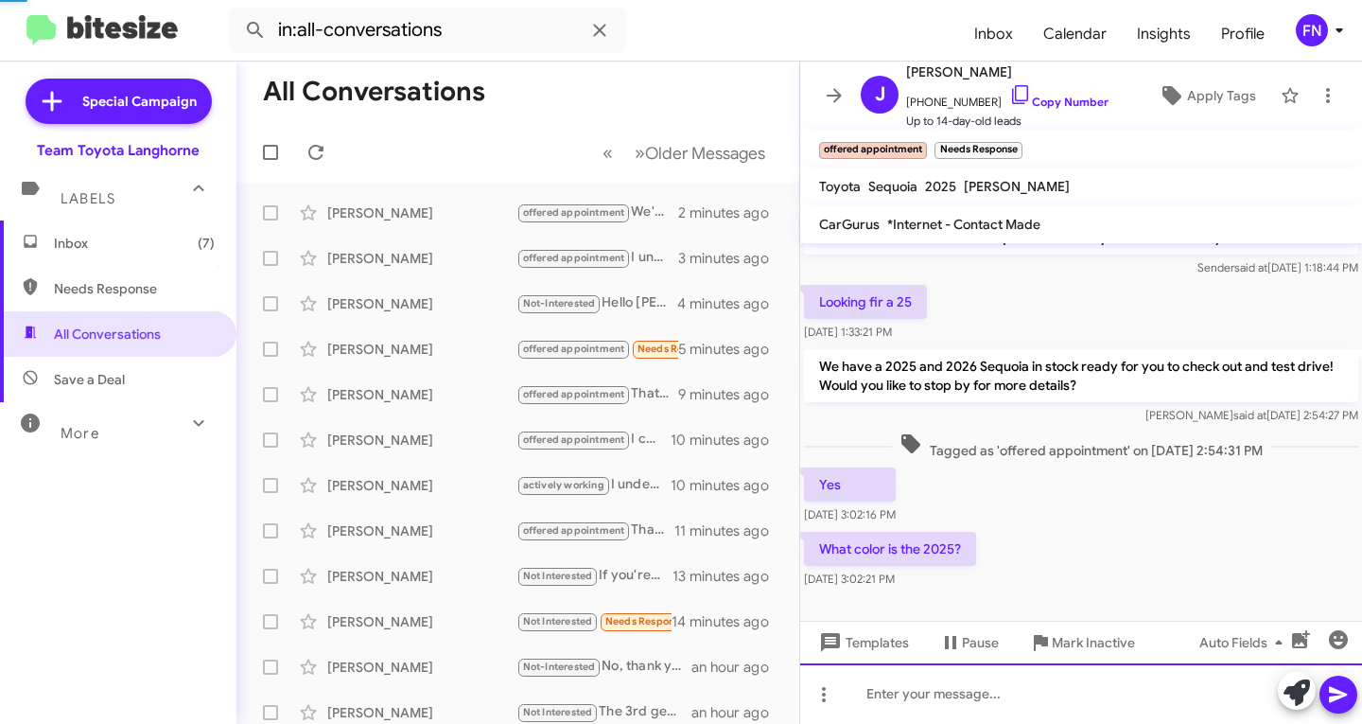
scroll to position [114, 0]
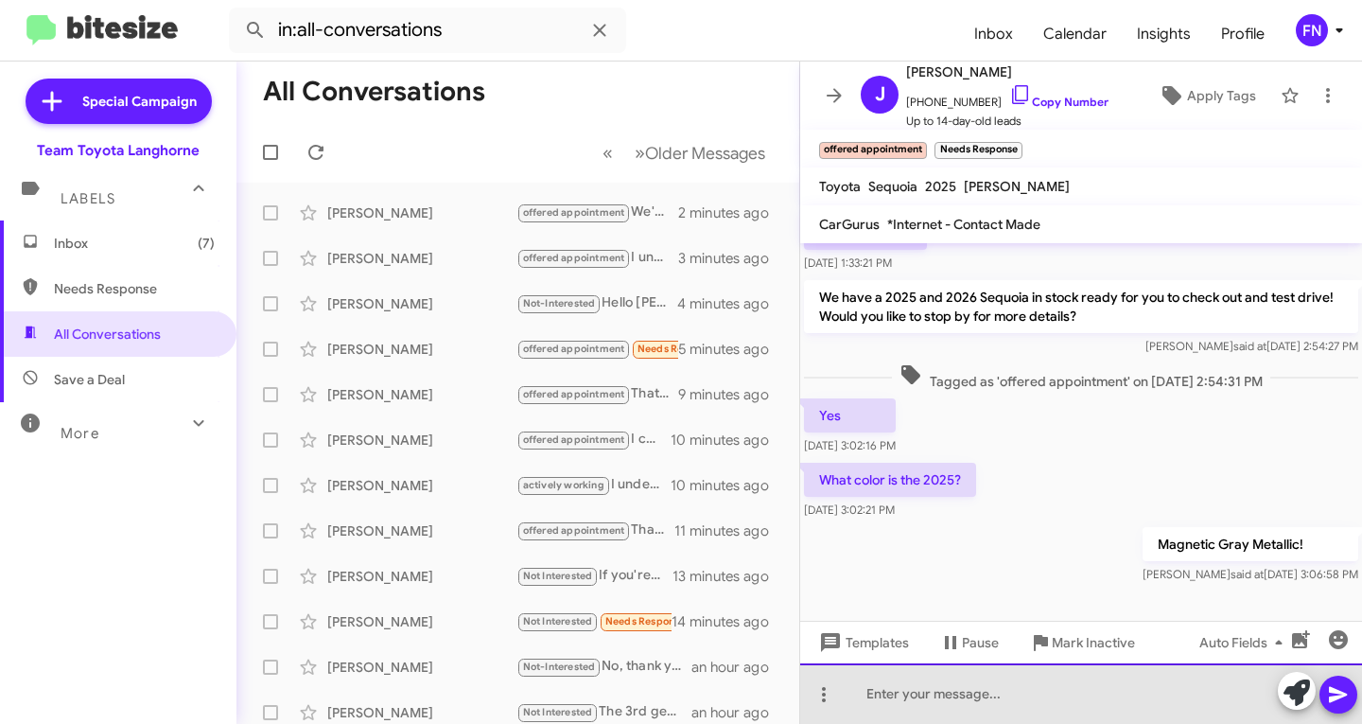
click at [971, 688] on div at bounding box center [1081, 693] width 562 height 61
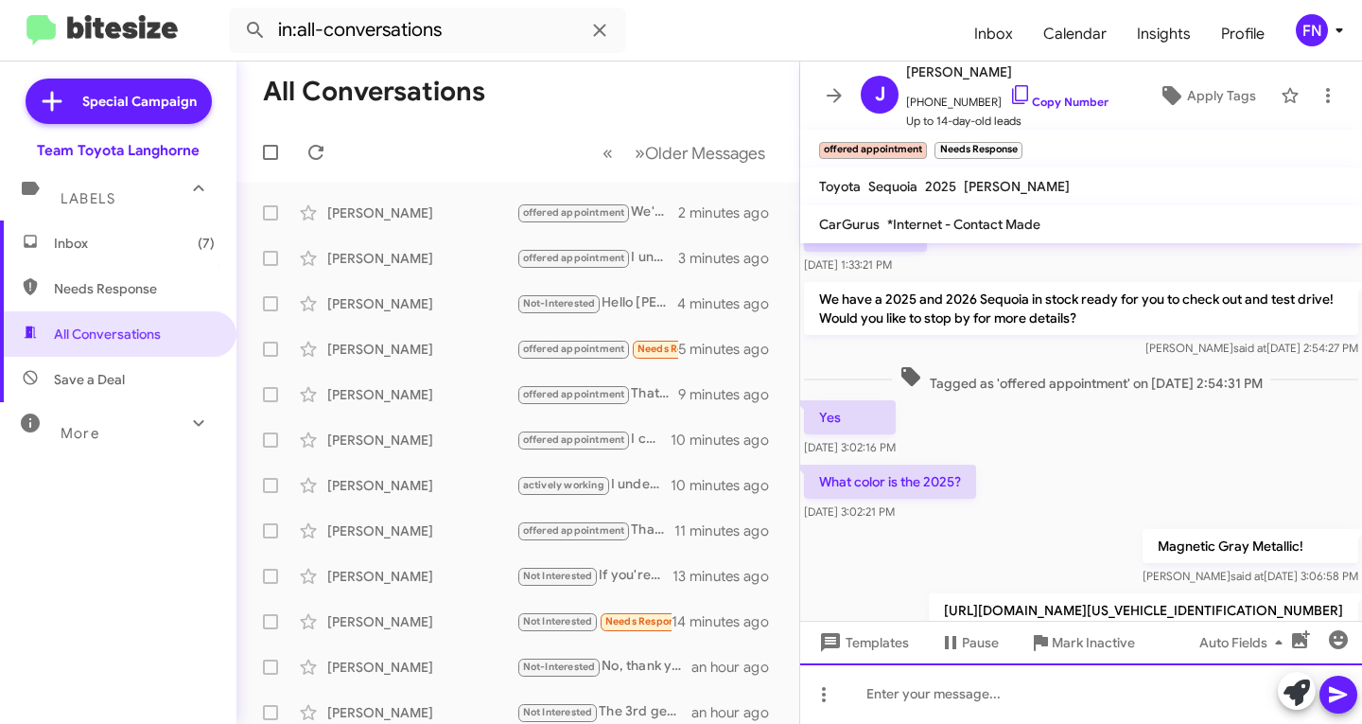
scroll to position [202, 0]
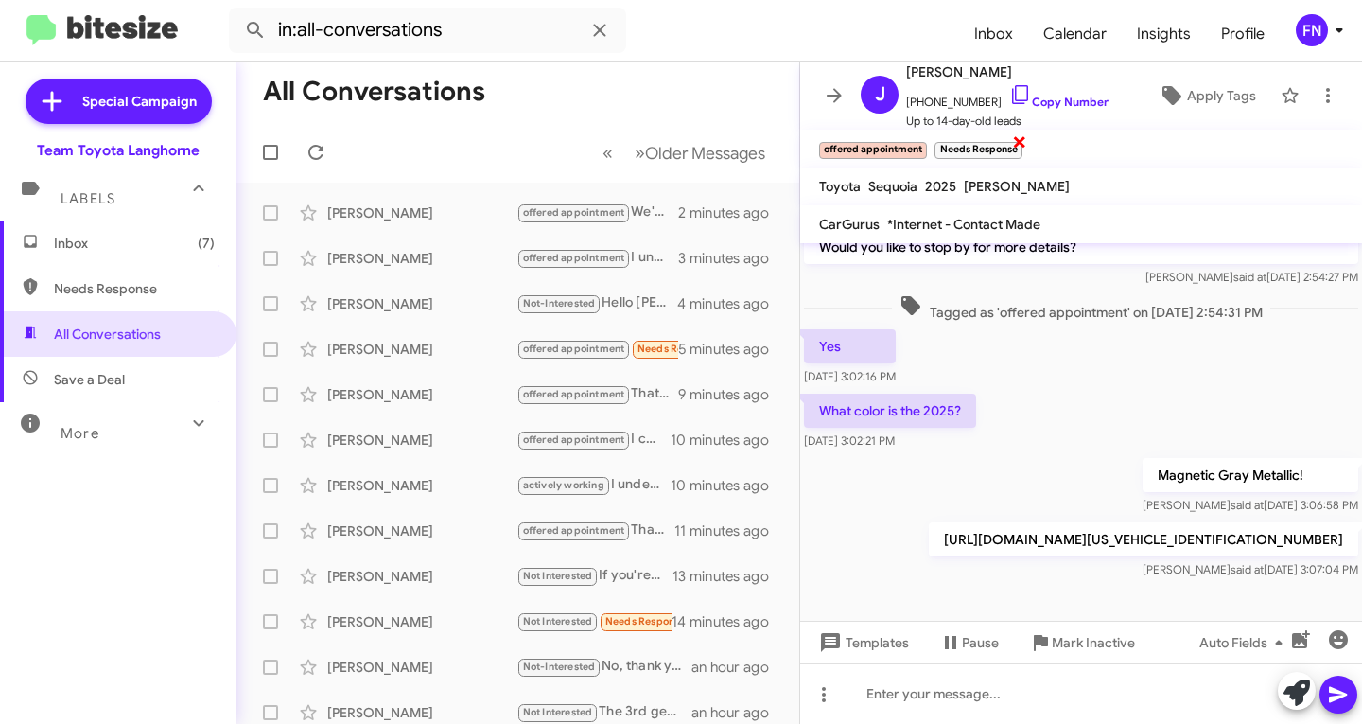
click at [1014, 145] on span "×" at bounding box center [1019, 141] width 15 height 23
click at [152, 243] on span "Inbox (7)" at bounding box center [134, 243] width 161 height 19
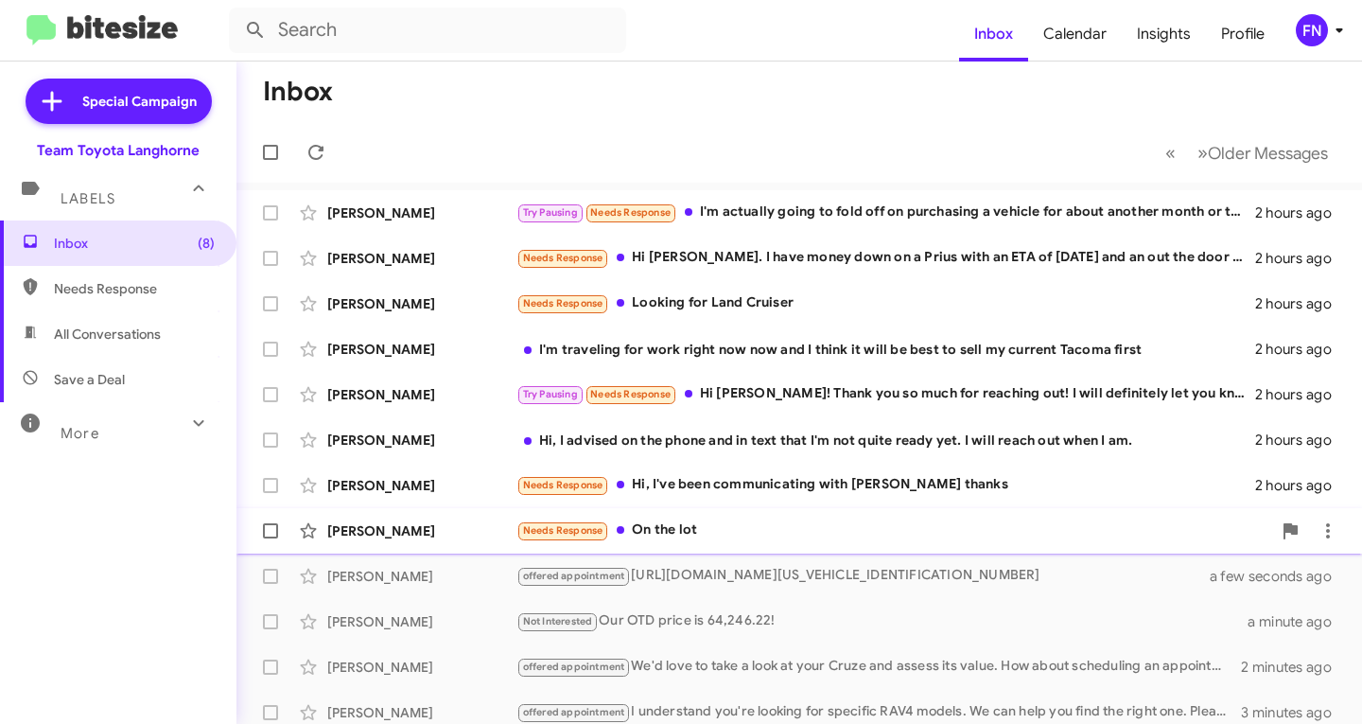
click at [389, 538] on div "[PERSON_NAME]" at bounding box center [421, 530] width 189 height 19
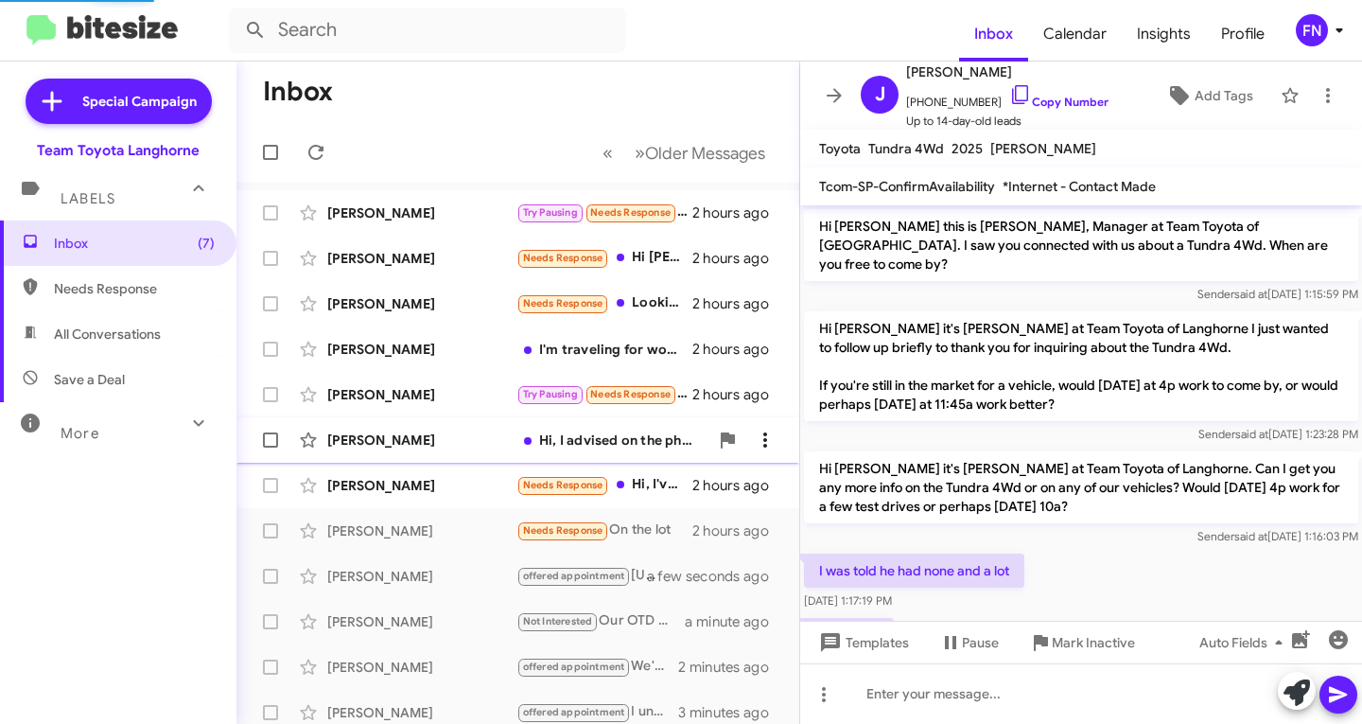
scroll to position [62, 0]
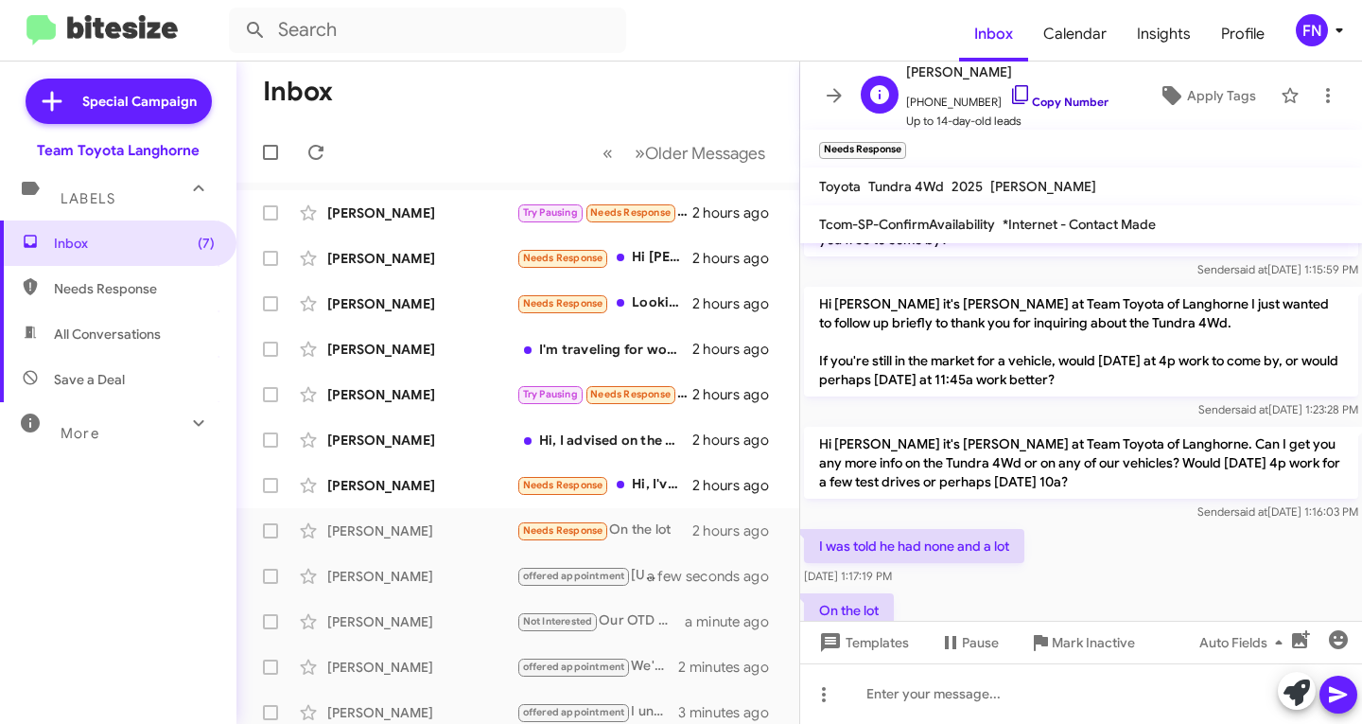
click at [1063, 108] on link "Copy Number" at bounding box center [1058, 102] width 99 height 14
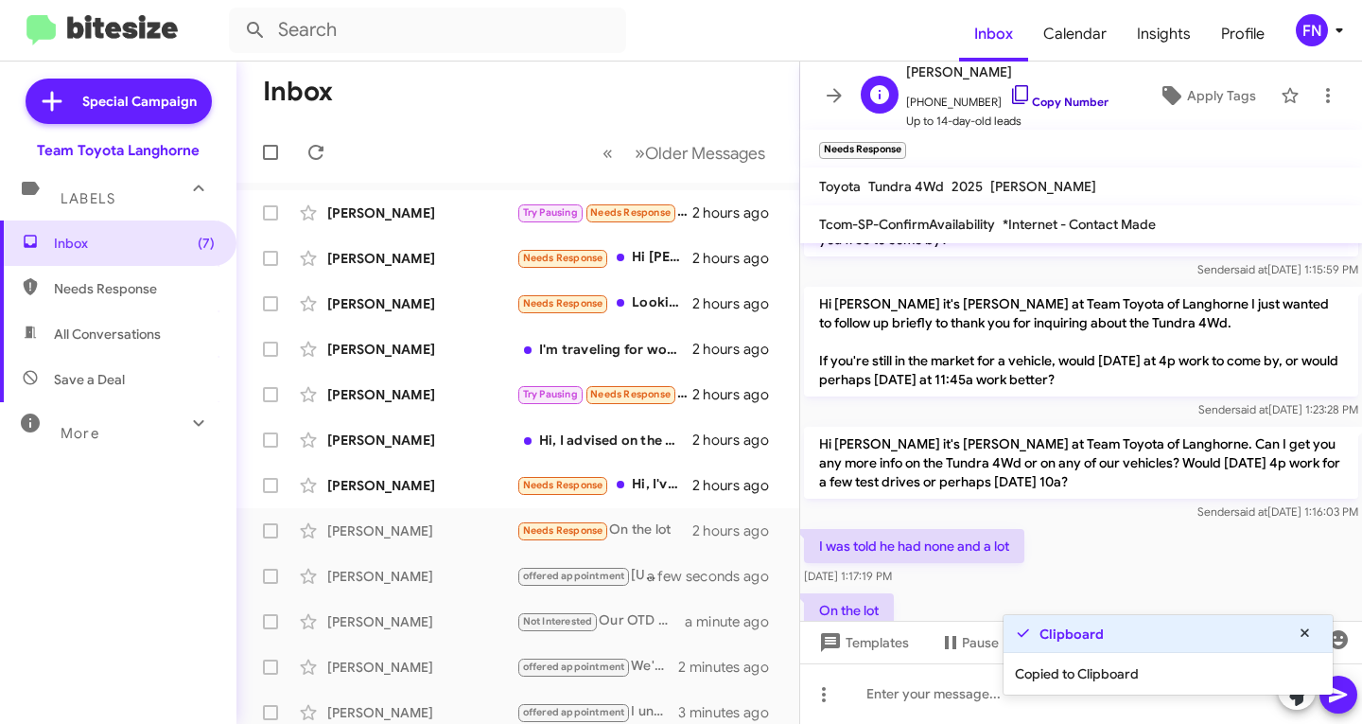
click at [1063, 104] on link "Copy Number" at bounding box center [1058, 102] width 99 height 14
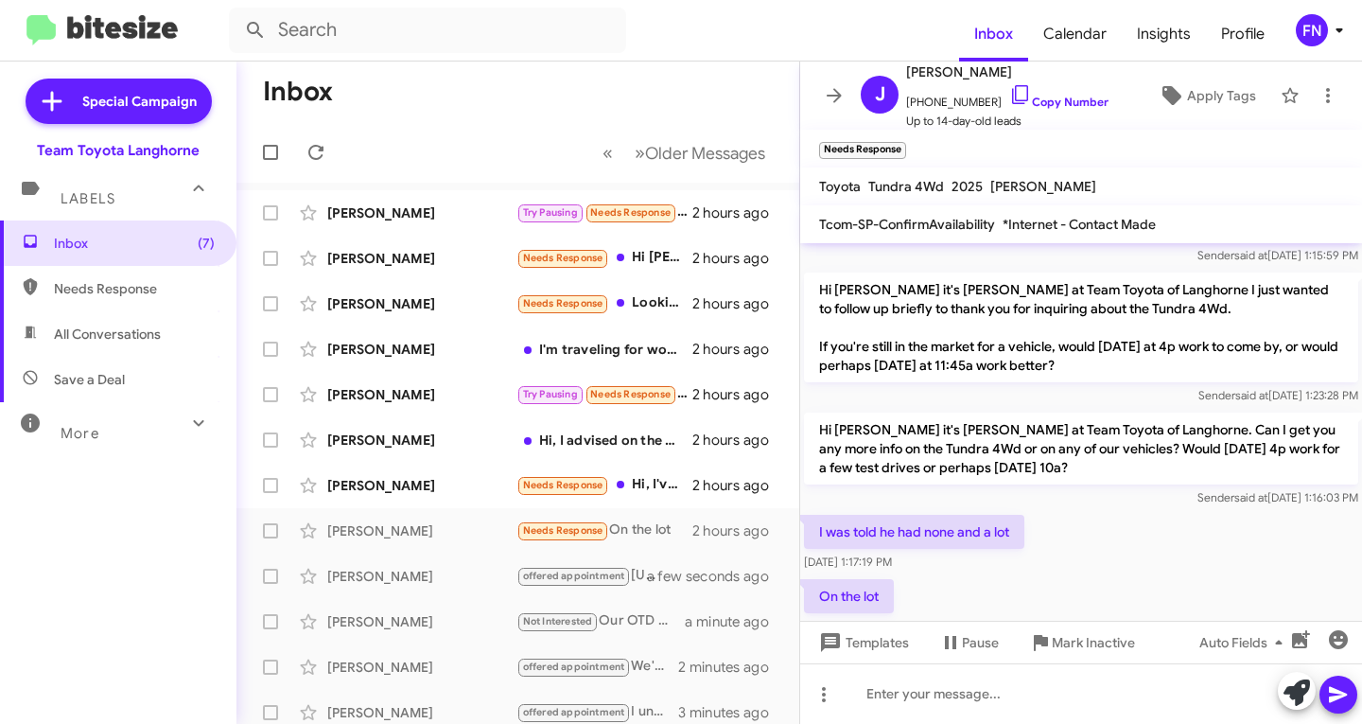
scroll to position [100, 0]
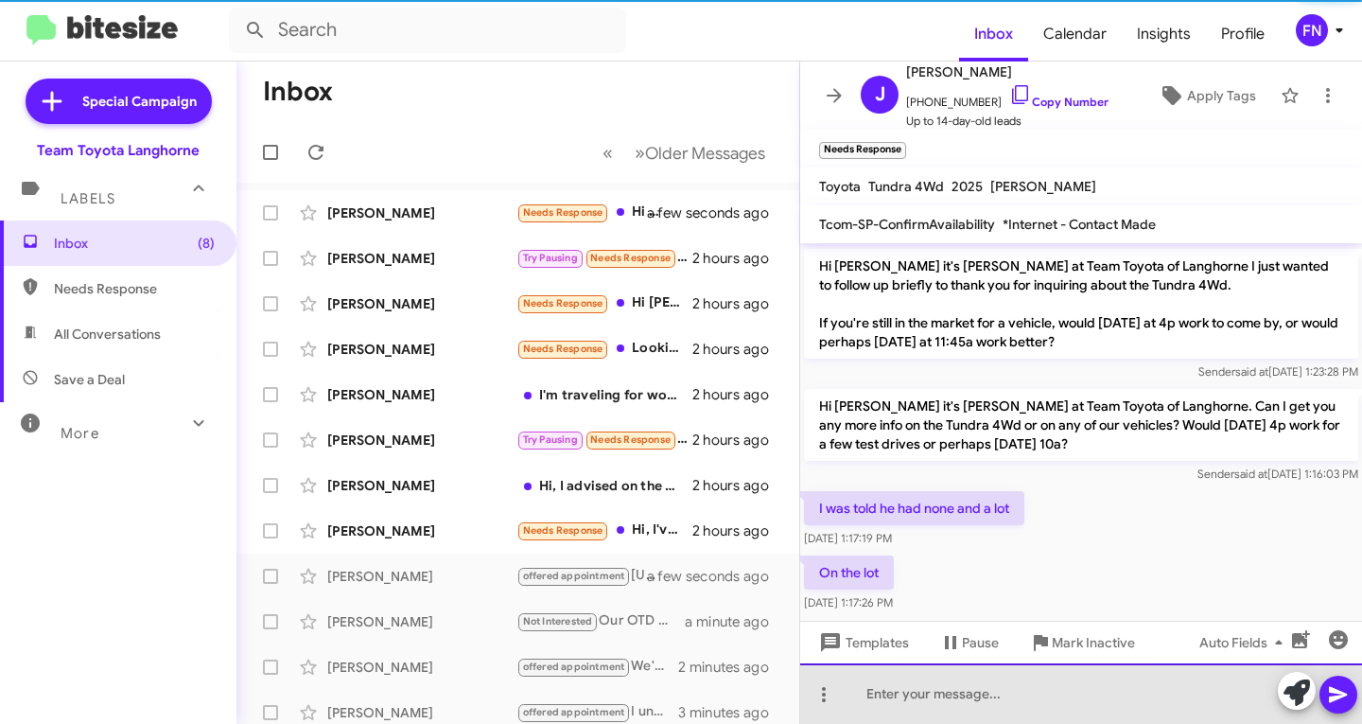
click at [1015, 703] on div at bounding box center [1081, 693] width 562 height 61
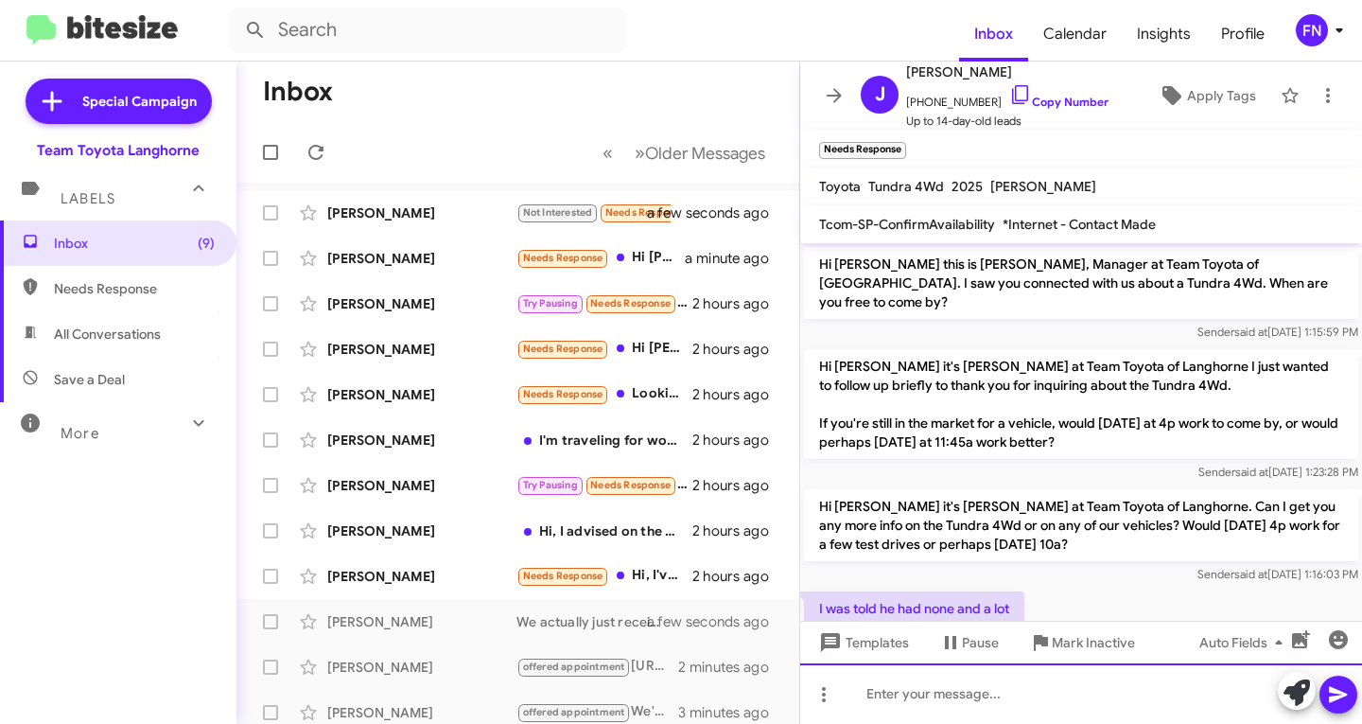
scroll to position [257, 0]
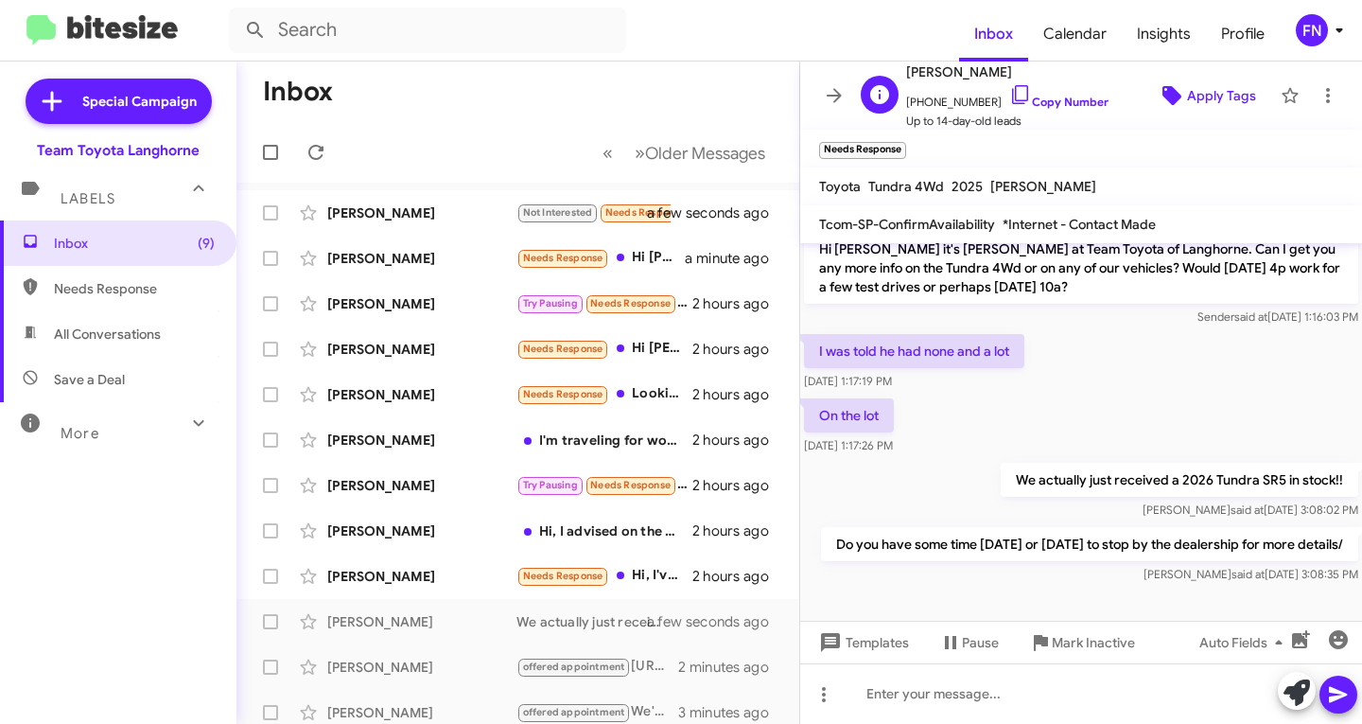
click at [1190, 84] on span "Apply Tags" at bounding box center [1221, 96] width 69 height 34
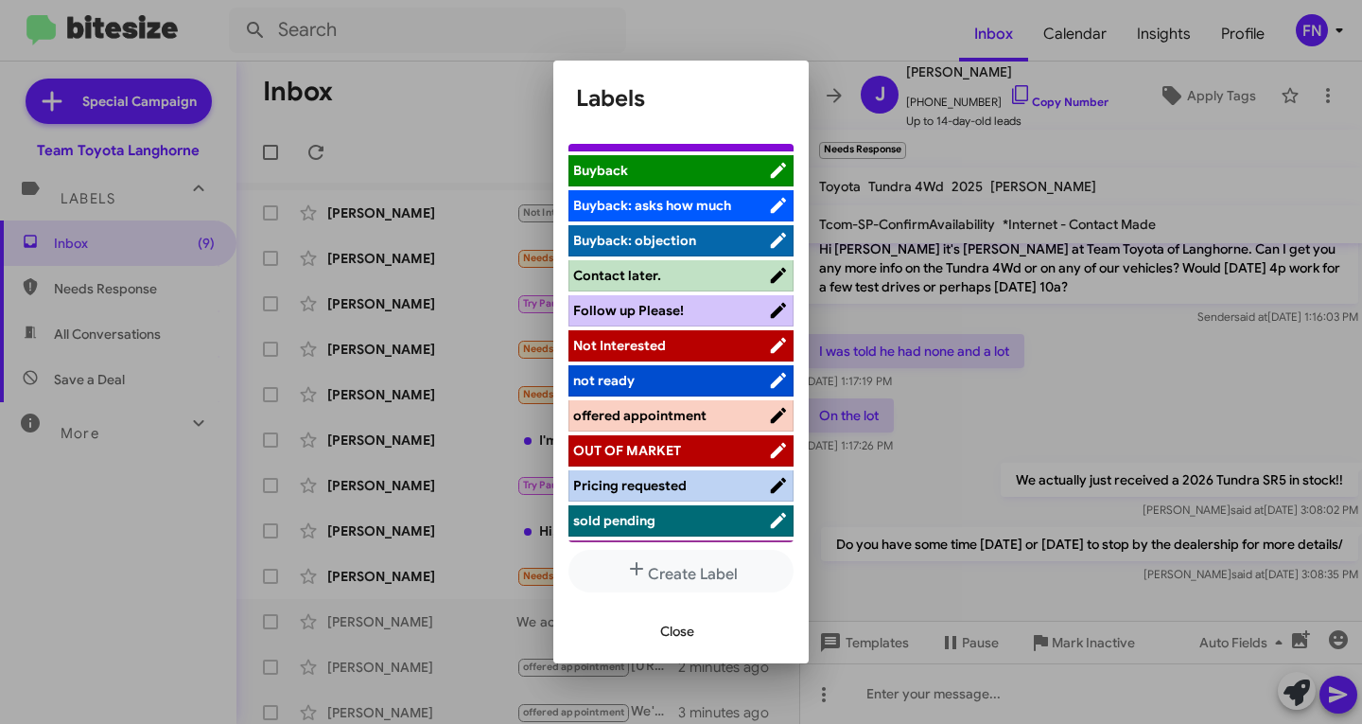
scroll to position [268, 0]
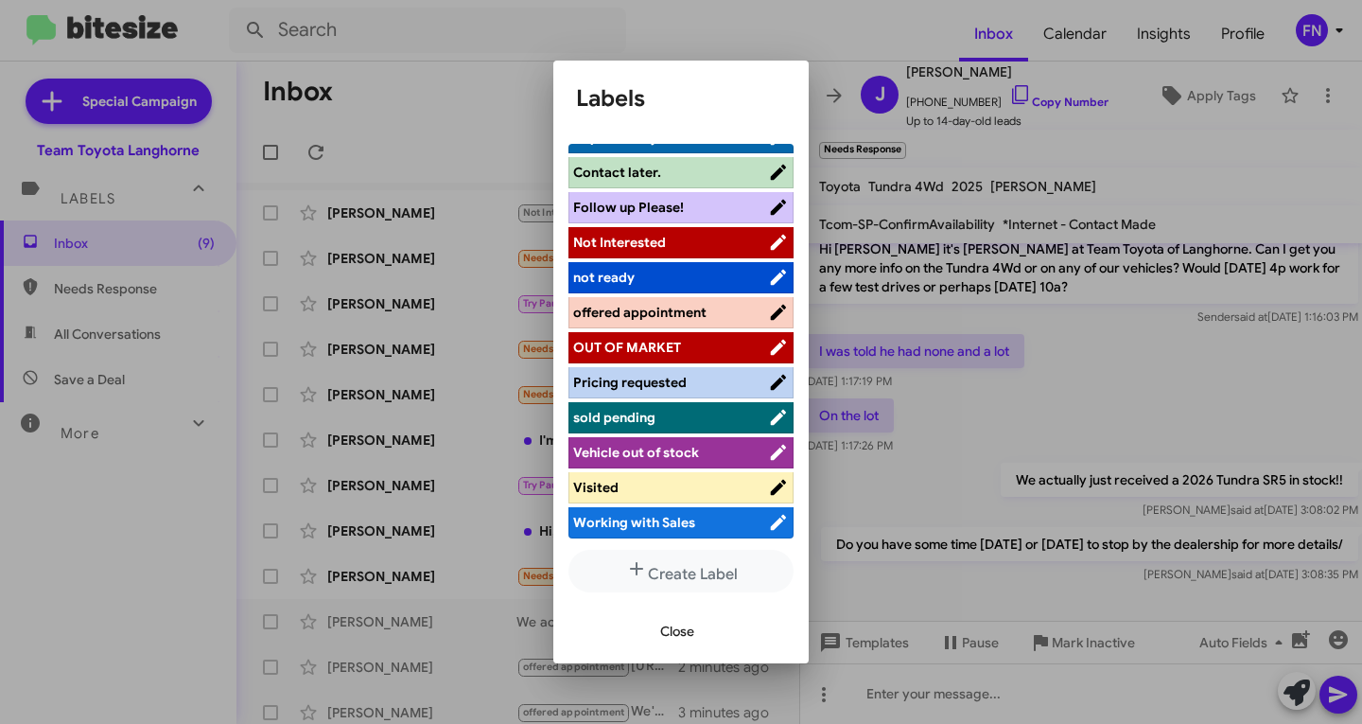
click at [672, 325] on li "offered appointment" at bounding box center [681, 312] width 225 height 31
click at [687, 312] on span "offered appointment" at bounding box center [639, 312] width 133 height 17
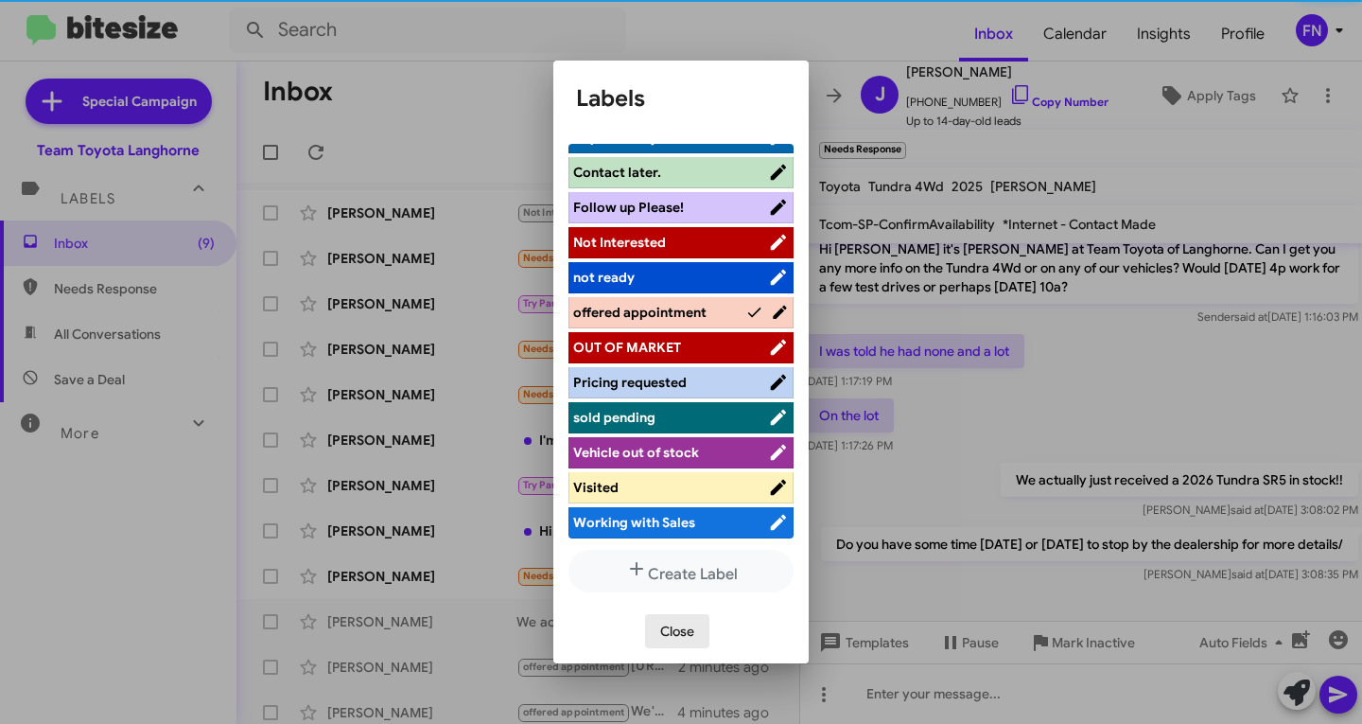
click at [686, 636] on span "Close" at bounding box center [677, 631] width 34 height 34
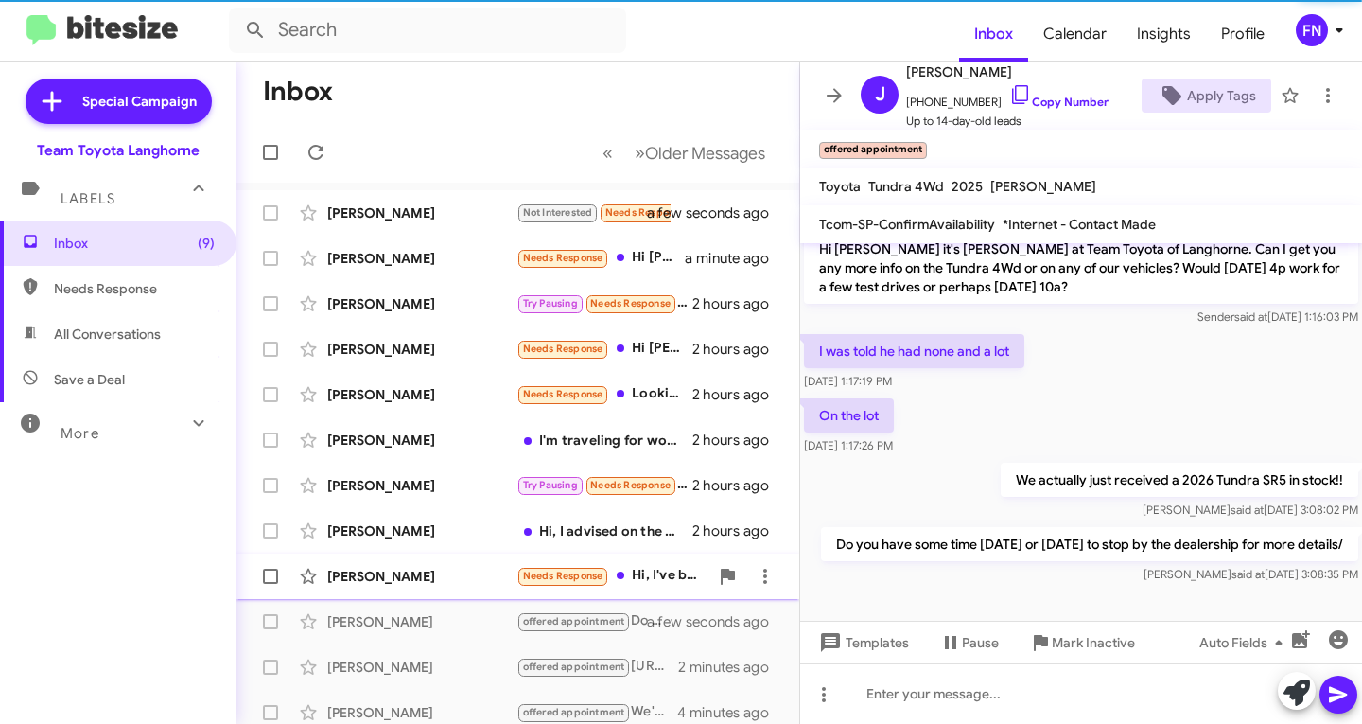
click at [356, 577] on div "[PERSON_NAME]" at bounding box center [421, 576] width 189 height 19
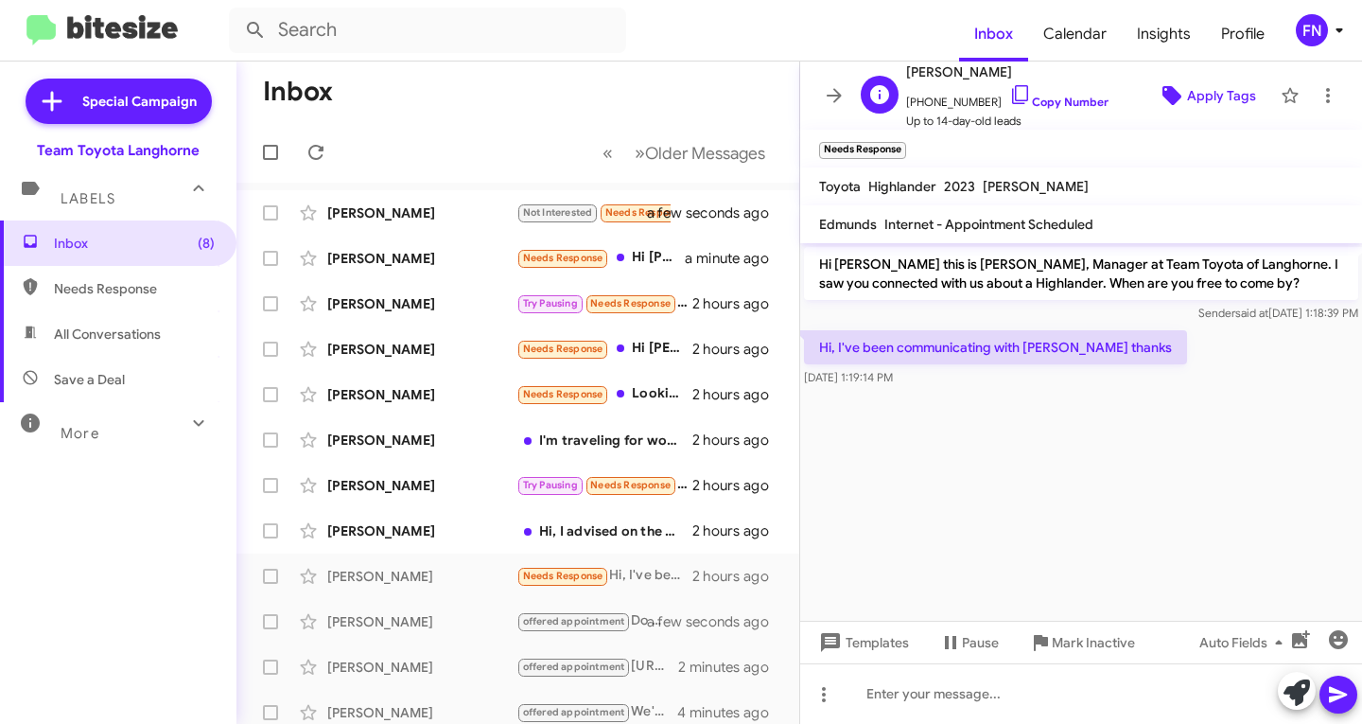
click at [1142, 101] on button "Apply Tags" at bounding box center [1207, 96] width 130 height 34
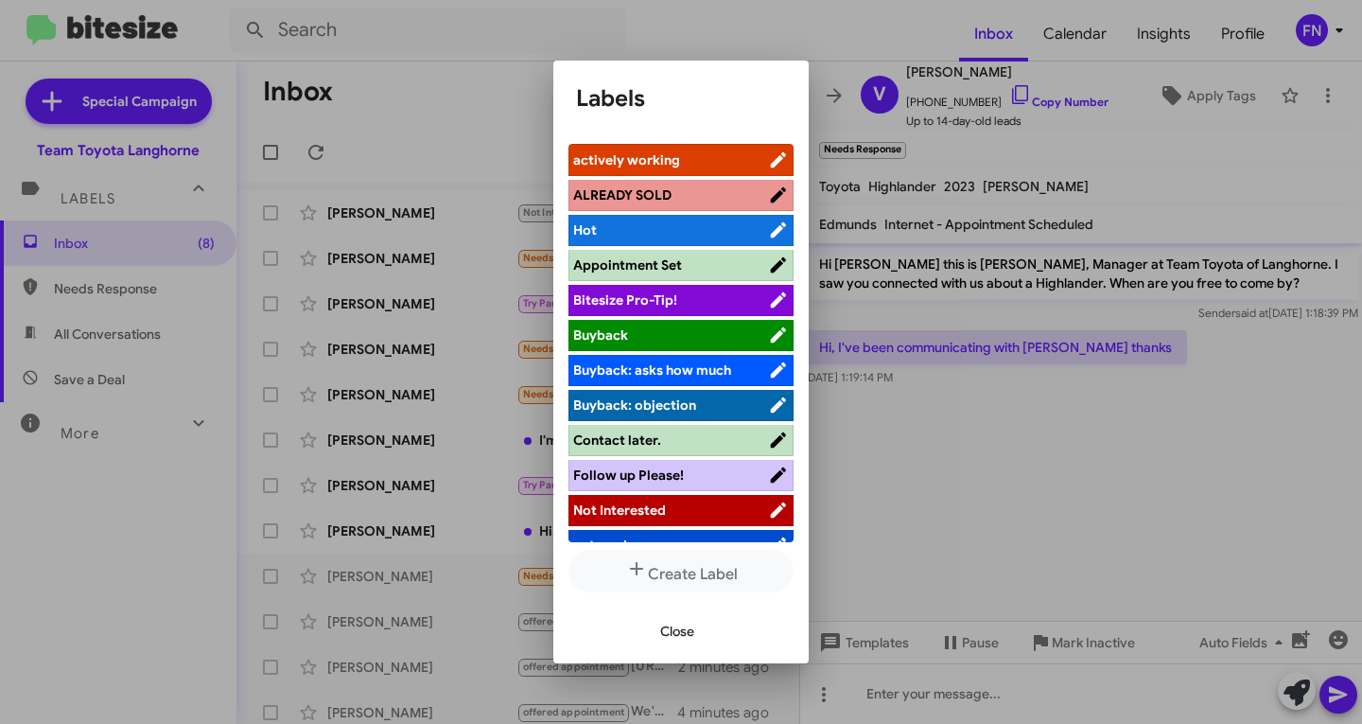
click at [670, 147] on li "actively working" at bounding box center [681, 160] width 225 height 32
click at [666, 156] on span "actively working" at bounding box center [626, 159] width 107 height 17
click at [674, 637] on span "Close" at bounding box center [677, 631] width 34 height 34
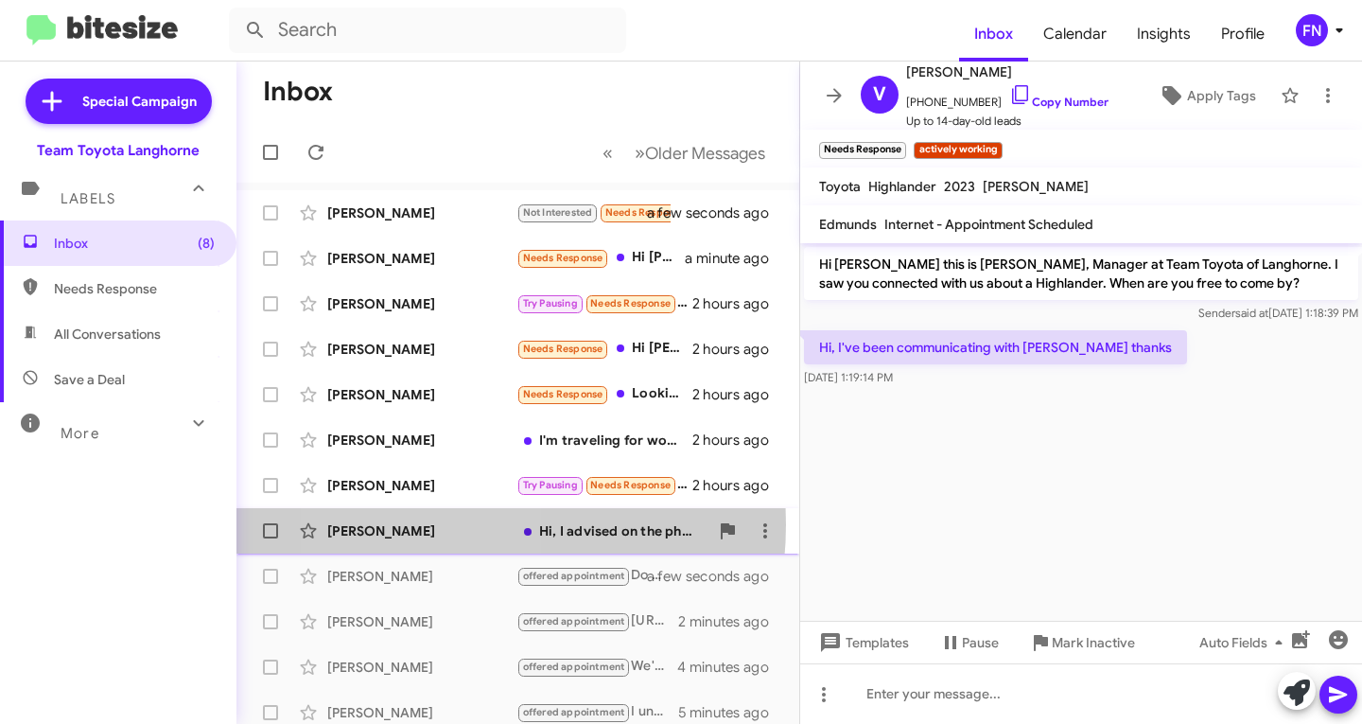
click at [423, 524] on div "[PERSON_NAME]" at bounding box center [421, 530] width 189 height 19
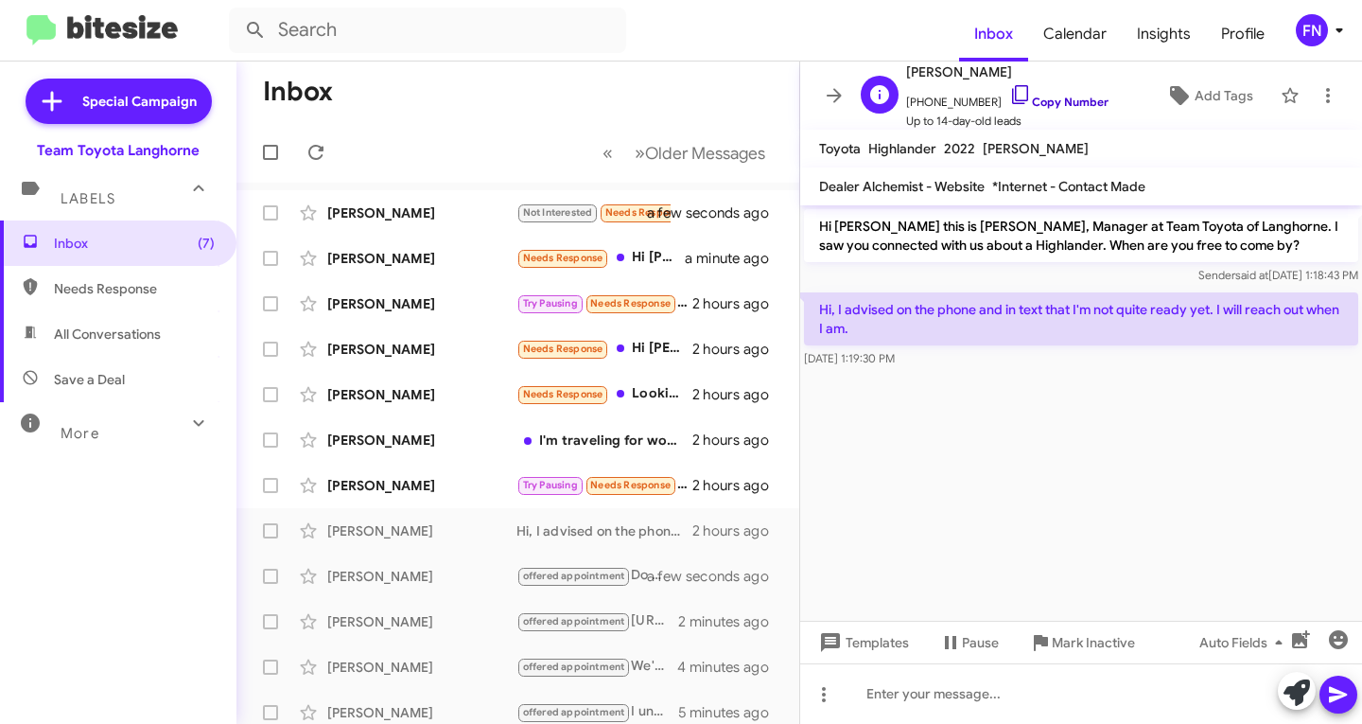
click at [1047, 96] on link "Copy Number" at bounding box center [1058, 102] width 99 height 14
click at [1170, 93] on icon at bounding box center [1179, 95] width 19 height 19
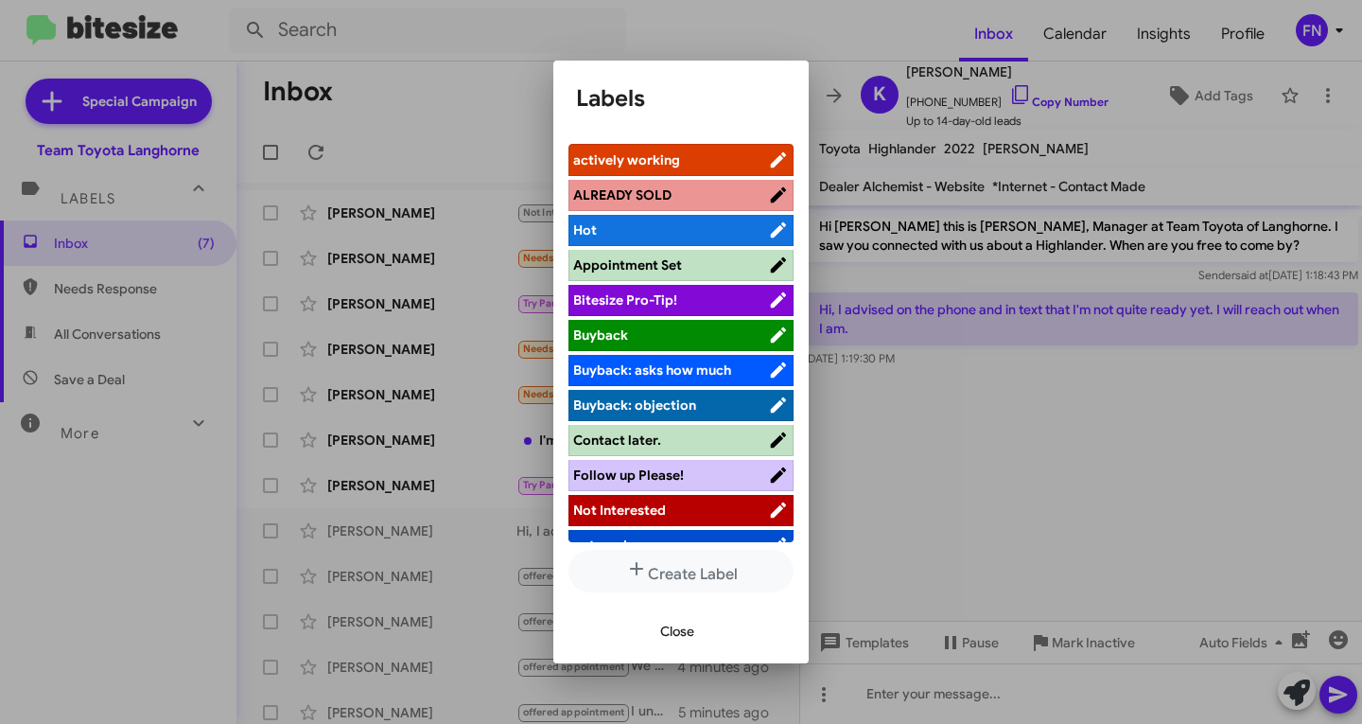
click at [706, 511] on span "Not Interested" at bounding box center [670, 509] width 195 height 19
click at [697, 610] on div "Close" at bounding box center [681, 631] width 210 height 64
click at [683, 636] on span "Close" at bounding box center [677, 631] width 34 height 34
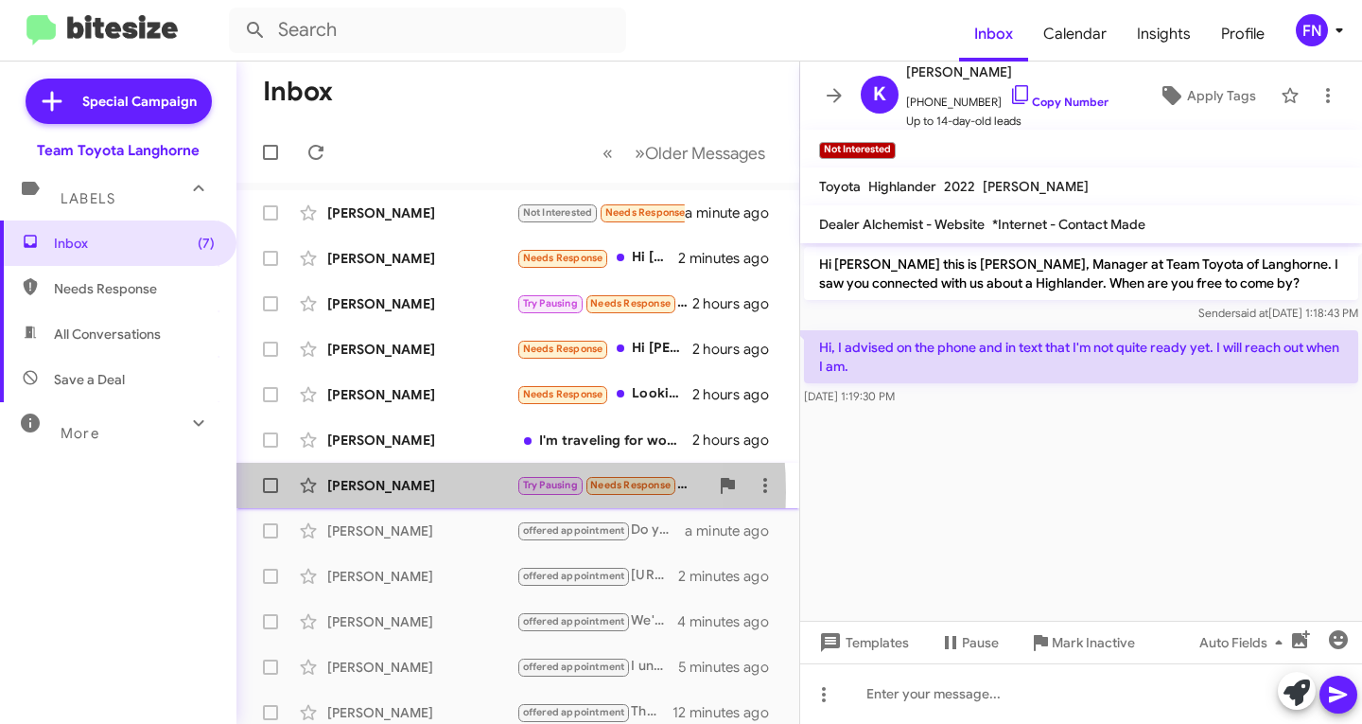
click at [394, 492] on div "[PERSON_NAME]" at bounding box center [421, 485] width 189 height 19
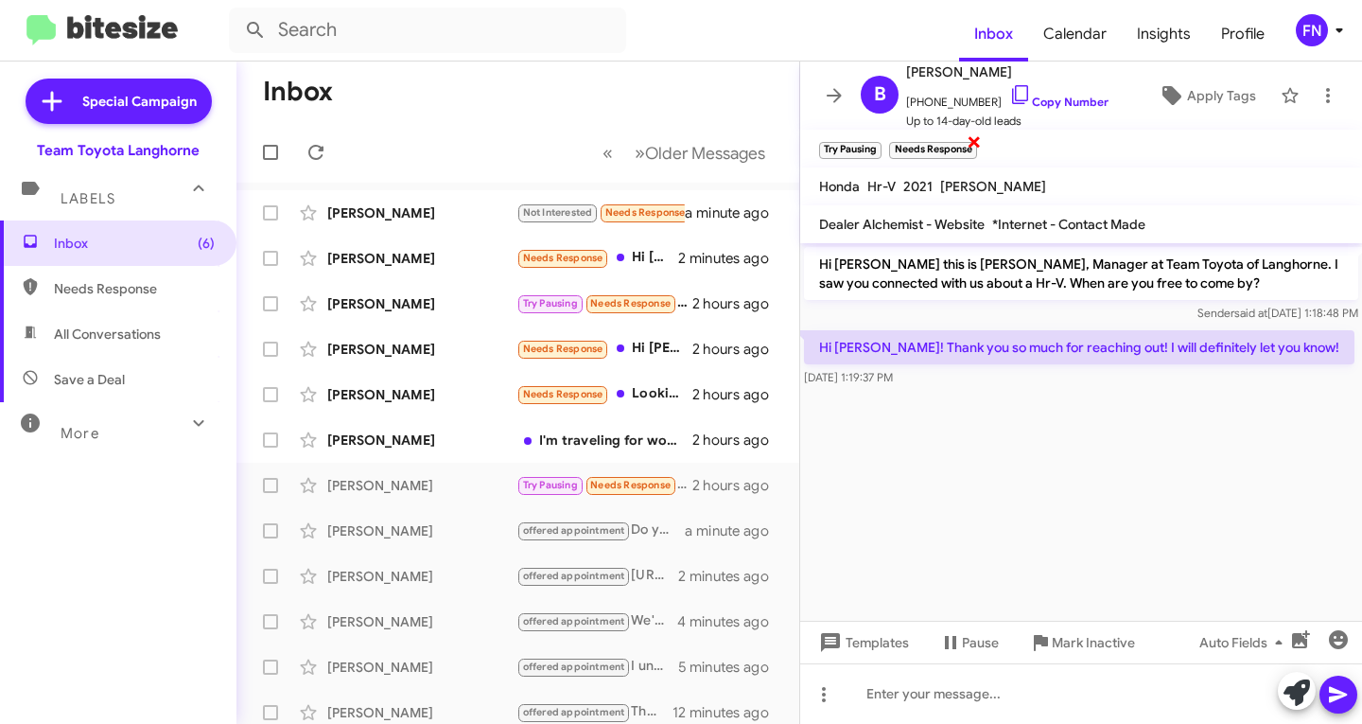
click at [978, 141] on span "×" at bounding box center [974, 141] width 15 height 23
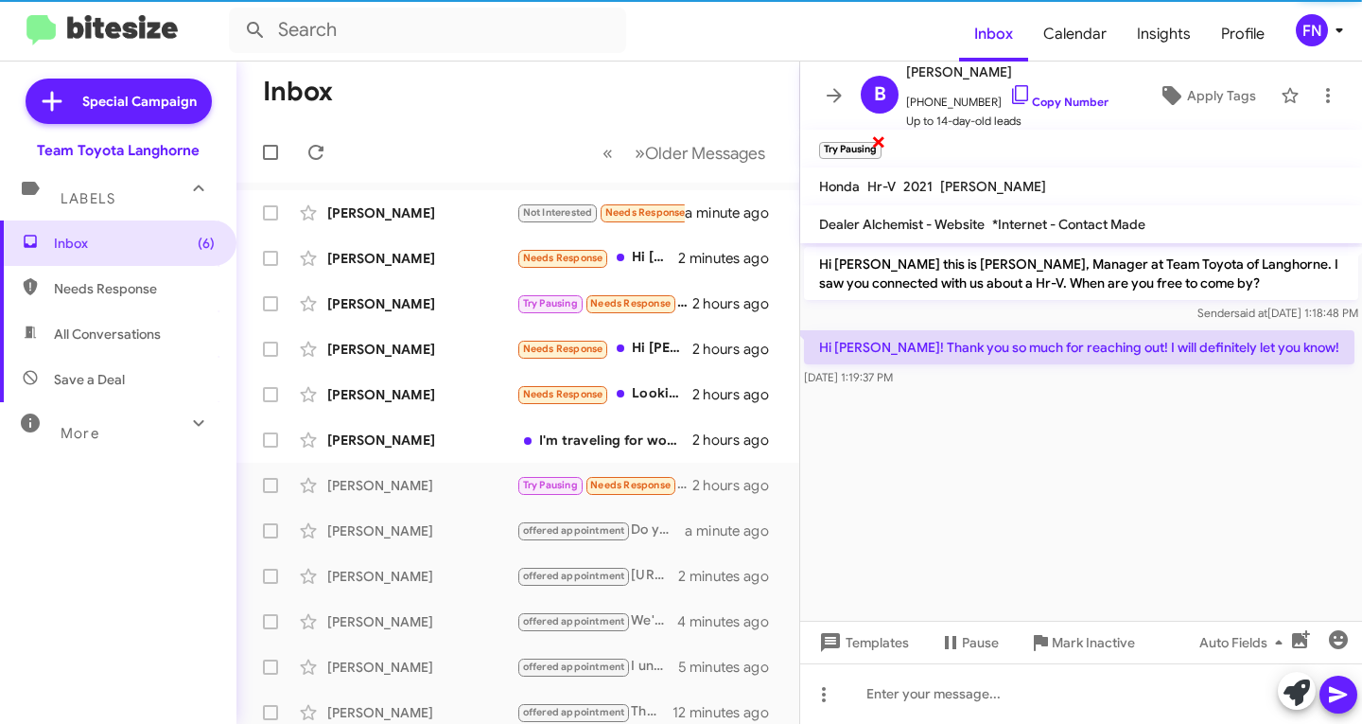
click at [876, 145] on span "×" at bounding box center [878, 141] width 15 height 23
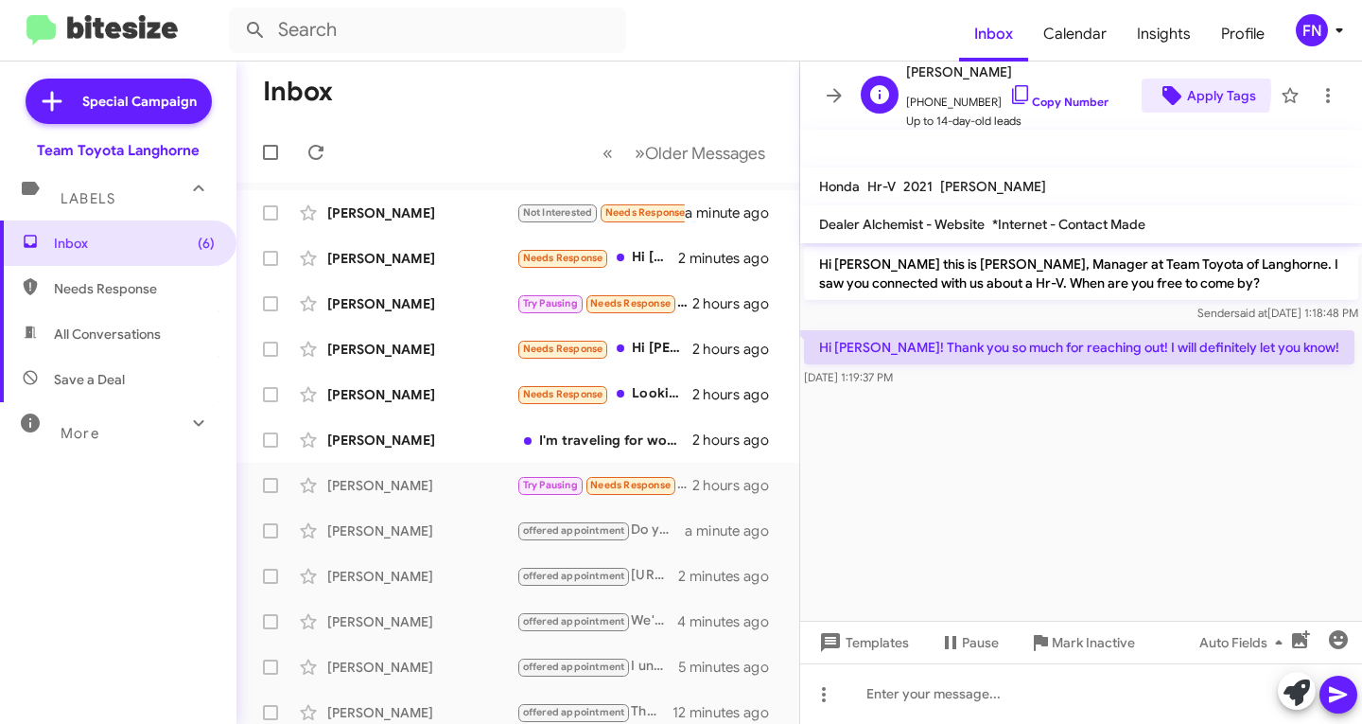
click at [1157, 91] on span "Apply Tags" at bounding box center [1206, 96] width 99 height 34
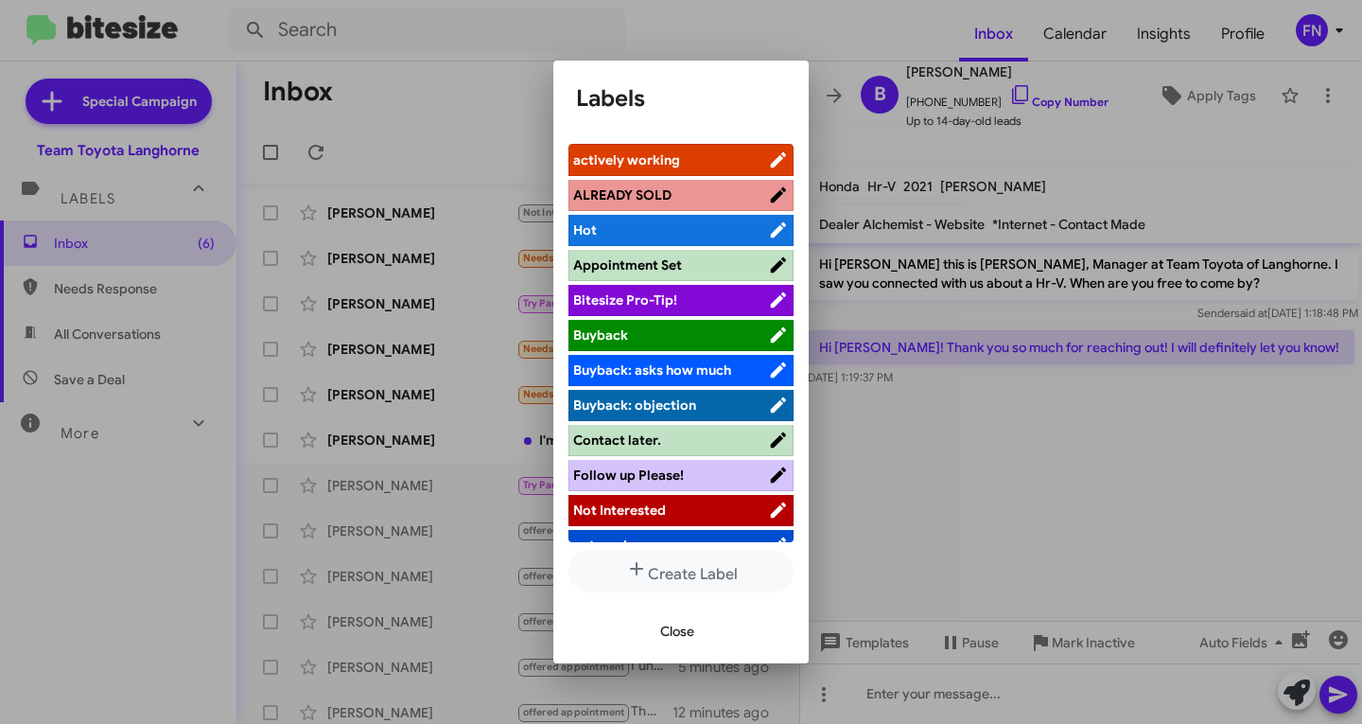
click at [706, 151] on span "actively working" at bounding box center [670, 159] width 195 height 19
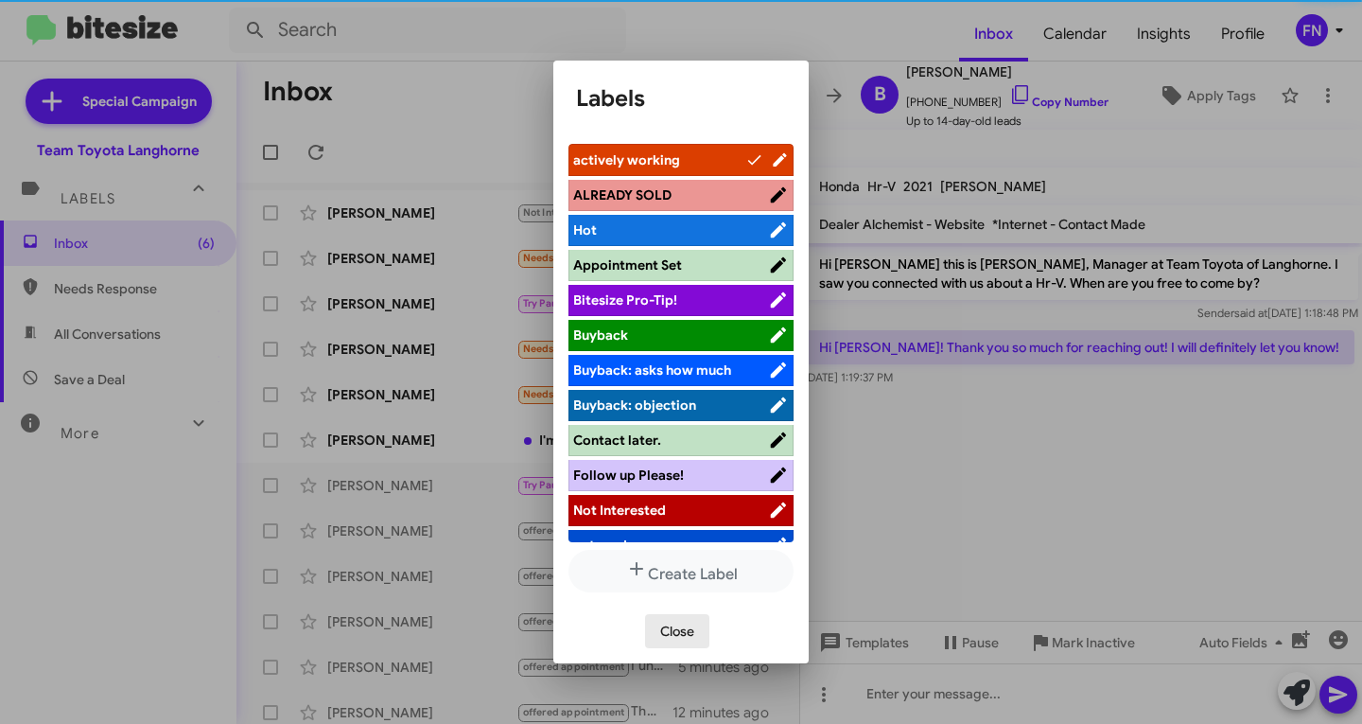
click at [667, 625] on span "Close" at bounding box center [677, 631] width 34 height 34
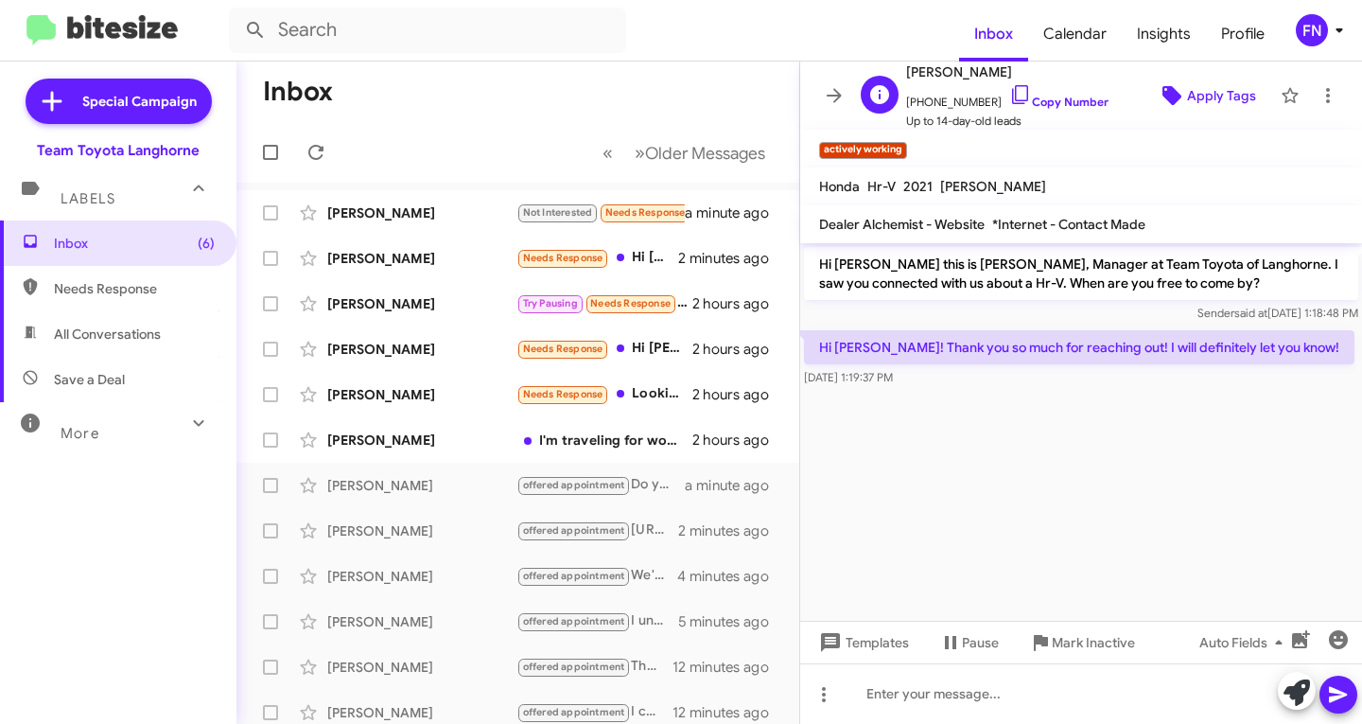
click at [1163, 88] on icon at bounding box center [1172, 95] width 19 height 19
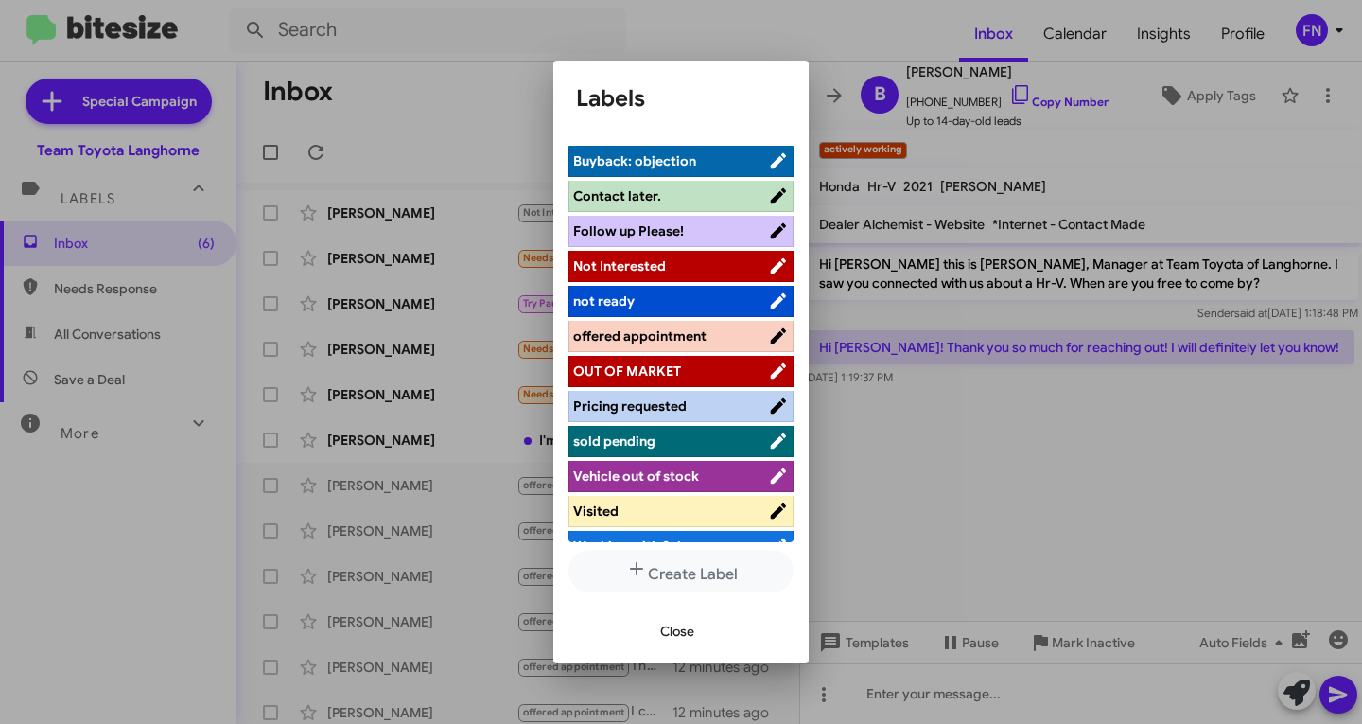
scroll to position [268, 0]
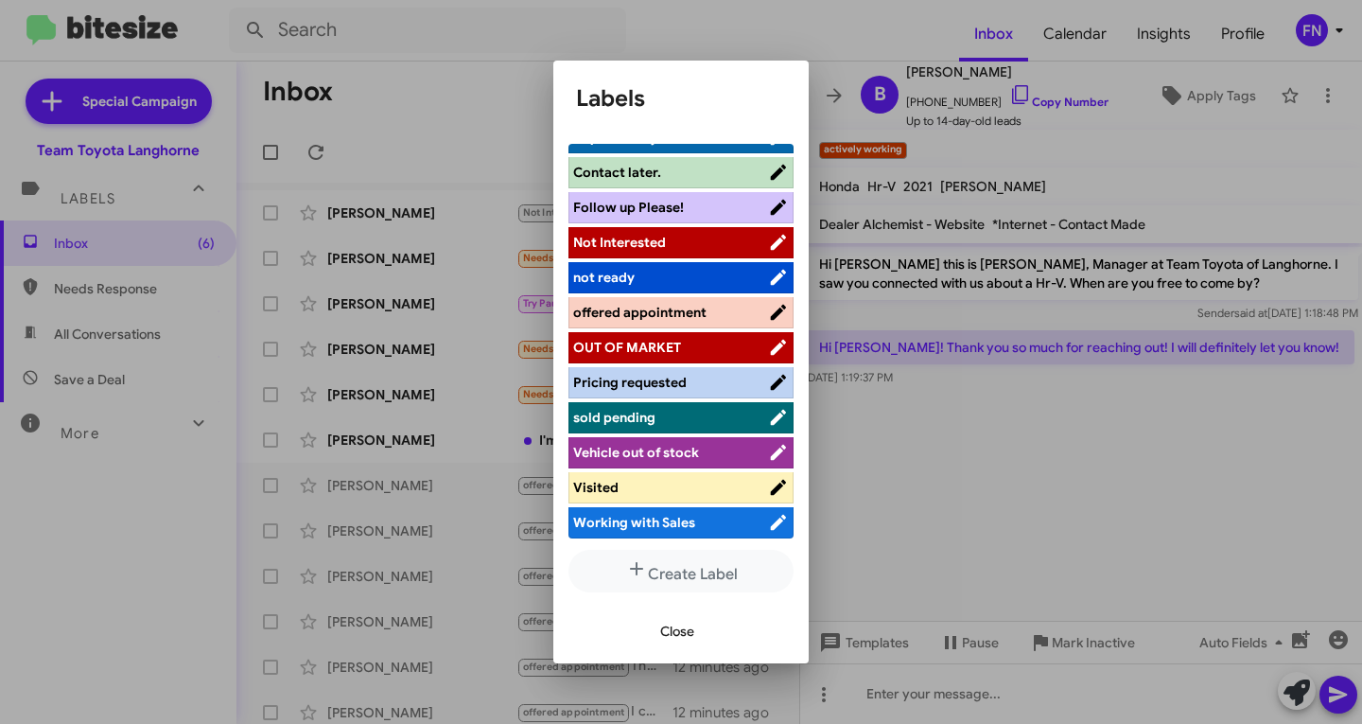
click at [636, 276] on span "not ready" at bounding box center [670, 277] width 195 height 19
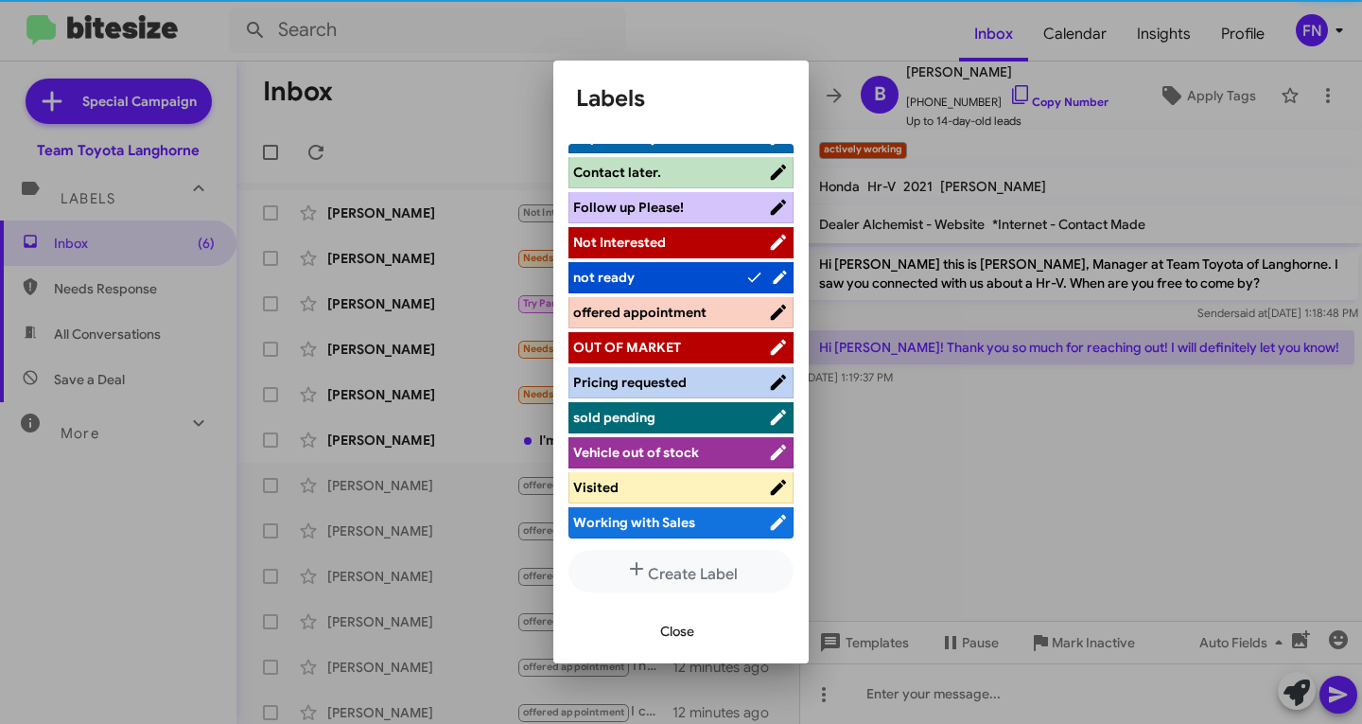
click at [680, 618] on span "Close" at bounding box center [677, 631] width 34 height 34
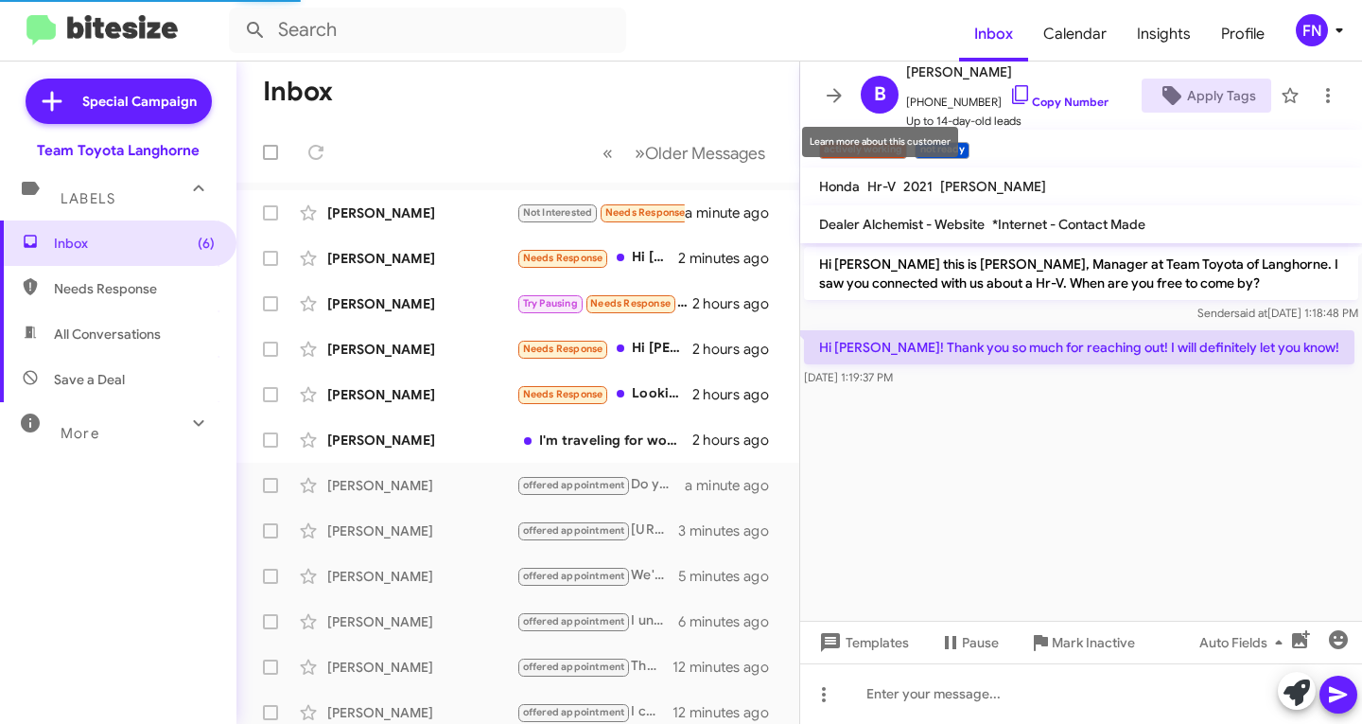
click at [900, 147] on div "Learn more about this customer" at bounding box center [880, 142] width 156 height 30
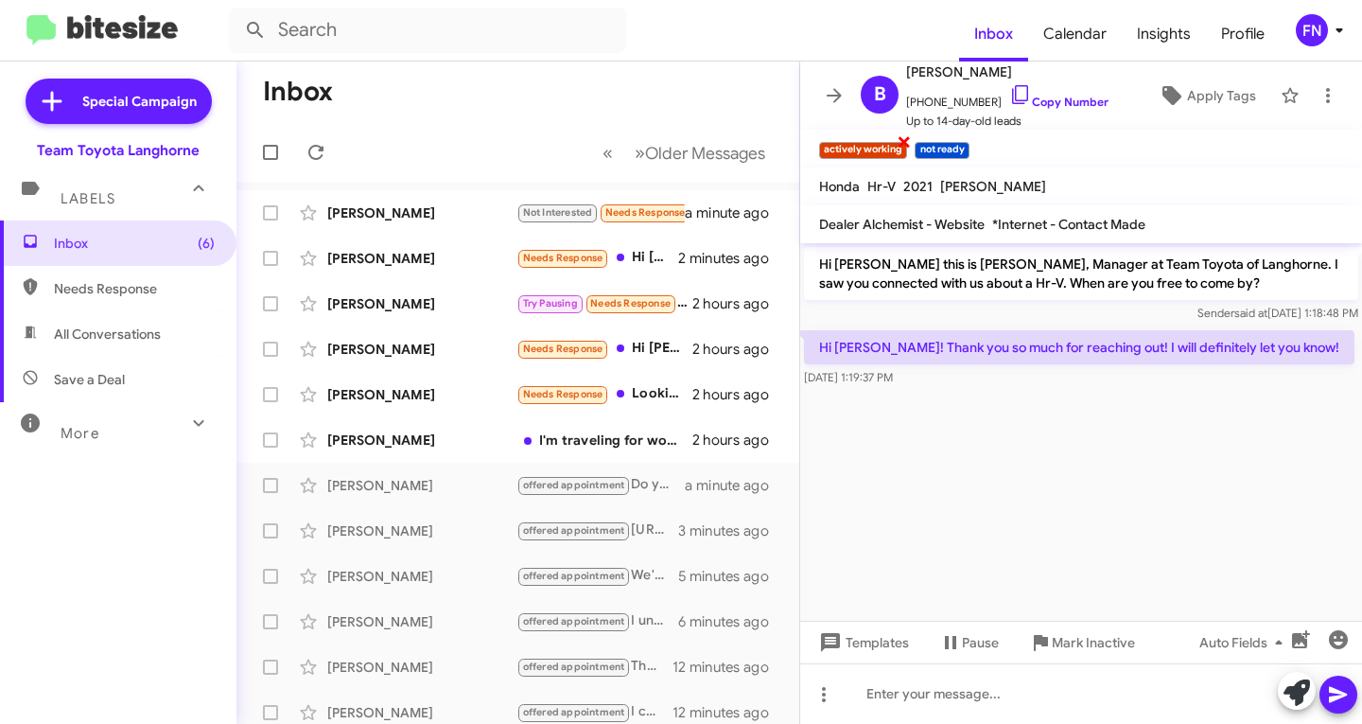
click at [900, 141] on span "×" at bounding box center [904, 141] width 15 height 23
click at [413, 435] on div "[PERSON_NAME]" at bounding box center [421, 439] width 189 height 19
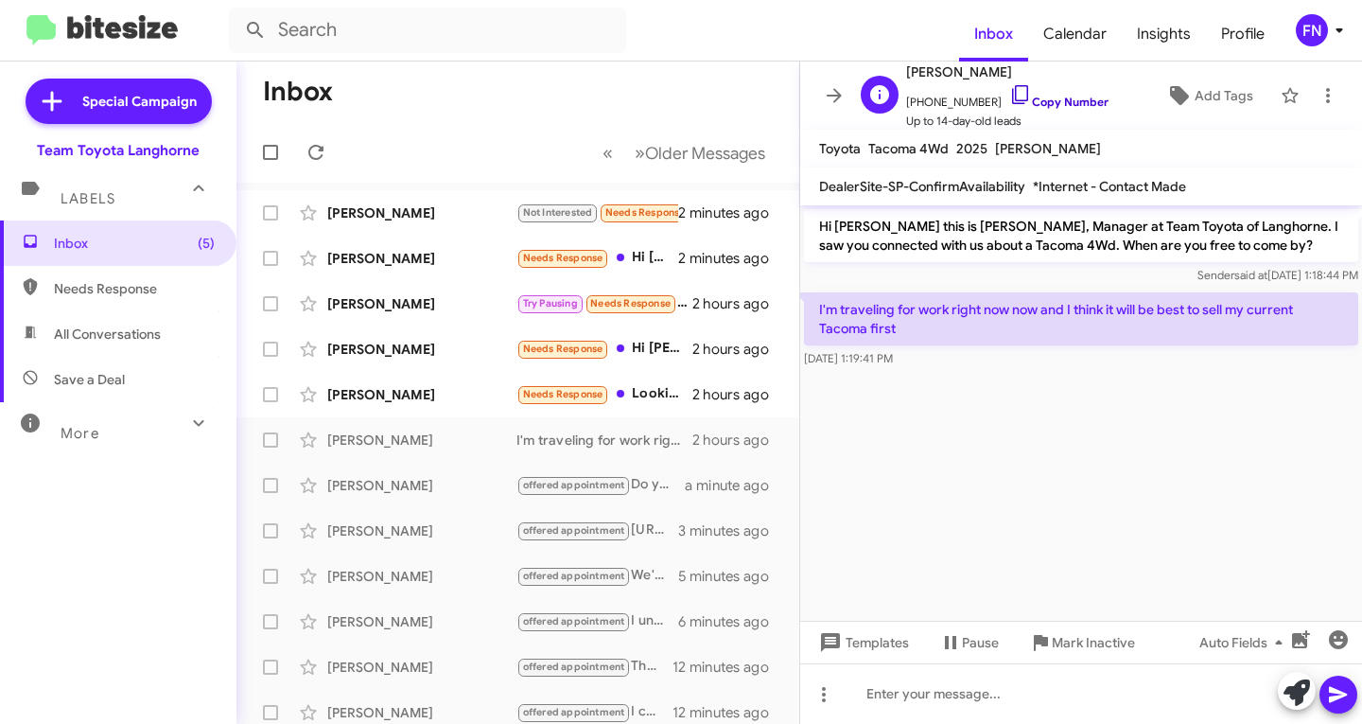
click at [1075, 95] on link "Copy Number" at bounding box center [1058, 102] width 99 height 14
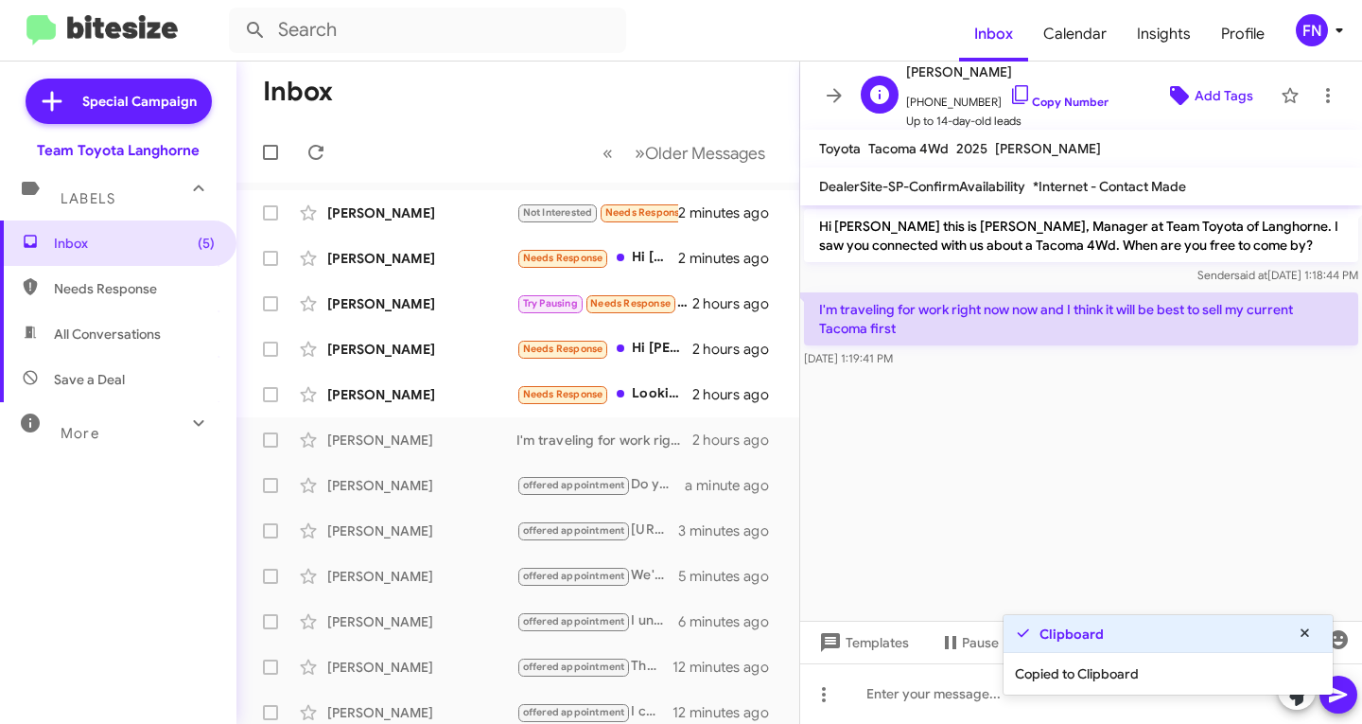
click at [1225, 87] on span "Add Tags" at bounding box center [1224, 96] width 59 height 34
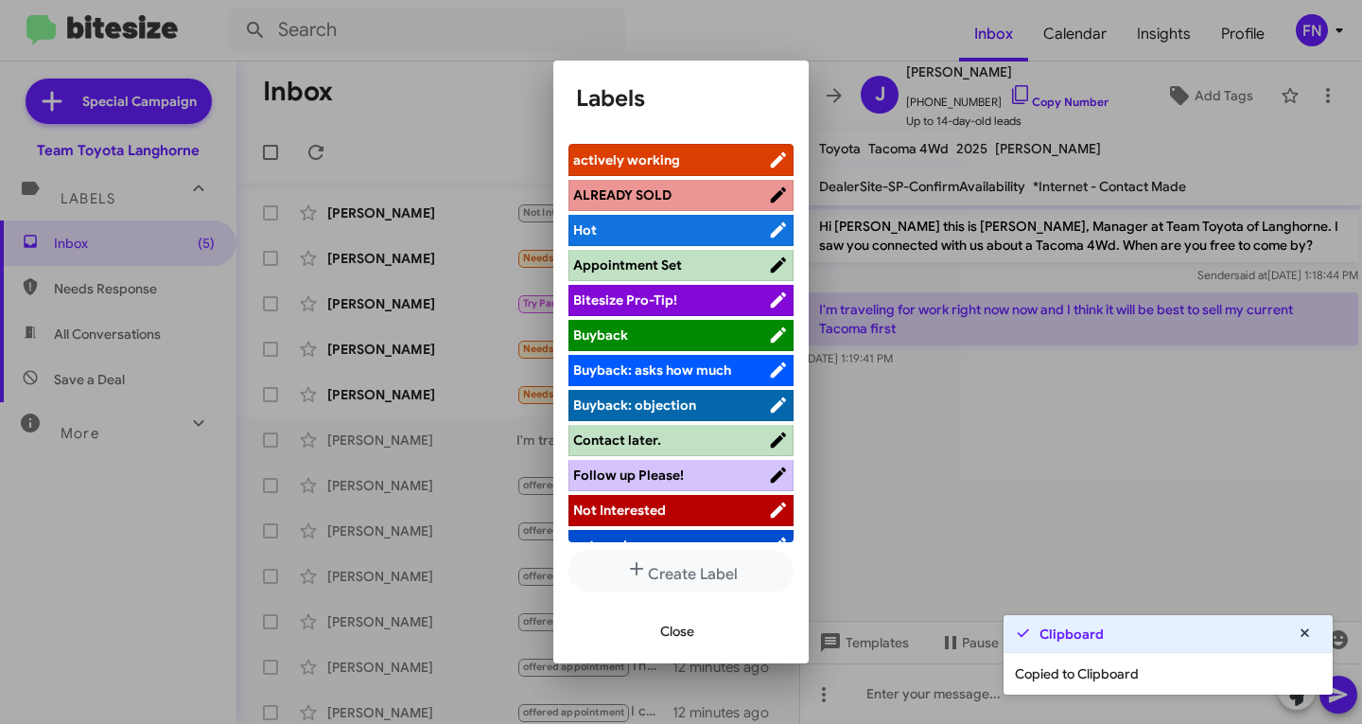
click at [1206, 109] on div at bounding box center [681, 362] width 1362 height 724
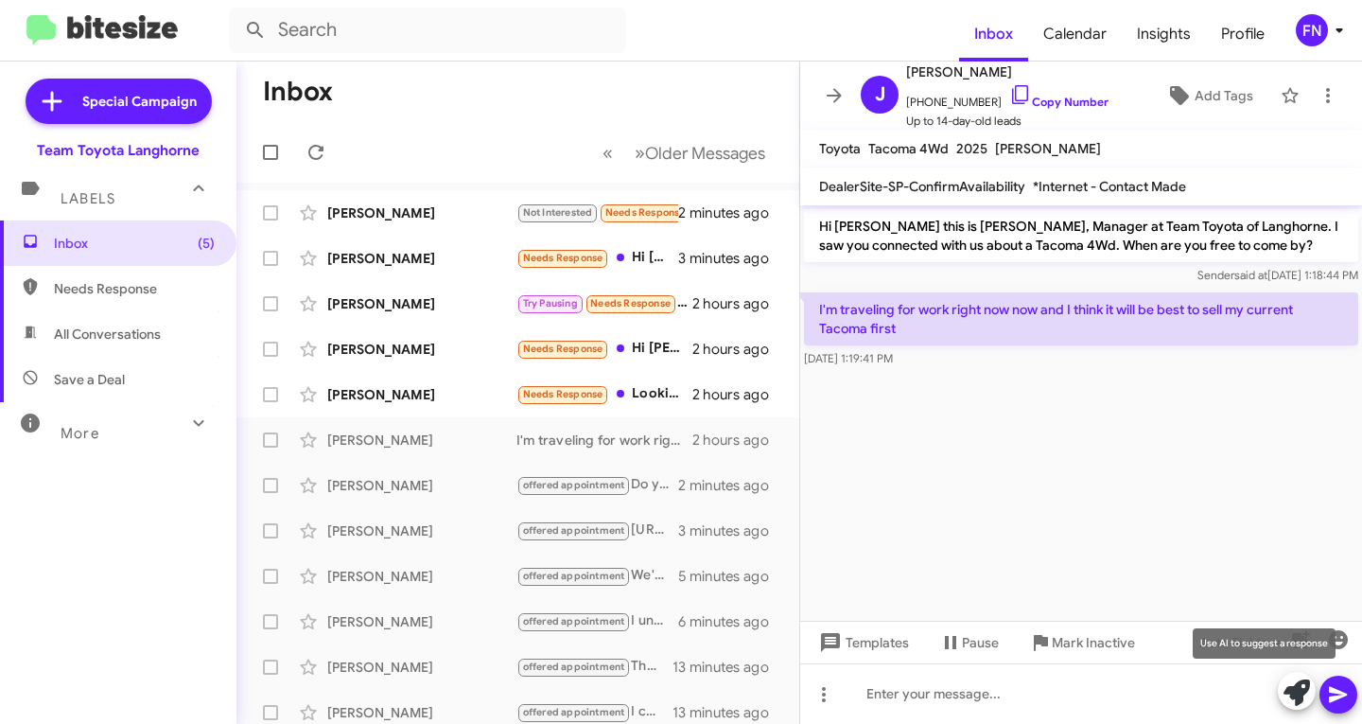
click at [1300, 701] on icon at bounding box center [1297, 692] width 26 height 26
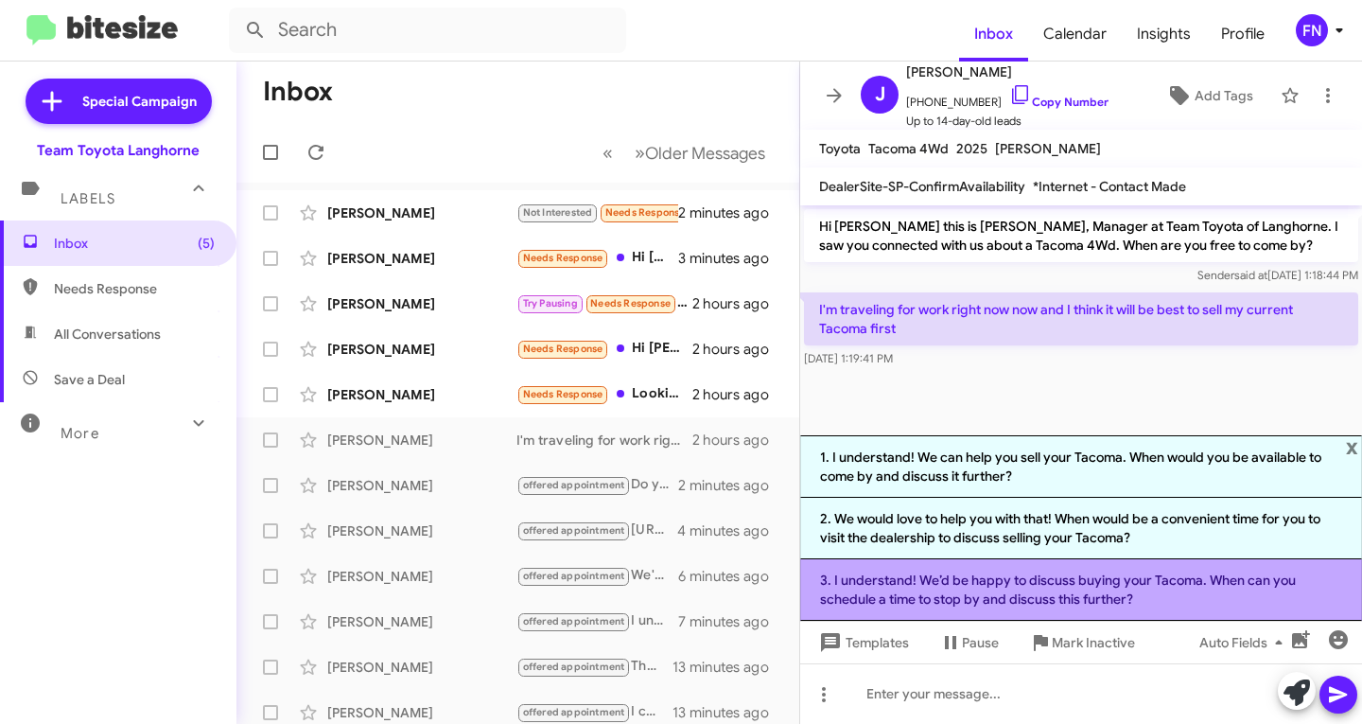
click at [921, 601] on li "3. I understand! We’d be happy to discuss buying your Tacoma. When can you sche…" at bounding box center [1081, 589] width 562 height 61
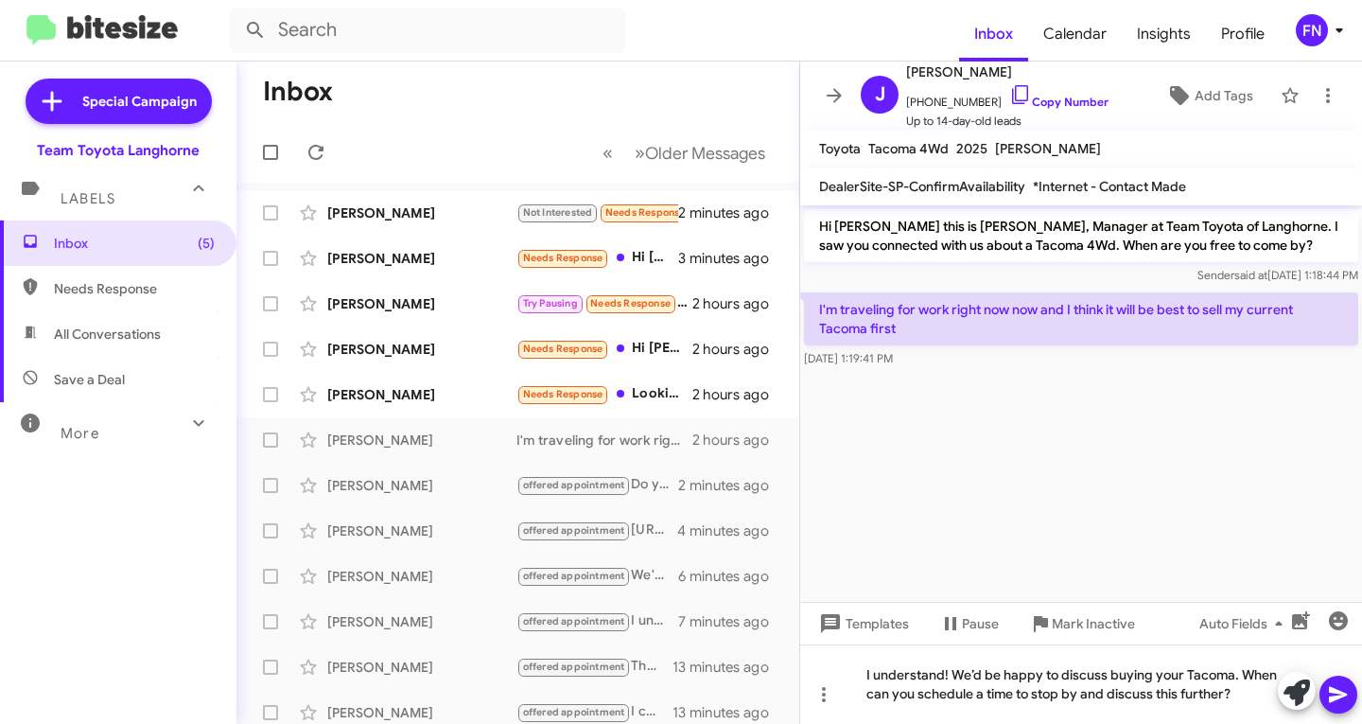
click at [1340, 692] on icon at bounding box center [1338, 695] width 18 height 16
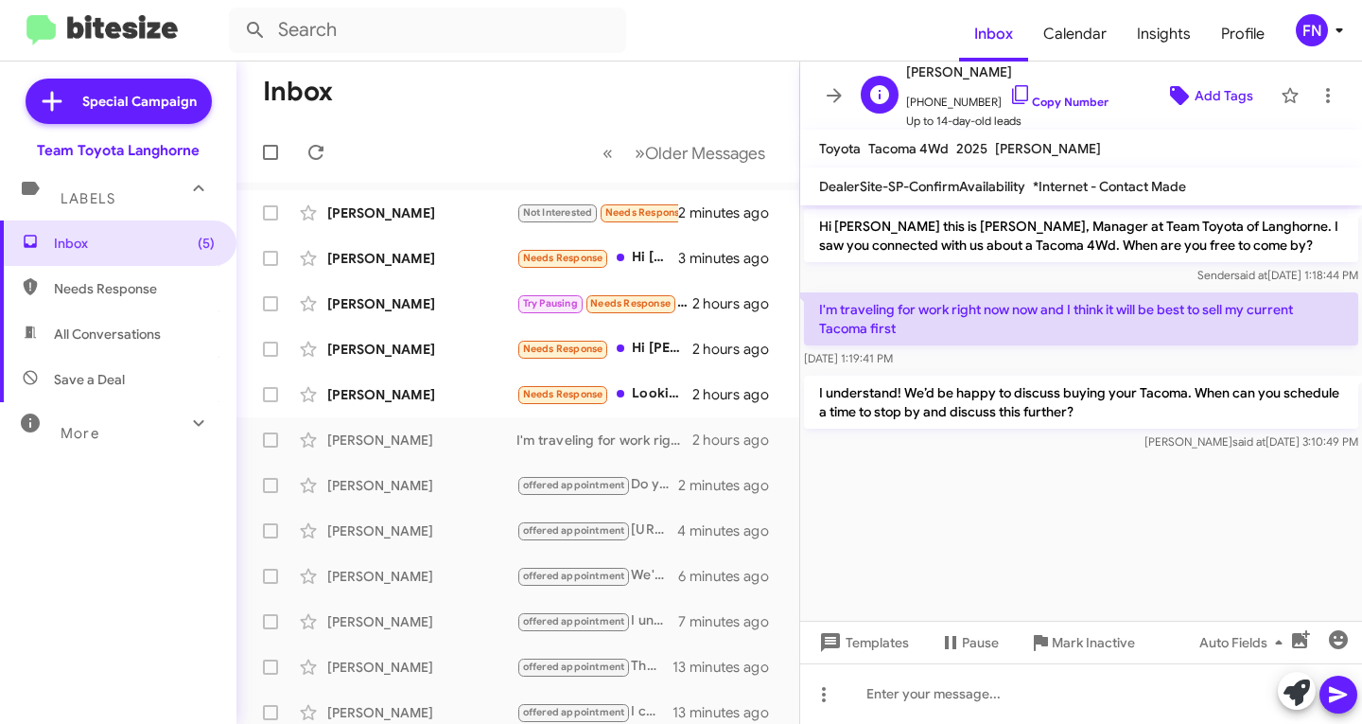
click at [1180, 95] on icon at bounding box center [1179, 95] width 23 height 23
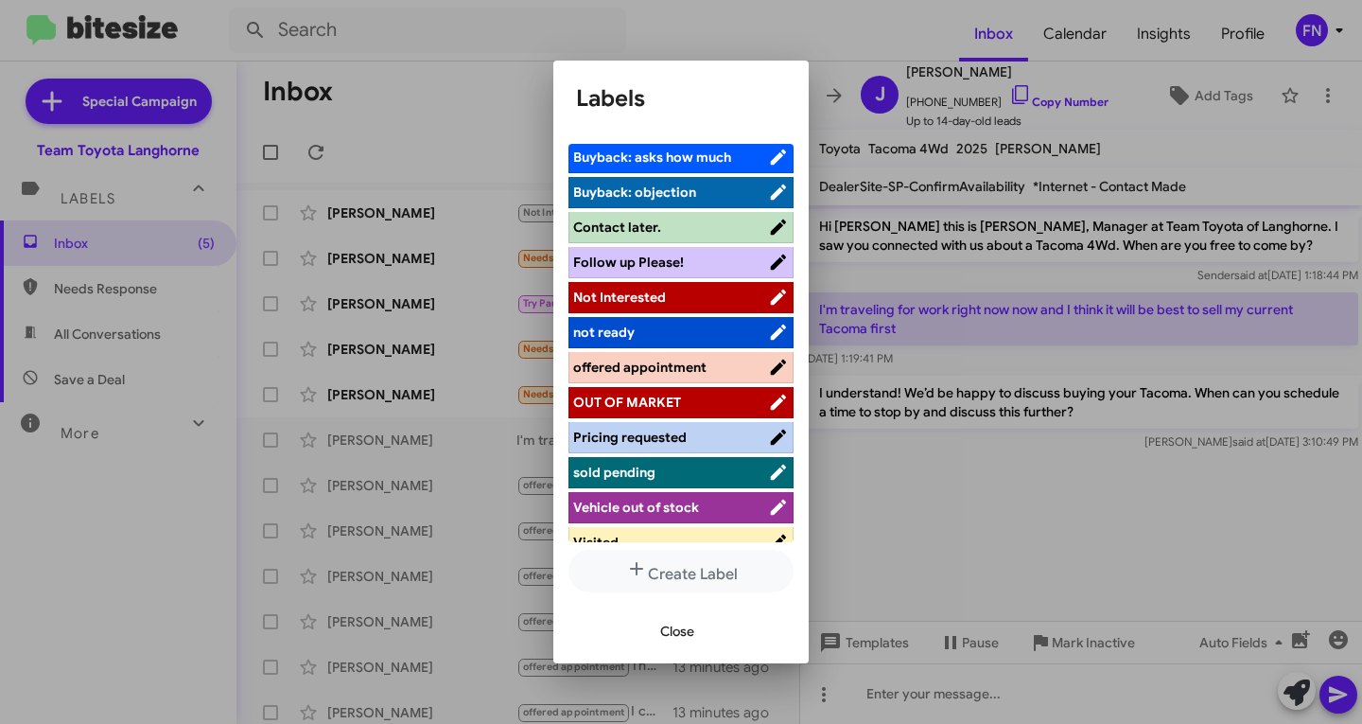
scroll to position [268, 0]
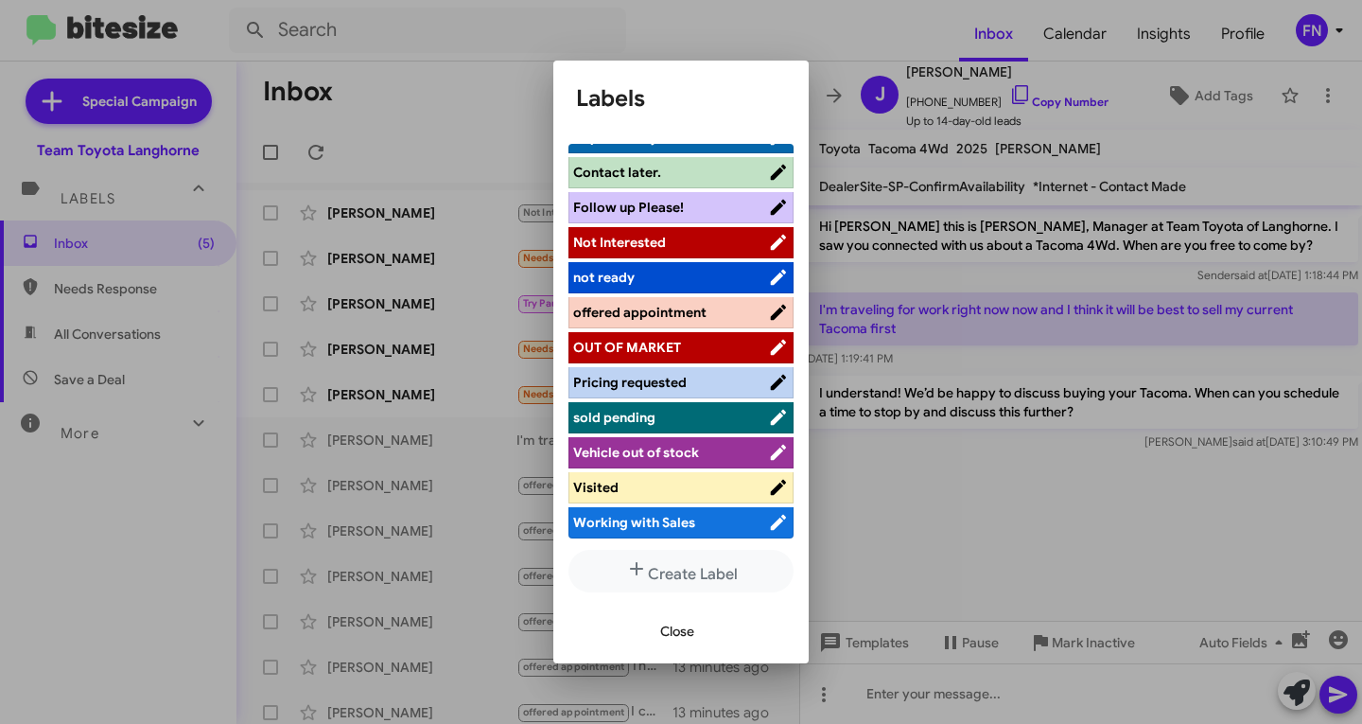
drag, startPoint x: 656, startPoint y: 309, endPoint x: 647, endPoint y: 340, distance: 31.4
click at [655, 309] on span "offered appointment" at bounding box center [639, 312] width 133 height 17
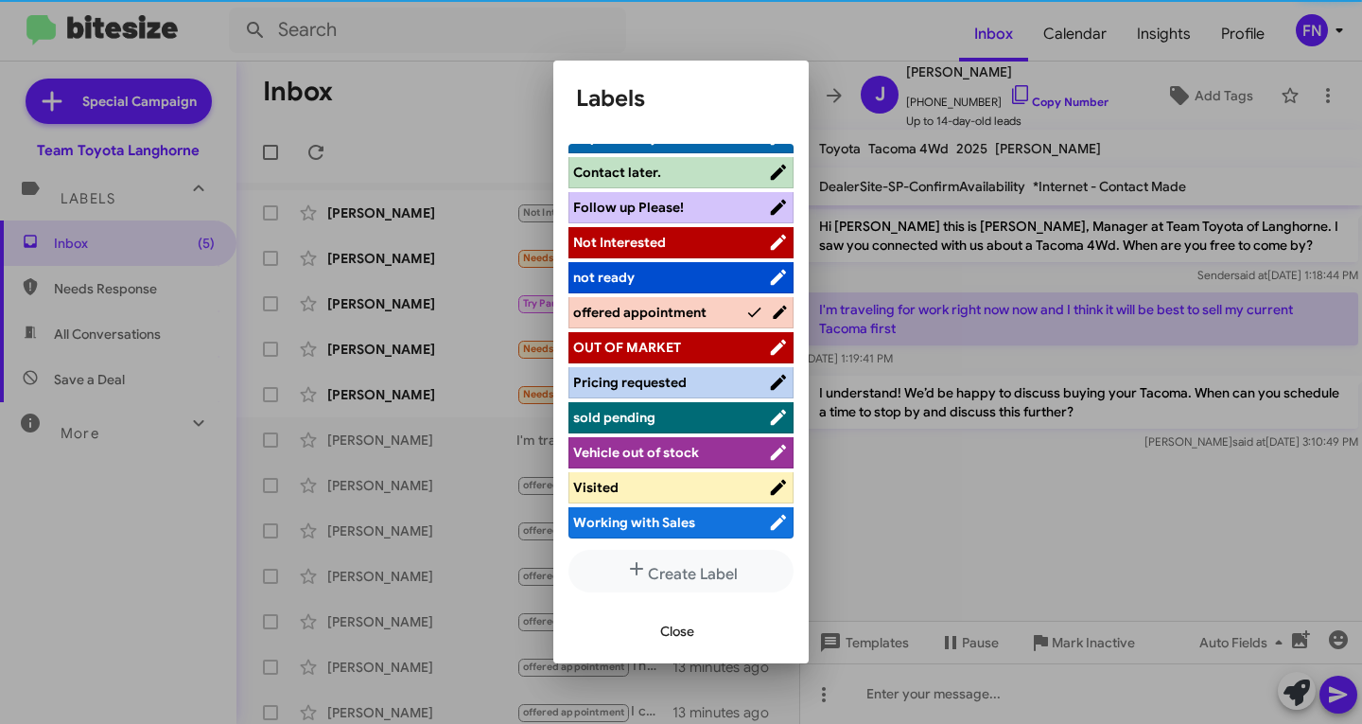
click at [672, 625] on span "Close" at bounding box center [677, 631] width 34 height 34
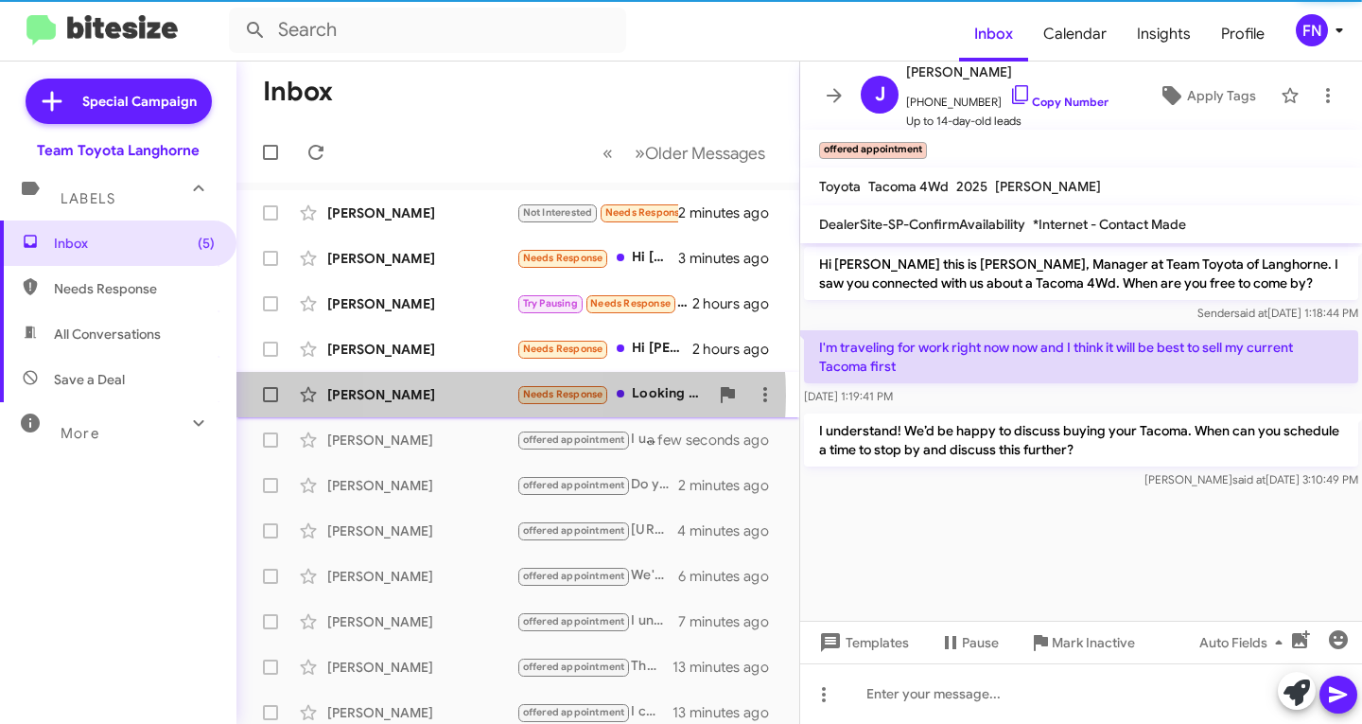
click at [454, 395] on div "[PERSON_NAME]" at bounding box center [421, 394] width 189 height 19
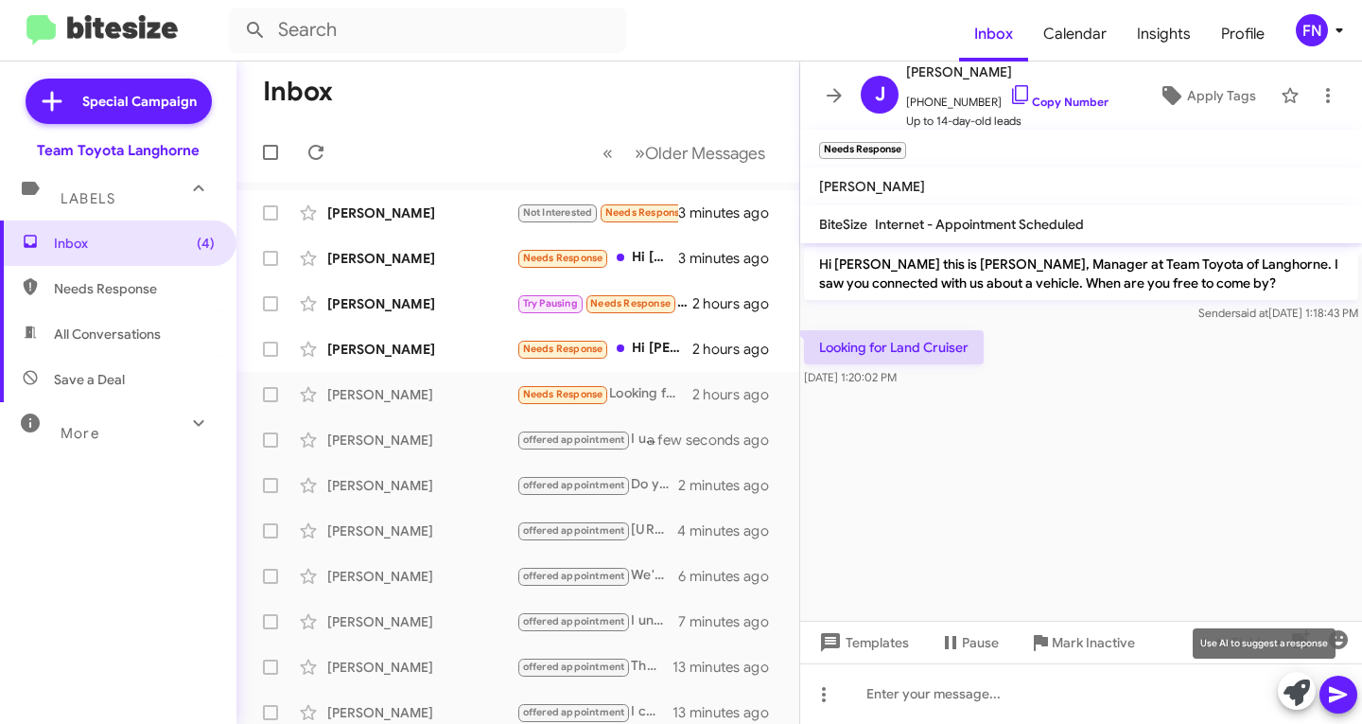
click at [1294, 676] on span at bounding box center [1297, 693] width 26 height 42
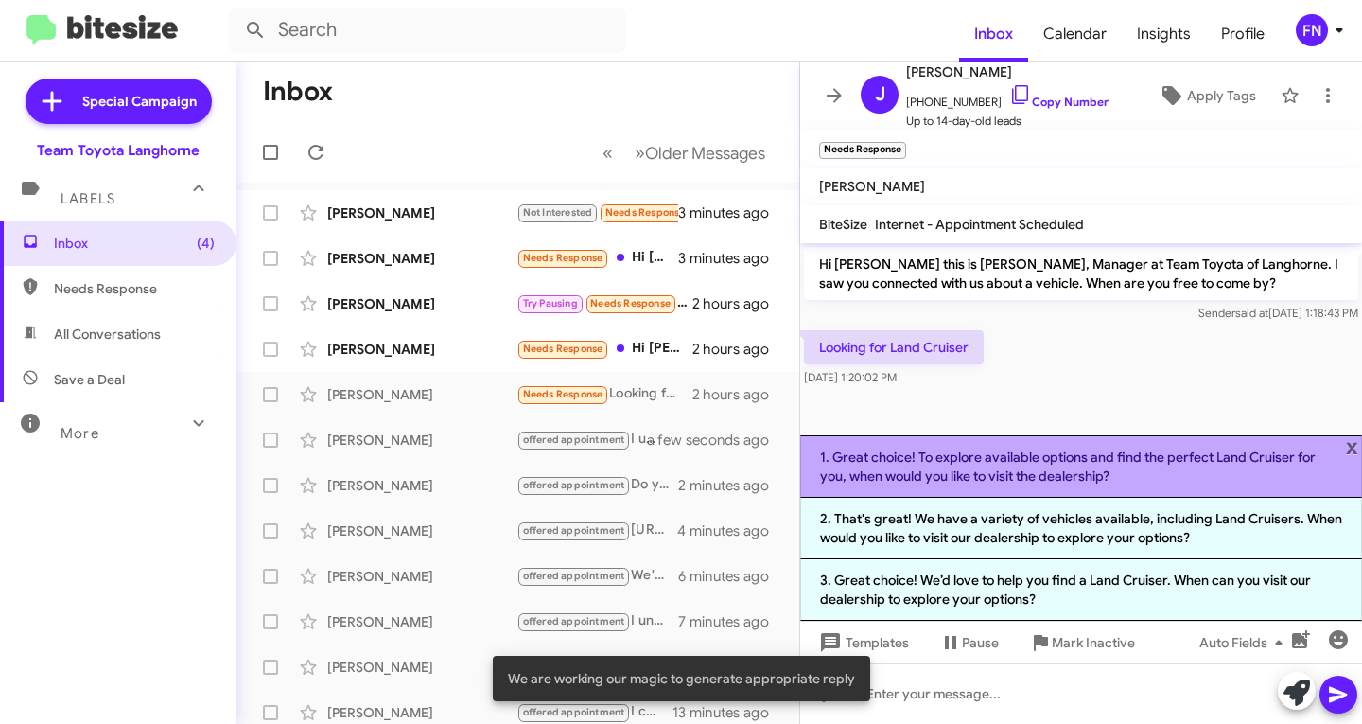
click at [861, 460] on li "1. Great choice! To explore available options and find the perfect Land Cruiser…" at bounding box center [1081, 466] width 562 height 62
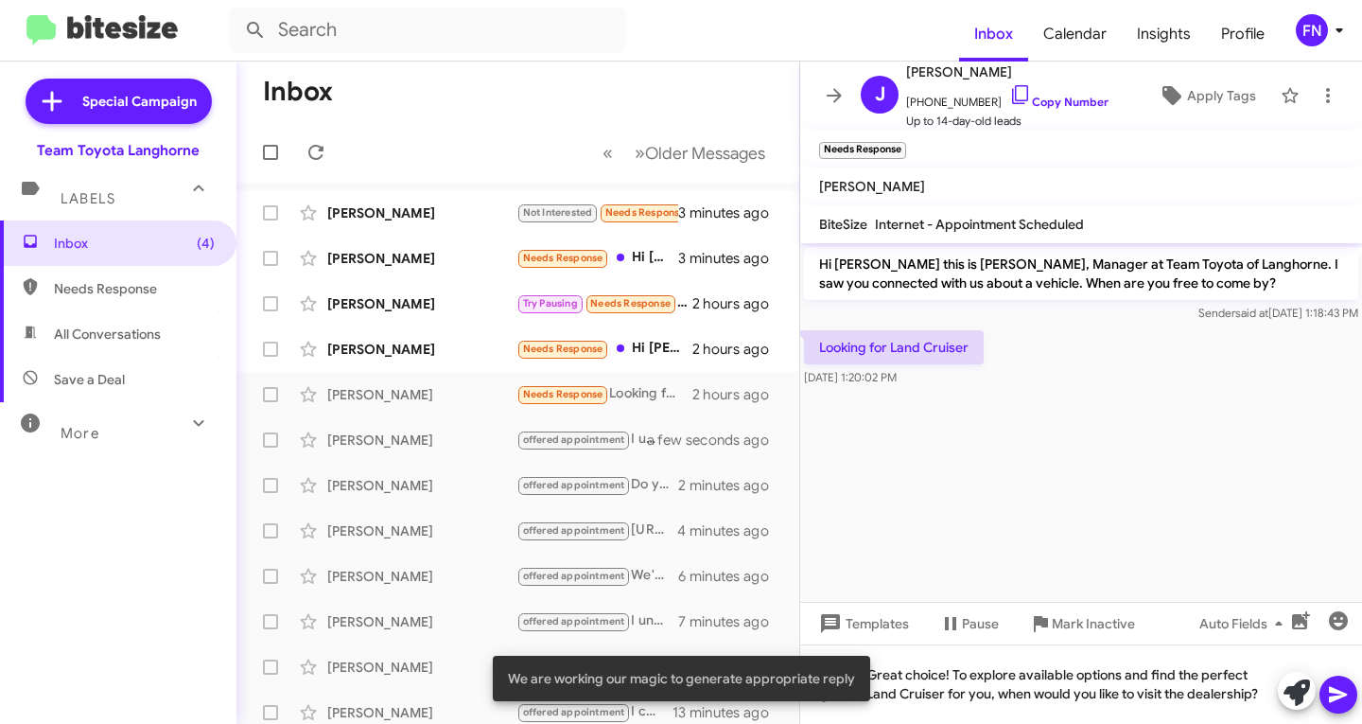
click at [1330, 692] on icon at bounding box center [1338, 694] width 23 height 23
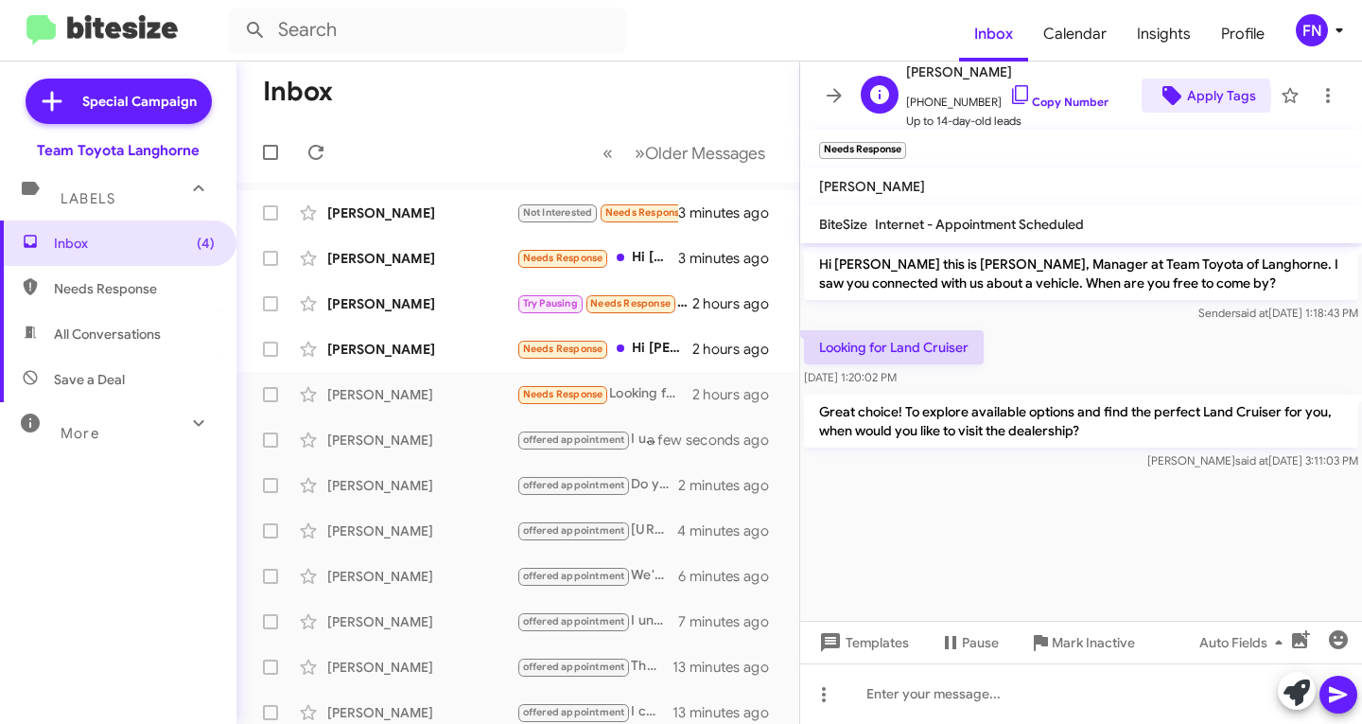
click at [1187, 96] on span "Apply Tags" at bounding box center [1221, 96] width 69 height 34
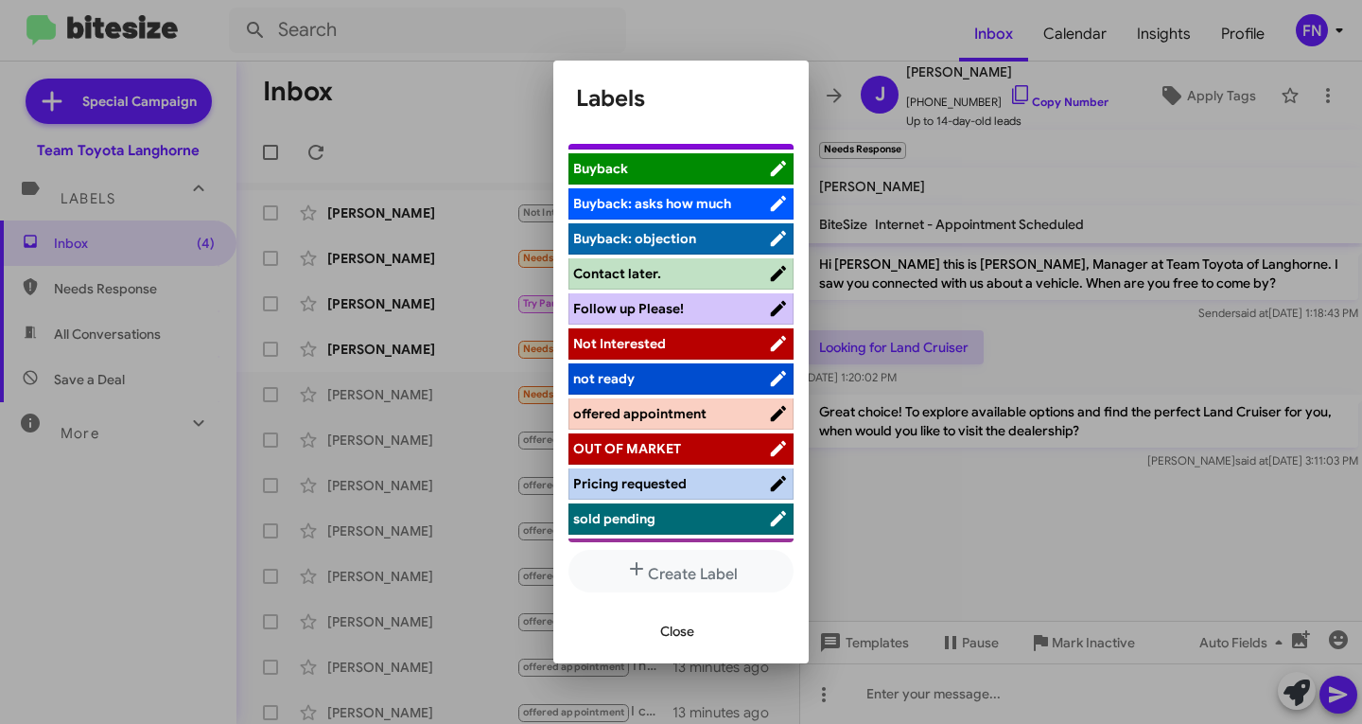
scroll to position [268, 0]
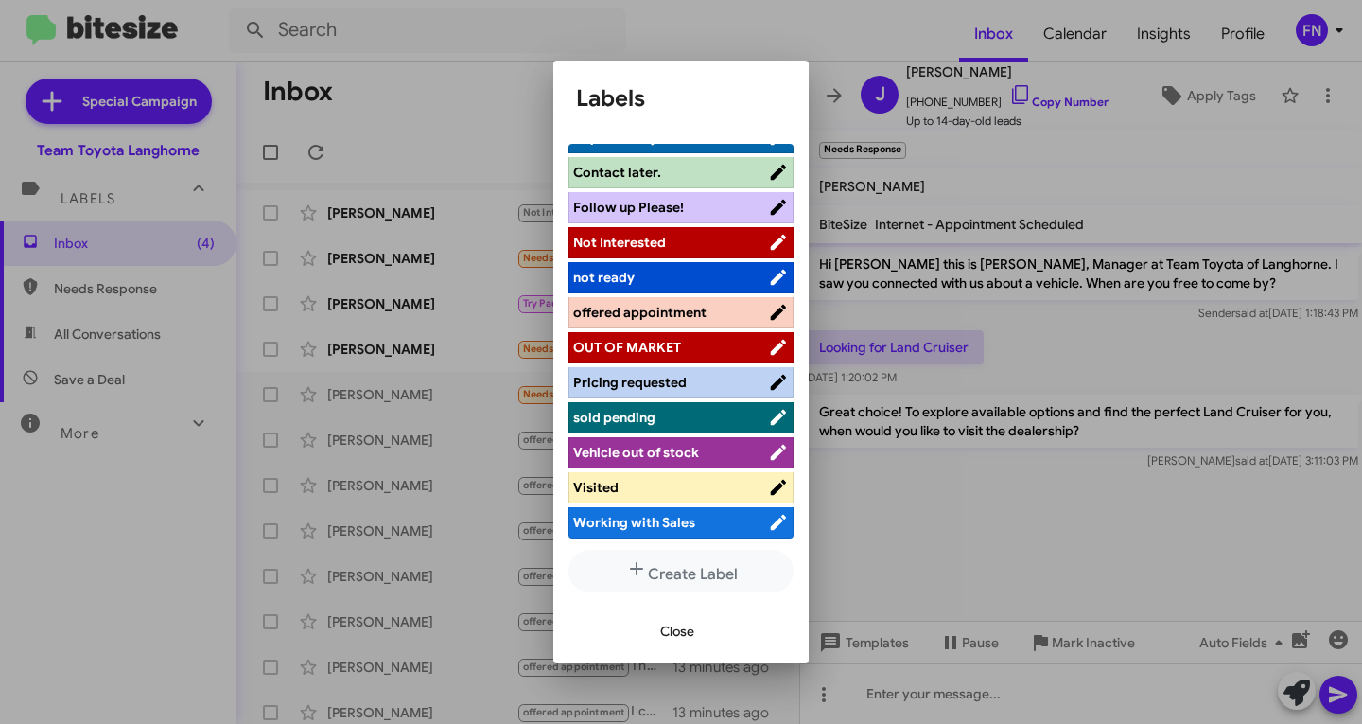
click at [652, 305] on span "offered appointment" at bounding box center [639, 312] width 133 height 17
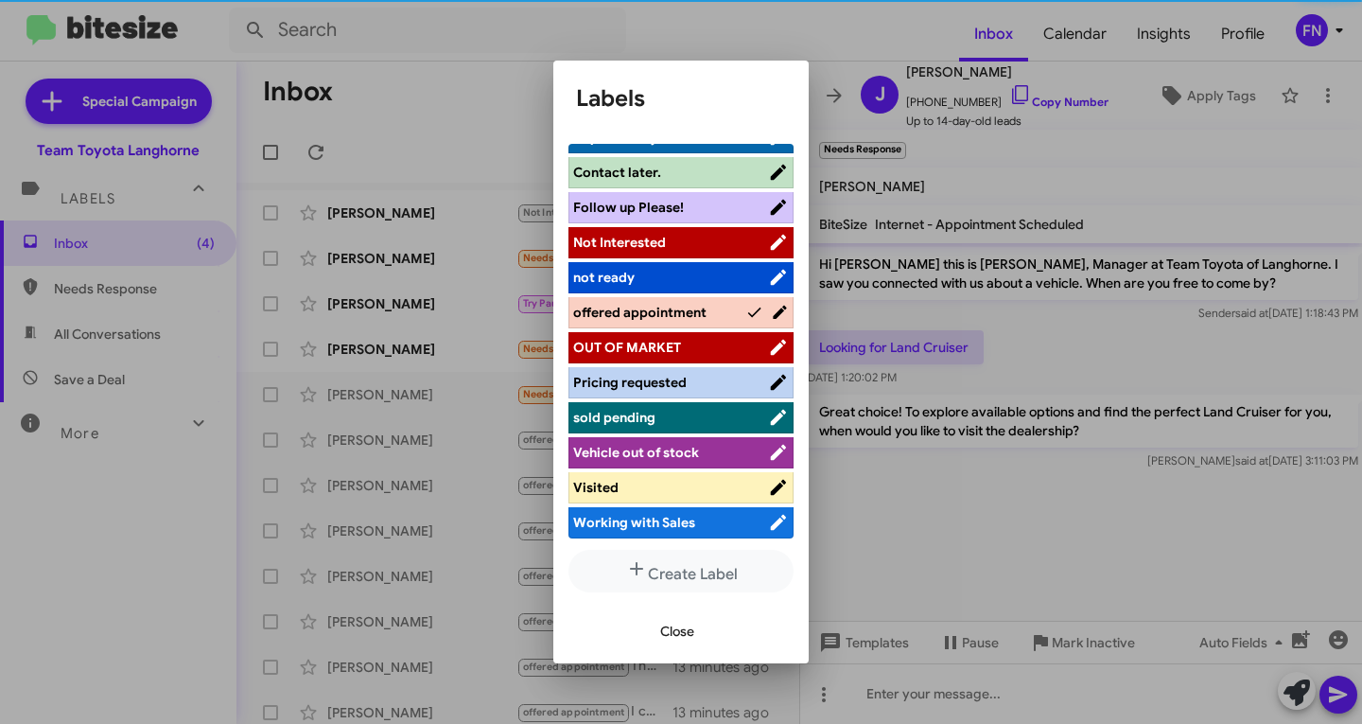
click at [674, 625] on span "Close" at bounding box center [677, 631] width 34 height 34
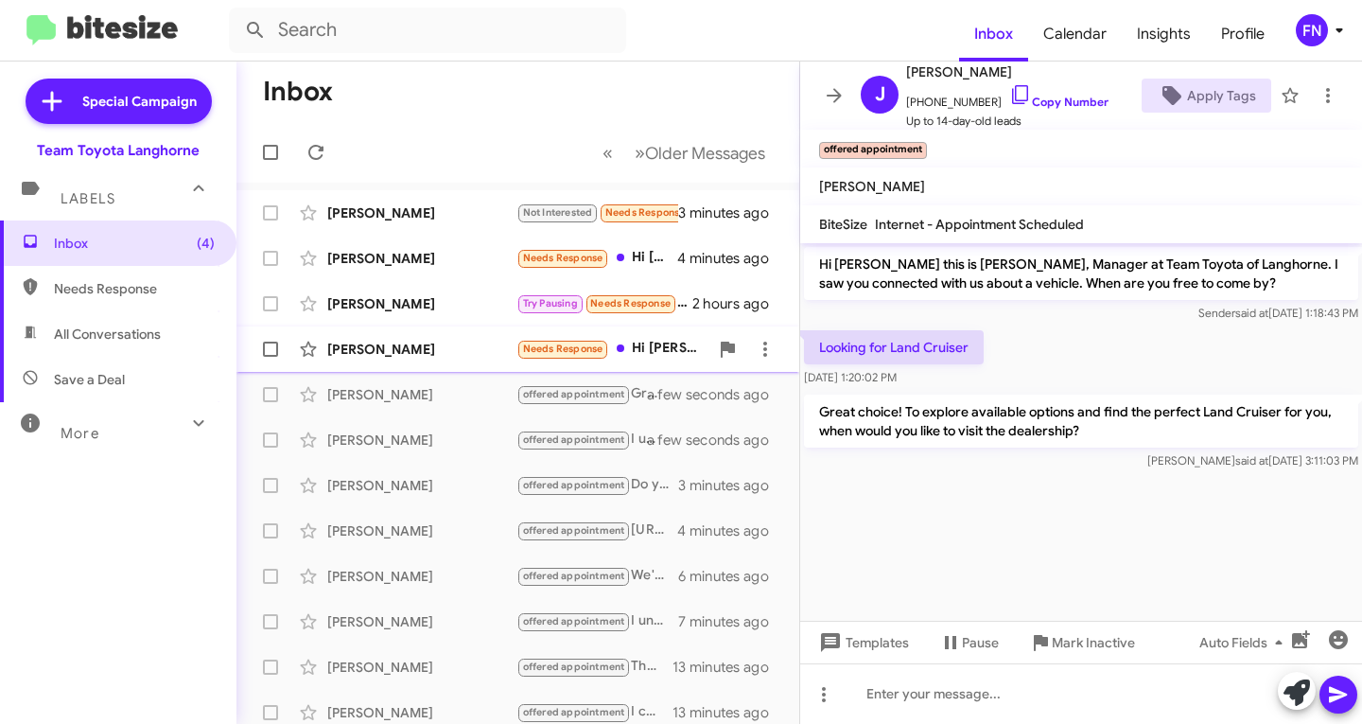
click at [445, 355] on div "[PERSON_NAME]" at bounding box center [421, 349] width 189 height 19
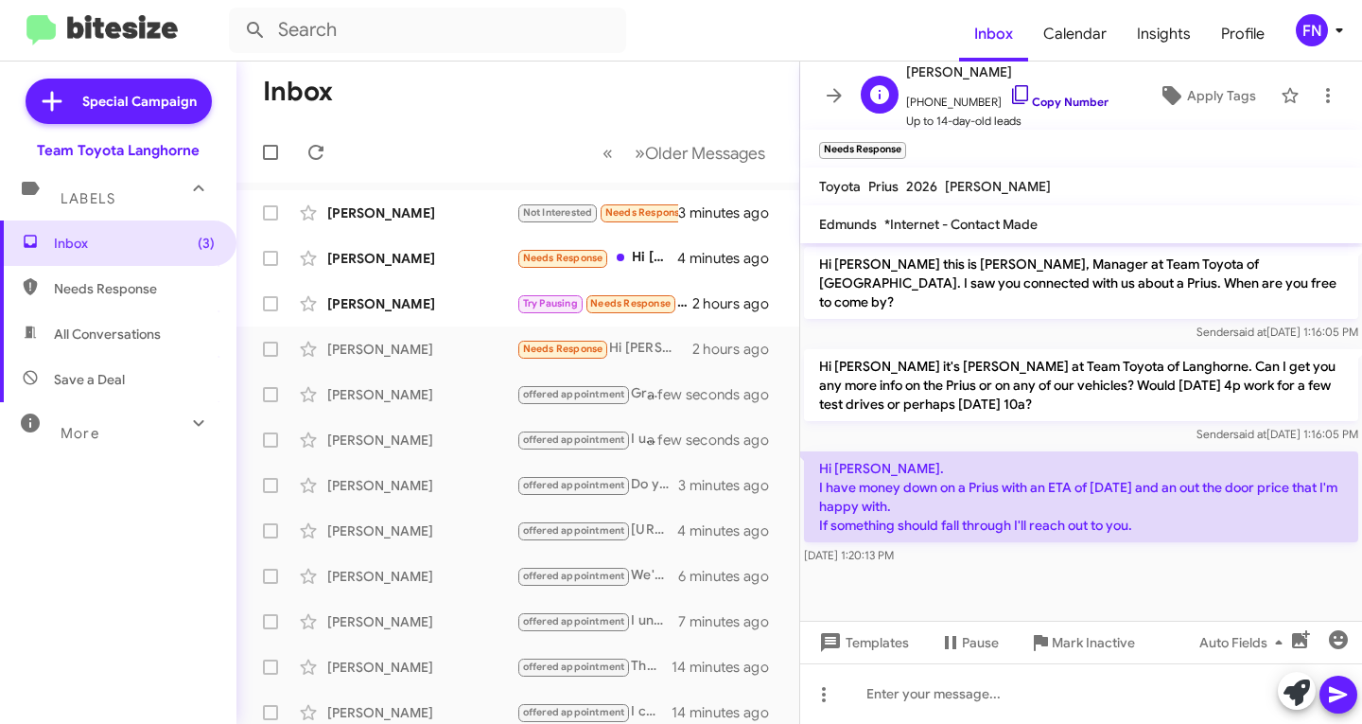
click at [1031, 94] on span "[PHONE_NUMBER] Copy Number" at bounding box center [1007, 97] width 202 height 28
click at [1009, 101] on icon at bounding box center [1020, 94] width 23 height 23
drag, startPoint x: 1146, startPoint y: 506, endPoint x: 799, endPoint y: 426, distance: 355.5
click at [804, 451] on p "Hi [PERSON_NAME]. I have money down on a Prius with an ETA of [DATE] and an out…" at bounding box center [1081, 496] width 554 height 91
click at [962, 500] on p "Hi [PERSON_NAME]. I have money down on a Prius with an ETA of [DATE] and an out…" at bounding box center [1081, 496] width 554 height 91
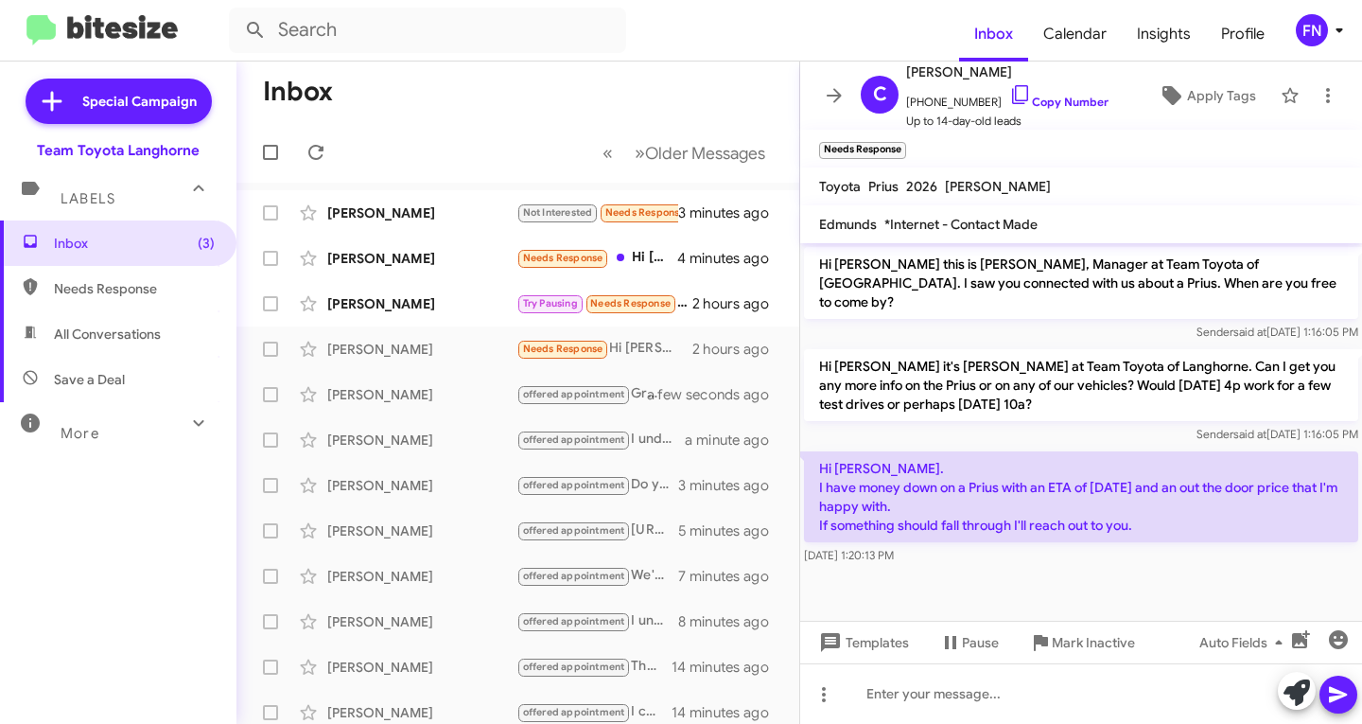
drag, startPoint x: 1147, startPoint y: 505, endPoint x: 820, endPoint y: 444, distance: 332.1
click at [820, 451] on p "Hi [PERSON_NAME]. I have money down on a Prius with an ETA of [DATE] and an out…" at bounding box center [1081, 496] width 554 height 91
copy p "Hi [PERSON_NAME]. I have money down on a Prius with an ETA of [DATE] and an out…"
click at [1187, 94] on span "Apply Tags" at bounding box center [1221, 96] width 69 height 34
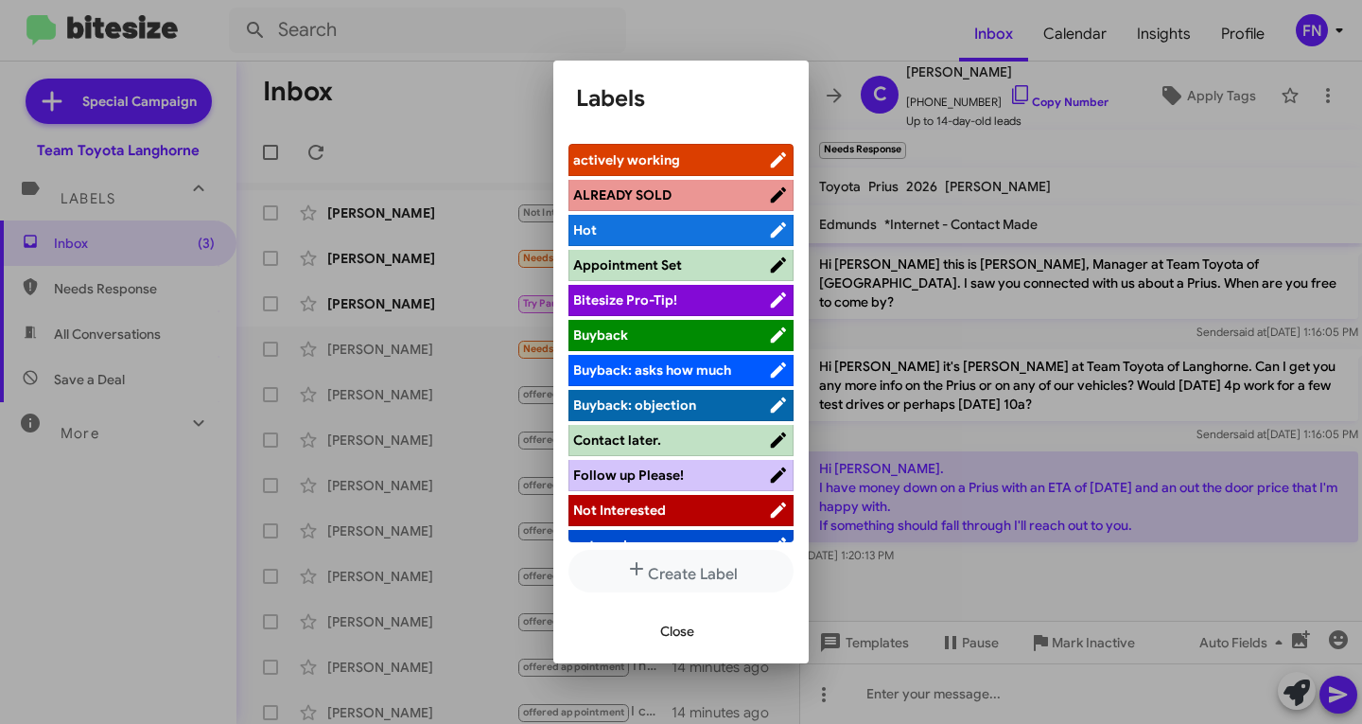
click at [677, 506] on span "Not Interested" at bounding box center [670, 509] width 195 height 19
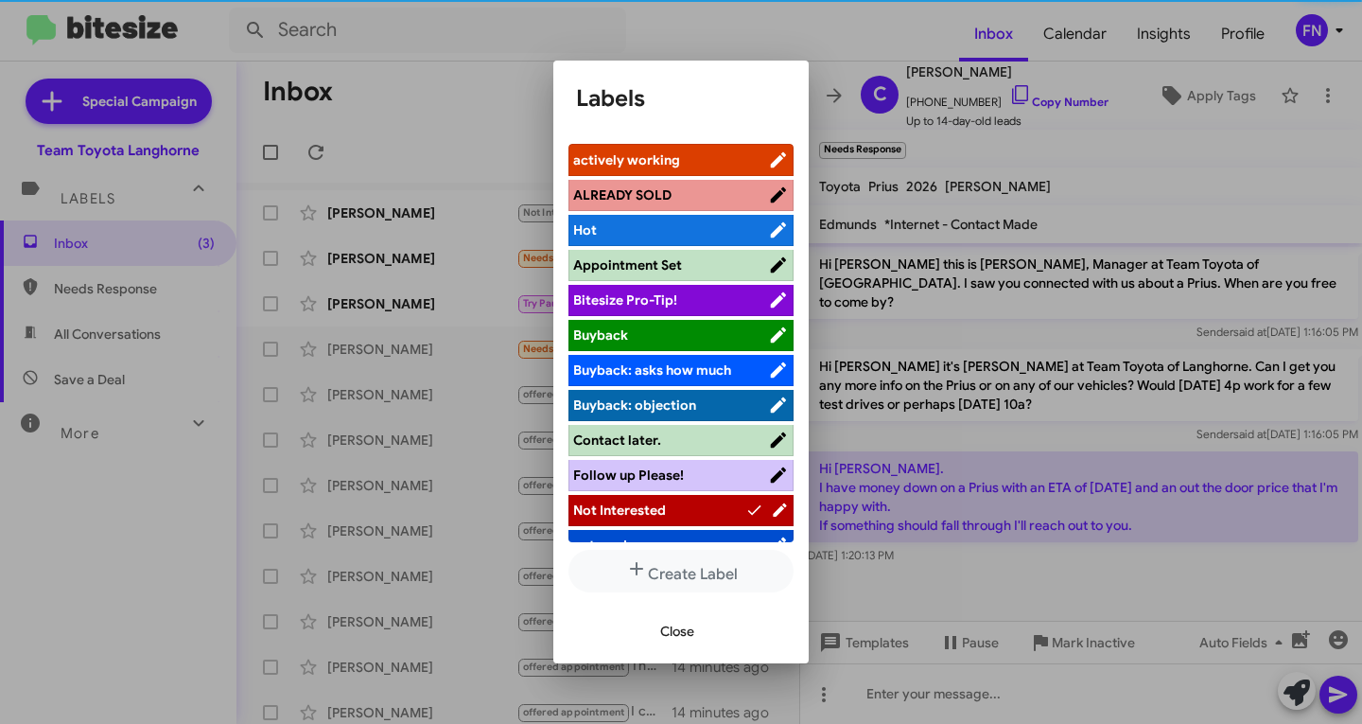
click at [677, 615] on span "Close" at bounding box center [677, 631] width 34 height 34
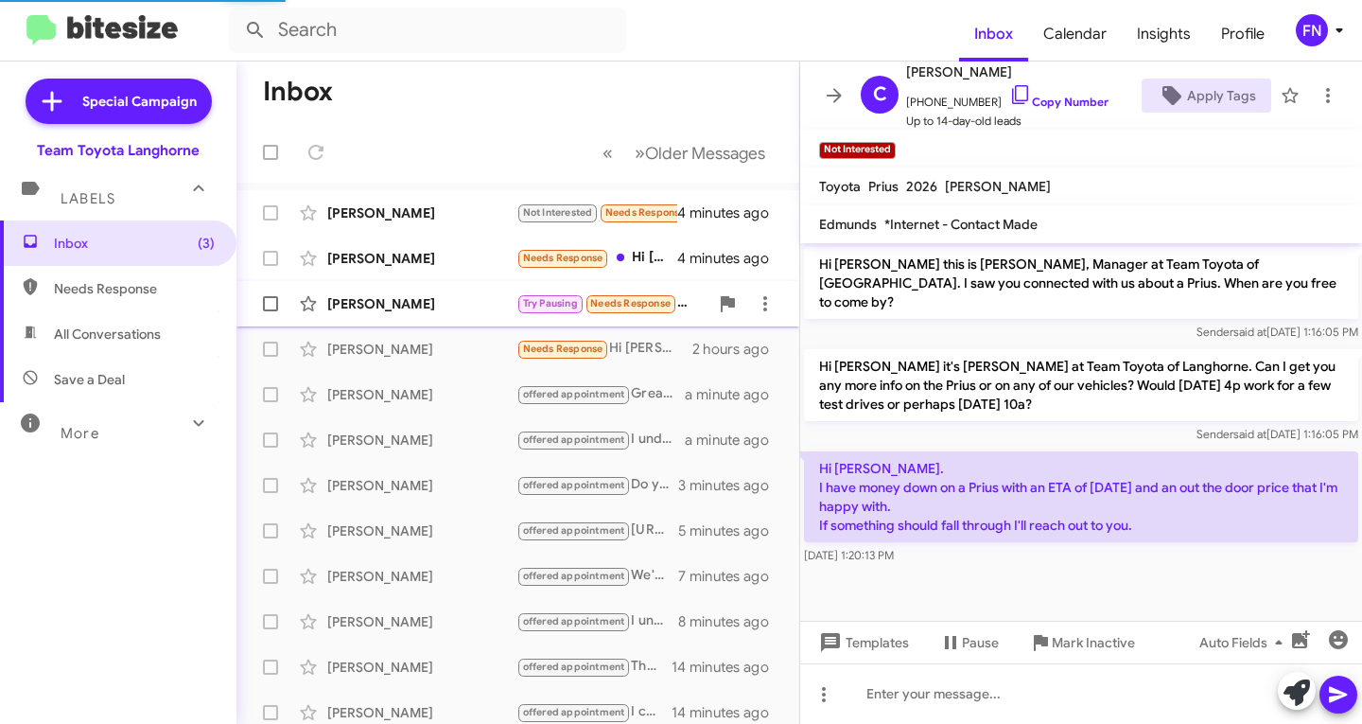
click at [378, 317] on div "[PERSON_NAME] Try Pausing Needs Response I'm actually going to fold off on purc…" at bounding box center [518, 304] width 533 height 38
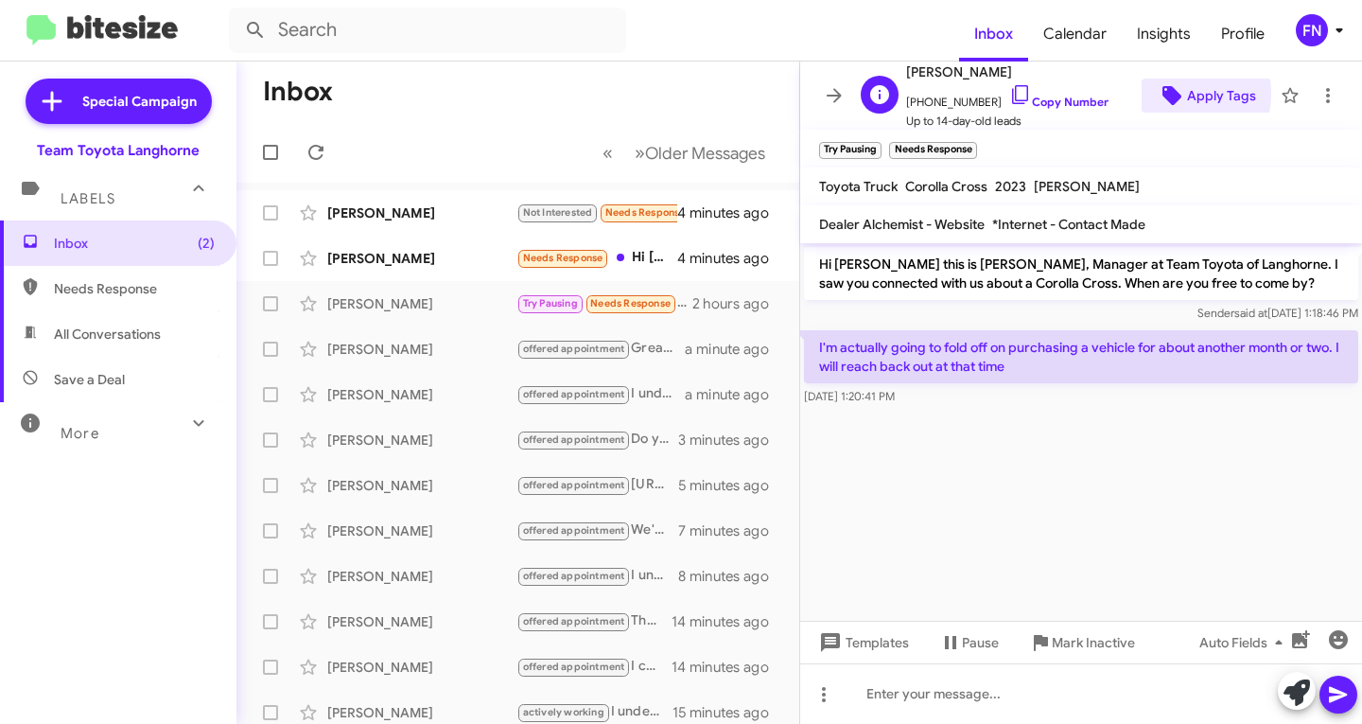
click at [1163, 94] on icon at bounding box center [1172, 95] width 19 height 19
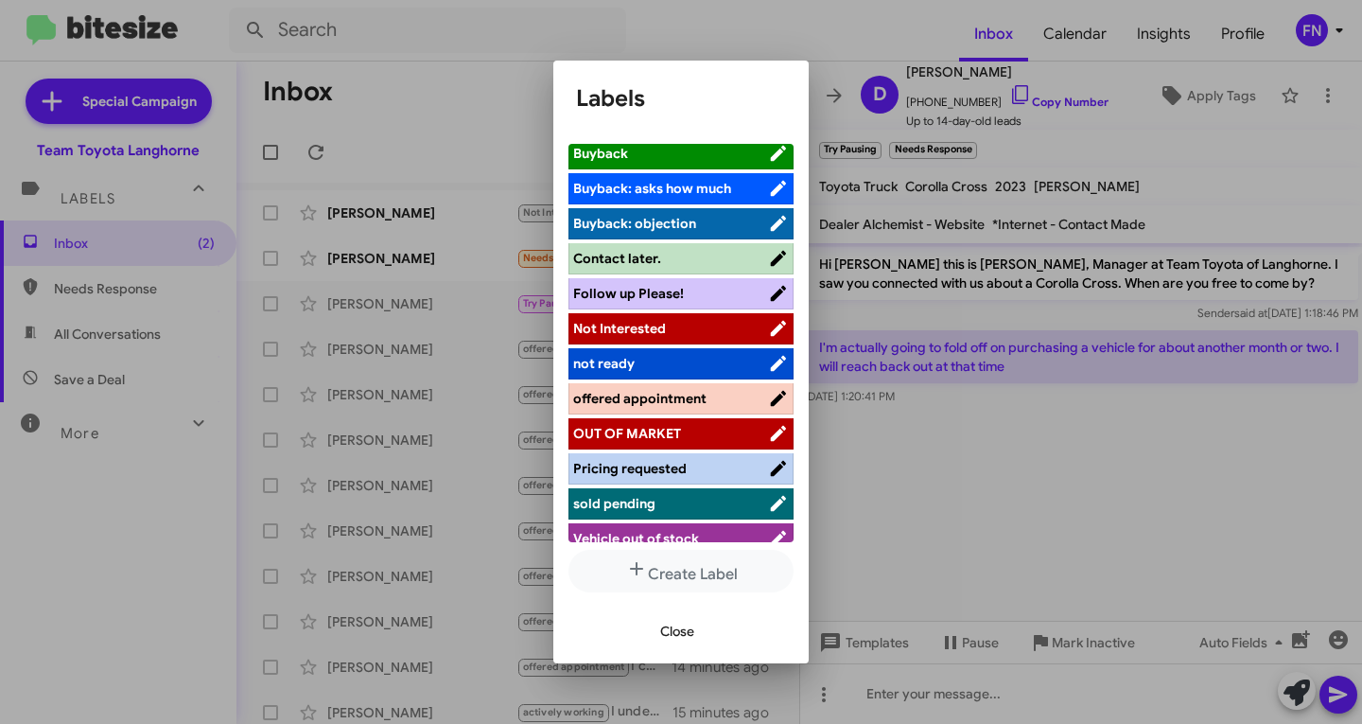
scroll to position [189, 0]
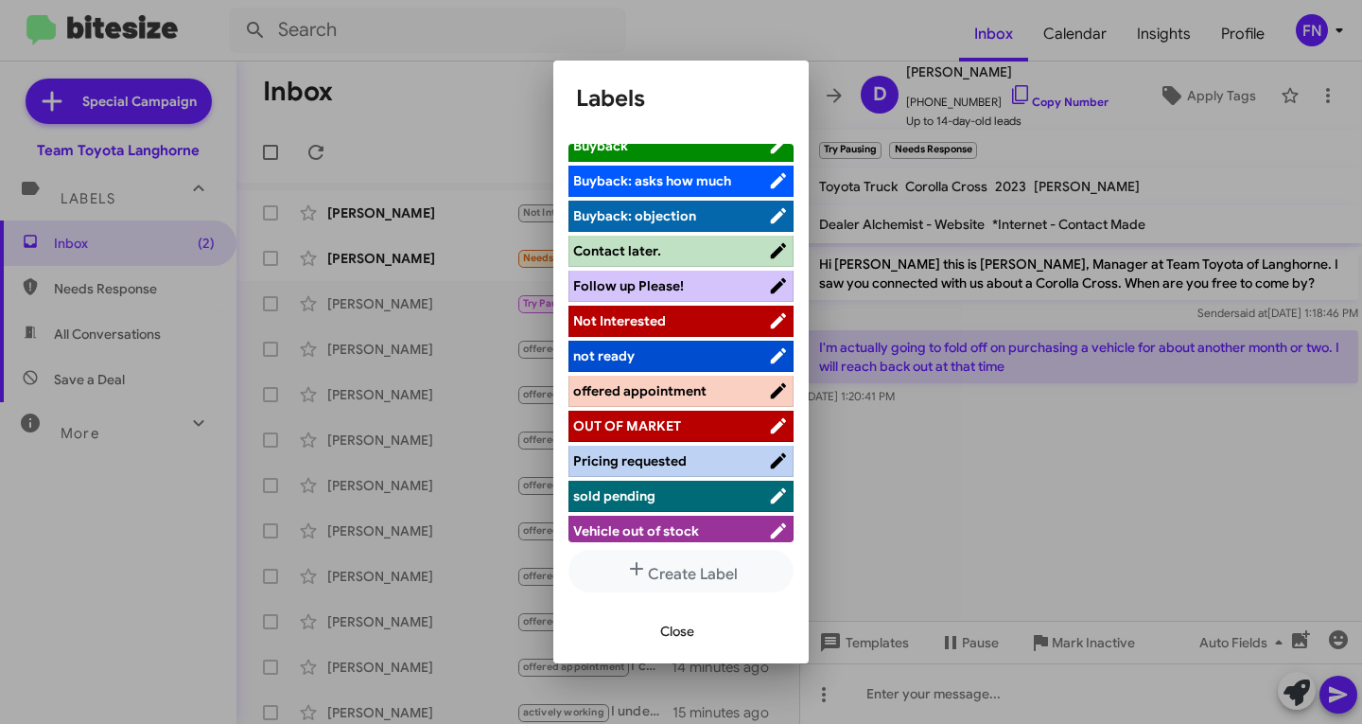
click at [646, 351] on span "not ready" at bounding box center [670, 355] width 195 height 19
click at [678, 638] on span "Close" at bounding box center [677, 631] width 34 height 34
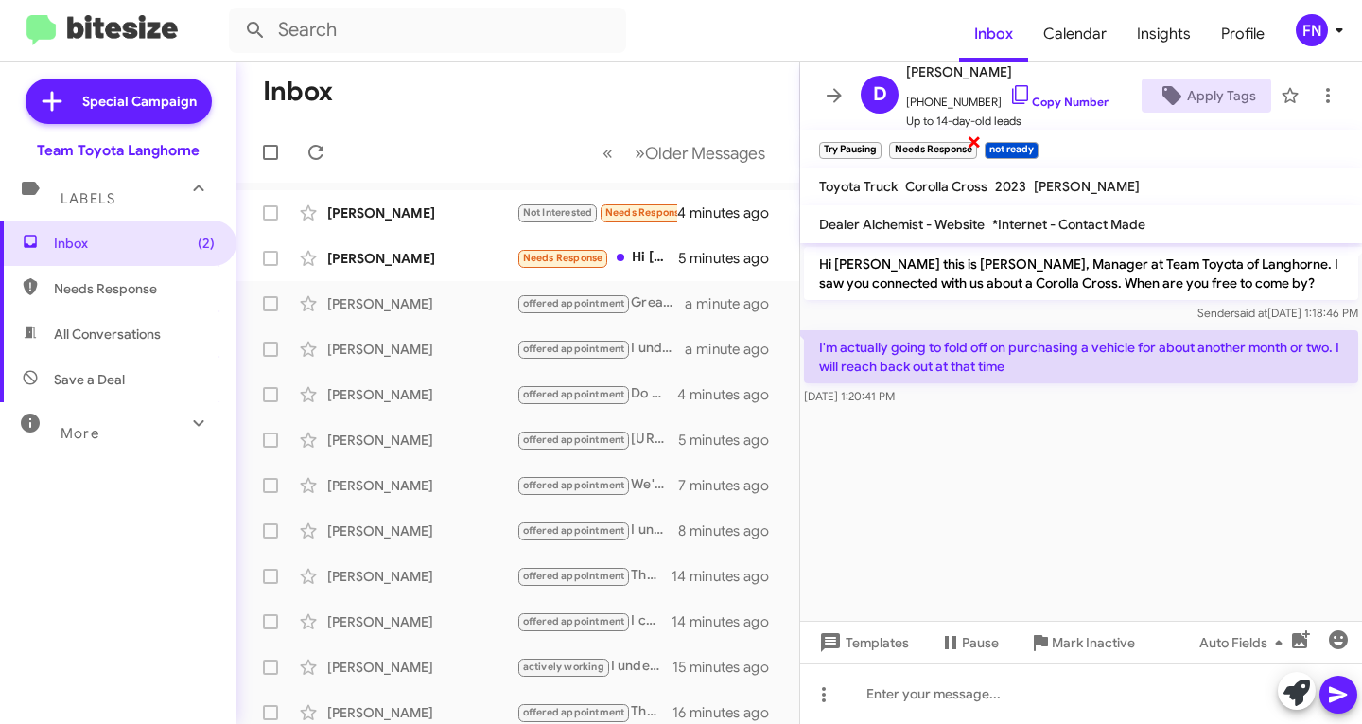
click at [978, 141] on span "×" at bounding box center [974, 141] width 15 height 23
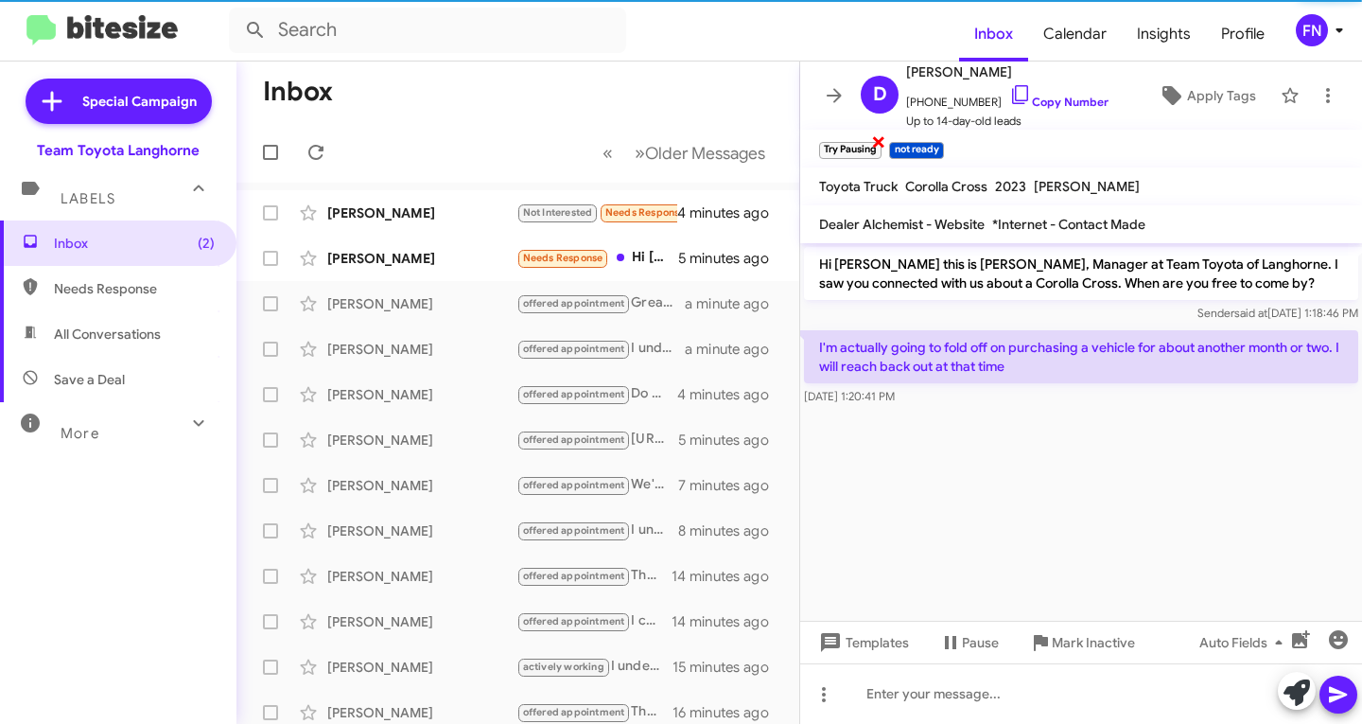
click at [872, 140] on span "×" at bounding box center [878, 141] width 15 height 23
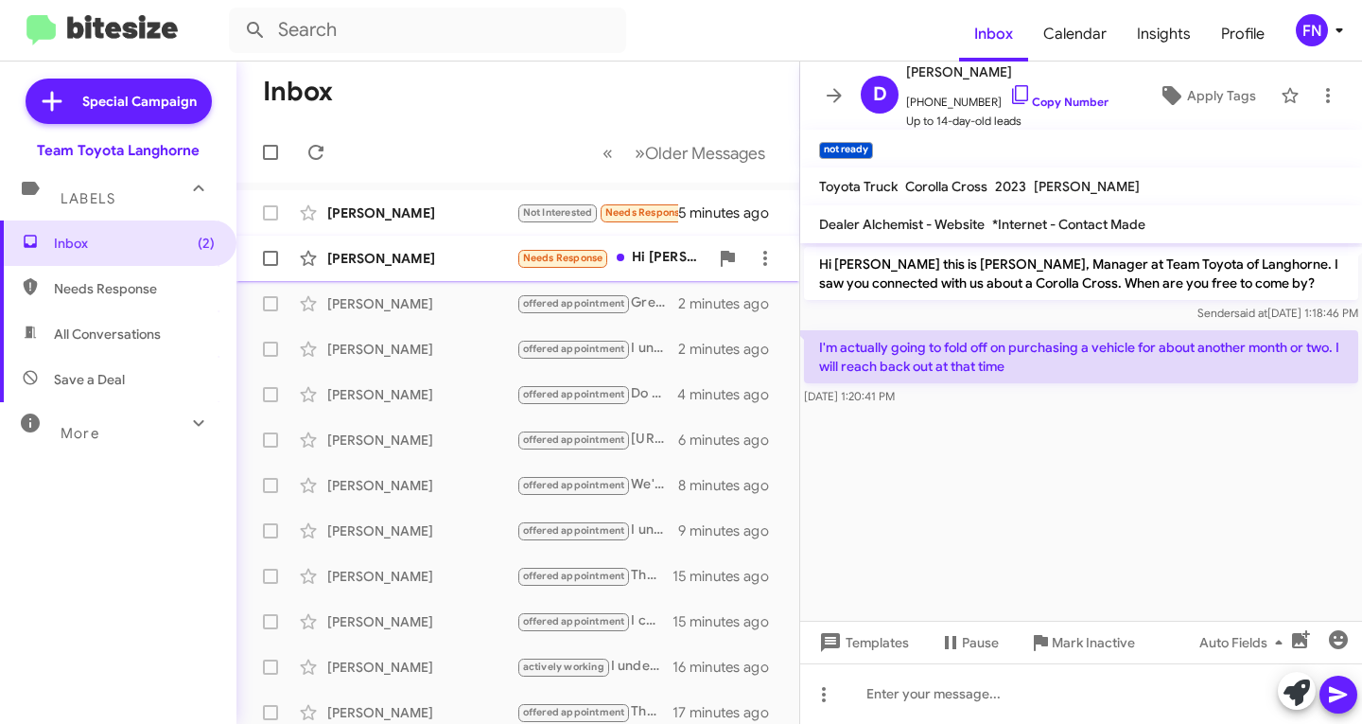
click at [333, 247] on div "[PERSON_NAME] Needs Response Hi [PERSON_NAME]. I was going to come myself and s…" at bounding box center [518, 258] width 533 height 38
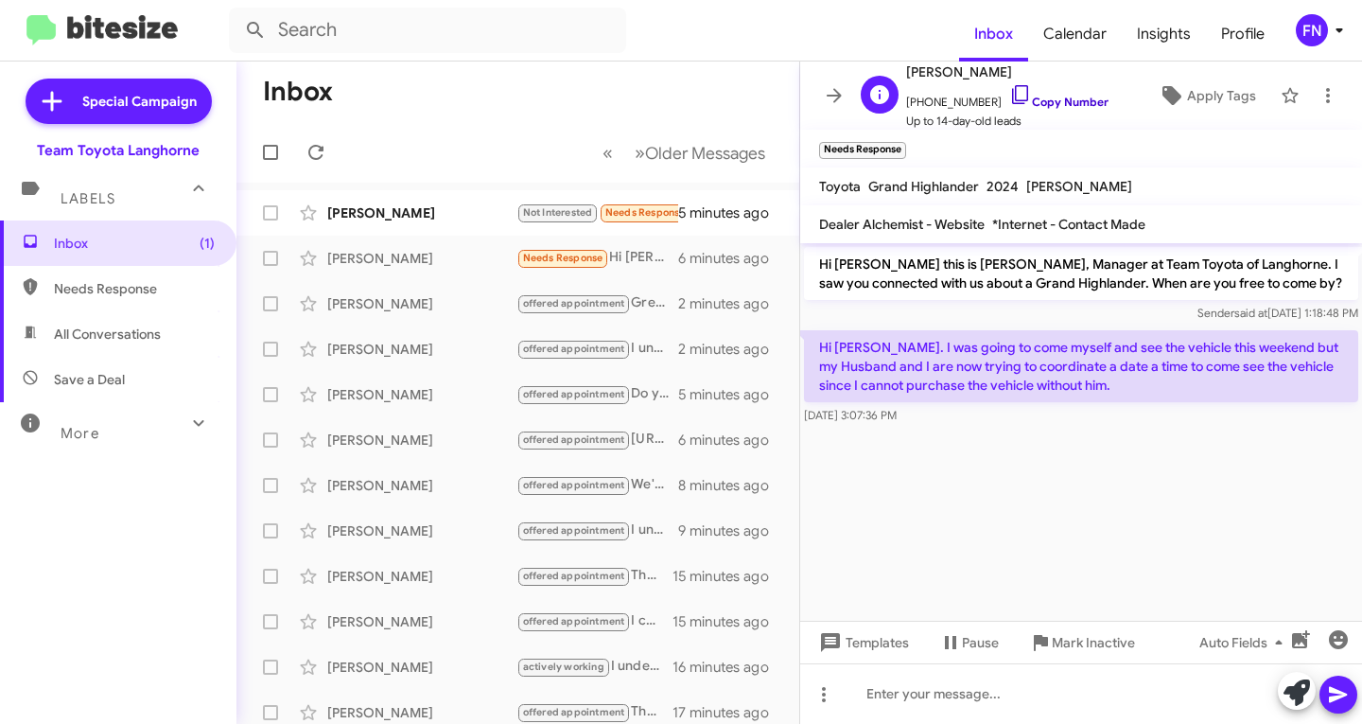
click at [1013, 97] on link "Copy Number" at bounding box center [1058, 102] width 99 height 14
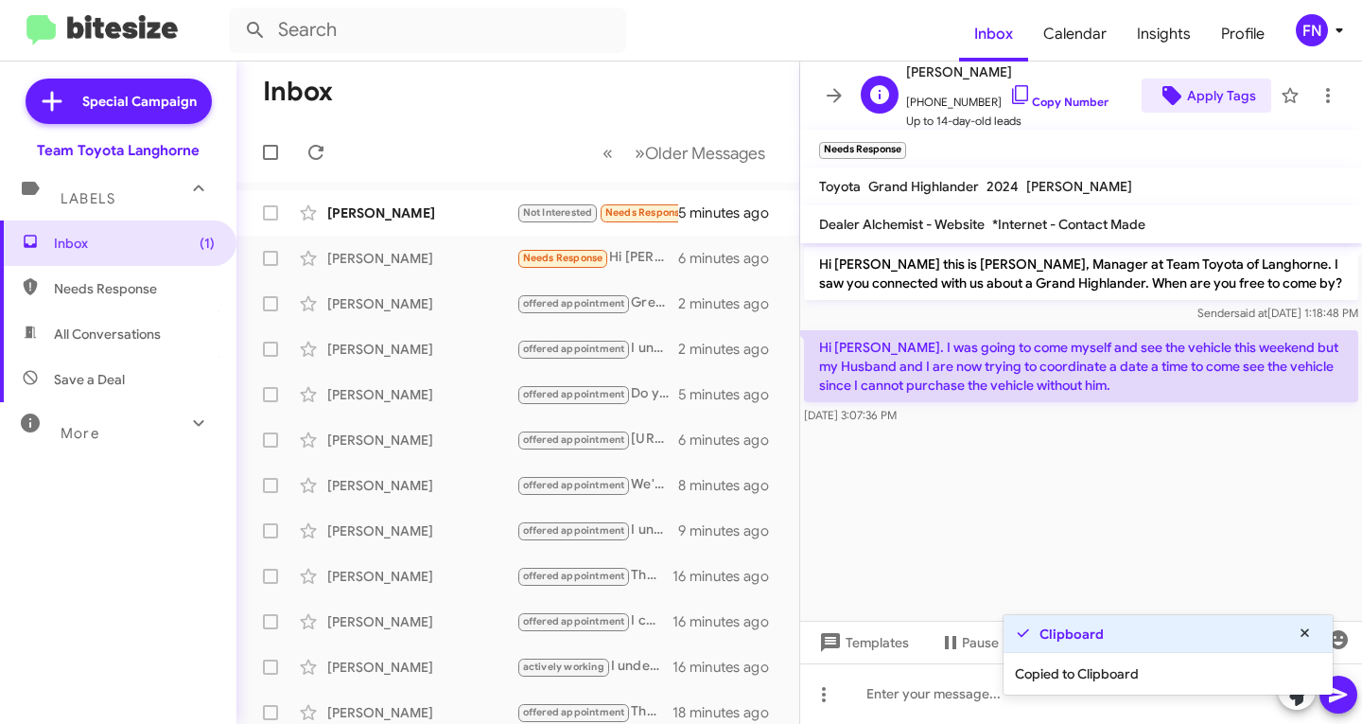
click at [1202, 84] on span "Apply Tags" at bounding box center [1221, 96] width 69 height 34
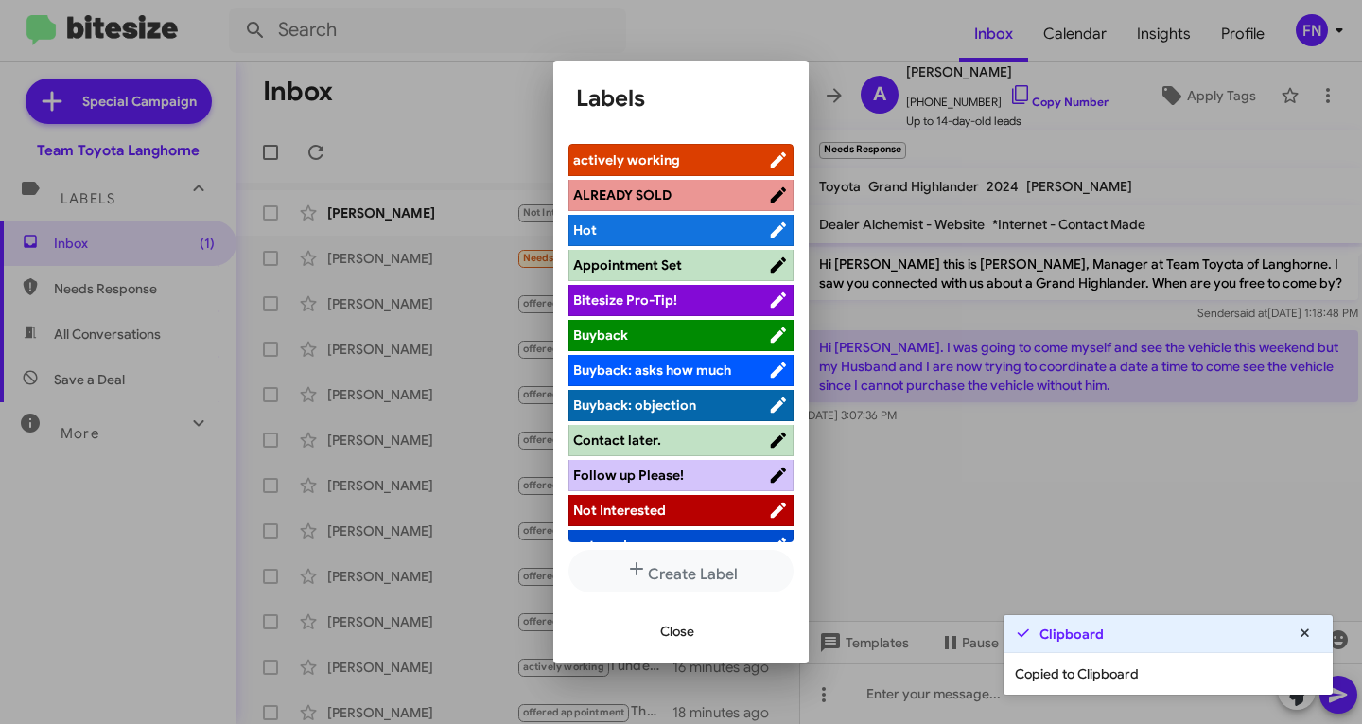
click at [953, 242] on div at bounding box center [681, 362] width 1362 height 724
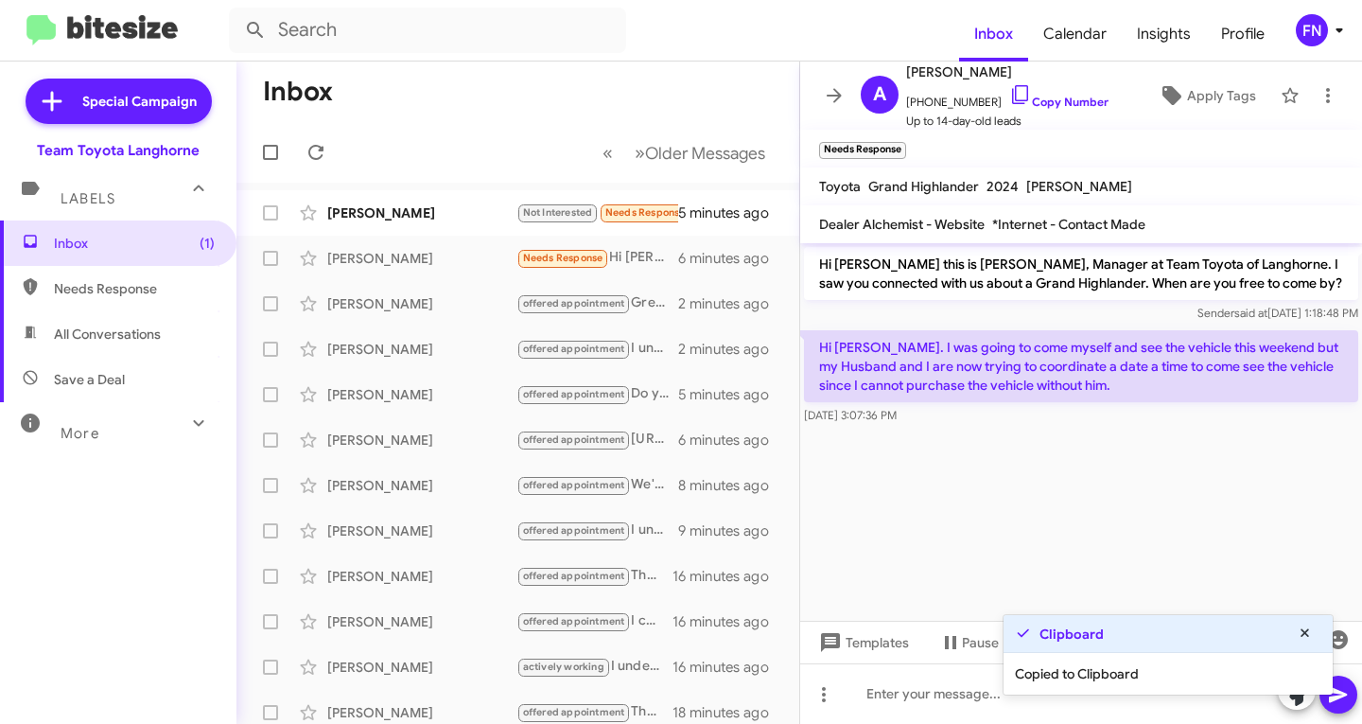
drag, startPoint x: 1120, startPoint y: 391, endPoint x: 814, endPoint y: 340, distance: 310.7
click at [814, 340] on p "Hi [PERSON_NAME]. I was going to come myself and see the vehicle this weekend b…" at bounding box center [1081, 366] width 554 height 72
copy p "Hi [PERSON_NAME]. I was going to come myself and see the vehicle this weekend b…"
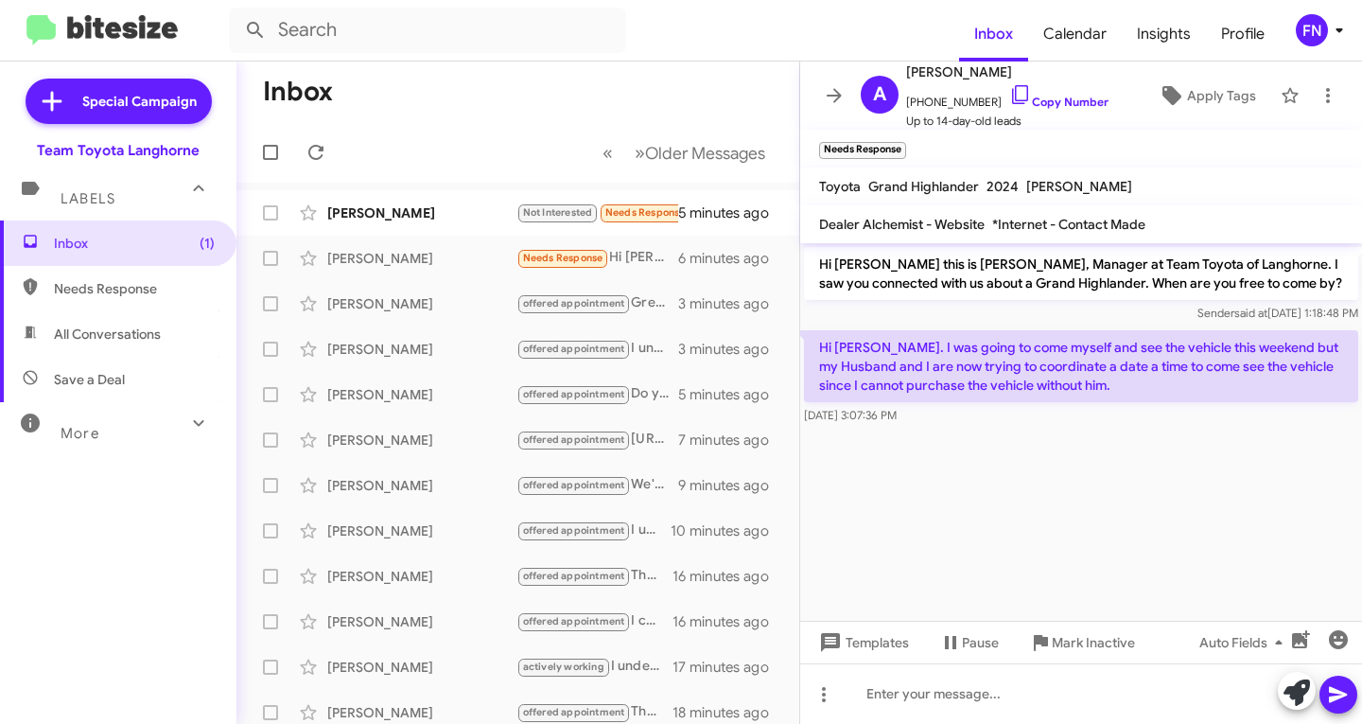
click at [990, 478] on cdk-virtual-scroll-viewport "Hi [PERSON_NAME] this is [PERSON_NAME], Manager at Team Toyota of Langhorne. I …" at bounding box center [1081, 431] width 562 height 377
click at [1209, 93] on span "Apply Tags" at bounding box center [1221, 96] width 69 height 34
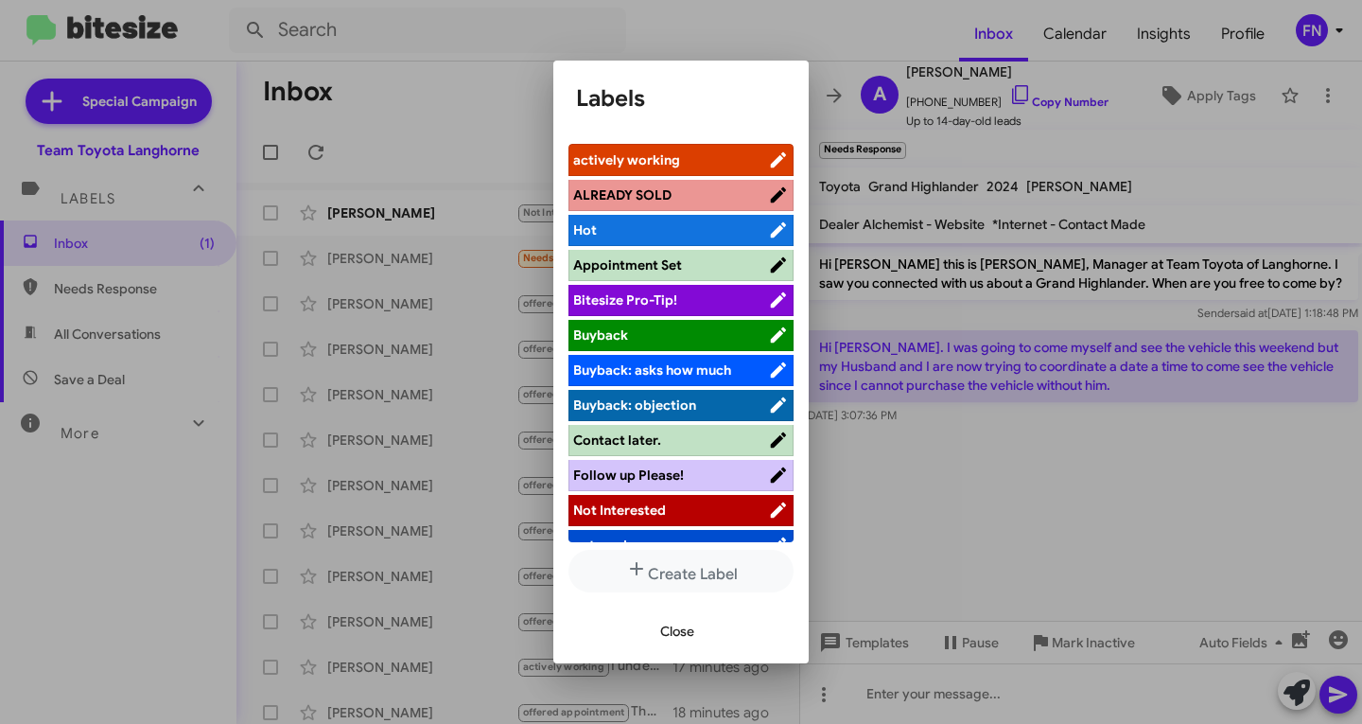
click at [693, 153] on span "actively working" at bounding box center [670, 159] width 195 height 19
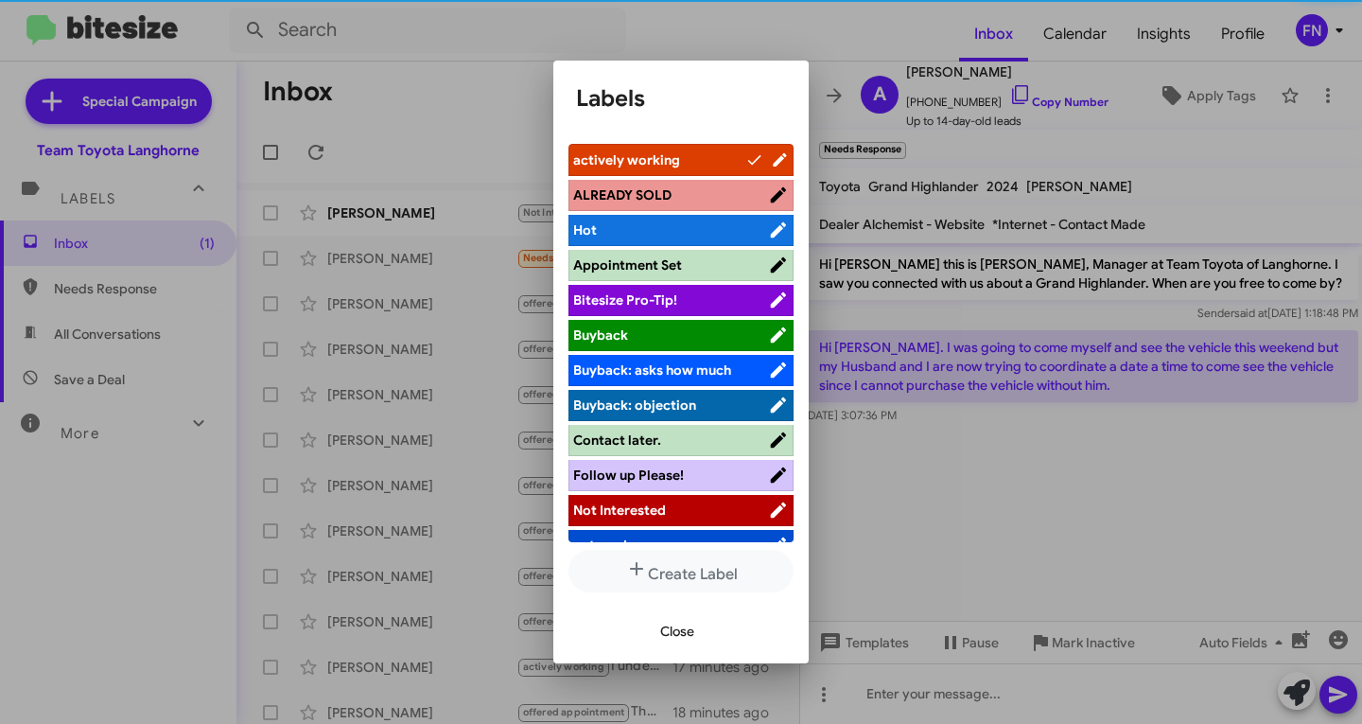
click at [671, 619] on span "Close" at bounding box center [677, 631] width 34 height 34
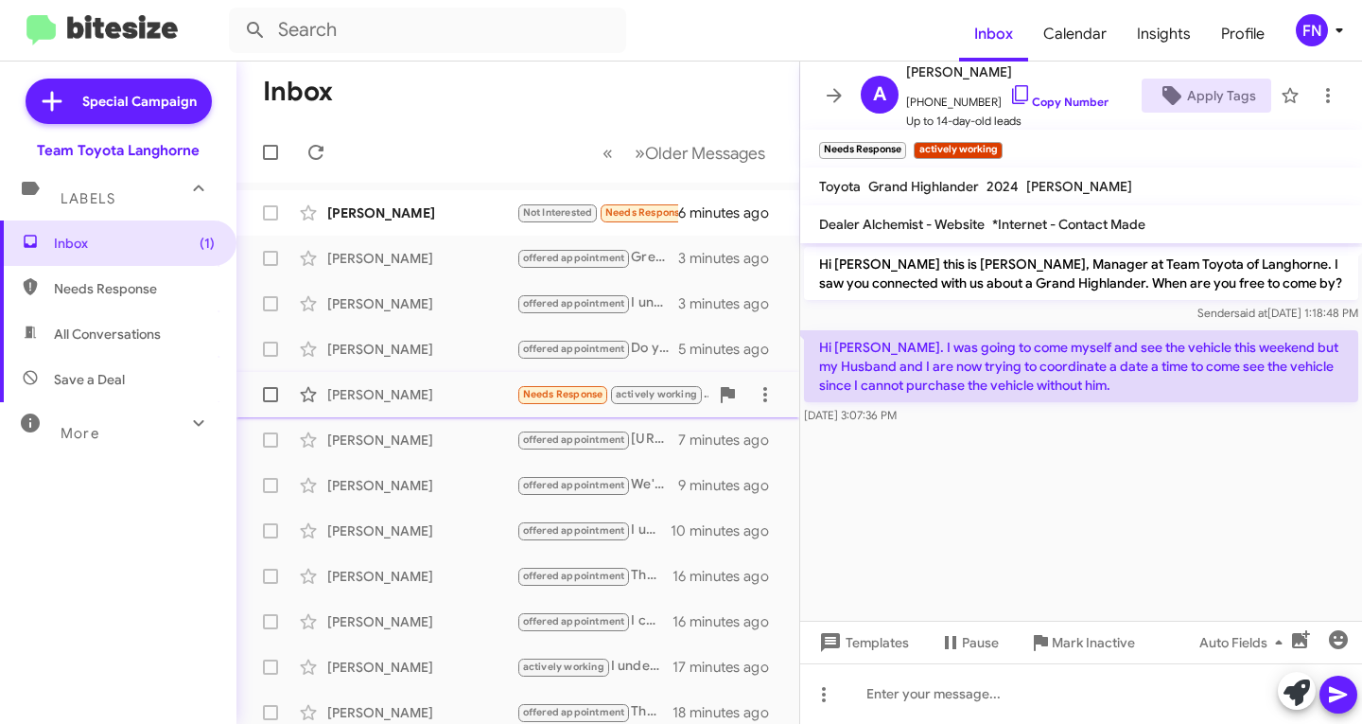
click at [377, 383] on div "[PERSON_NAME] Needs Response actively working Hi [PERSON_NAME]. I was going to …" at bounding box center [518, 395] width 533 height 38
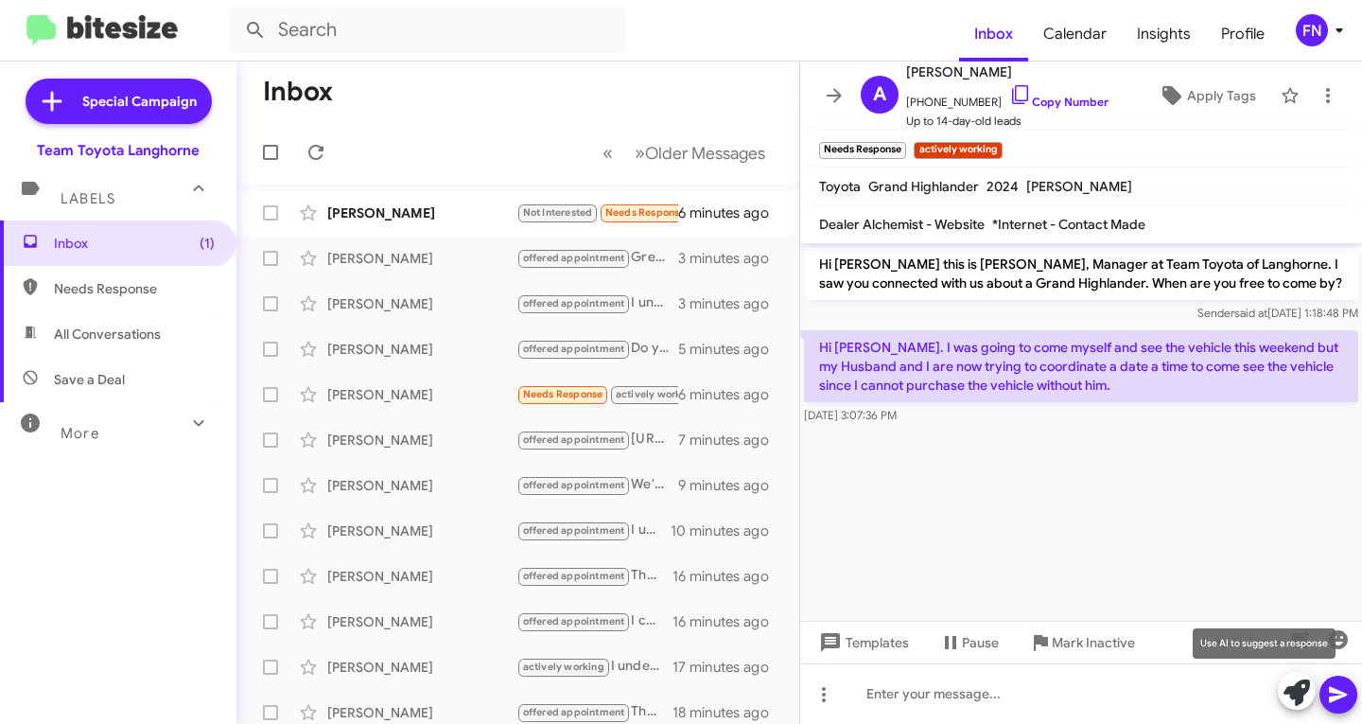
click at [1293, 701] on icon at bounding box center [1297, 692] width 26 height 26
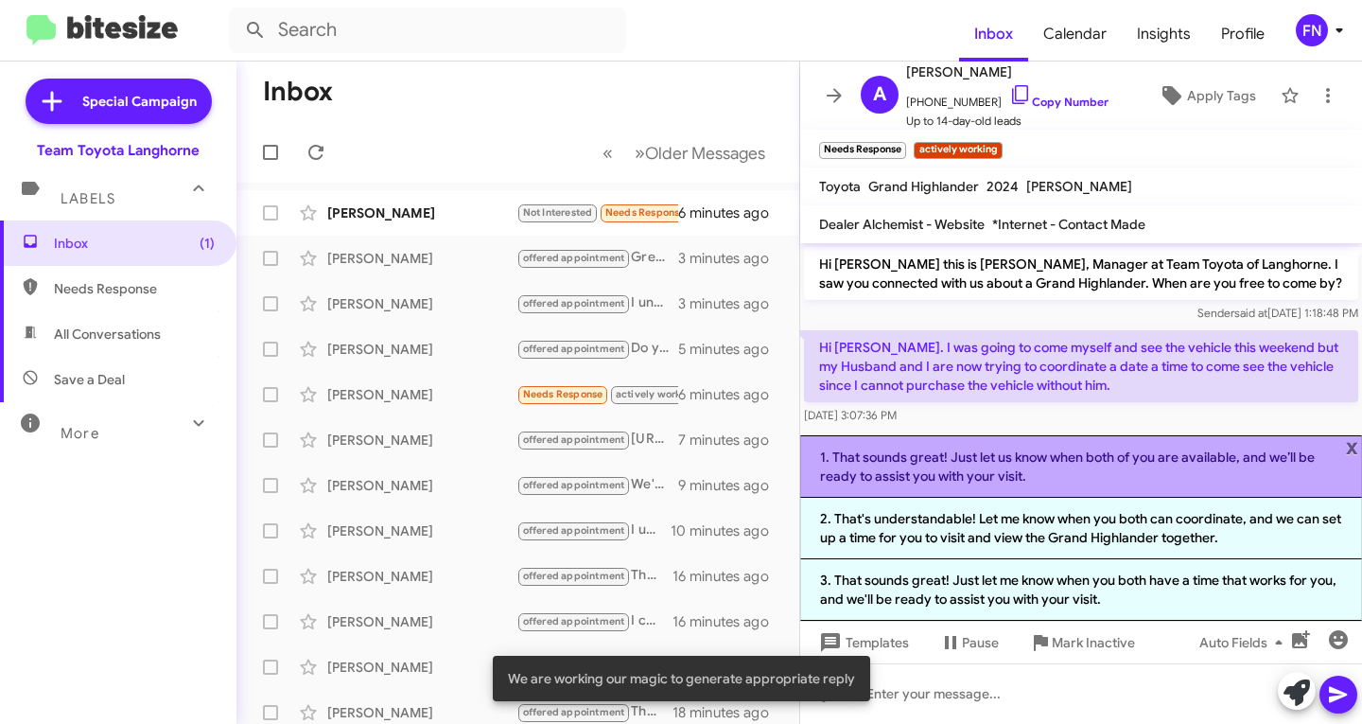
click at [978, 468] on li "1. That sounds great! Just let us know when both of you are available, and we’l…" at bounding box center [1081, 466] width 562 height 62
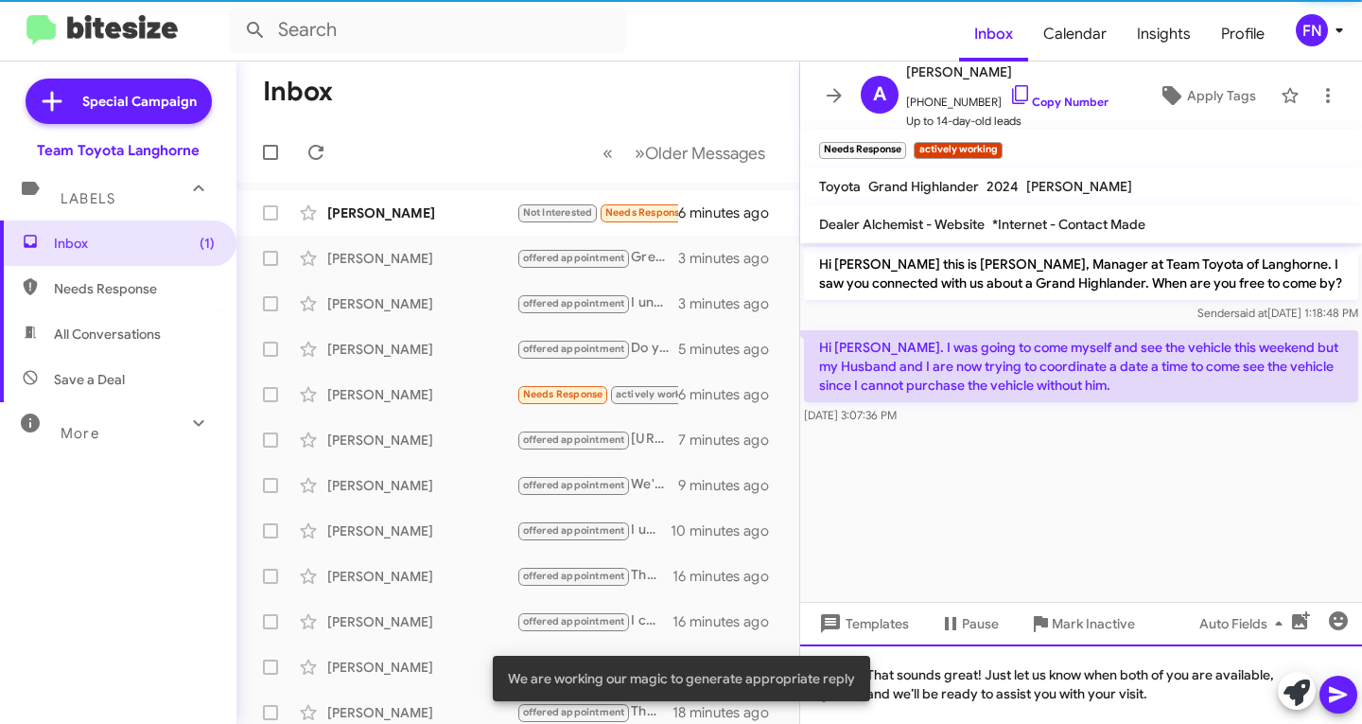
click at [1175, 693] on div "That sounds great! Just let us know when both of you are available, and we’ll b…" at bounding box center [1081, 683] width 562 height 79
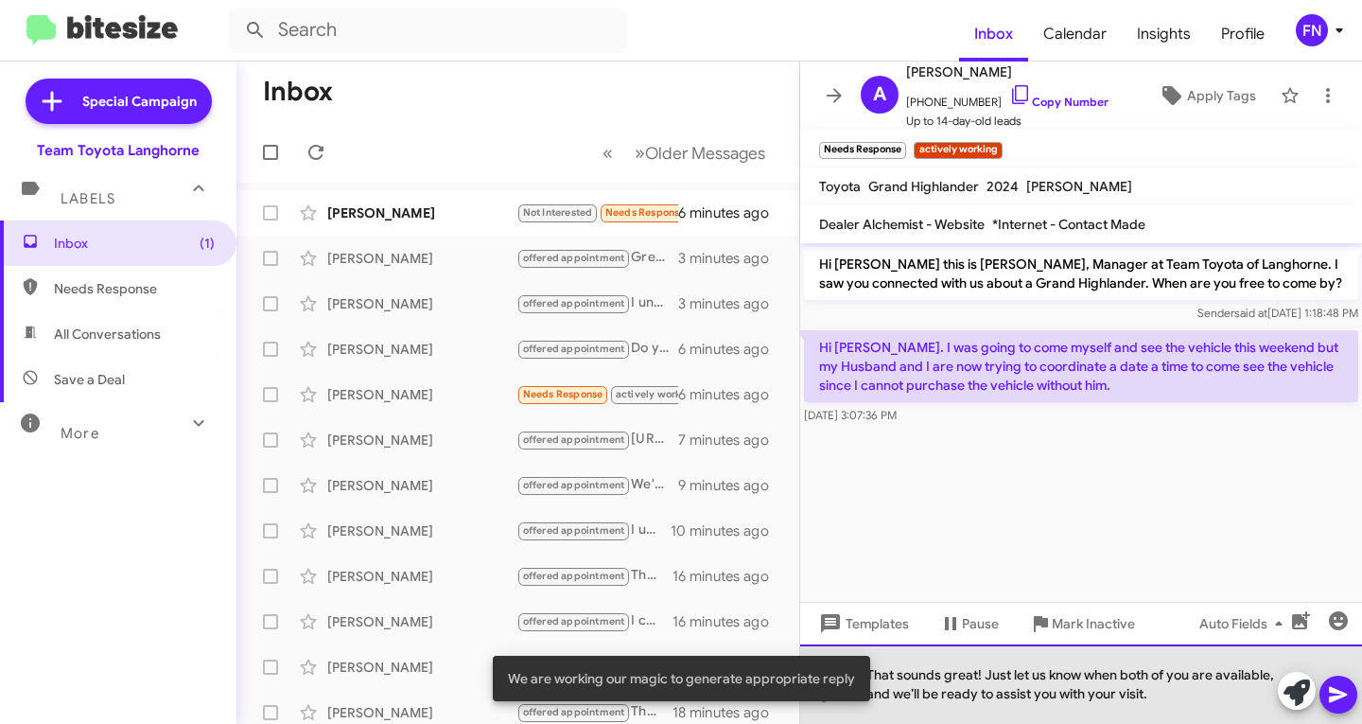
click at [961, 670] on div "That sounds great! Just let us know when both of you are available, and we’ll b…" at bounding box center [1081, 683] width 562 height 79
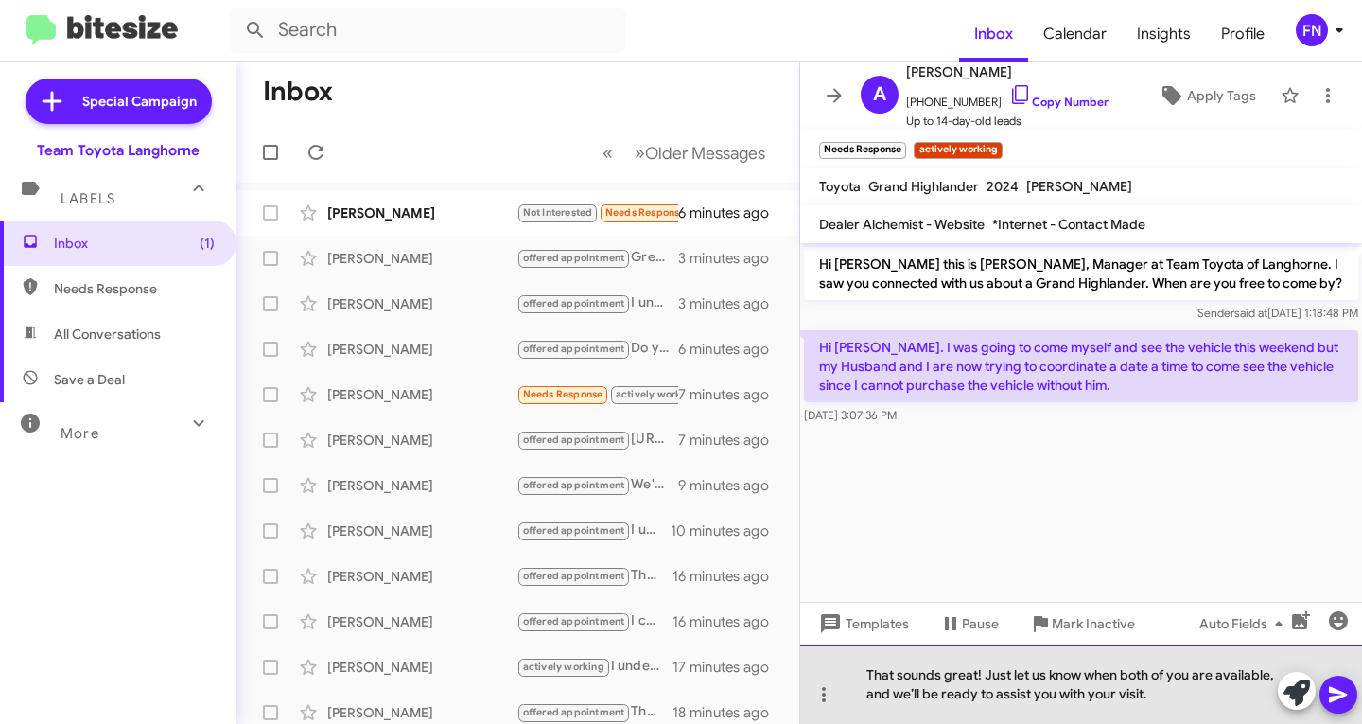
click at [866, 674] on div "That sounds great! Just let us know when both of you are available, and we’ll b…" at bounding box center [1081, 683] width 562 height 79
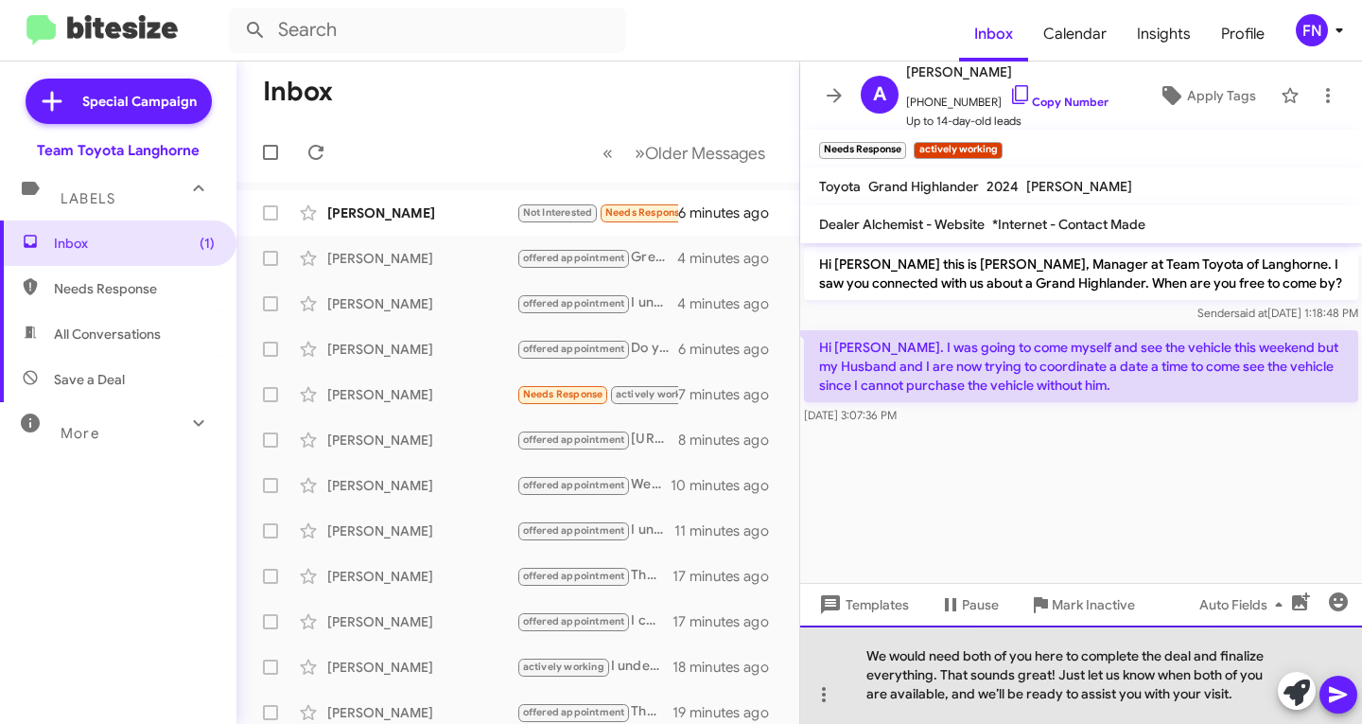
click at [1049, 677] on div "We would need both of you here to complete the deal and finalize everything. Th…" at bounding box center [1081, 674] width 562 height 98
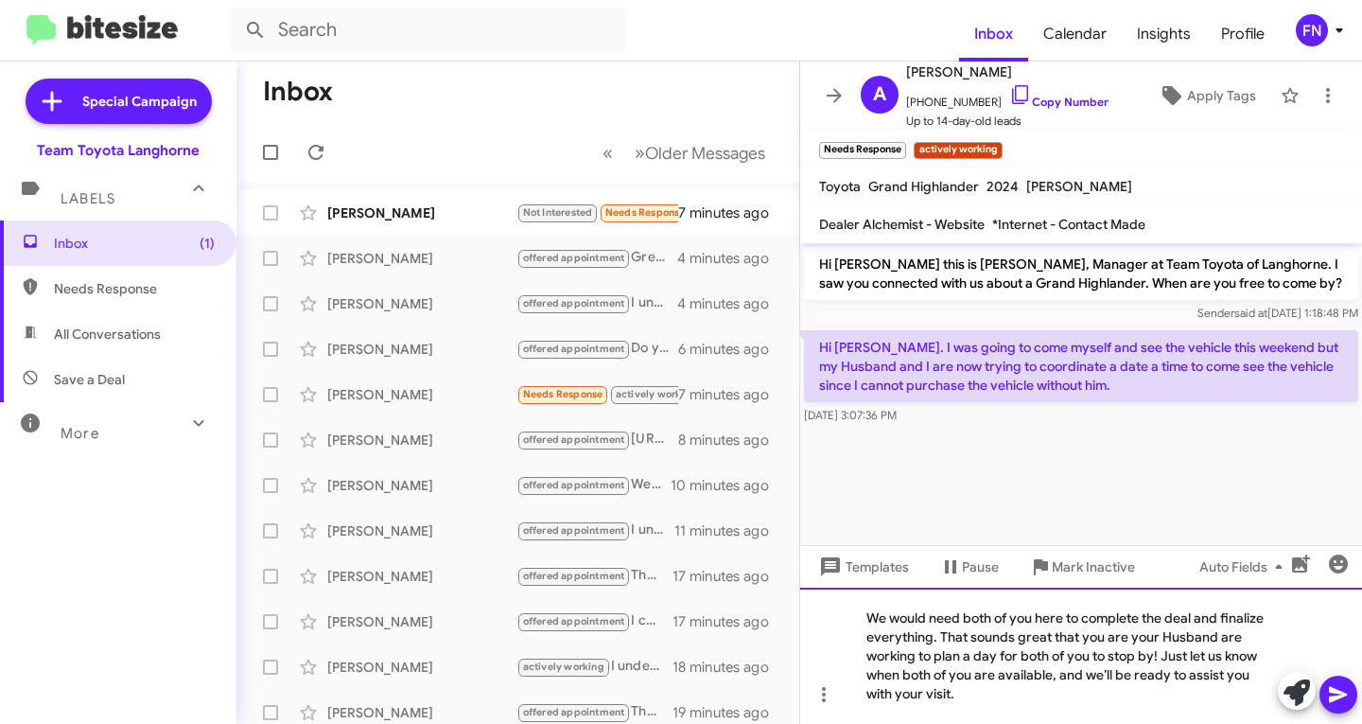
click at [977, 698] on div "We would need both of you here to complete the deal and finalize everything. Th…" at bounding box center [1081, 655] width 562 height 136
click at [1330, 698] on icon at bounding box center [1338, 695] width 18 height 16
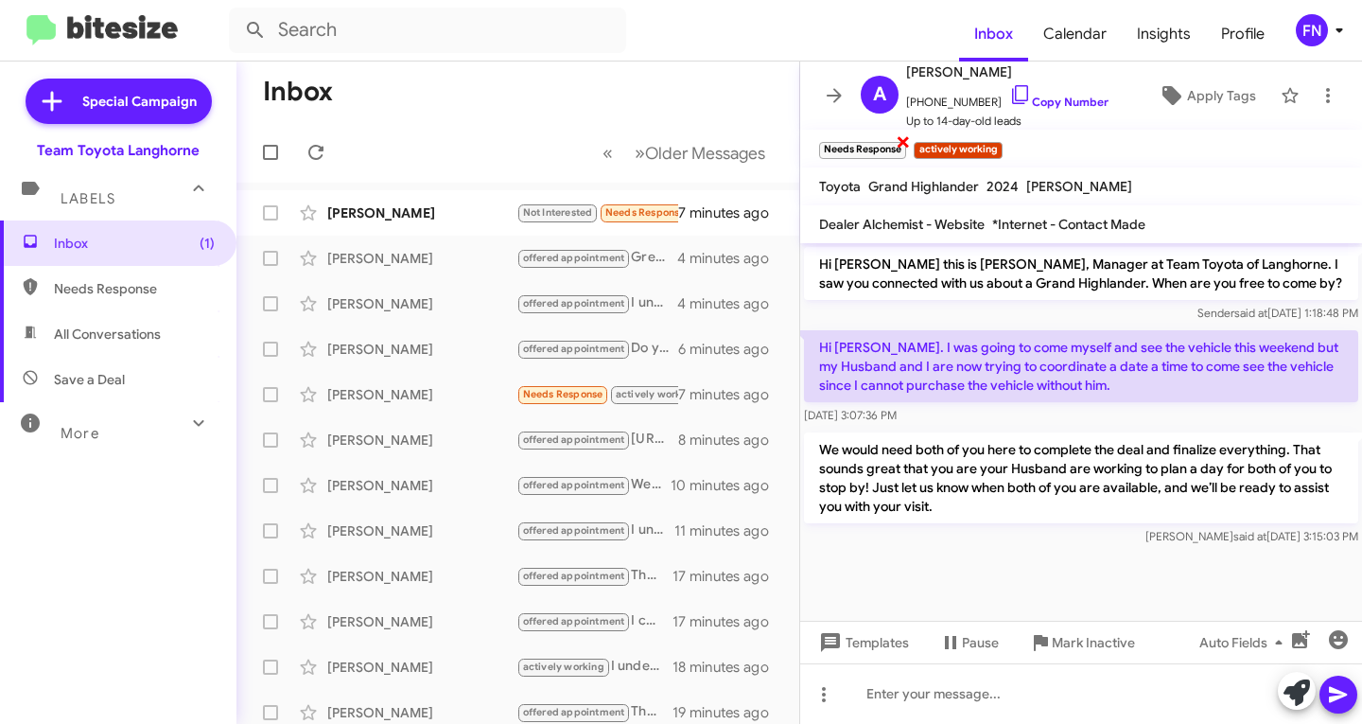
click at [908, 147] on span "×" at bounding box center [903, 141] width 15 height 23
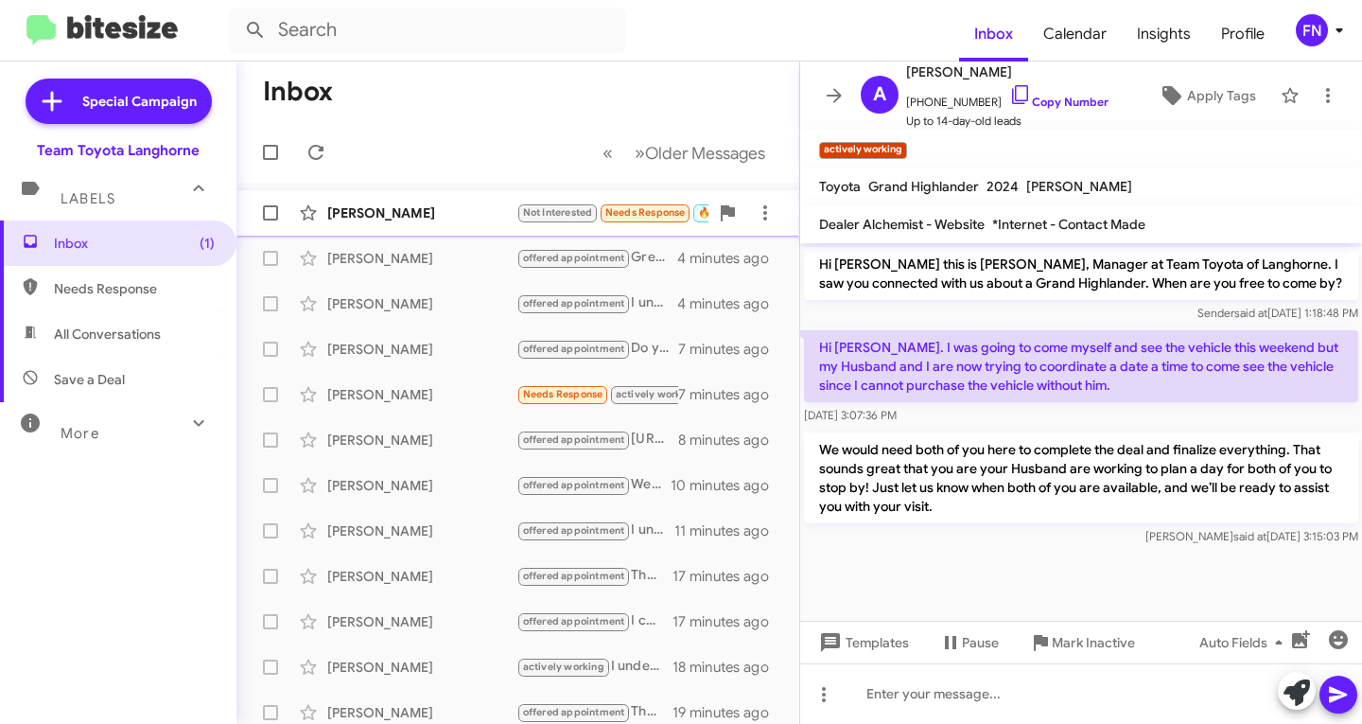
click at [374, 225] on div "[PERSON_NAME] Not Interested Needs Response 🔥 Hot Appreciate quick response. Le…" at bounding box center [518, 213] width 533 height 38
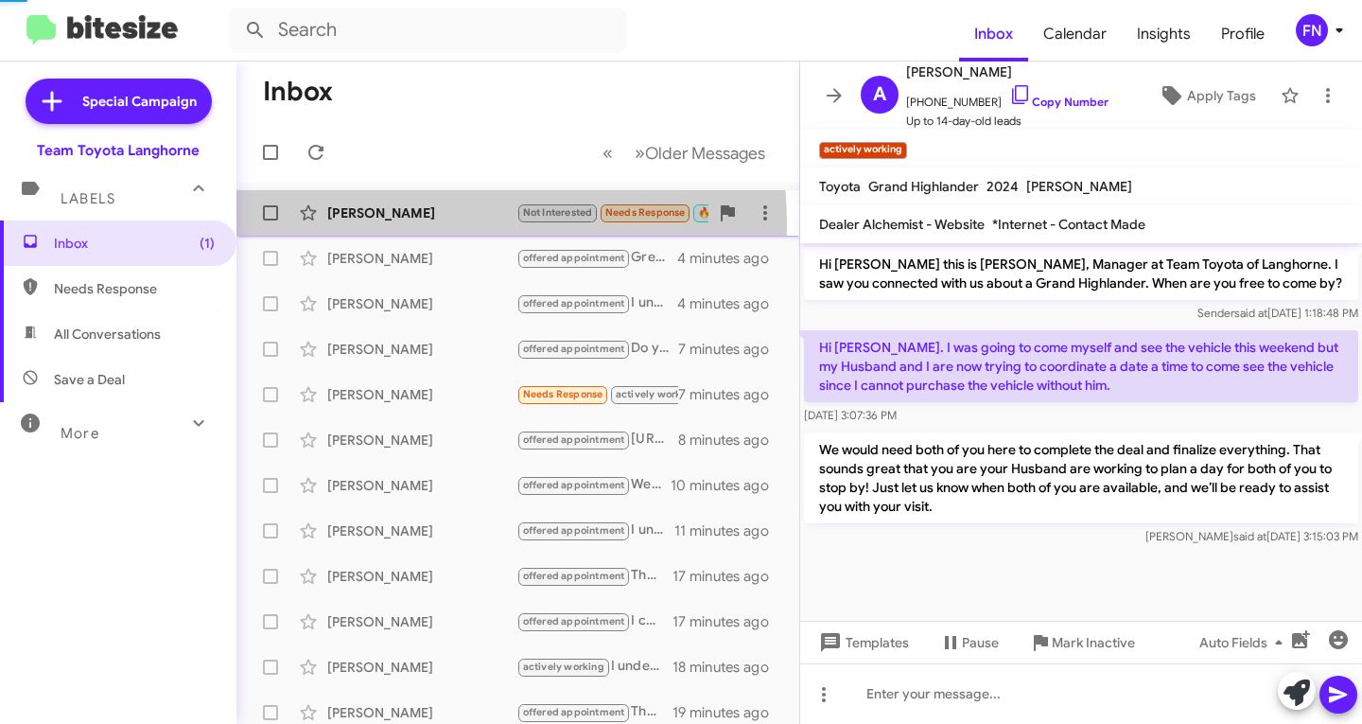
scroll to position [228, 0]
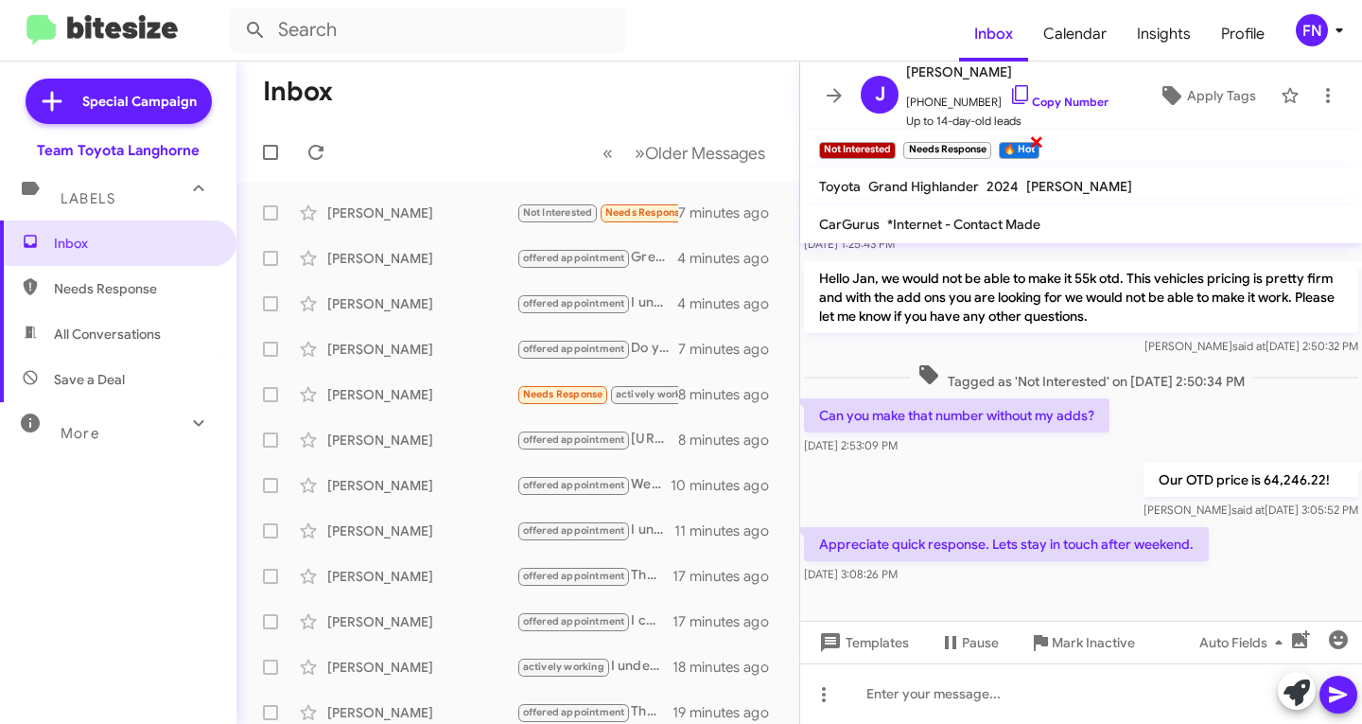
click at [998, 150] on div "🔥 Hot ×" at bounding box center [1019, 148] width 48 height 24
click at [987, 150] on span "×" at bounding box center [988, 141] width 15 height 23
click at [942, 142] on span "×" at bounding box center [942, 141] width 15 height 23
click at [1299, 691] on icon at bounding box center [1297, 692] width 26 height 26
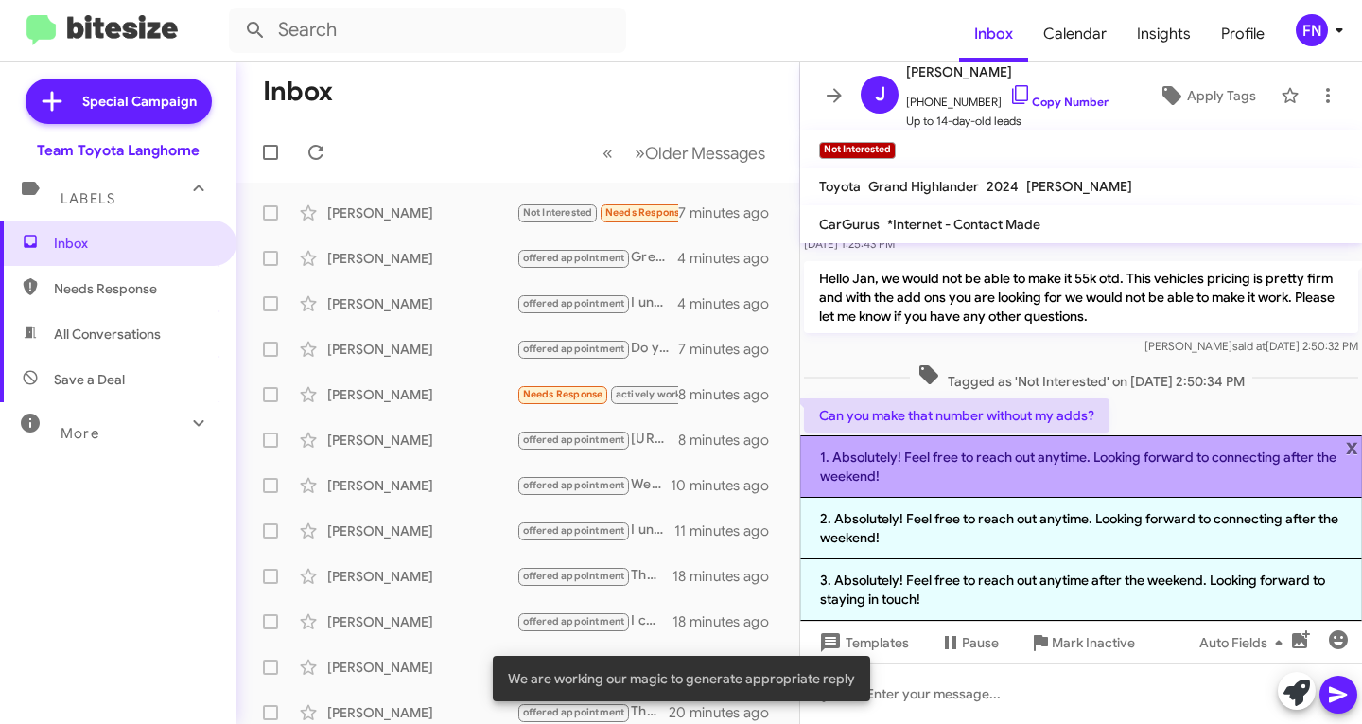
click at [1012, 462] on li "1. Absolutely! Feel free to reach out anytime. Looking forward to connecting af…" at bounding box center [1081, 466] width 562 height 62
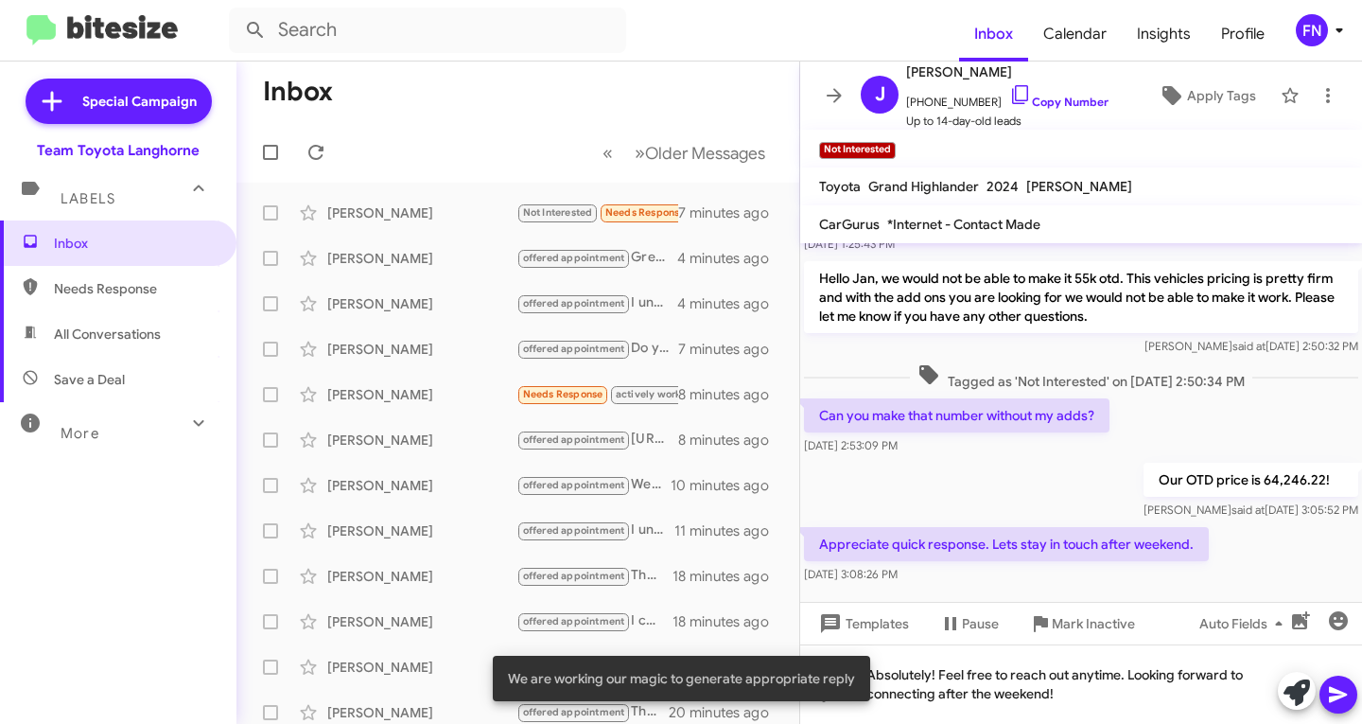
click at [1341, 694] on icon at bounding box center [1338, 694] width 23 height 23
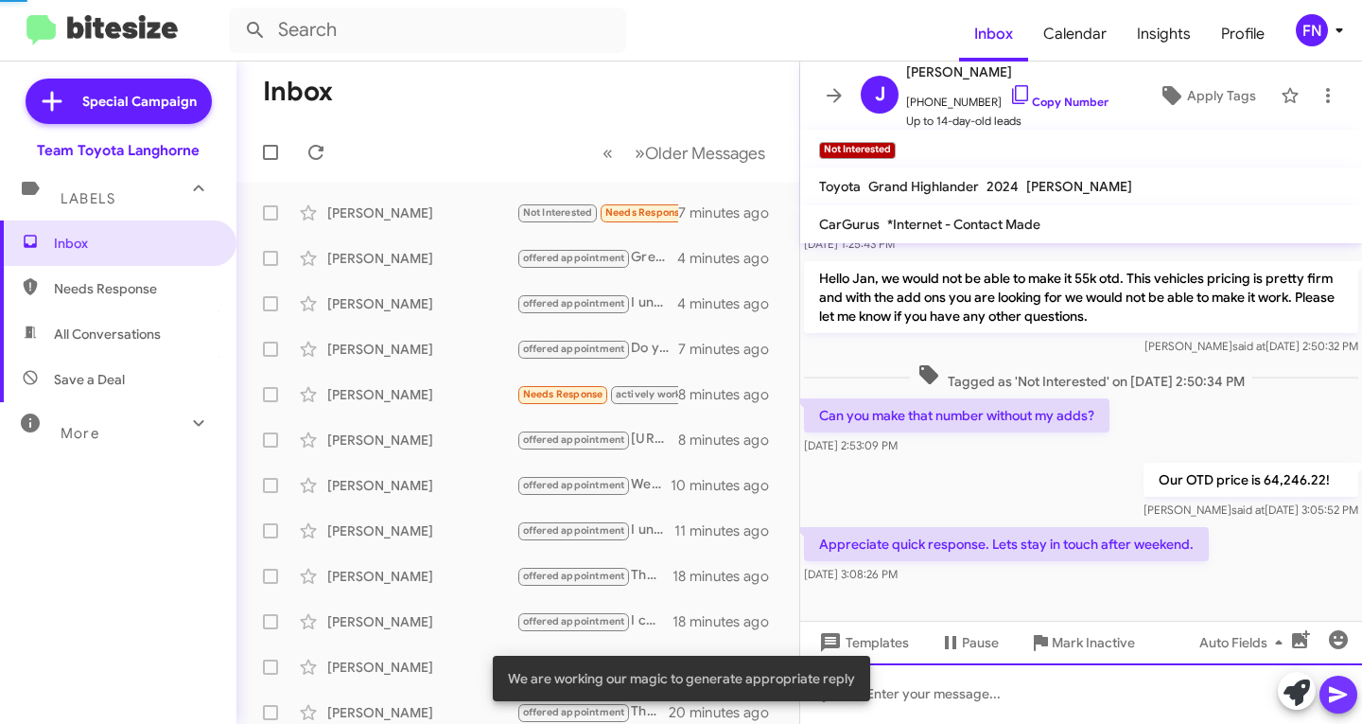
scroll to position [0, 0]
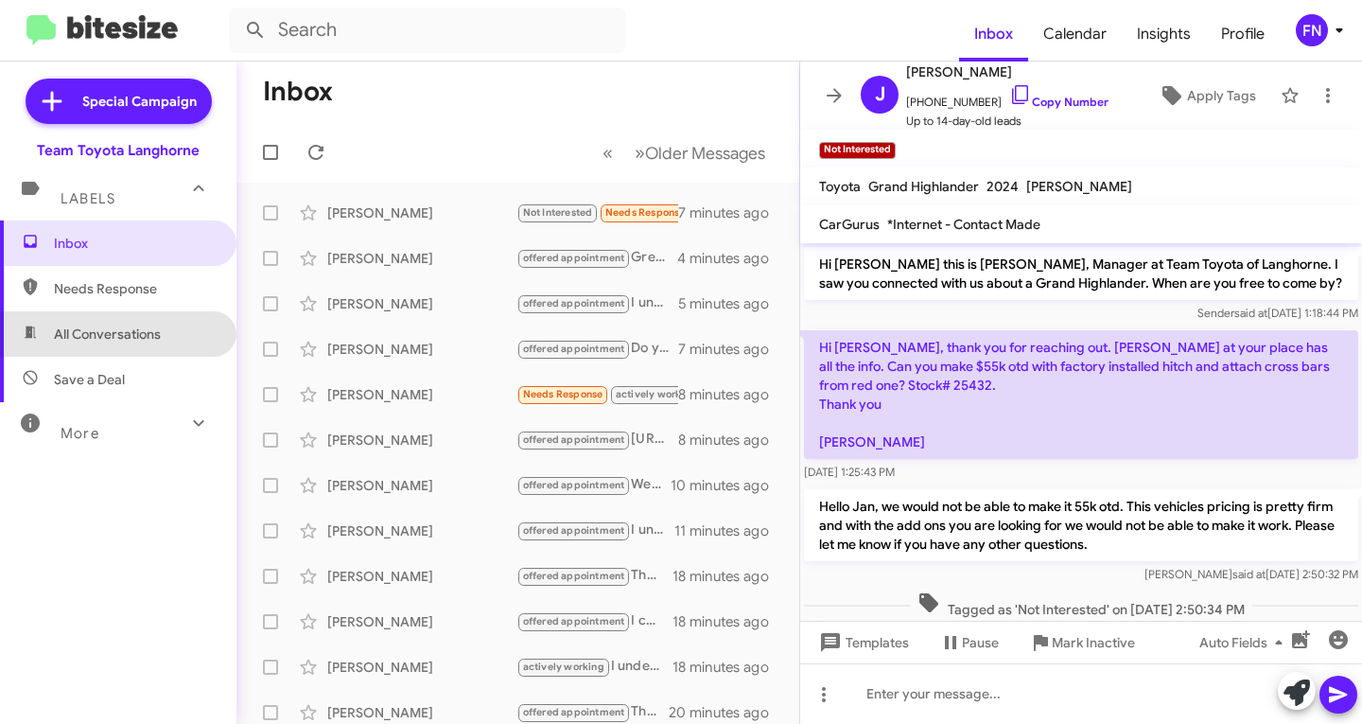
click at [173, 325] on span "All Conversations" at bounding box center [118, 333] width 237 height 45
type input "in:all-conversations"
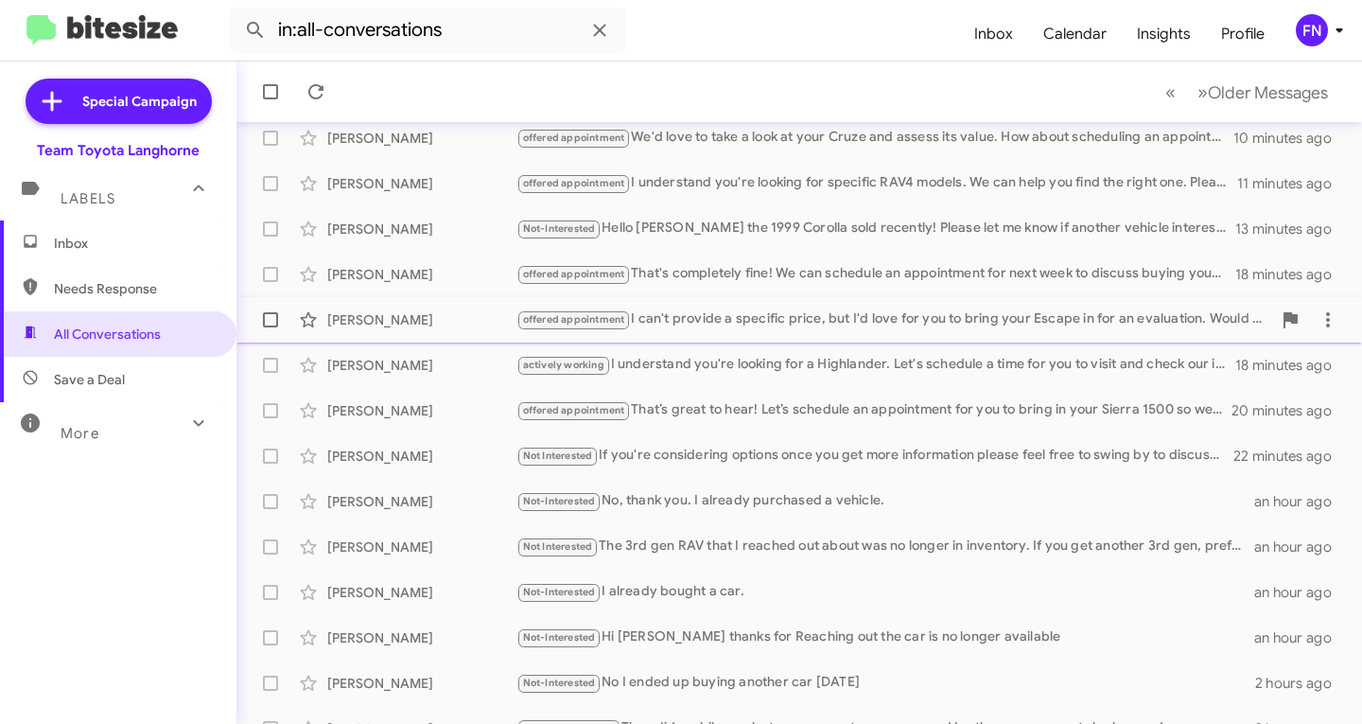
scroll to position [375, 0]
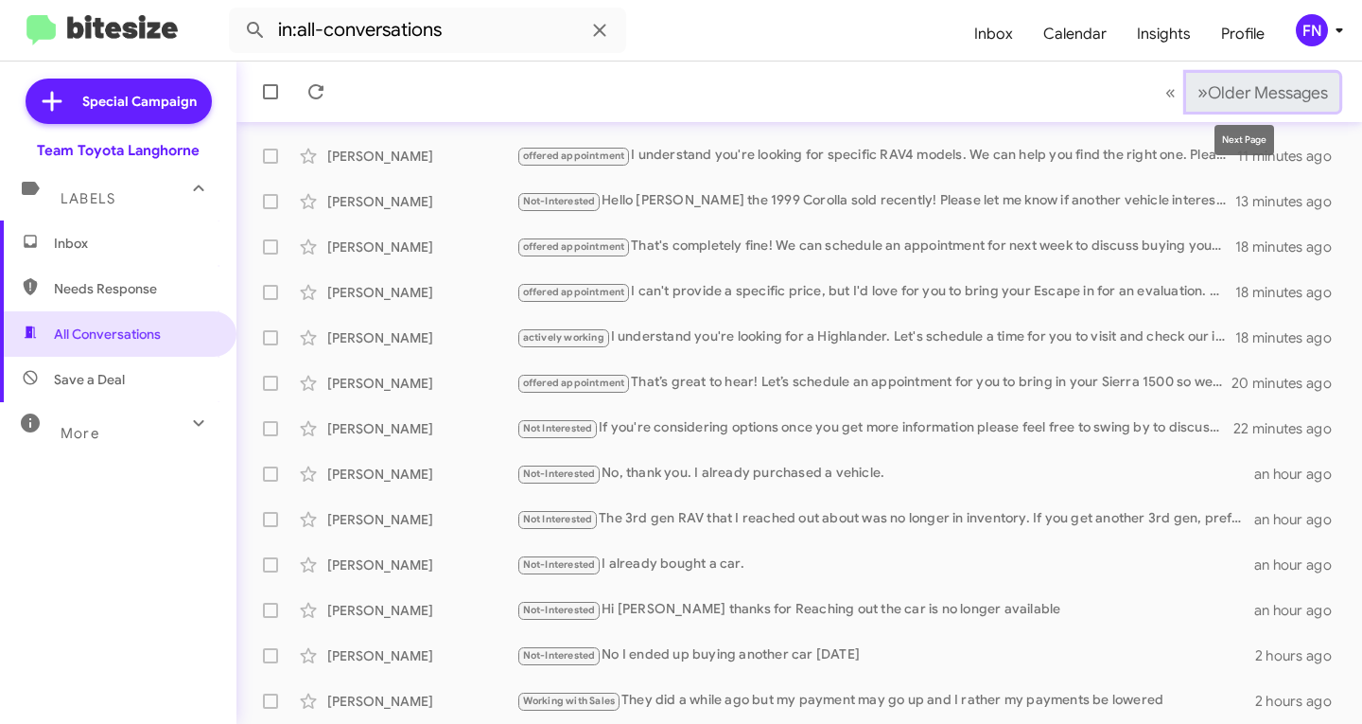
click at [1213, 87] on span "Older Messages" at bounding box center [1268, 92] width 120 height 21
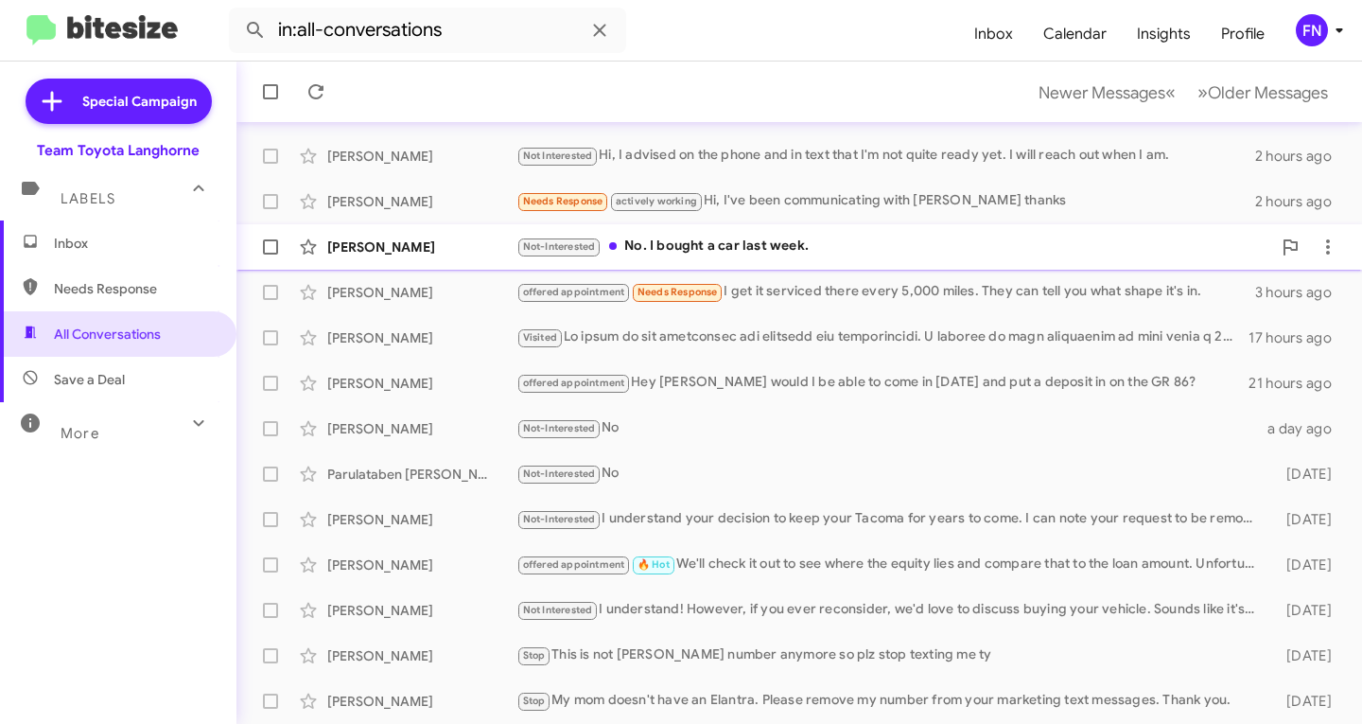
click at [414, 254] on div "[PERSON_NAME]" at bounding box center [421, 246] width 189 height 19
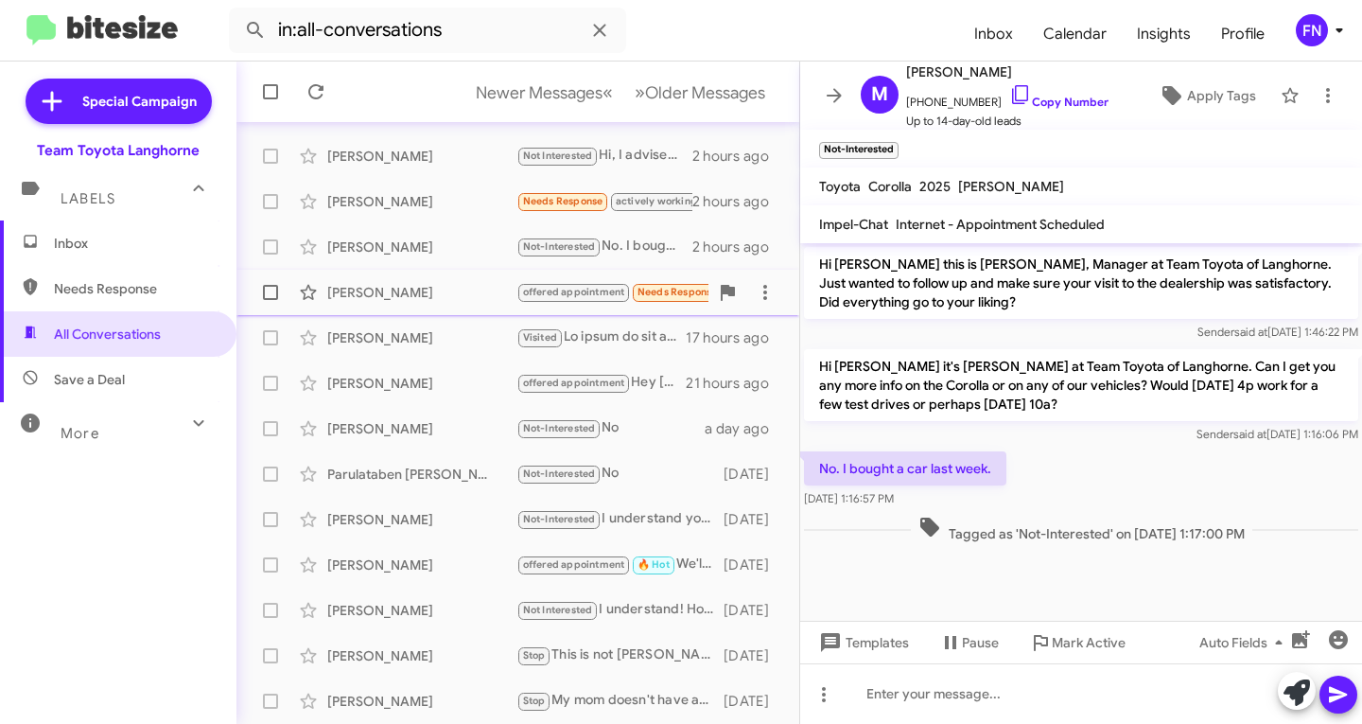
click at [413, 280] on div "[PERSON_NAME] offered appointment Needs Response I get it serviced there every …" at bounding box center [518, 292] width 533 height 38
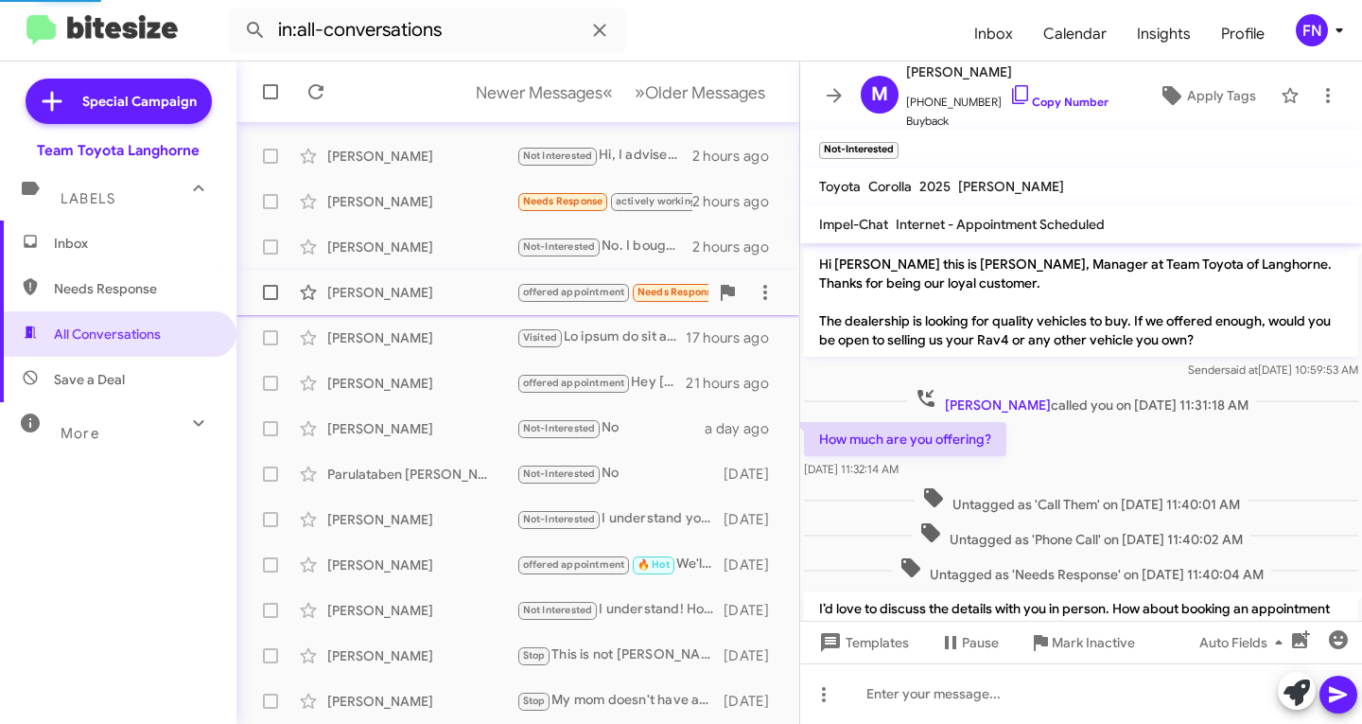
scroll to position [154, 0]
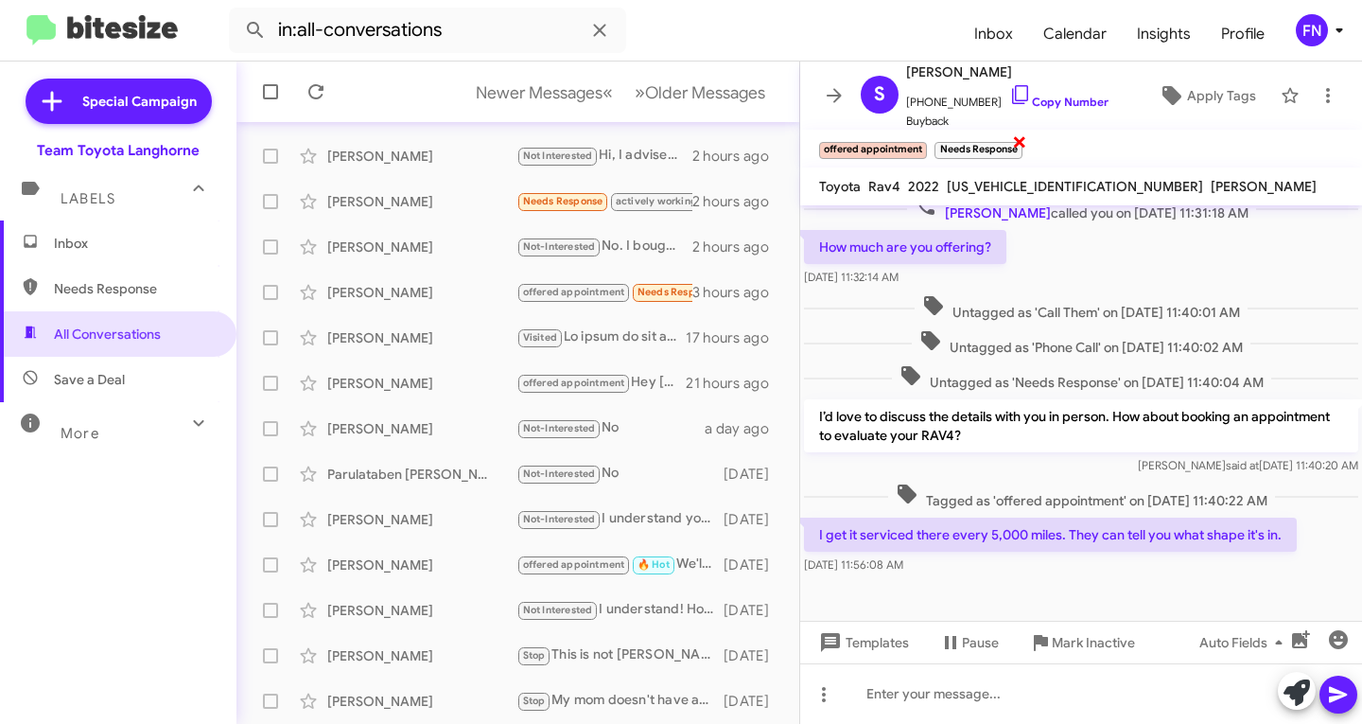
click at [1009, 140] on div "Needs Response ×" at bounding box center [978, 148] width 95 height 24
click at [1018, 140] on span "×" at bounding box center [1019, 141] width 15 height 23
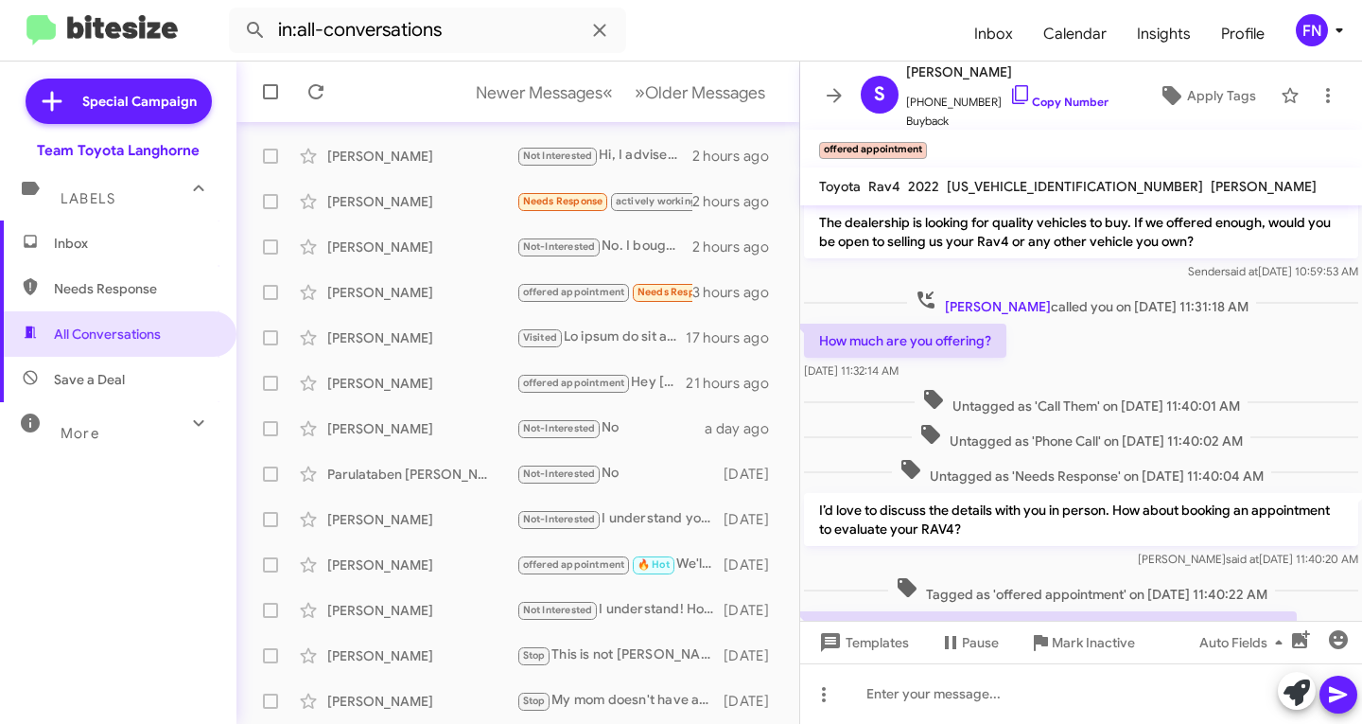
scroll to position [0, 0]
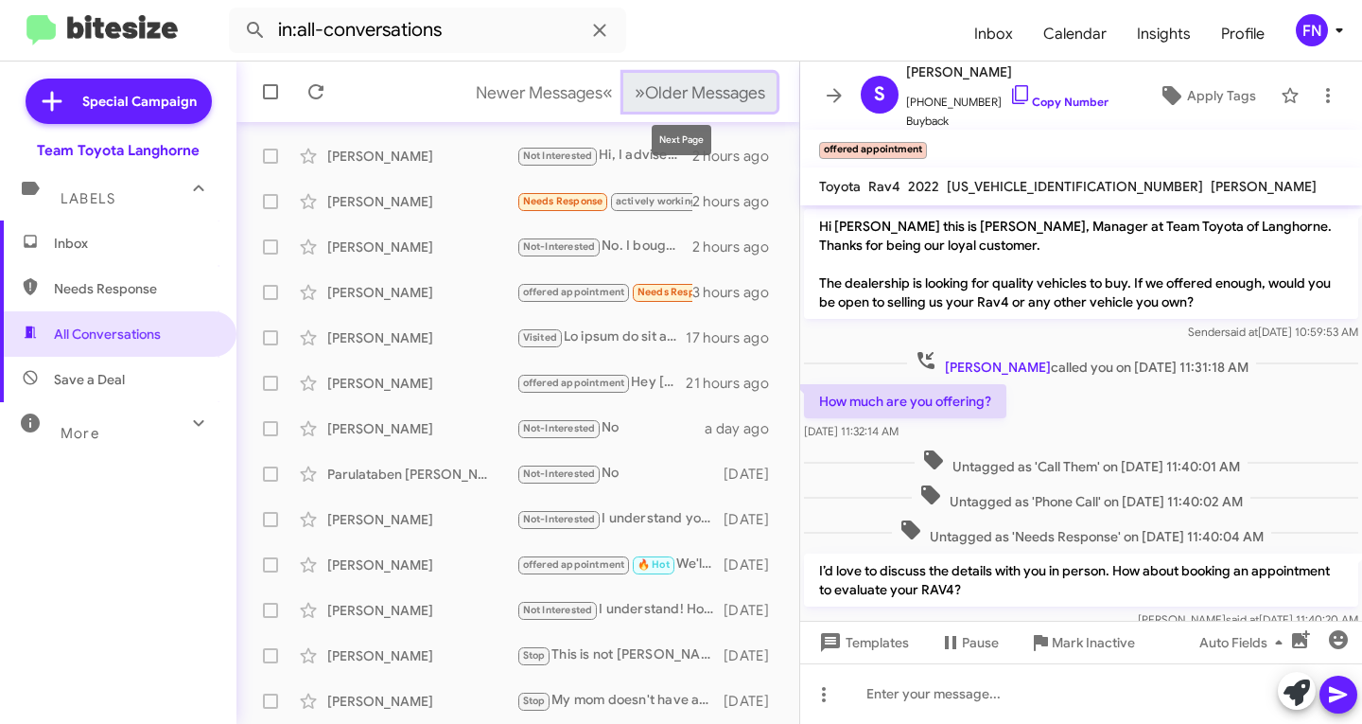
click at [658, 96] on span "Older Messages" at bounding box center [705, 92] width 120 height 21
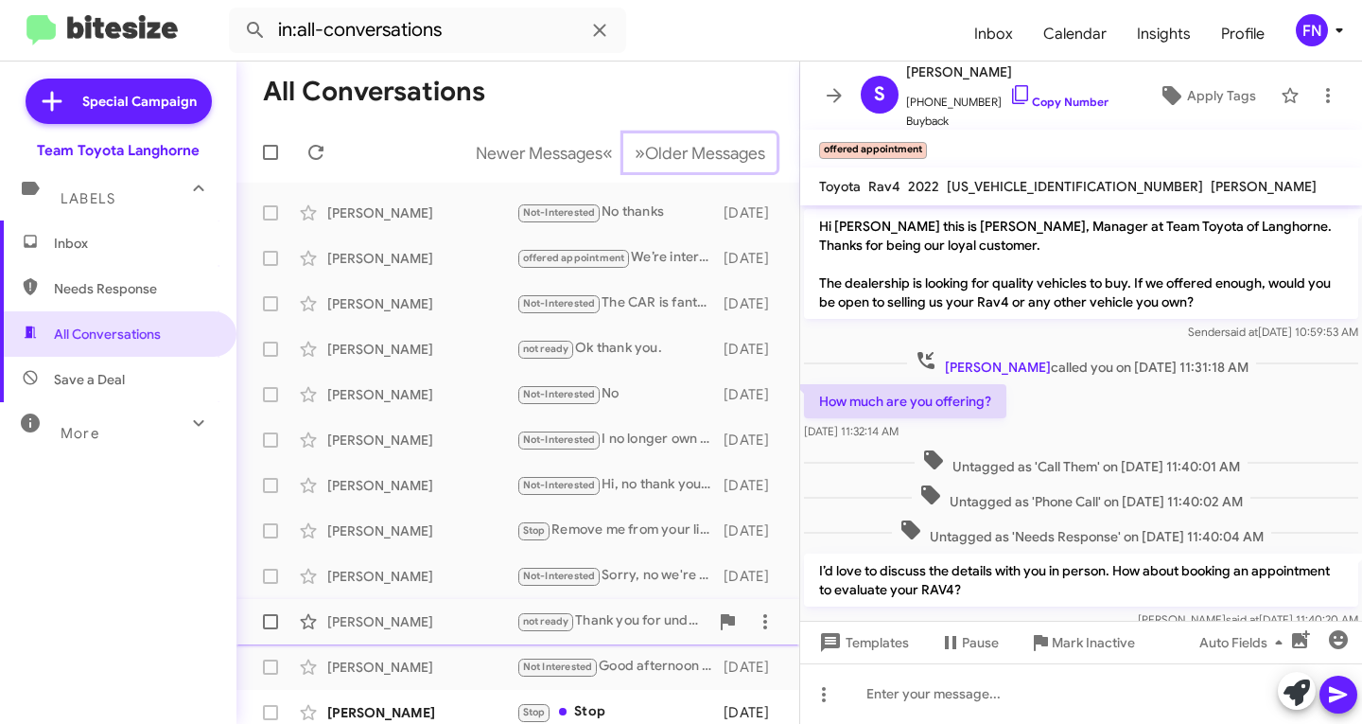
scroll to position [375, 0]
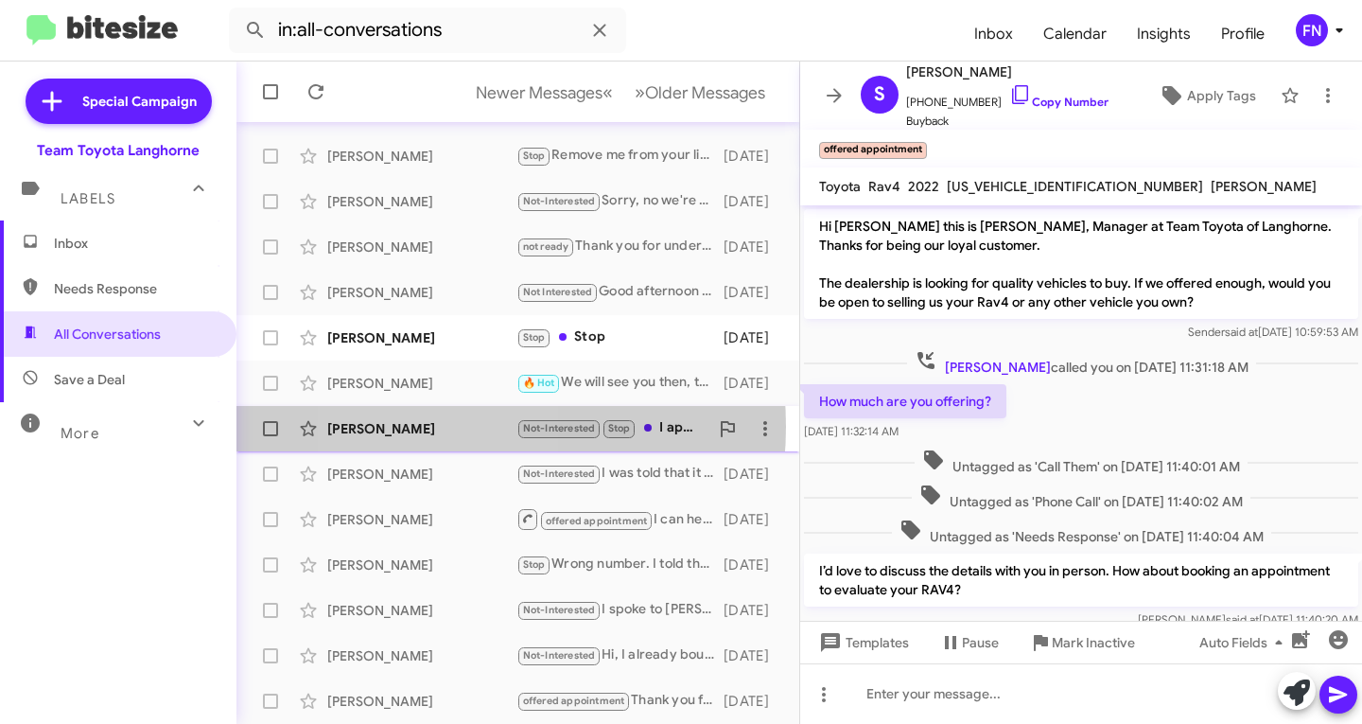
click at [431, 427] on div "[PERSON_NAME]" at bounding box center [421, 428] width 189 height 19
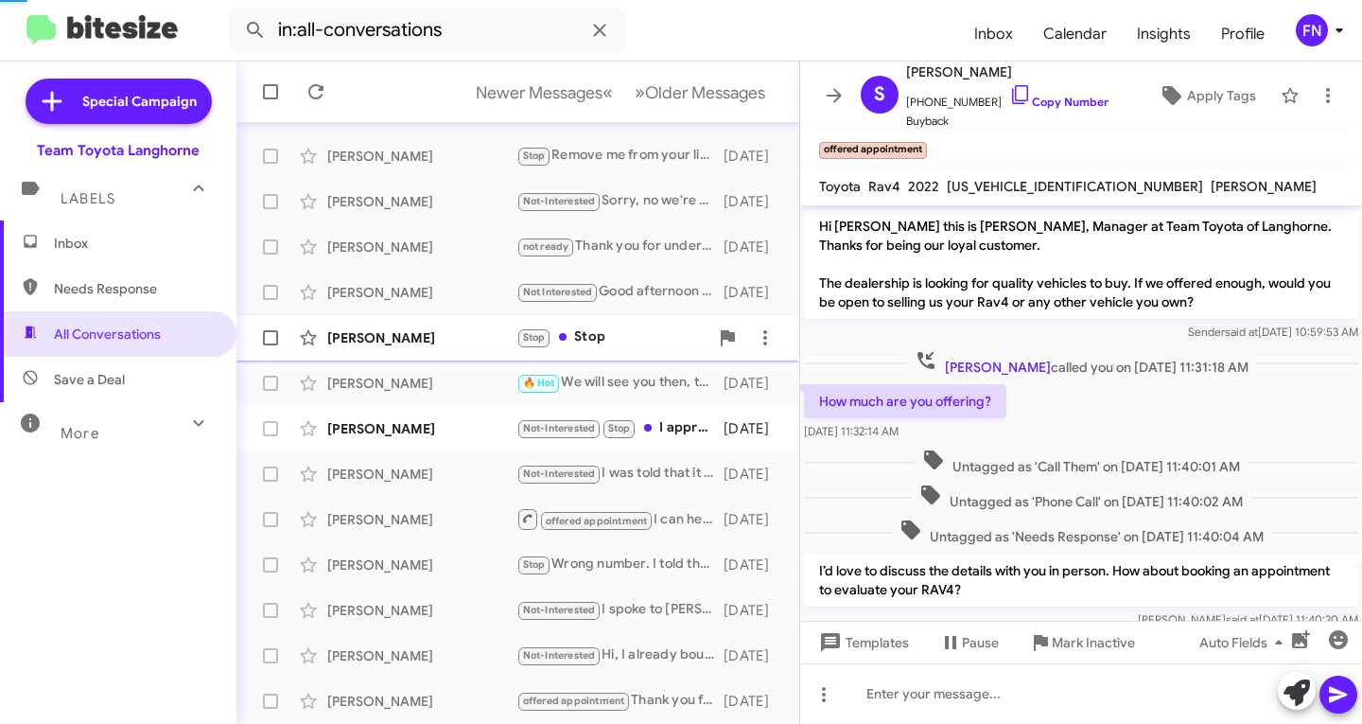
click at [453, 328] on div "[PERSON_NAME]" at bounding box center [421, 337] width 189 height 19
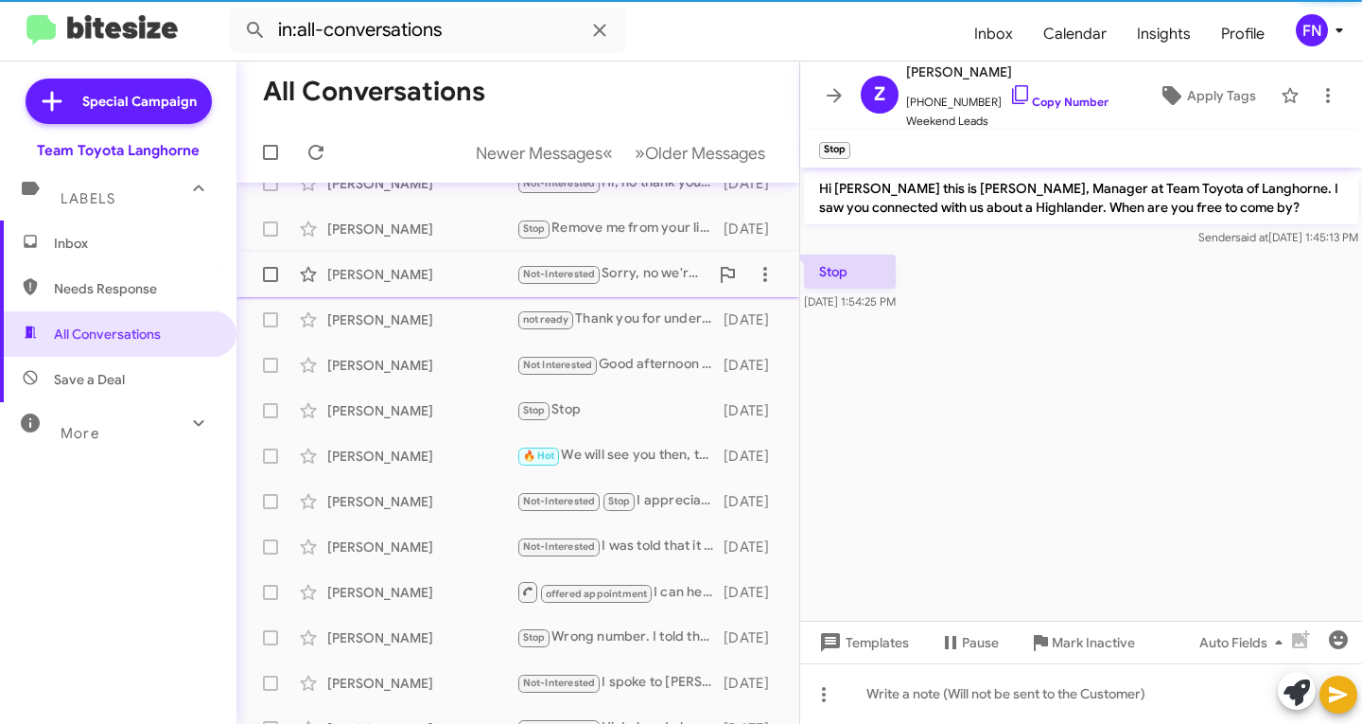
scroll to position [375, 0]
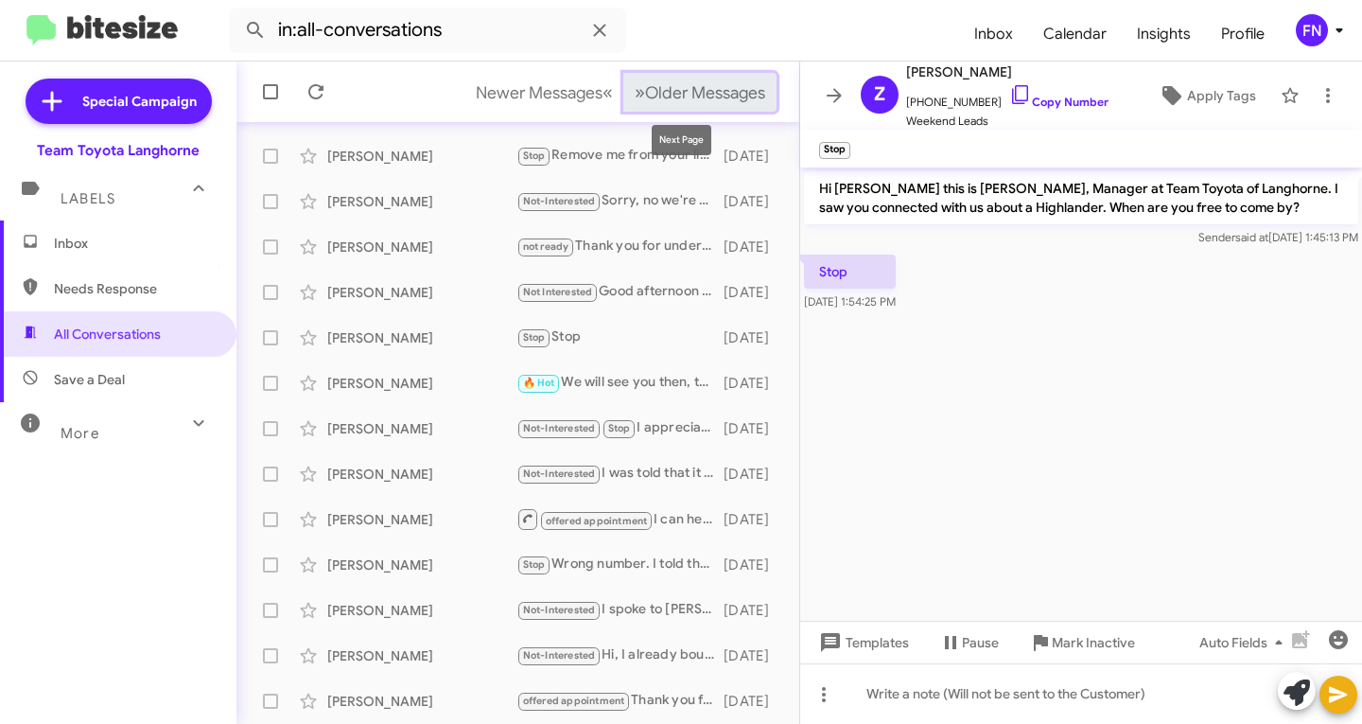
click at [698, 86] on span "Older Messages" at bounding box center [705, 92] width 120 height 21
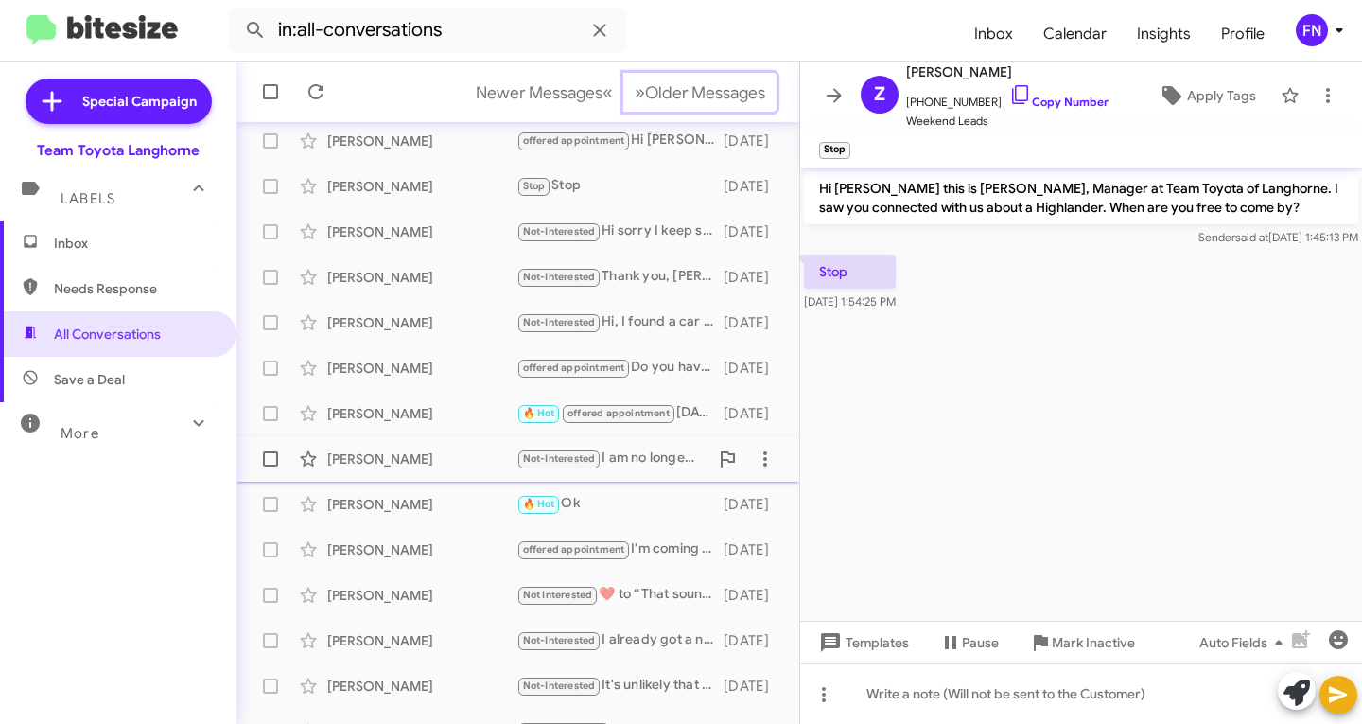
scroll to position [375, 0]
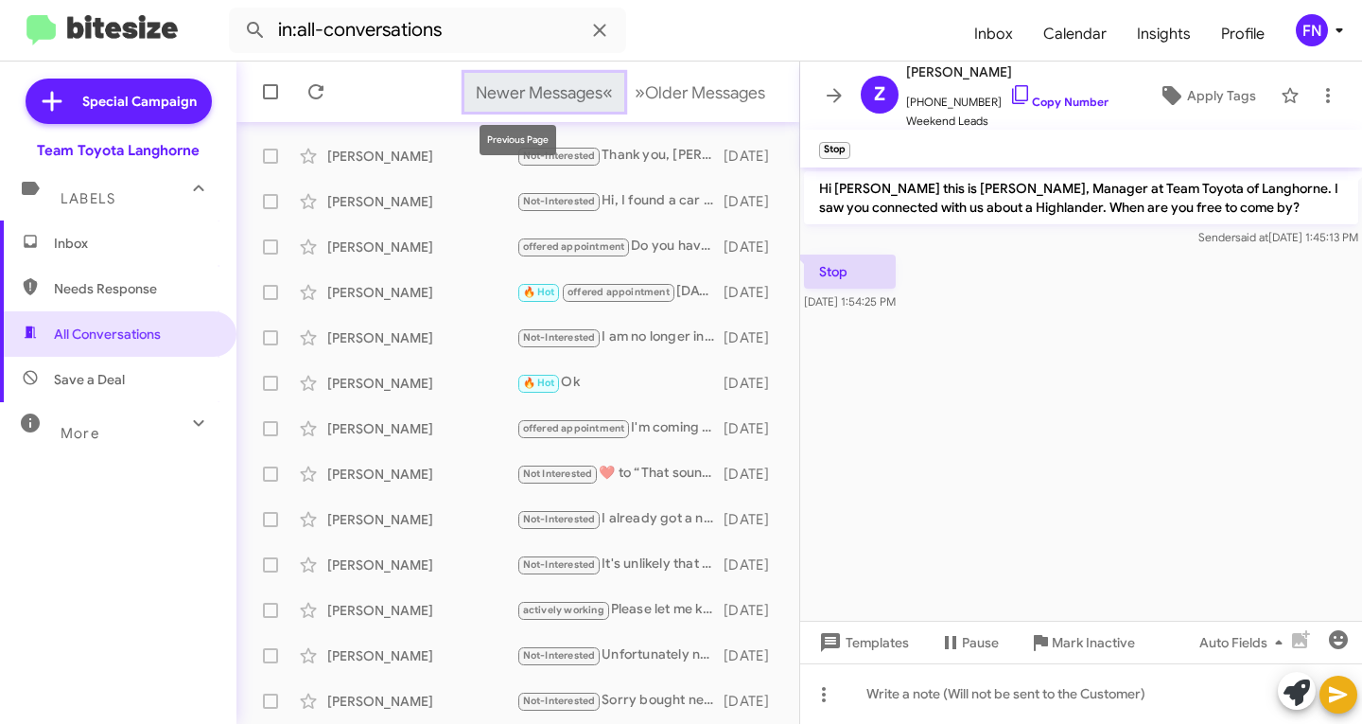
click at [522, 79] on button "Newer Messages « Previous" at bounding box center [545, 92] width 160 height 39
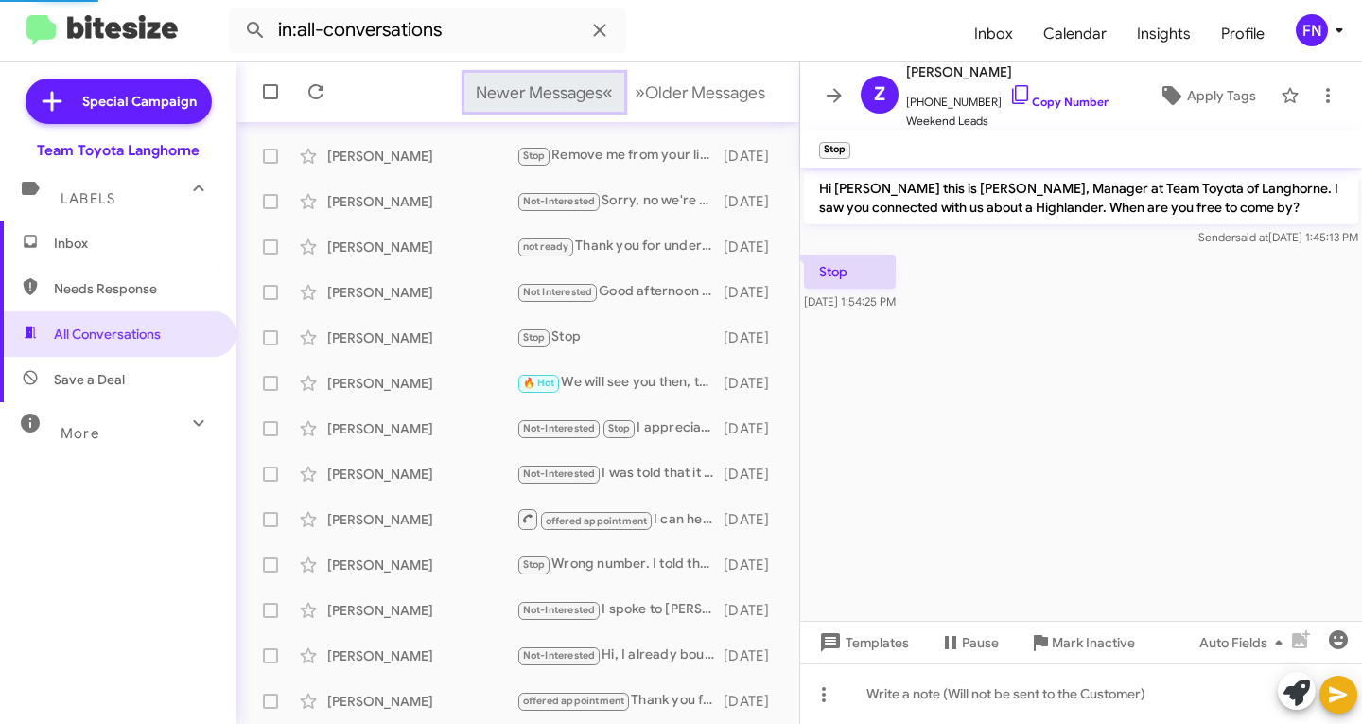
click at [522, 79] on button "Newer Messages « Previous" at bounding box center [545, 92] width 160 height 39
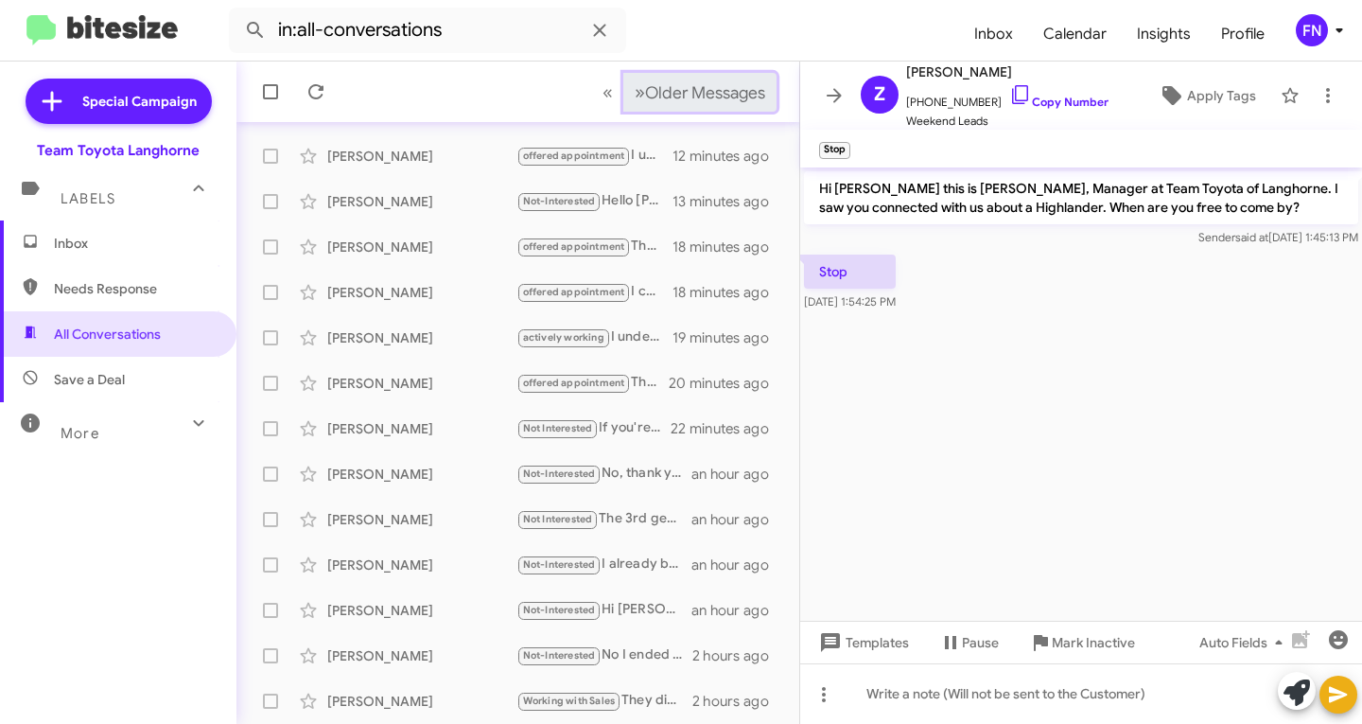
click at [644, 107] on button "» Next Older Messages" at bounding box center [699, 92] width 153 height 39
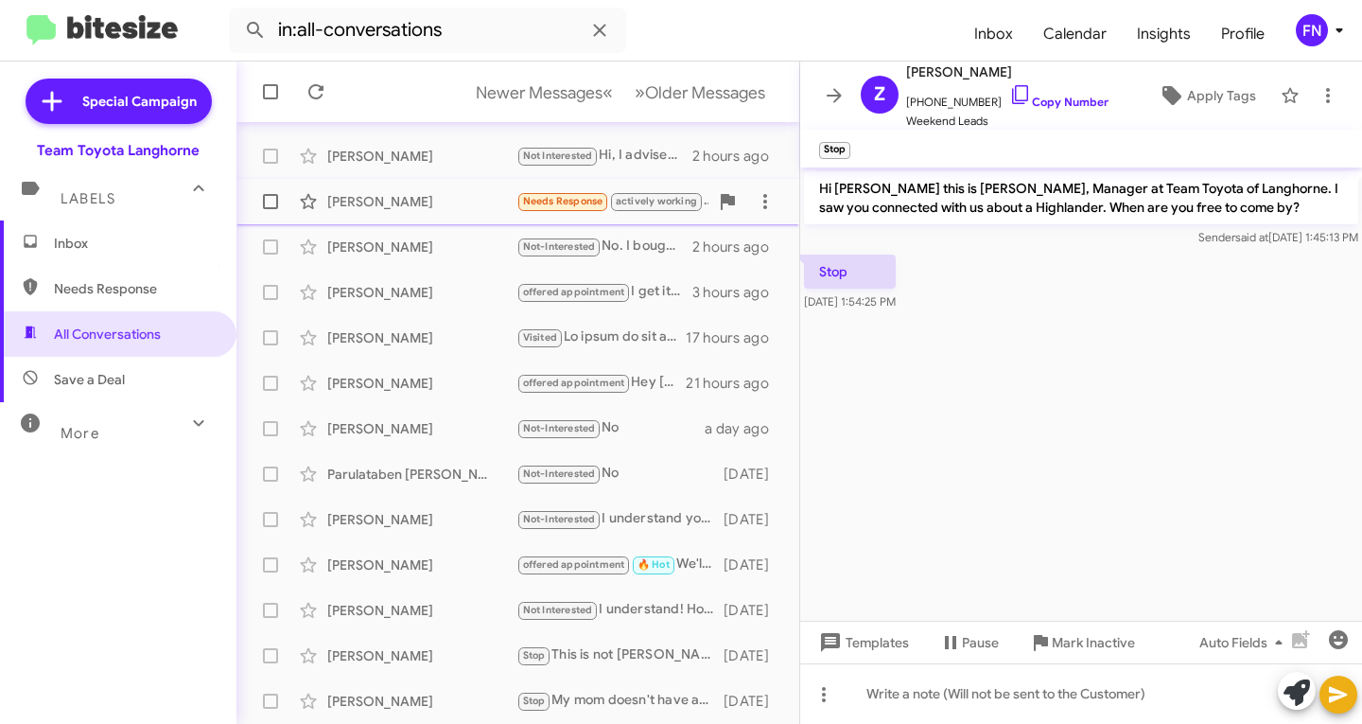
click at [468, 191] on div "[PERSON_NAME] Needs Response actively working Hi, I've been communicating with …" at bounding box center [518, 202] width 533 height 38
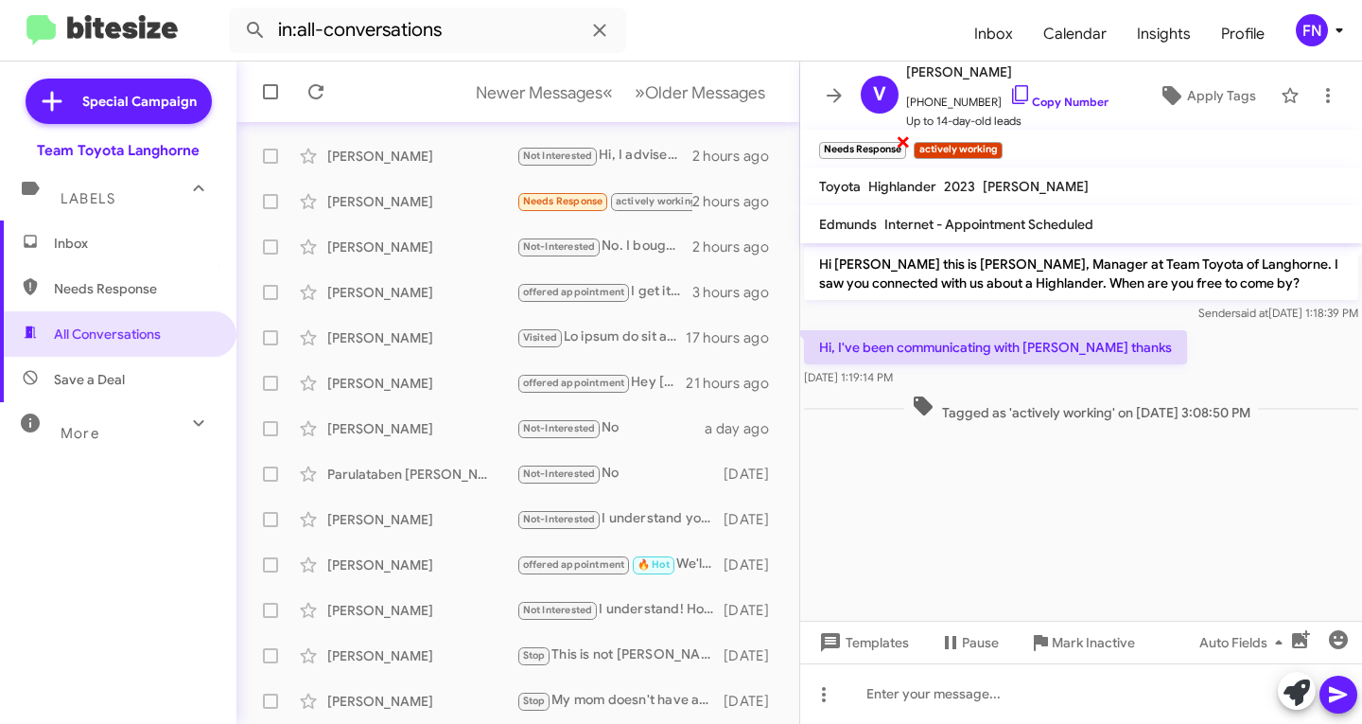
click at [900, 140] on span "×" at bounding box center [903, 141] width 15 height 23
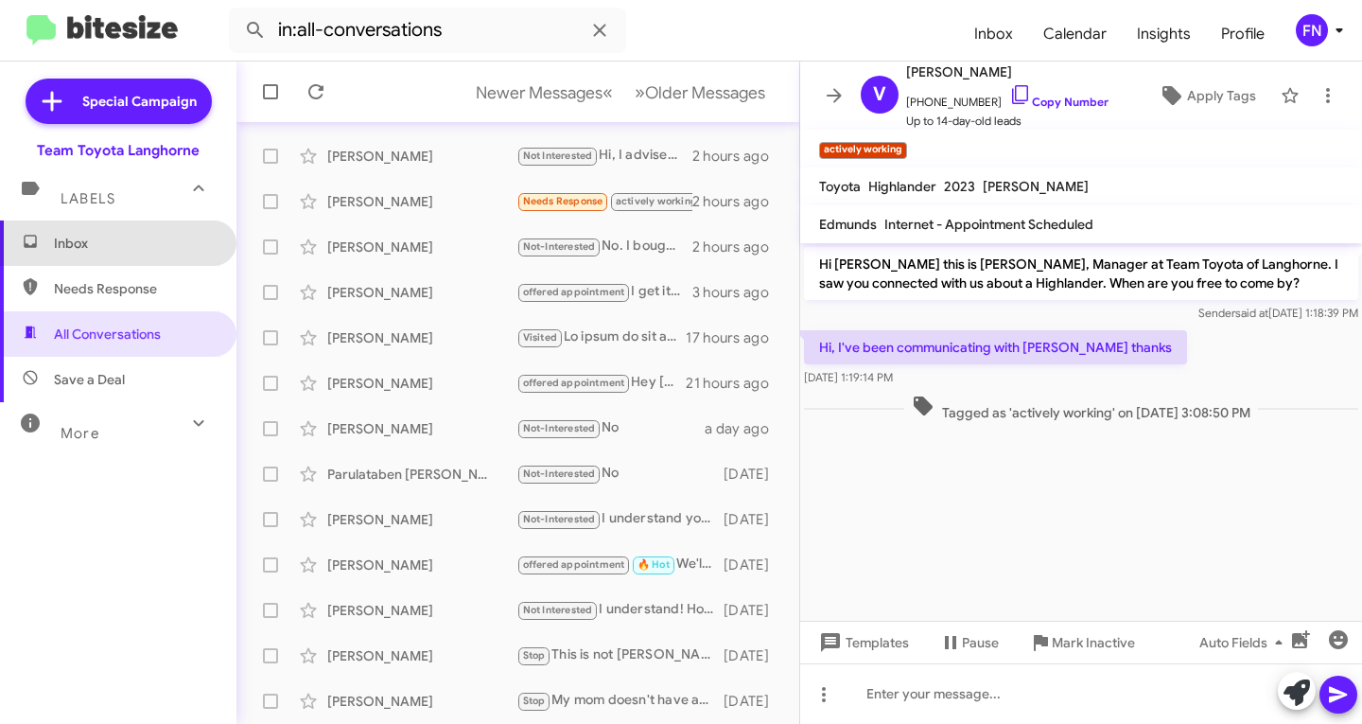
click at [131, 231] on span "Inbox" at bounding box center [118, 242] width 237 height 45
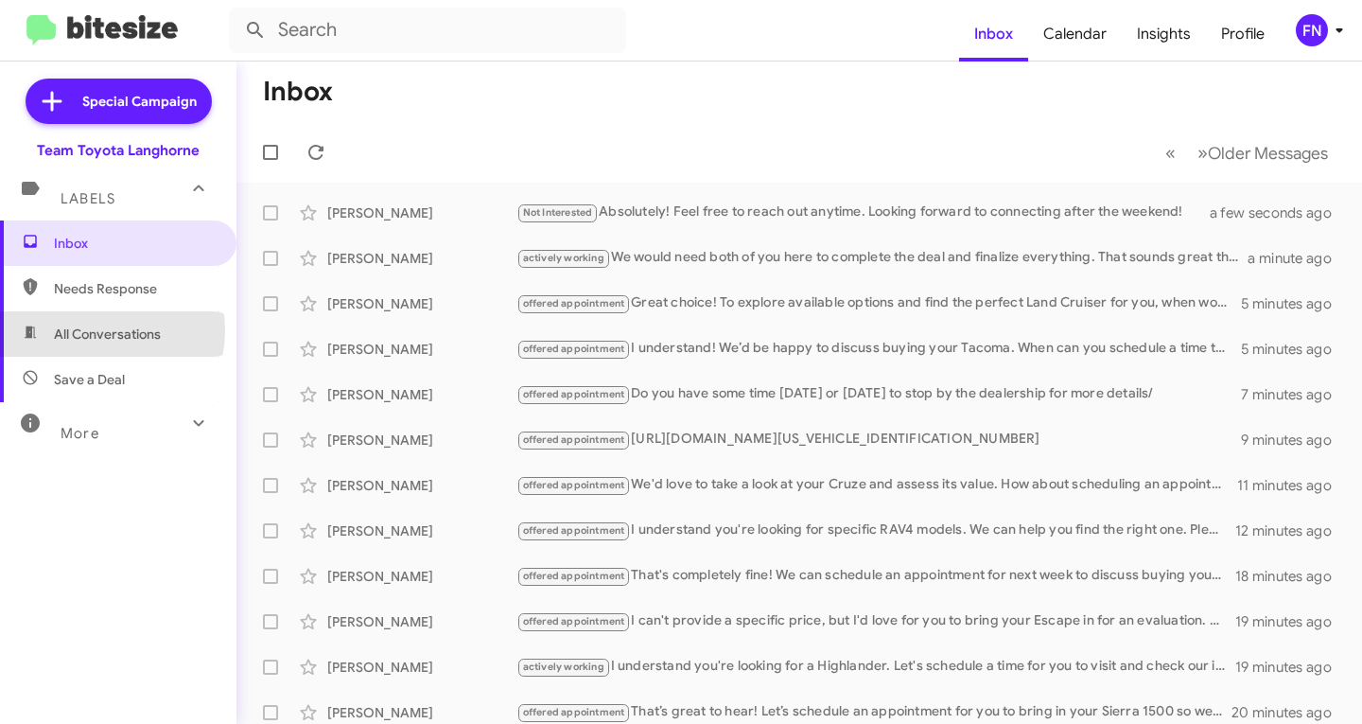
click at [92, 330] on span "All Conversations" at bounding box center [107, 333] width 107 height 19
type input "in:all-conversations"
